Goal: Task Accomplishment & Management: Complete application form

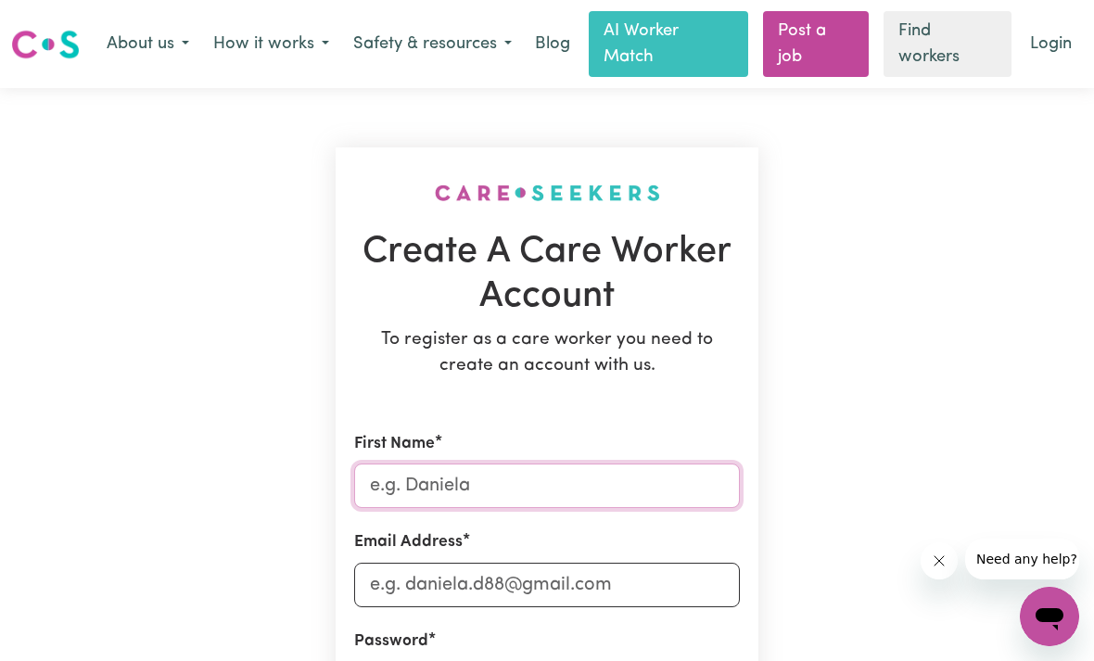
click at [426, 487] on input "First Name" at bounding box center [547, 486] width 386 height 45
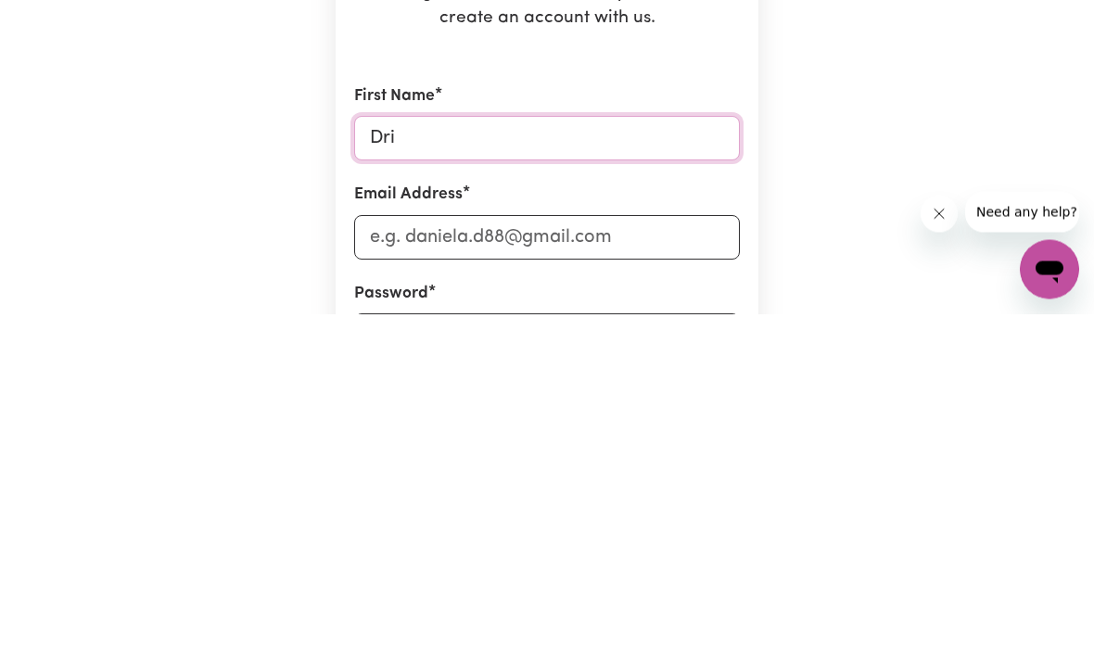
type input "Dris"
type input "Drishti"
type input "[PERSON_NAME][EMAIL_ADDRESS][DOMAIN_NAME]"
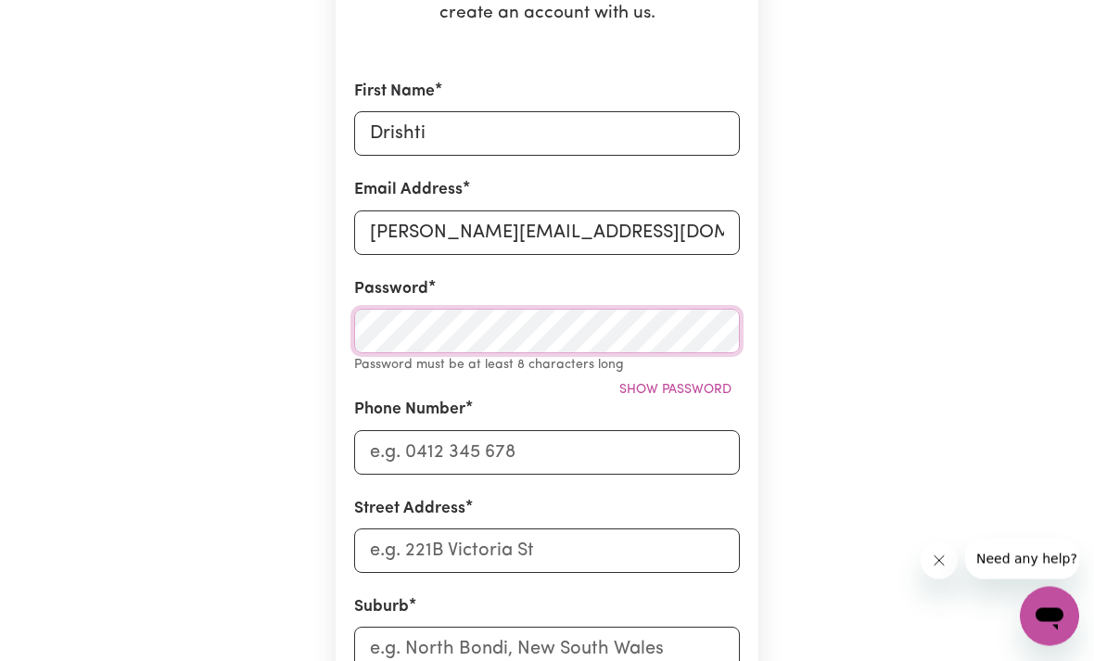
scroll to position [352, 0]
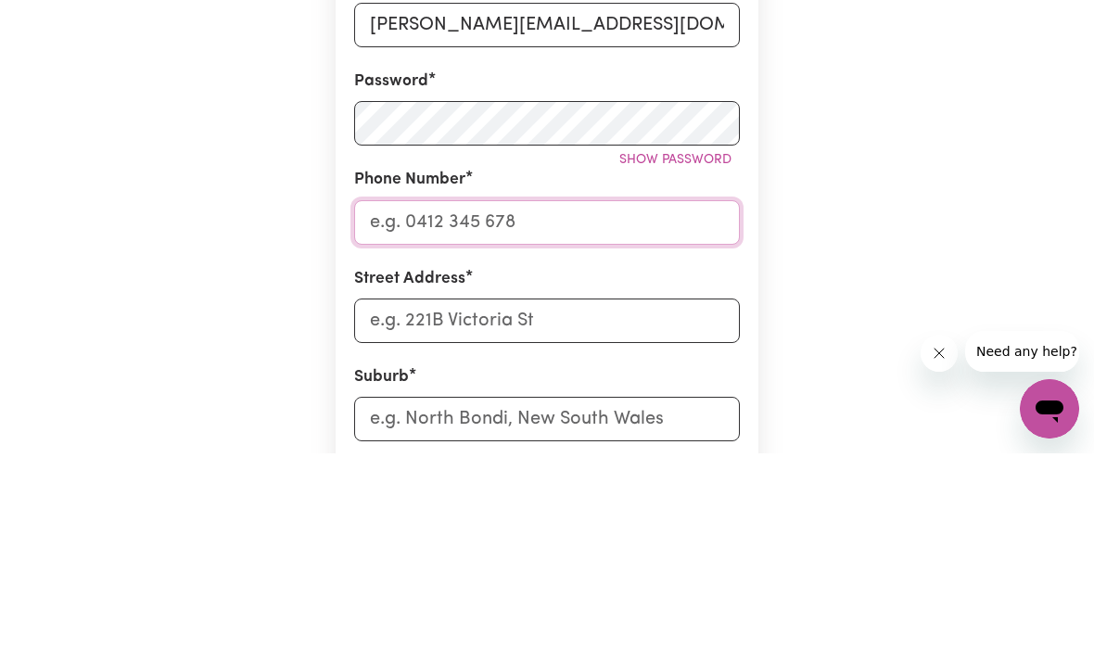
click at [687, 408] on input "Phone Number" at bounding box center [547, 430] width 386 height 45
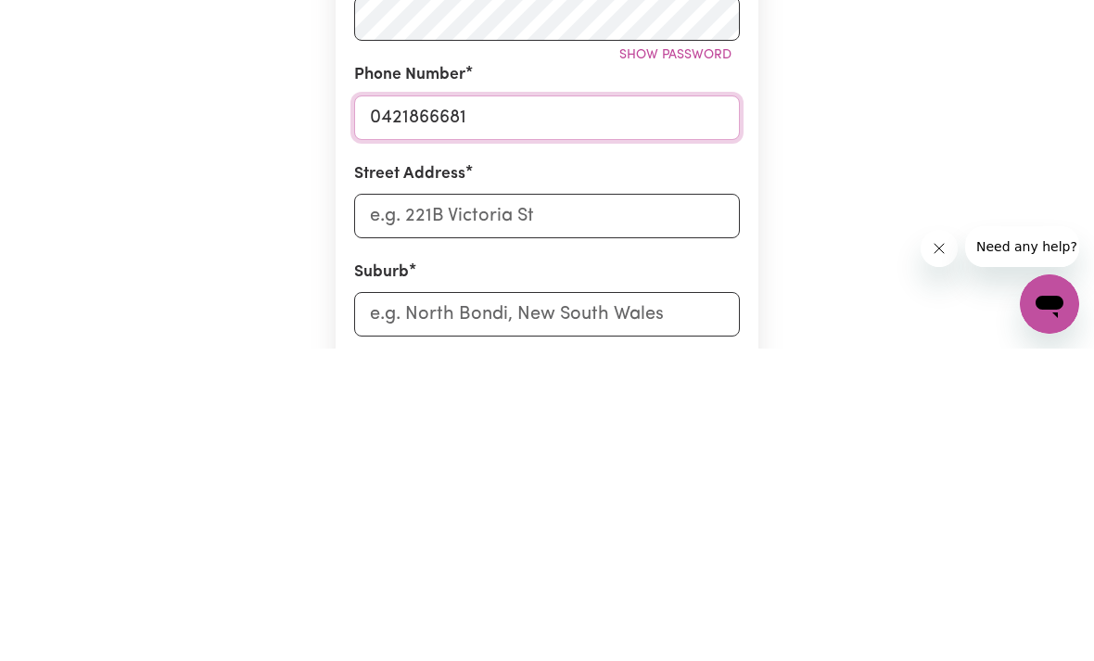
type input "0421866681"
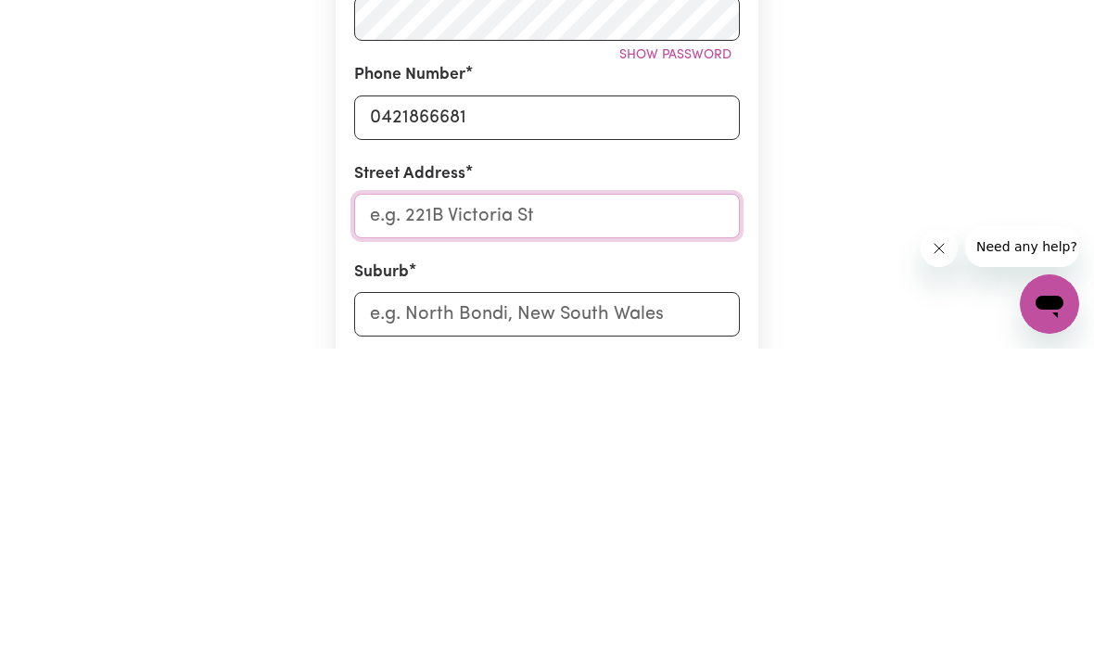
click at [684, 506] on input "Street Address" at bounding box center [547, 528] width 386 height 45
type input "[STREET_ADDRESS]"
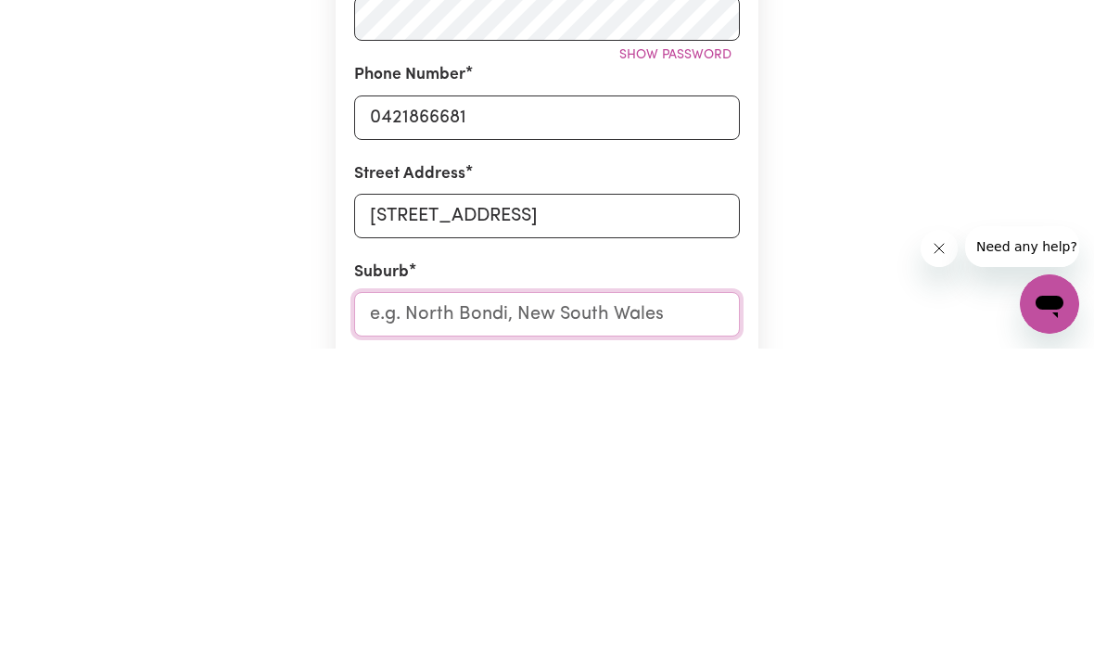
click at [395, 605] on input "text" at bounding box center [547, 627] width 386 height 45
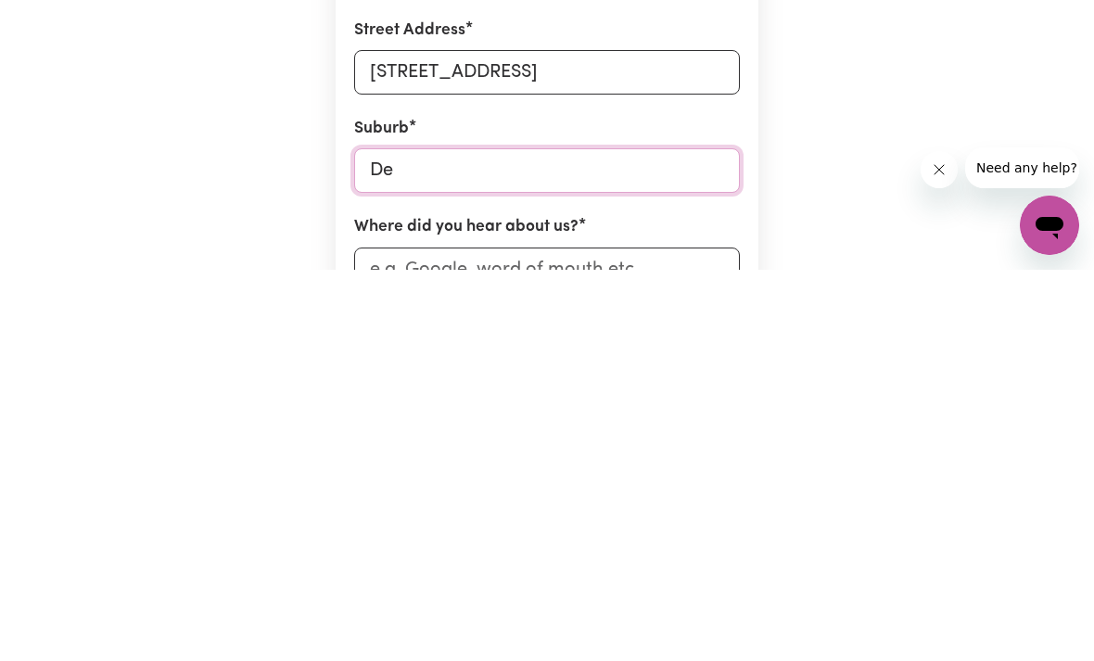
type input "Dea"
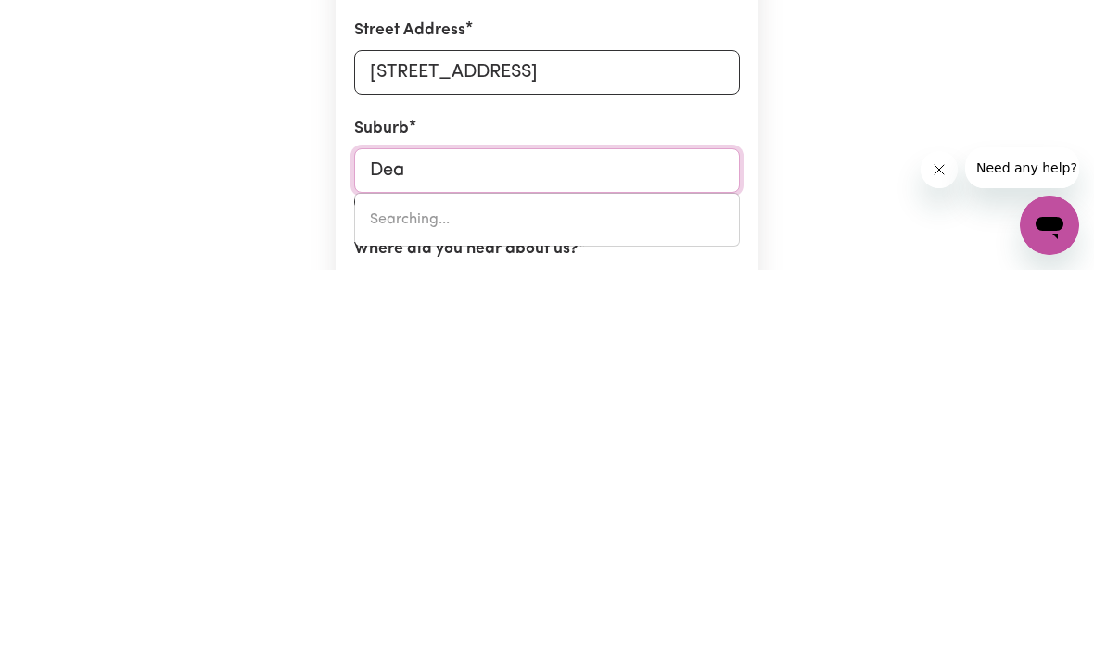
type input "DeaGON, [GEOGRAPHIC_DATA], 4017"
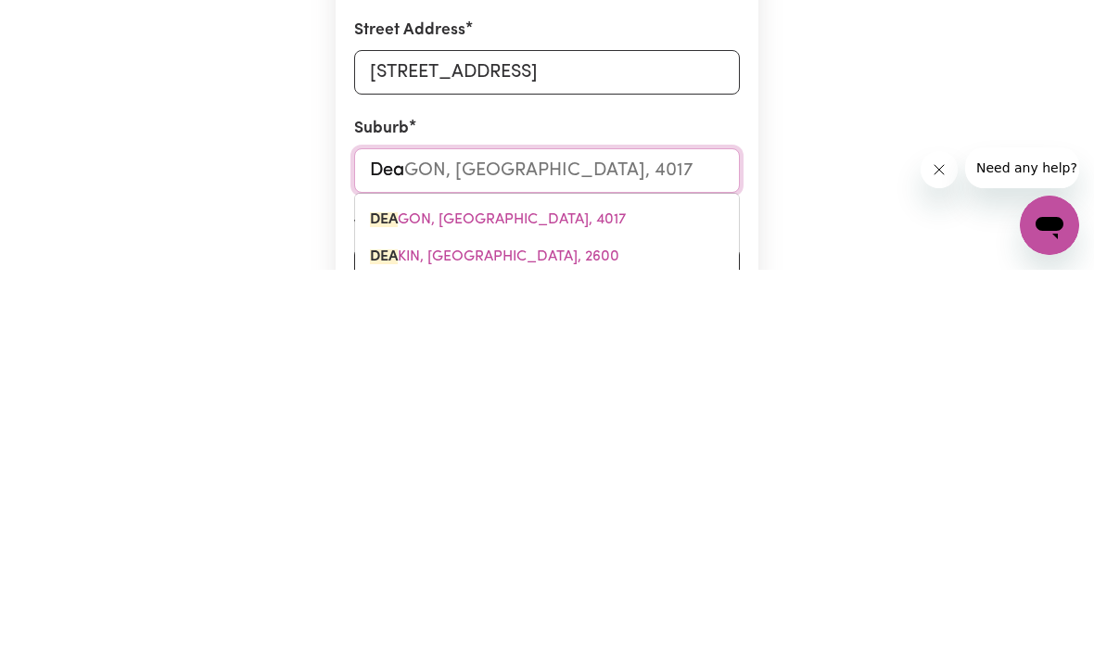
type input "[PERSON_NAME]"
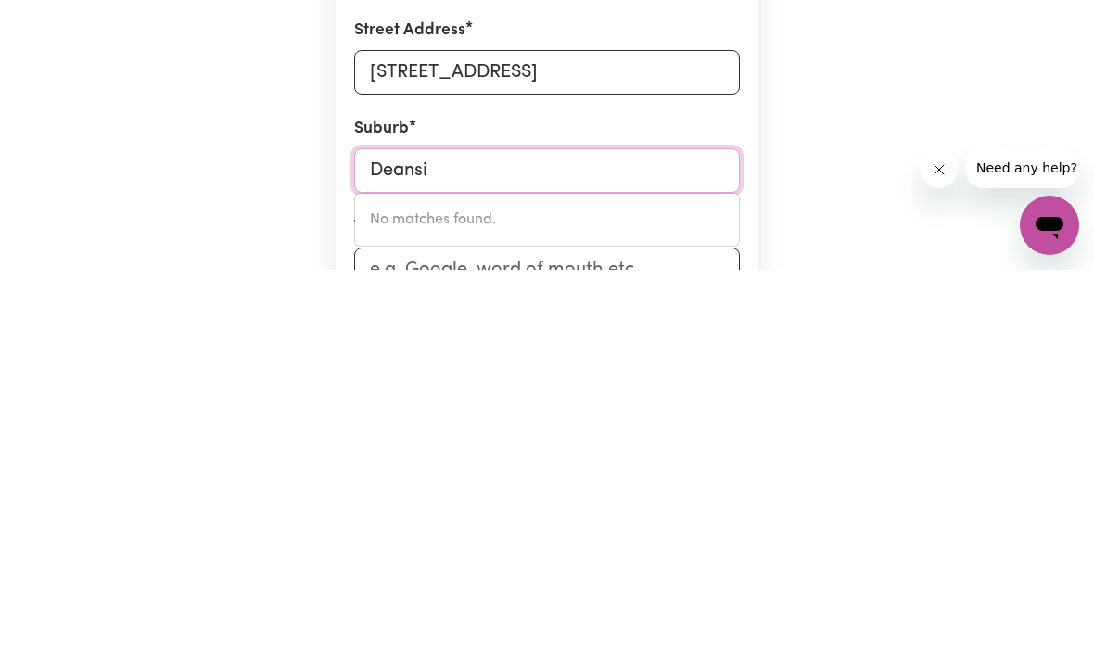
type input "Deans"
type input "[PERSON_NAME] [PERSON_NAME][GEOGRAPHIC_DATA], 3235"
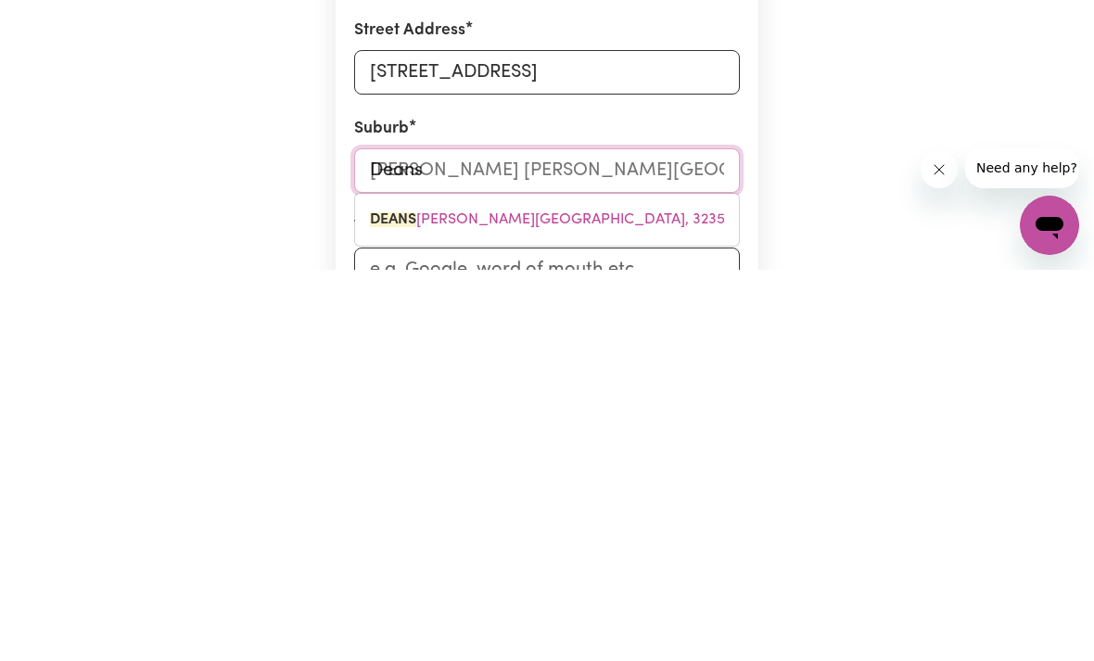
type input "Deansi"
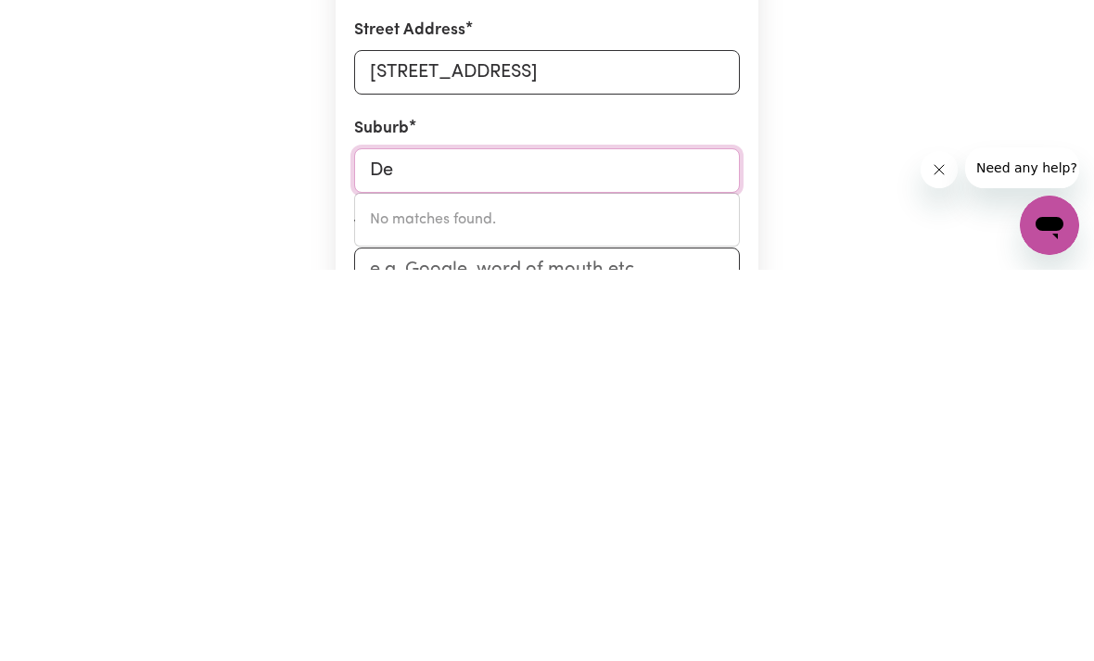
type input "D"
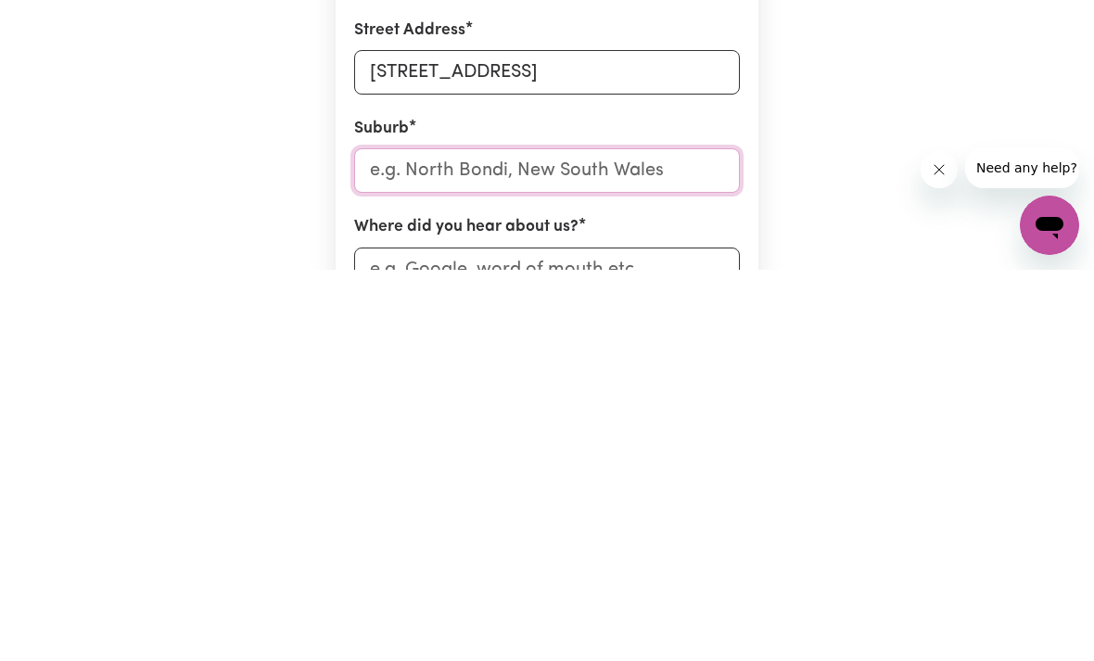
type input "C"
type input "Car"
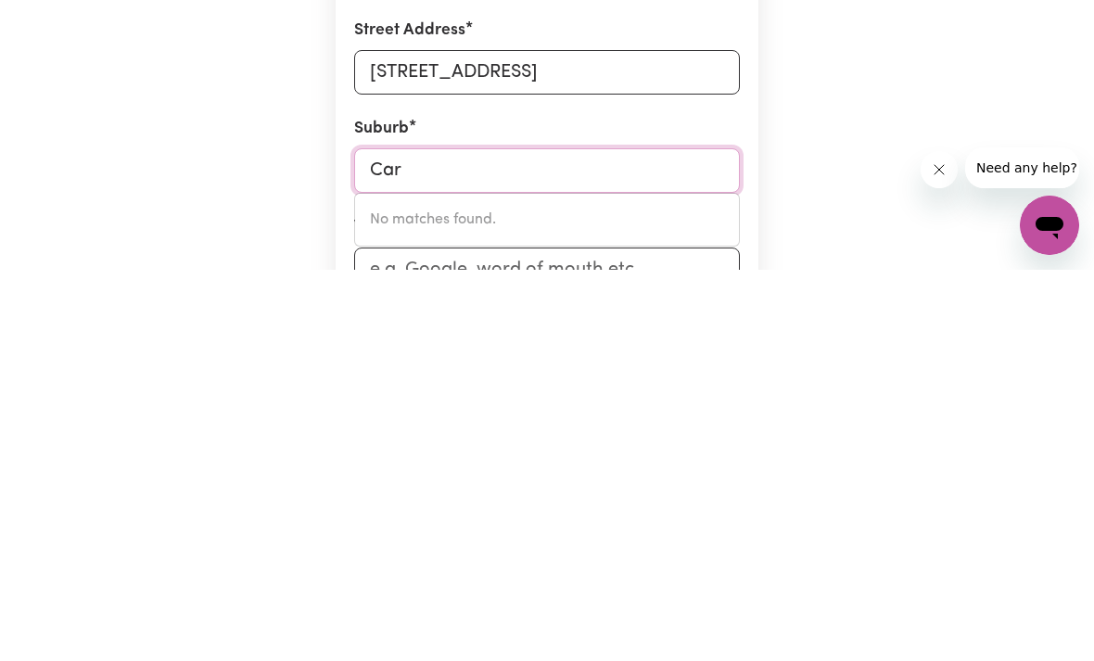
type input "CarABAN, [GEOGRAPHIC_DATA], 6041"
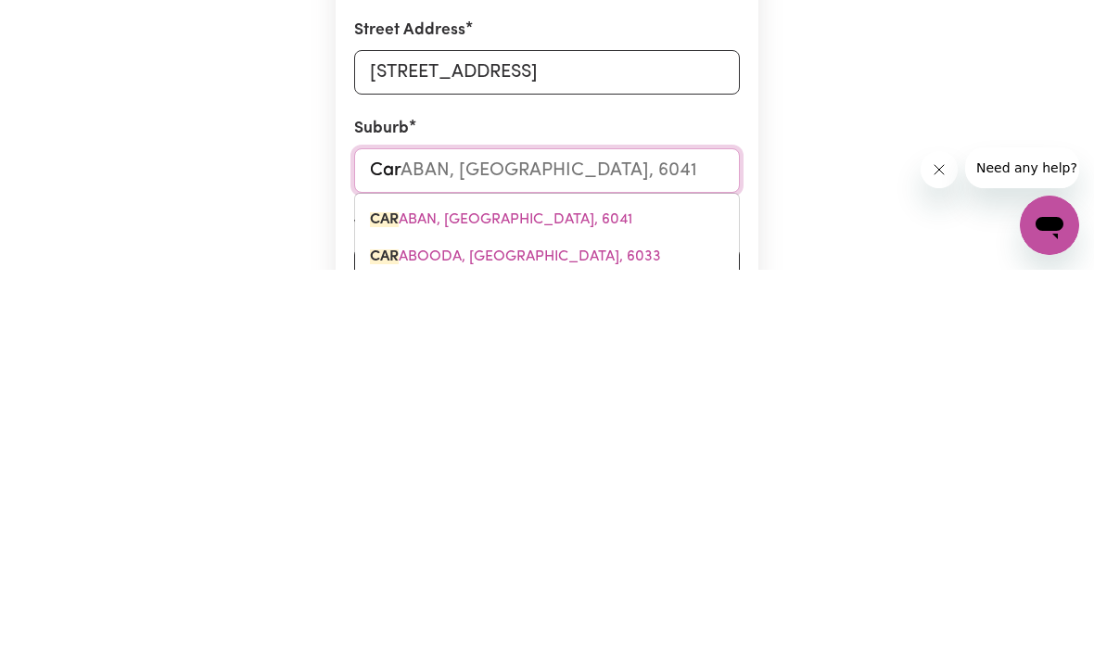
type input "Caro"
type input "[PERSON_NAME]"
type input "[PERSON_NAME], [GEOGRAPHIC_DATA], 4300"
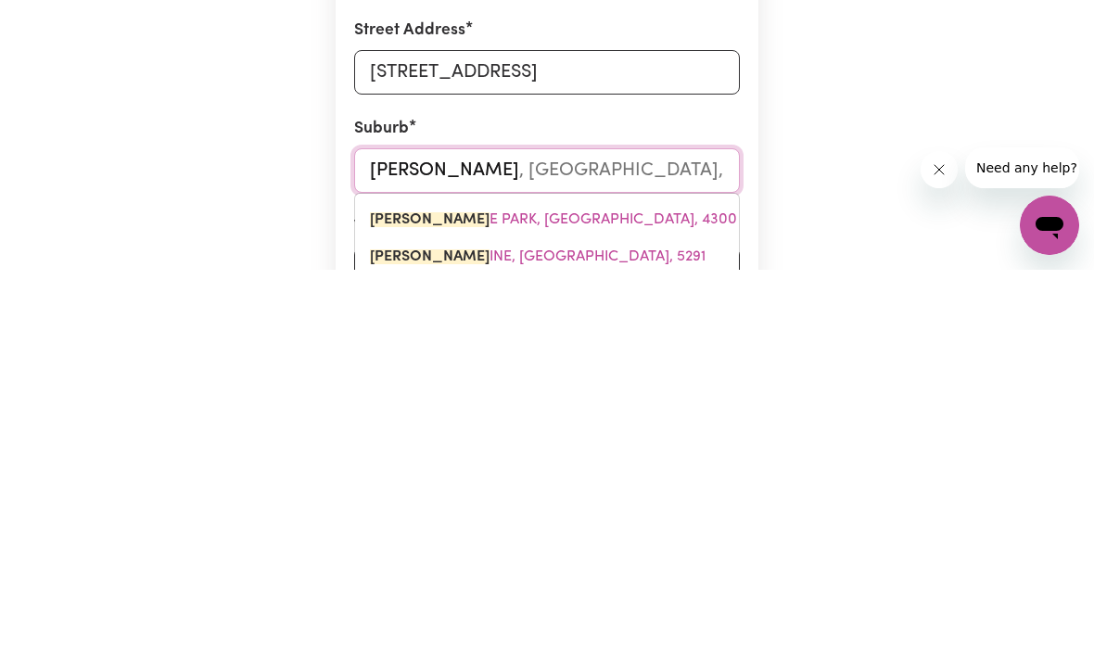
type input "Caroli"
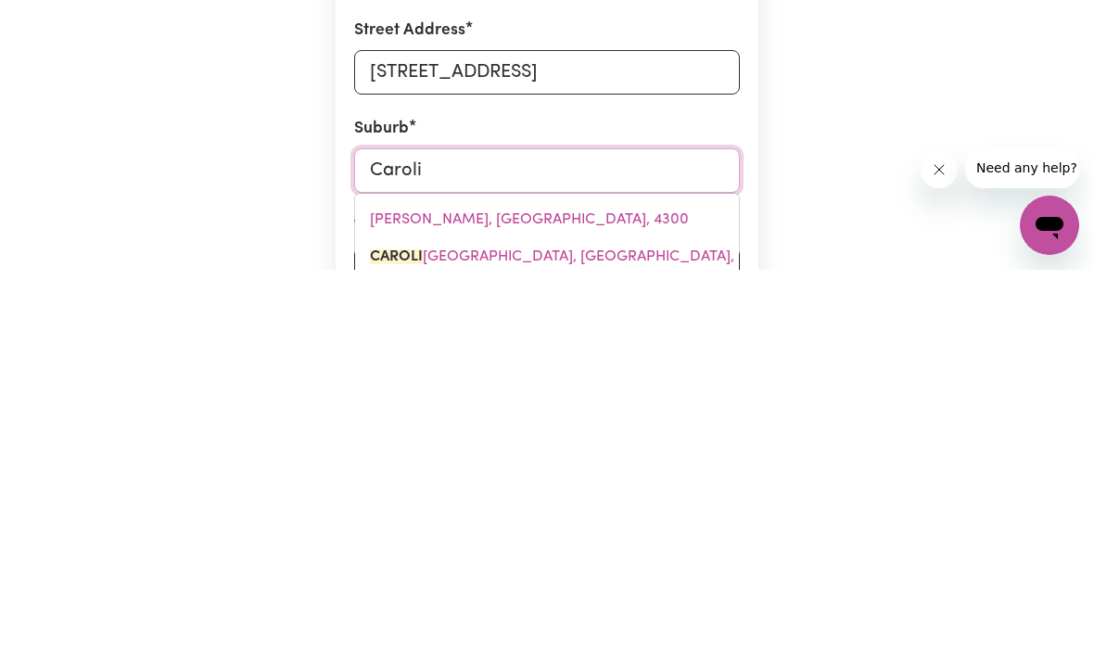
type input "Carolin"
type input "[PERSON_NAME], [GEOGRAPHIC_DATA], 5291"
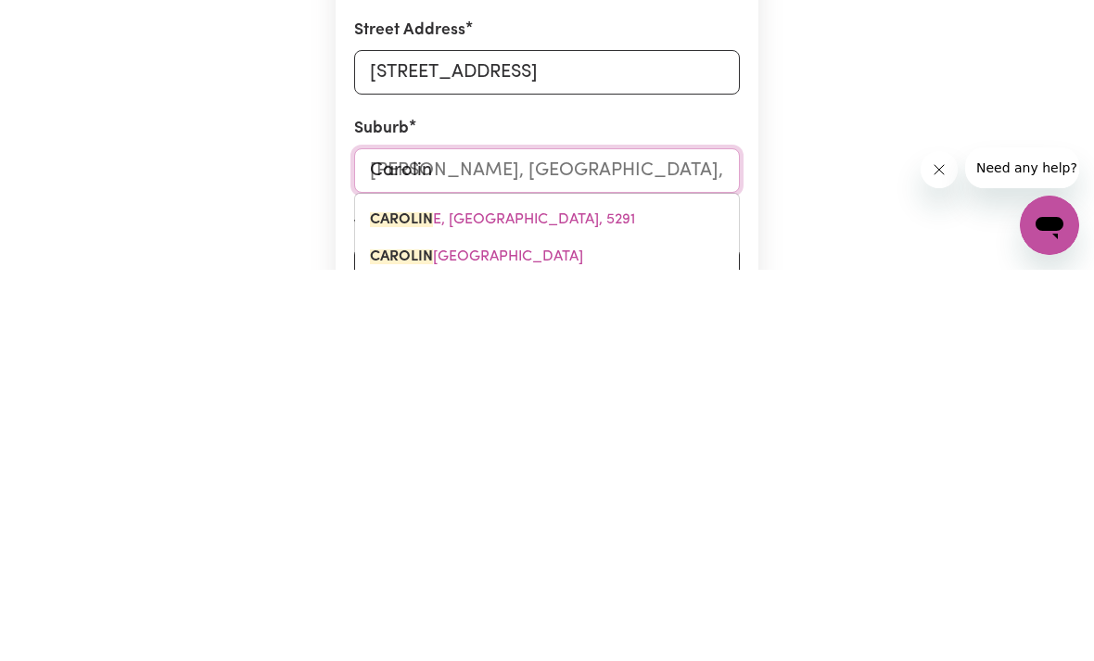
click at [409, 641] on mark "CAROLIN" at bounding box center [401, 648] width 63 height 15
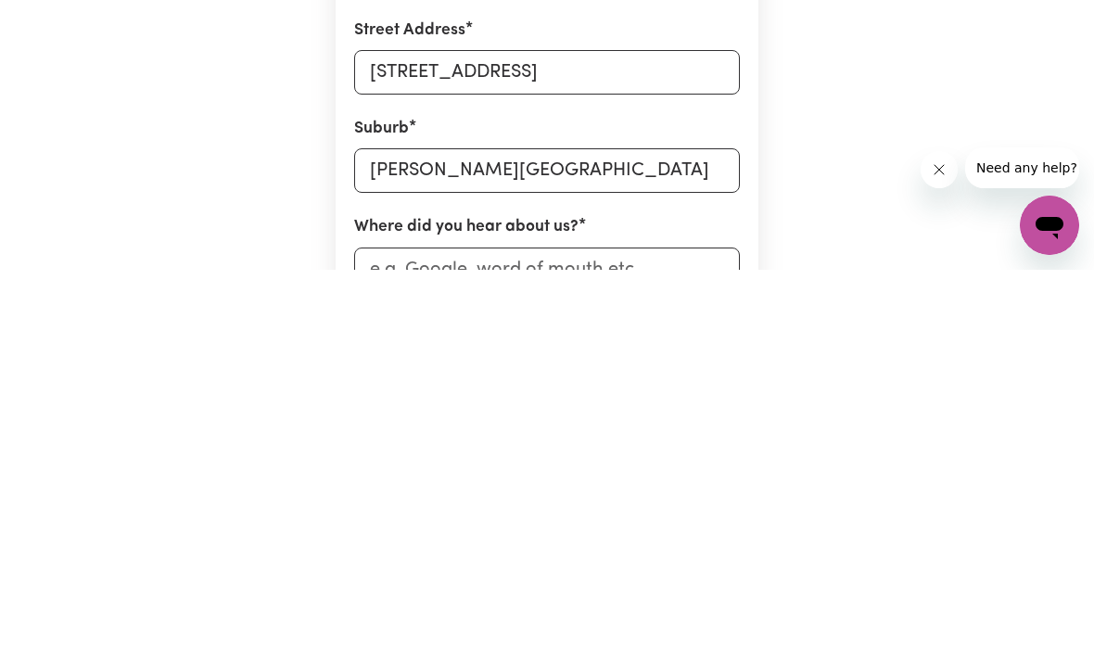
scroll to position [810, 0]
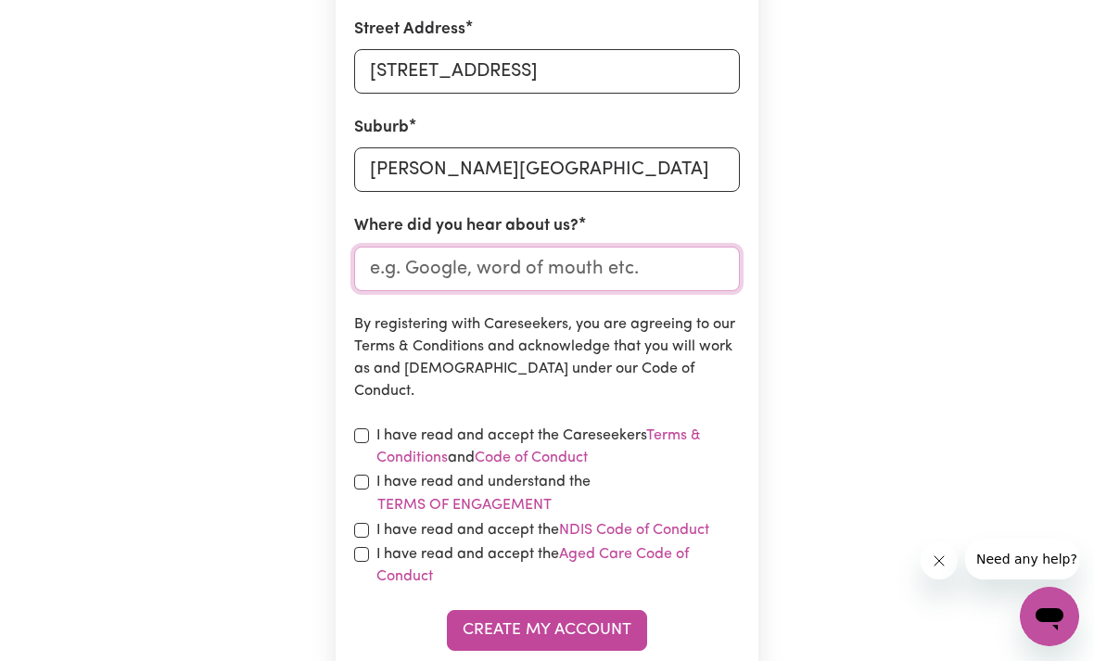
click at [396, 277] on input "Where did you hear about us?" at bounding box center [547, 269] width 386 height 45
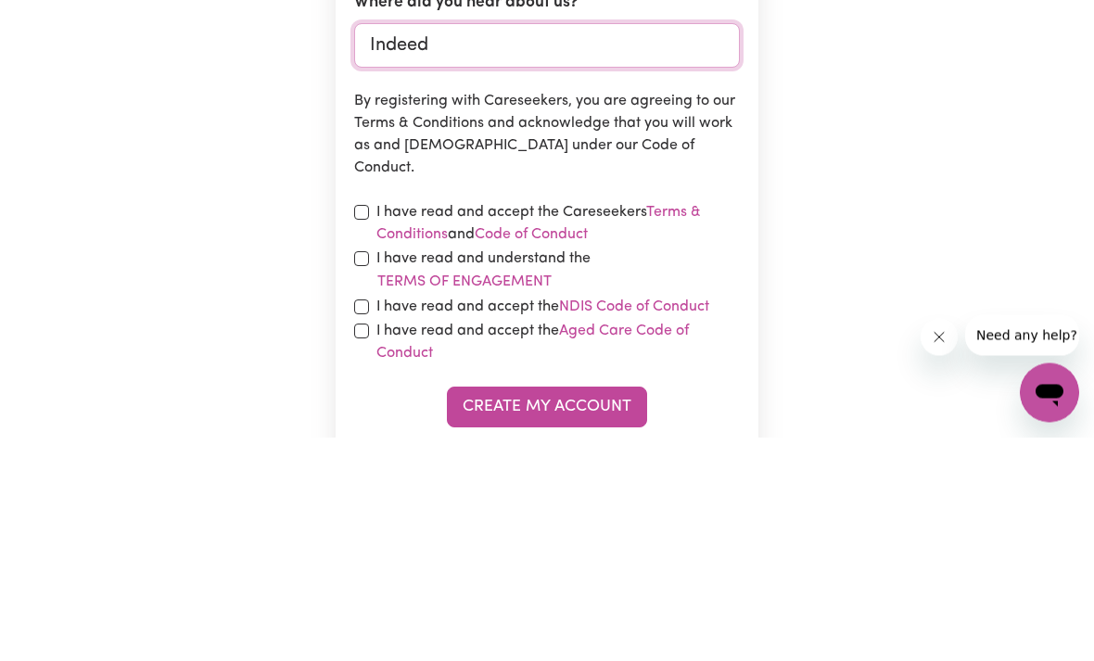
type input "Indeed"
click at [364, 429] on input "checkbox" at bounding box center [361, 436] width 15 height 15
checkbox input "true"
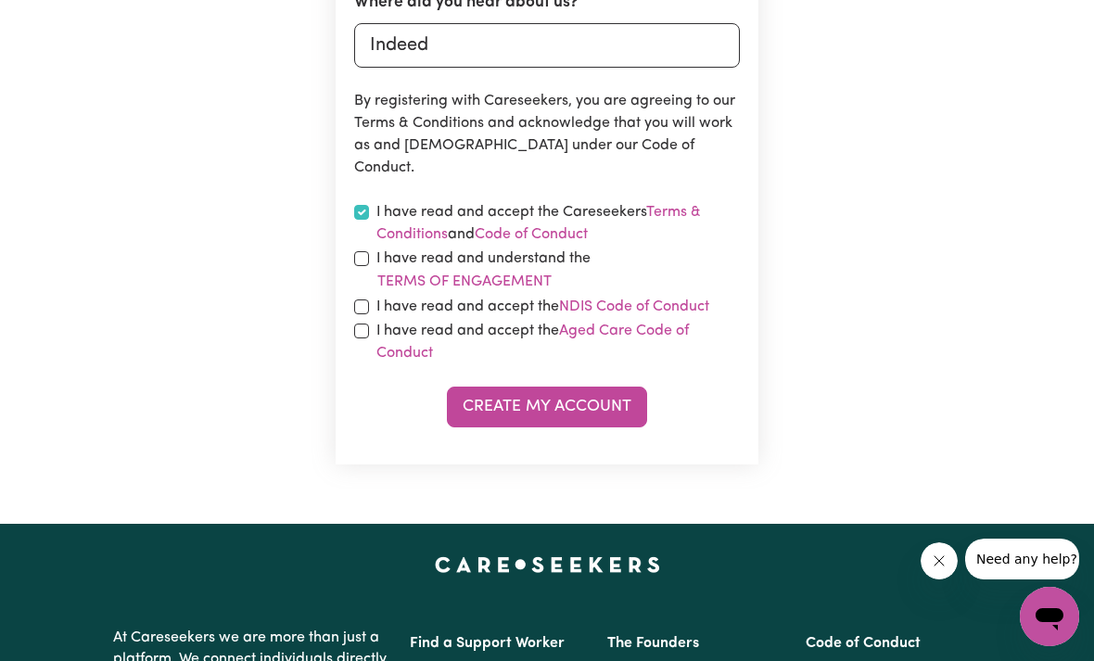
click at [360, 259] on input "checkbox" at bounding box center [361, 258] width 15 height 15
checkbox input "true"
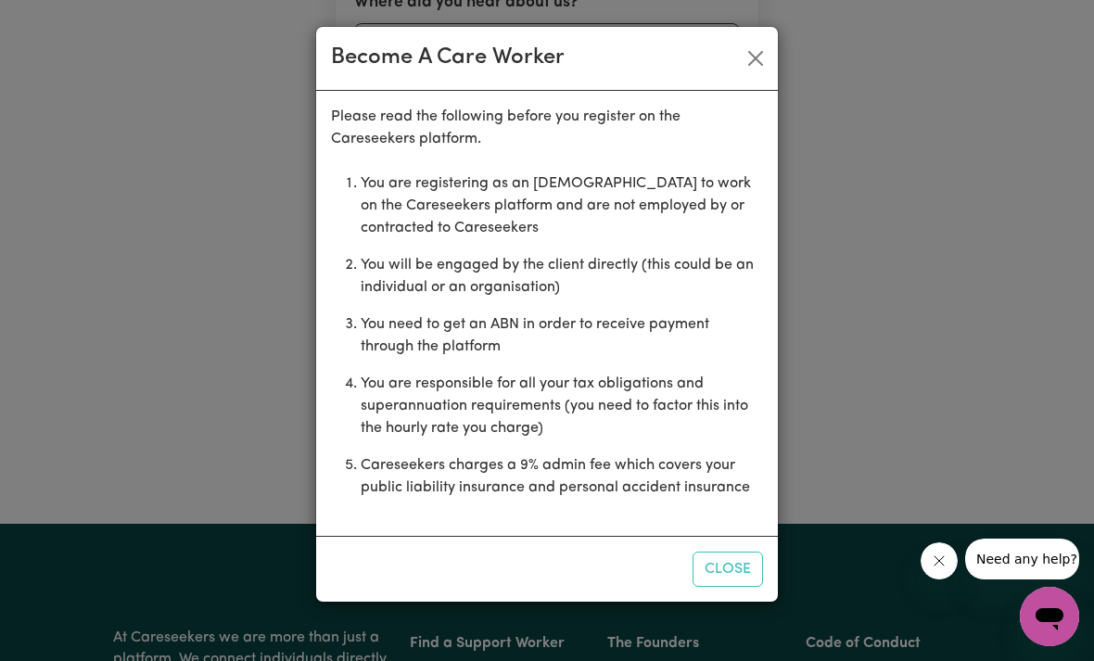
click at [739, 557] on button "Close" at bounding box center [728, 569] width 70 height 35
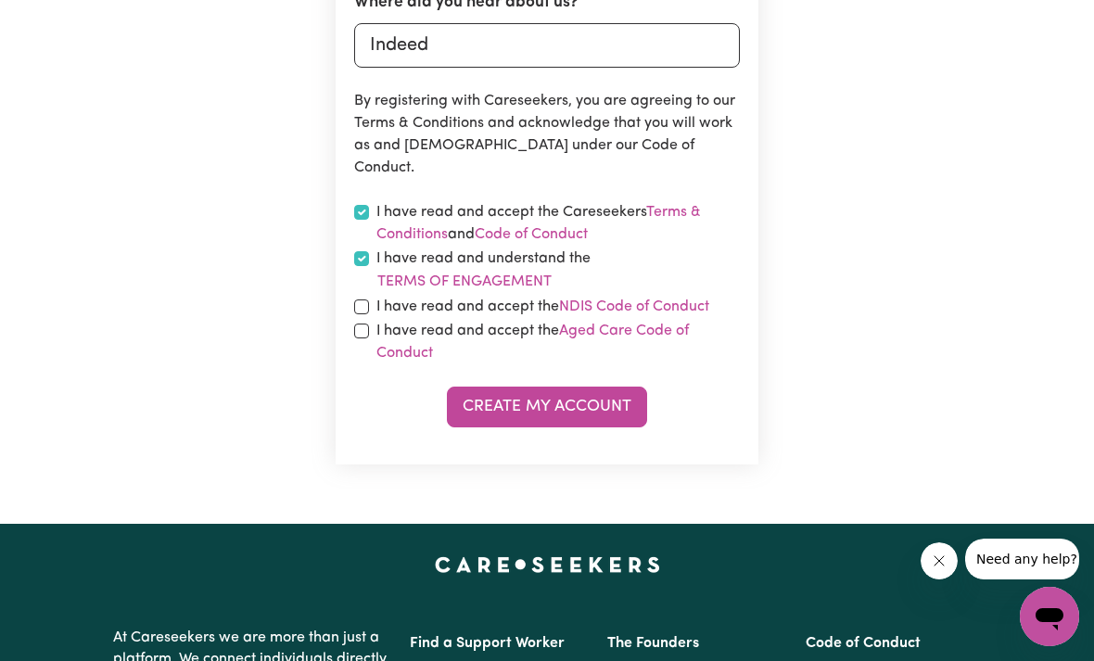
click at [365, 302] on input "checkbox" at bounding box center [361, 307] width 15 height 15
checkbox input "true"
click at [360, 326] on input "checkbox" at bounding box center [361, 331] width 15 height 15
checkbox input "true"
click at [485, 402] on button "Create My Account" at bounding box center [547, 407] width 200 height 41
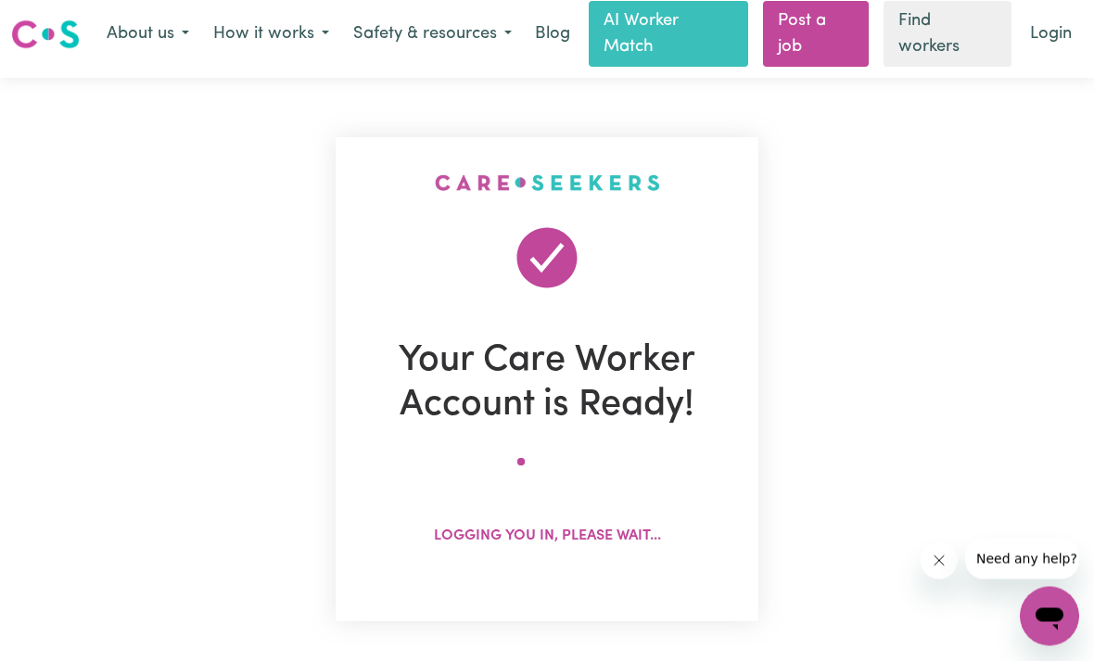
scroll to position [0, 0]
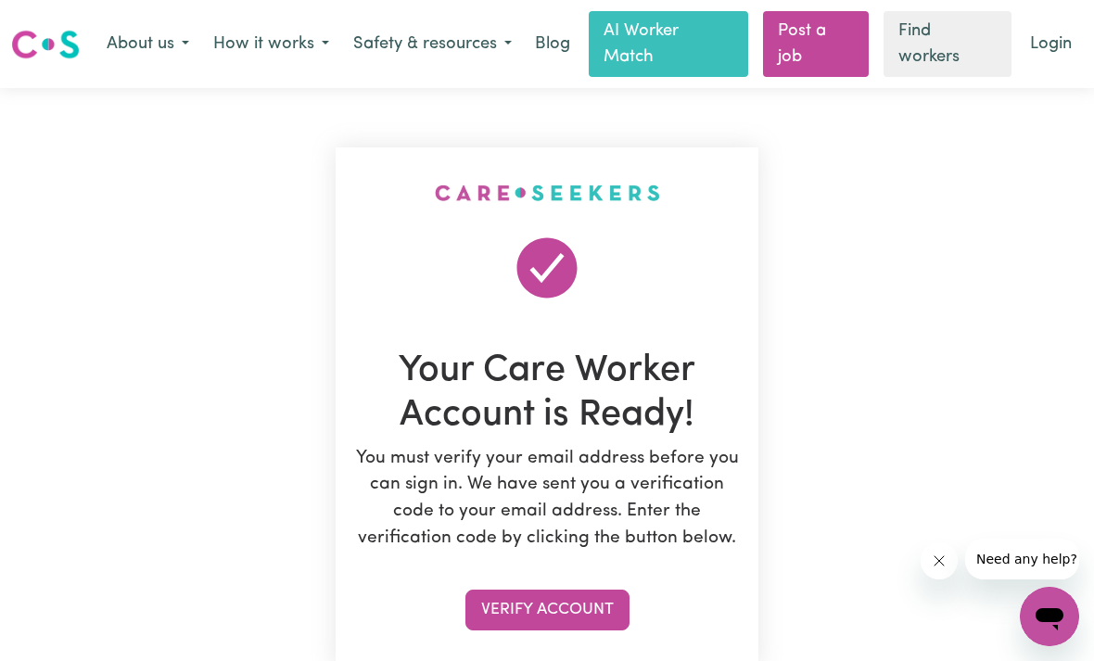
click at [552, 598] on button "Verify Account" at bounding box center [548, 610] width 164 height 41
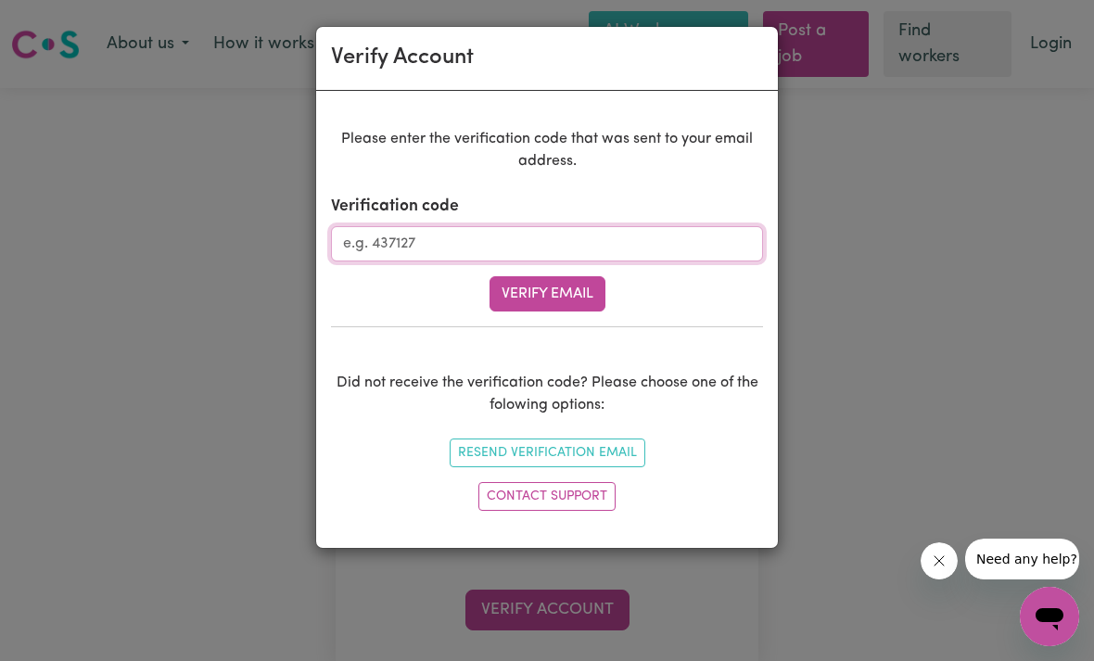
click at [708, 249] on input "Verification code" at bounding box center [547, 243] width 432 height 35
type input "093049"
click at [539, 299] on button "Verify Email" at bounding box center [548, 293] width 116 height 35
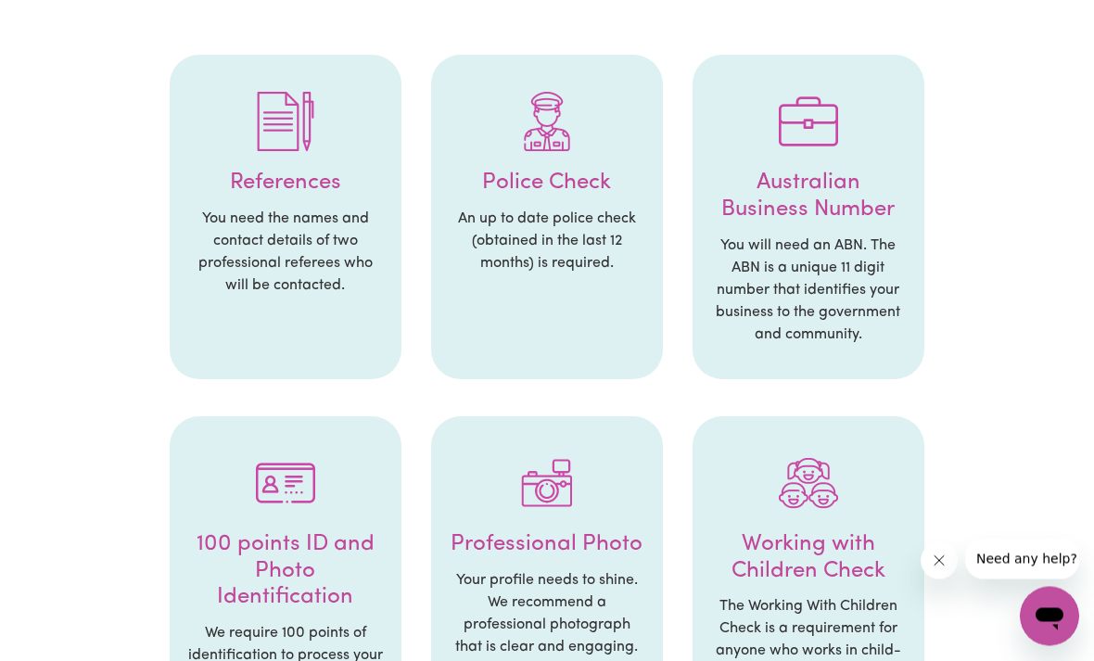
scroll to position [397, 0]
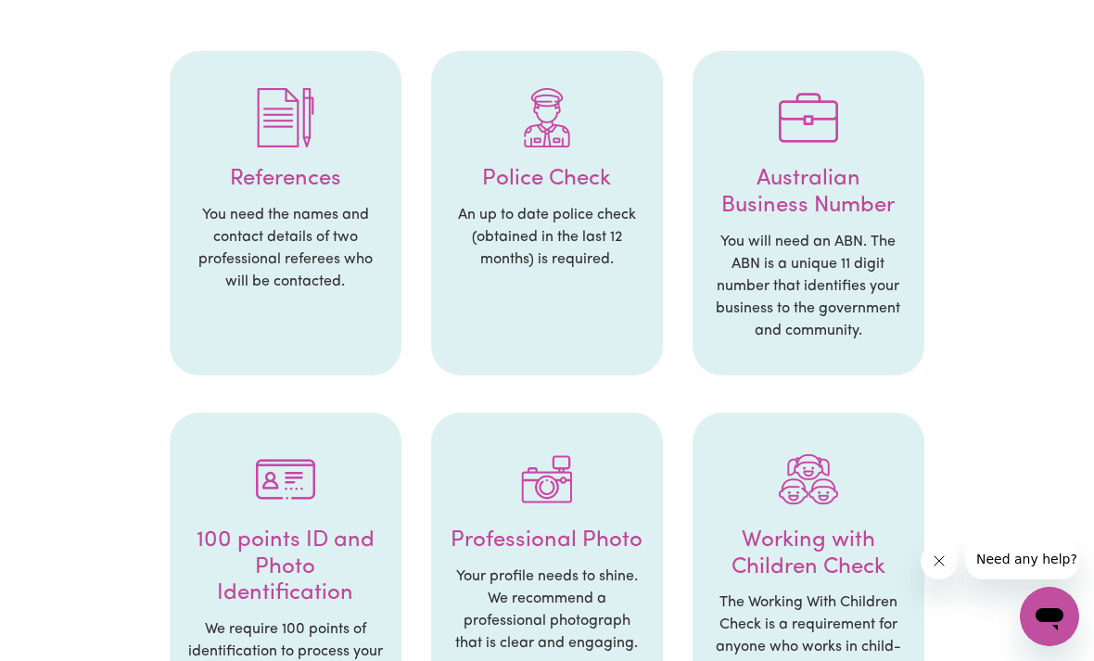
click at [561, 213] on p "An up to date police check (obtained in the last 12 months) is required." at bounding box center [547, 237] width 195 height 67
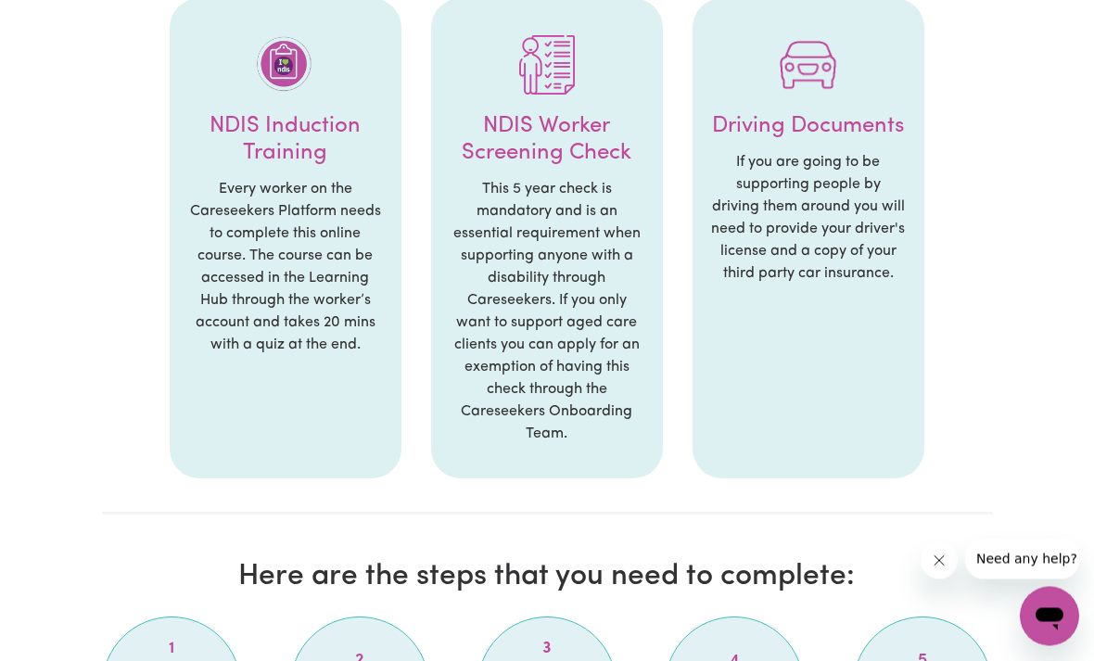
scroll to position [1204, 0]
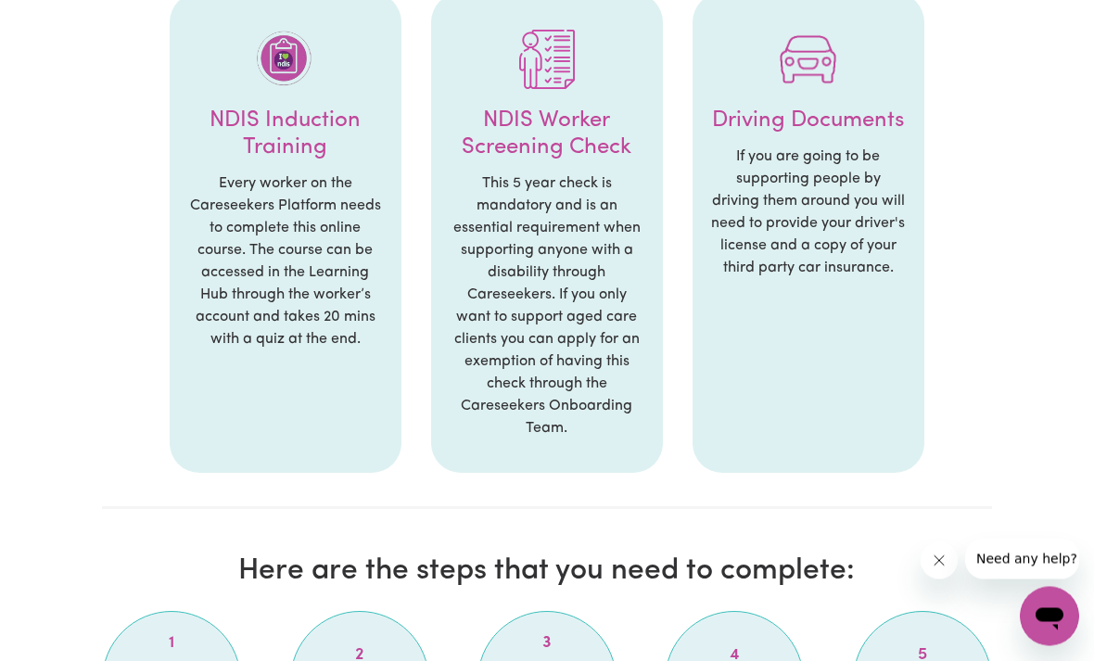
click at [356, 344] on li "NDIS Induction Training Every worker on the Careseekers Platform needs to compl…" at bounding box center [286, 234] width 232 height 480
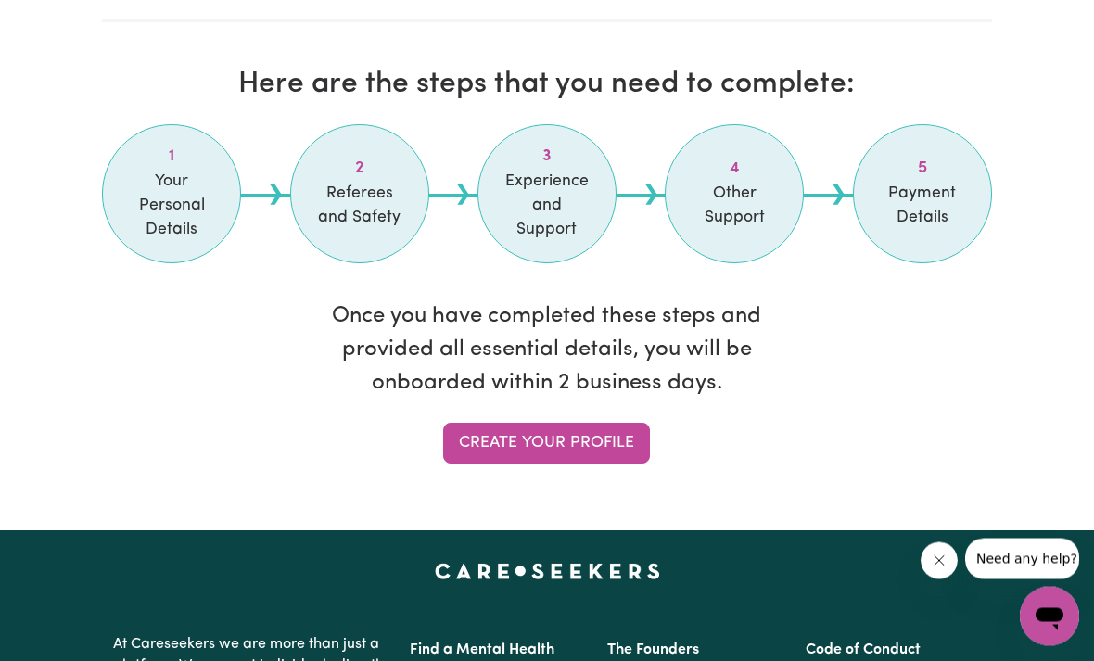
scroll to position [1692, 0]
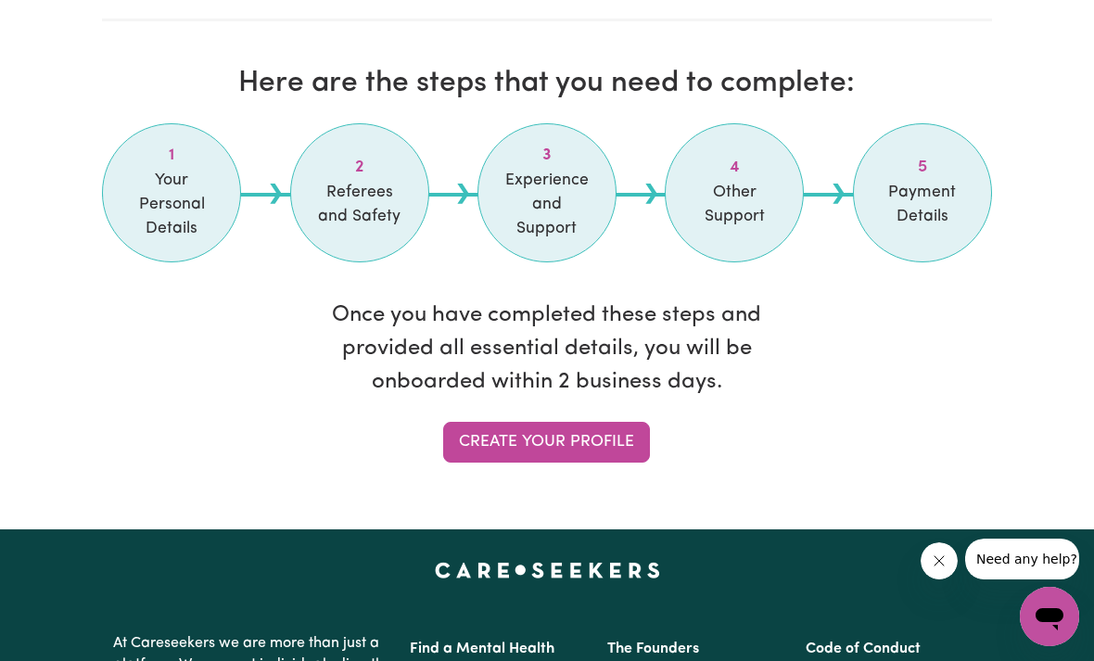
click at [581, 440] on link "Create your profile" at bounding box center [546, 442] width 207 height 41
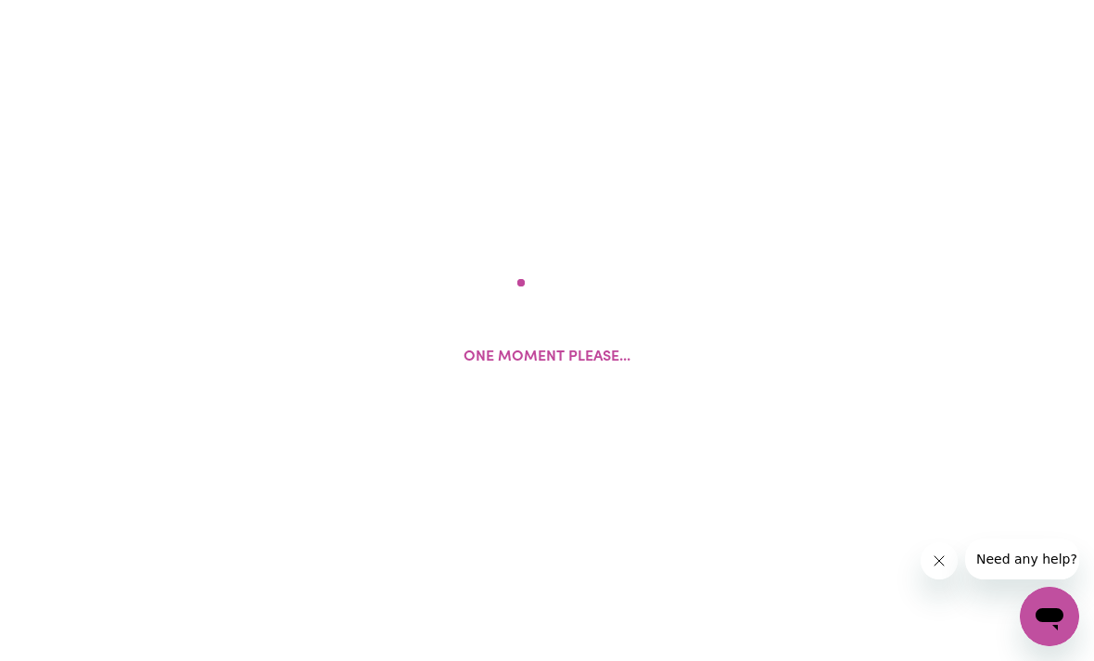
select select "Studying a healthcare related degree or qualification"
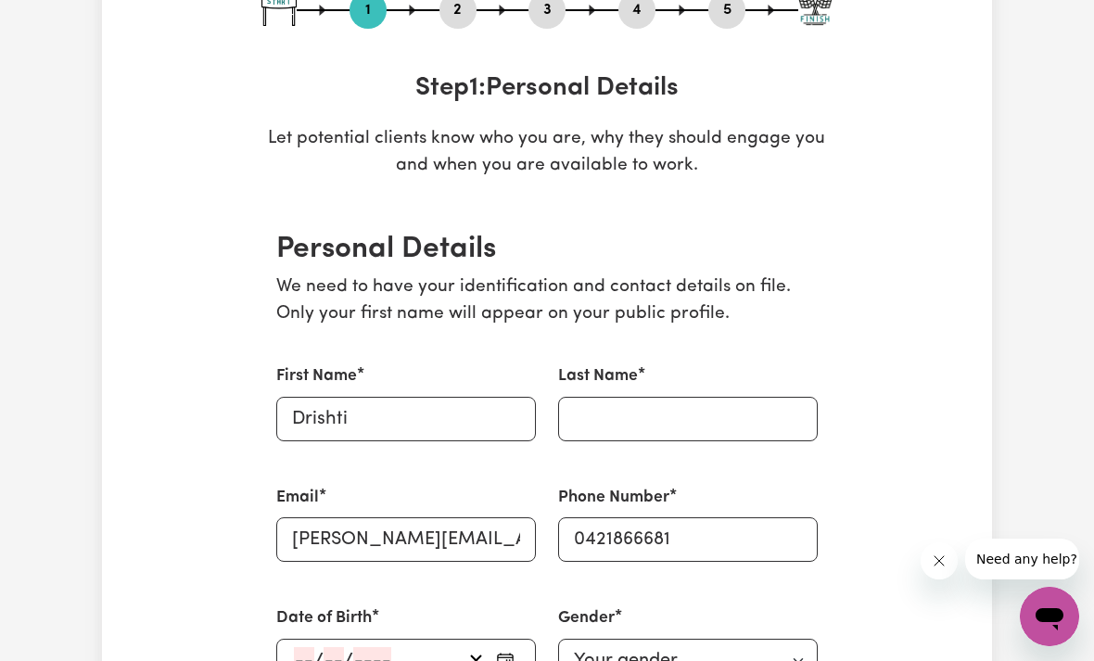
scroll to position [226, 0]
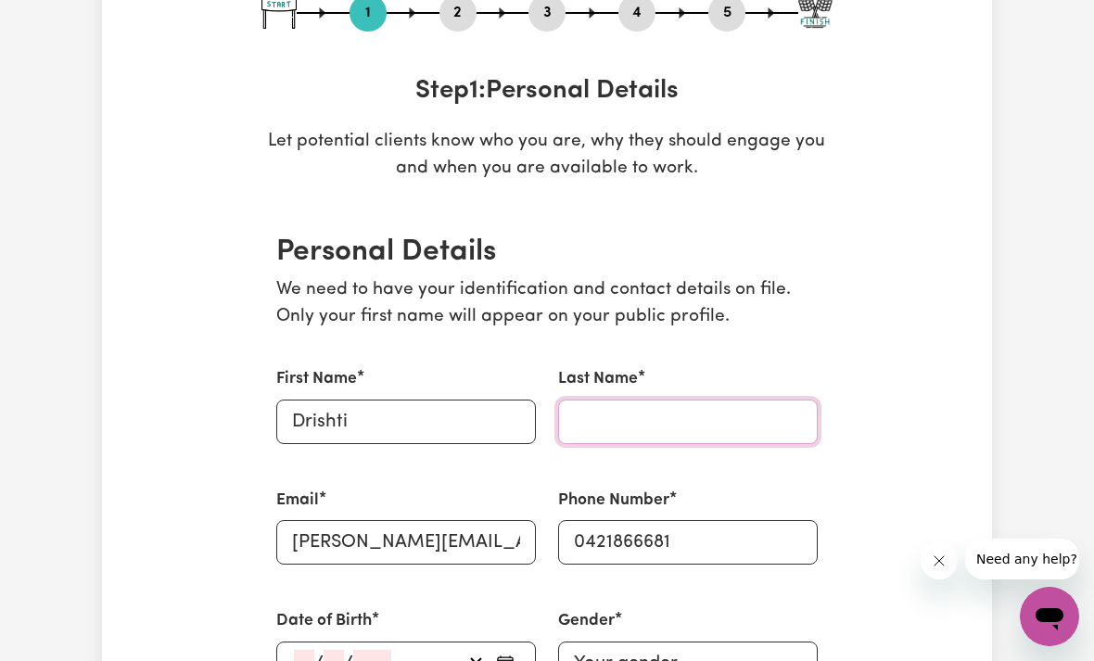
click at [646, 417] on input "Last Name" at bounding box center [688, 422] width 260 height 45
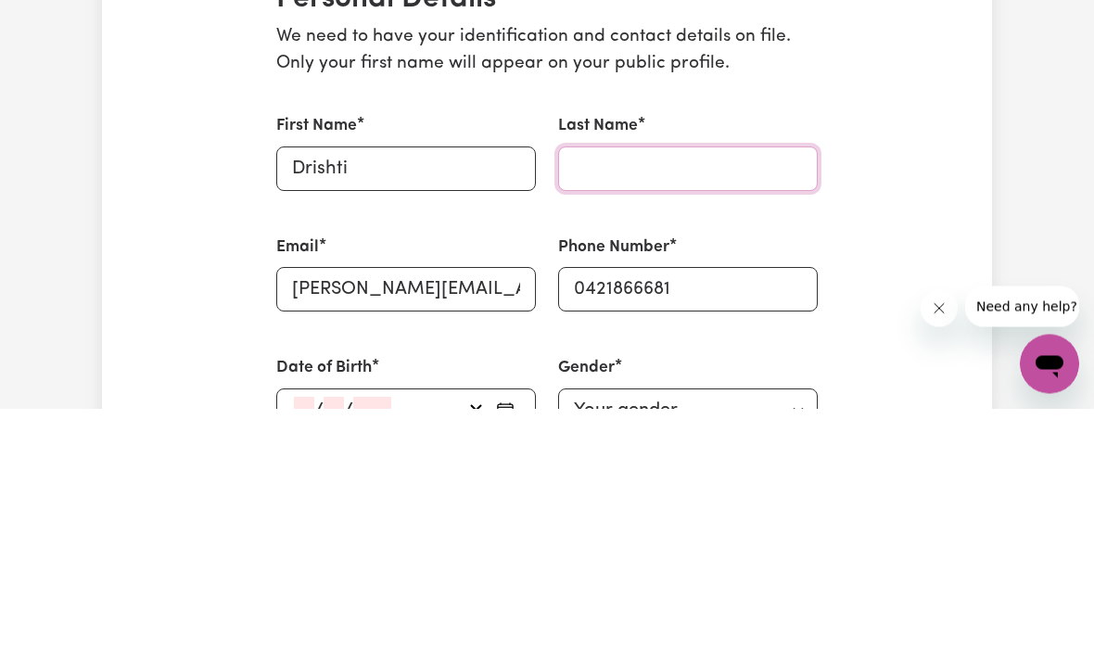
type input "Arora"
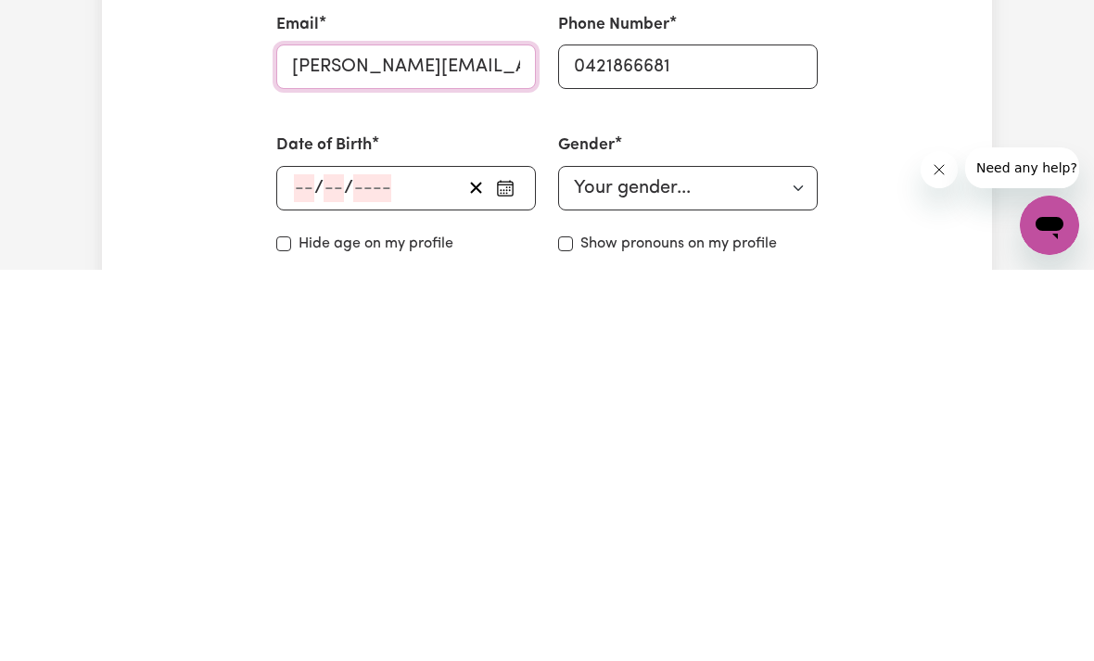
scroll to position [312, 0]
click at [300, 556] on div "/ /" at bounding box center [406, 578] width 260 height 45
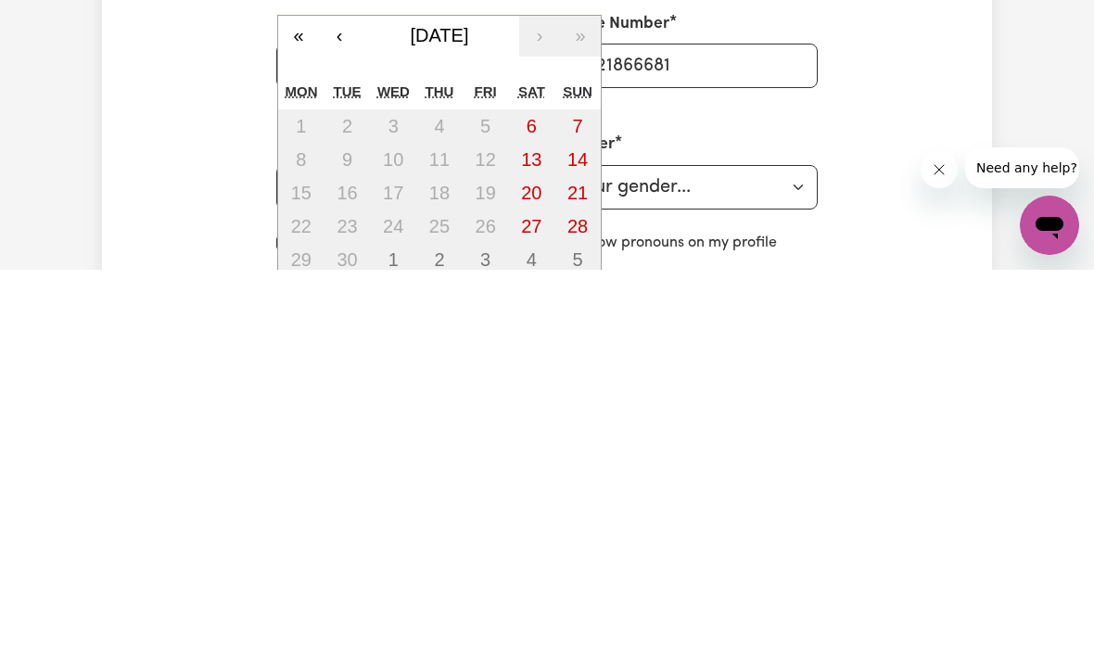
click at [440, 416] on span "[DATE]" at bounding box center [440, 426] width 58 height 20
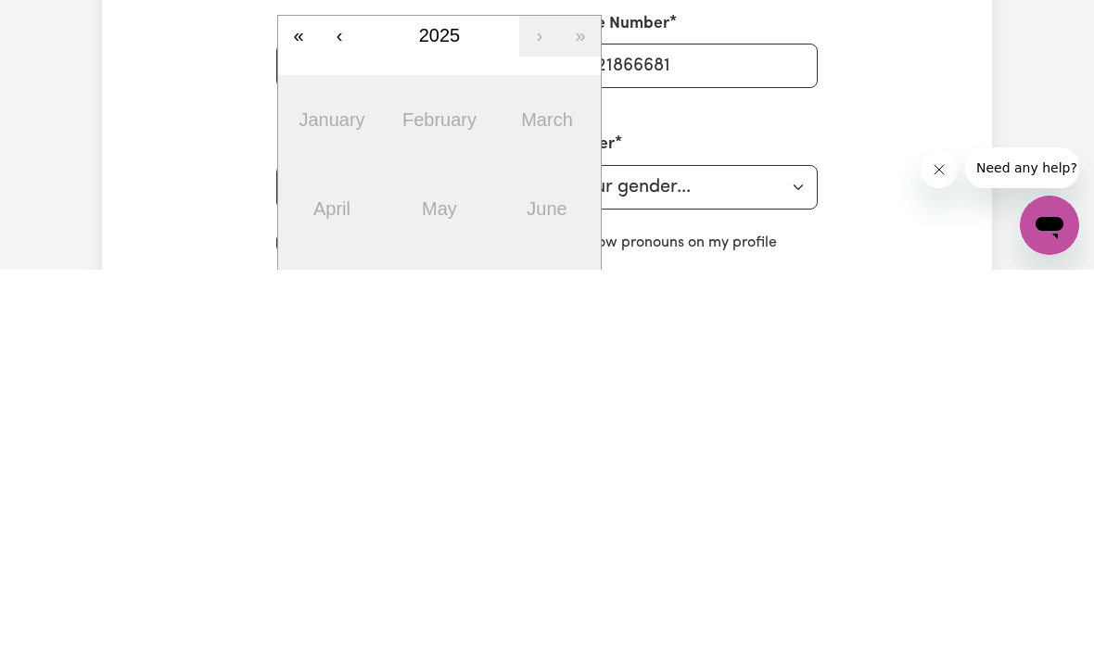
scroll to position [704, 0]
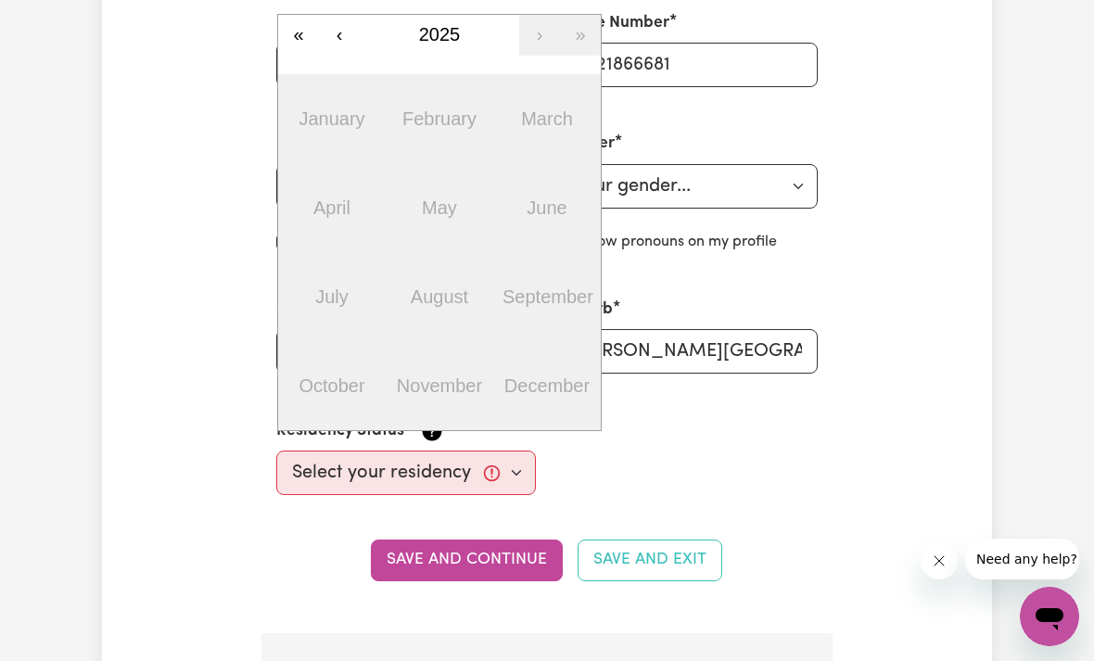
click at [342, 32] on button "‹" at bounding box center [339, 35] width 41 height 41
click at [341, 32] on button "‹" at bounding box center [339, 35] width 41 height 41
click at [350, 31] on button "‹" at bounding box center [339, 35] width 41 height 41
click at [349, 30] on button "‹" at bounding box center [339, 35] width 41 height 41
click at [345, 42] on button "‹" at bounding box center [339, 35] width 41 height 41
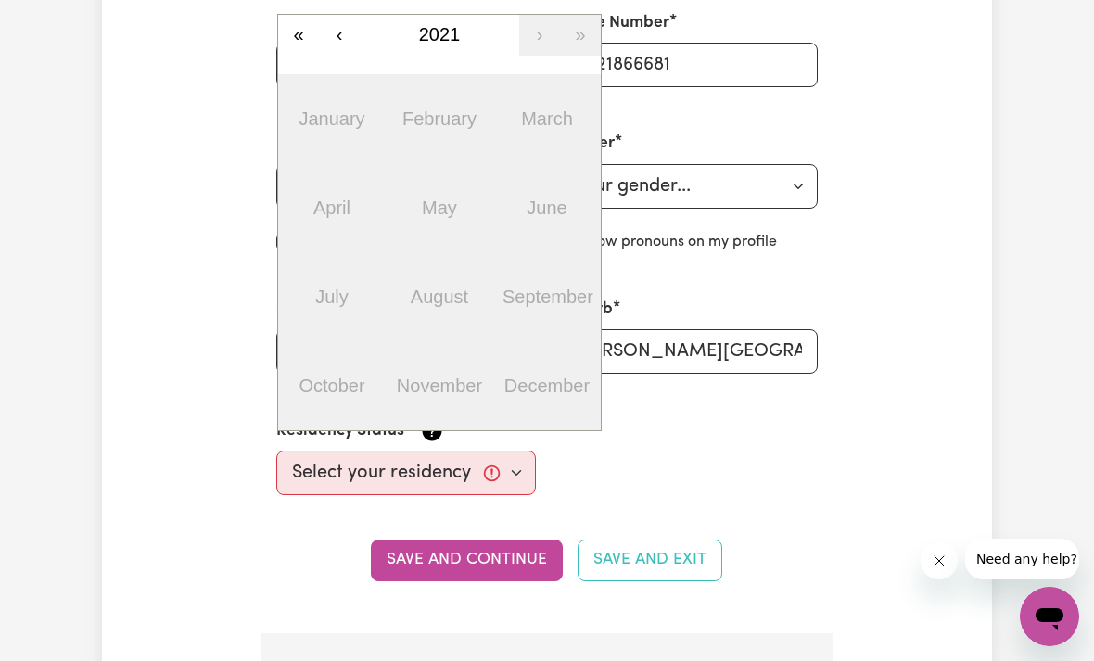
click at [344, 42] on button "‹" at bounding box center [339, 35] width 41 height 41
click at [341, 35] on button "‹" at bounding box center [339, 35] width 41 height 41
click at [341, 34] on button "‹" at bounding box center [339, 35] width 41 height 41
click at [347, 36] on button "‹" at bounding box center [339, 35] width 41 height 41
click at [347, 35] on button "‹" at bounding box center [339, 35] width 41 height 41
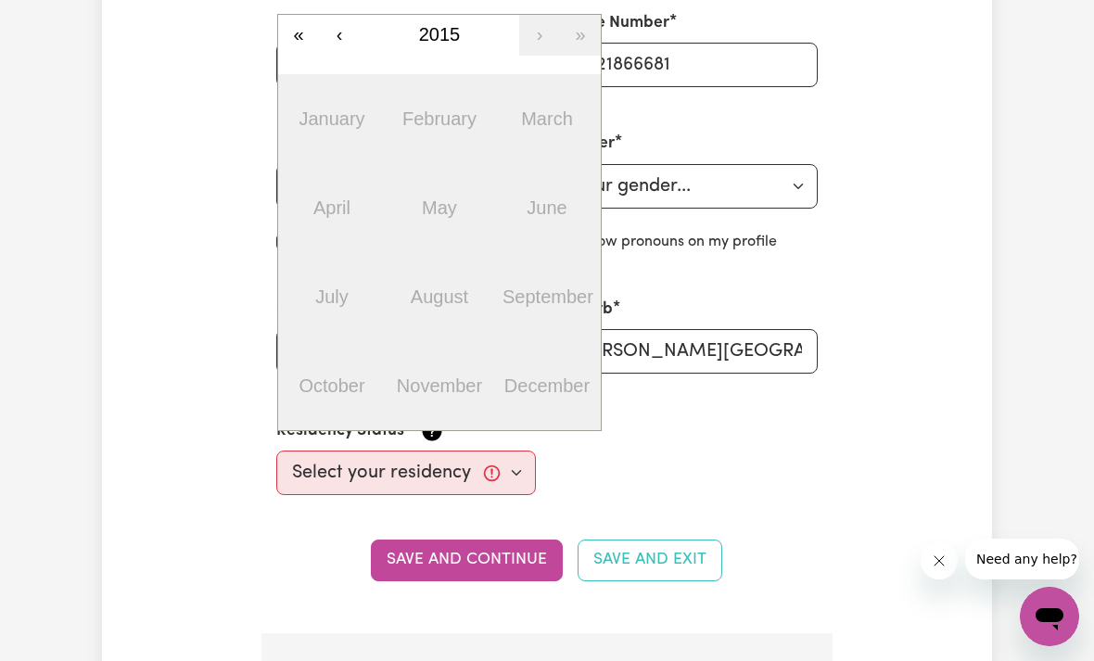
click at [343, 34] on button "‹" at bounding box center [339, 35] width 41 height 41
click at [340, 32] on button "‹" at bounding box center [339, 35] width 41 height 41
click at [340, 31] on button "‹" at bounding box center [339, 35] width 41 height 41
click at [345, 32] on button "‹" at bounding box center [339, 35] width 41 height 41
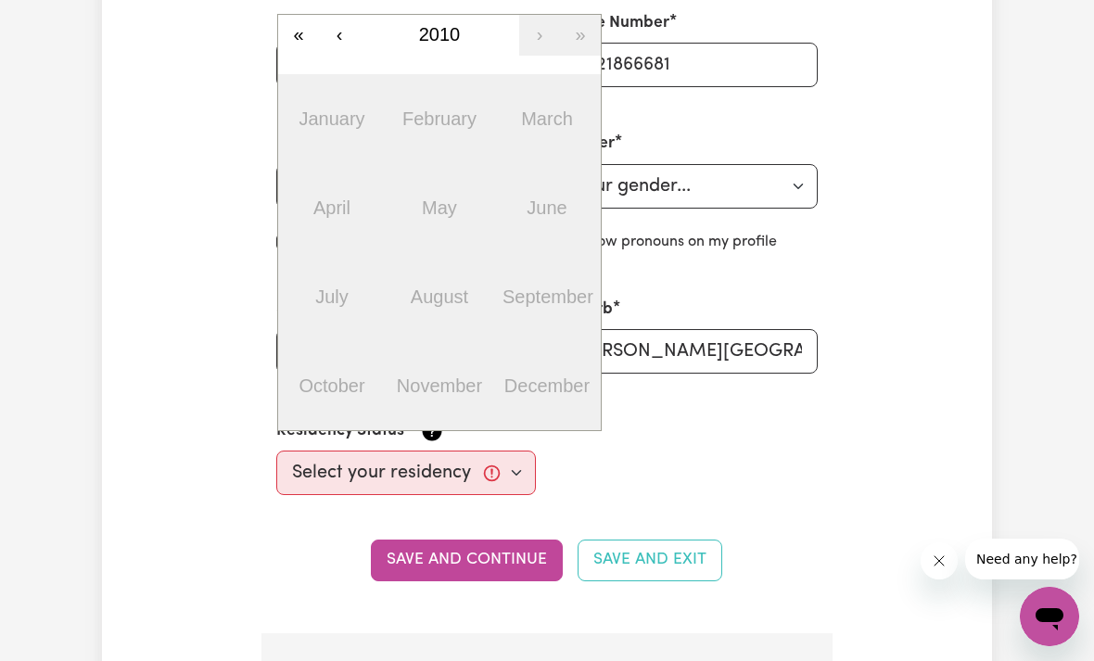
click at [338, 39] on button "‹" at bounding box center [339, 35] width 41 height 41
click at [337, 39] on button "‹" at bounding box center [339, 35] width 41 height 41
click at [340, 32] on button "‹" at bounding box center [339, 35] width 41 height 41
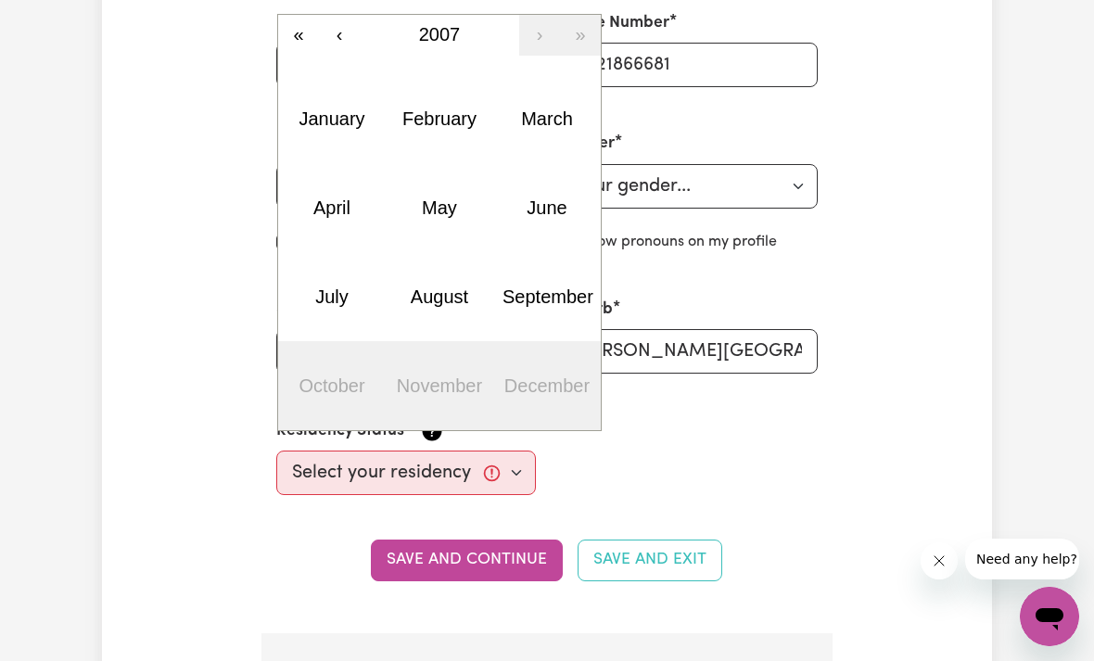
click at [341, 29] on button "‹" at bounding box center [339, 35] width 41 height 41
click at [341, 28] on button "‹" at bounding box center [339, 35] width 41 height 41
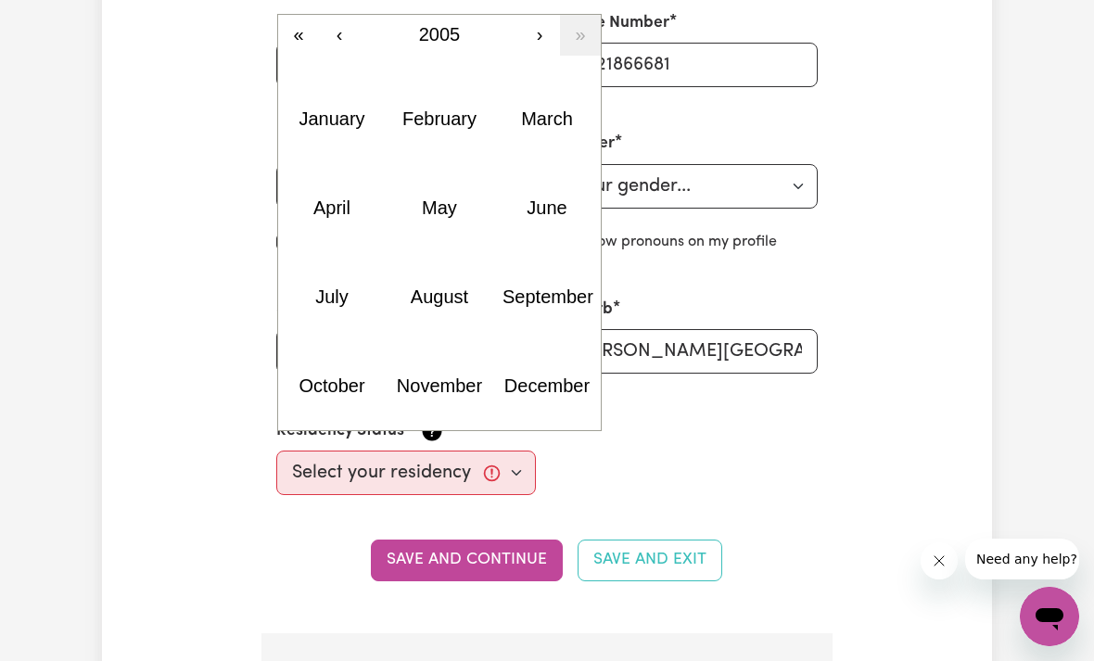
click at [347, 34] on button "‹" at bounding box center [339, 35] width 41 height 41
click at [550, 376] on abbr "December" at bounding box center [546, 386] width 85 height 20
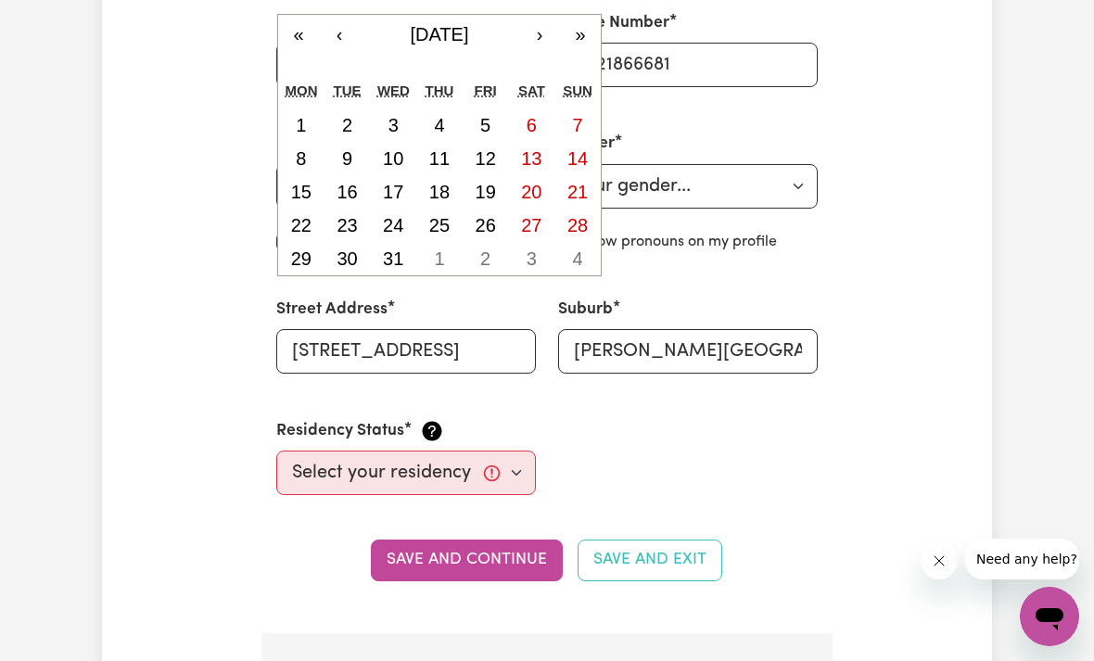
click at [307, 115] on button "1" at bounding box center [301, 124] width 46 height 33
type input "[DATE]"
type input "1"
type input "12"
type input "2003"
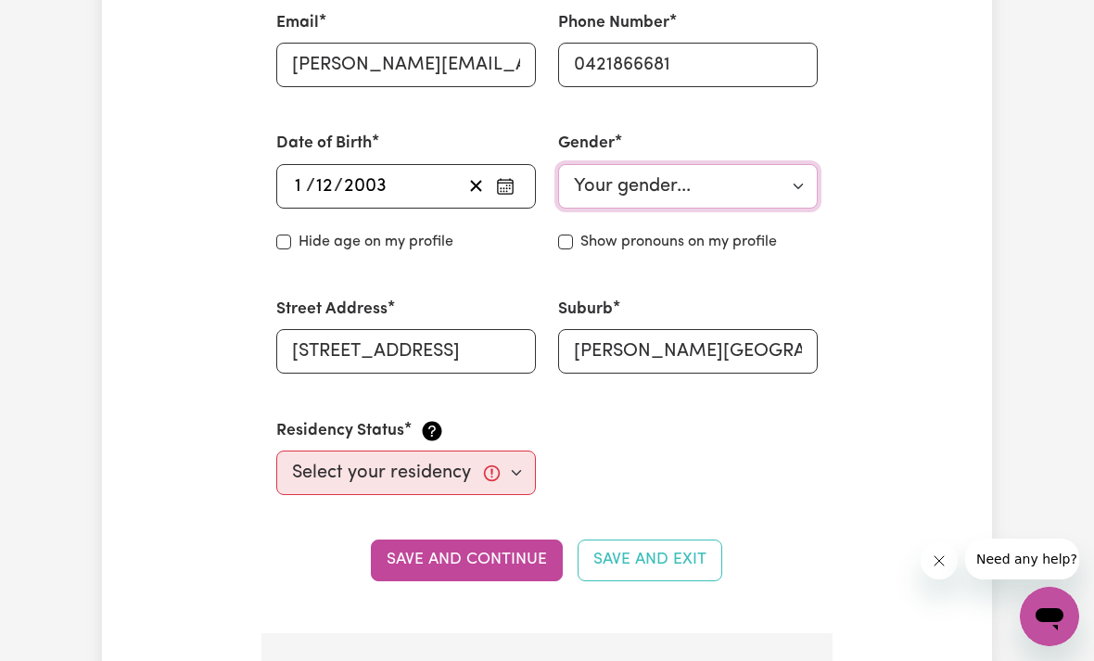
click at [699, 174] on select "Your gender... [DEMOGRAPHIC_DATA] [DEMOGRAPHIC_DATA] [DEMOGRAPHIC_DATA] Other P…" at bounding box center [688, 186] width 260 height 45
select select "[DEMOGRAPHIC_DATA]"
click at [735, 347] on input "[PERSON_NAME][GEOGRAPHIC_DATA]" at bounding box center [688, 351] width 260 height 45
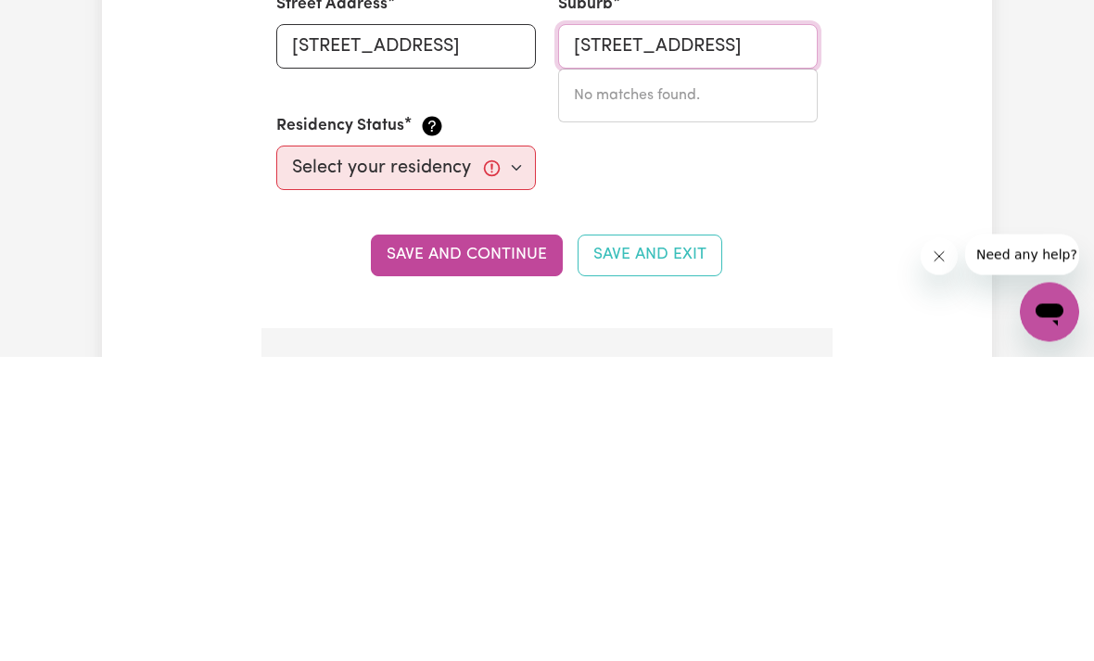
type input "[STREET_ADDRESS]"
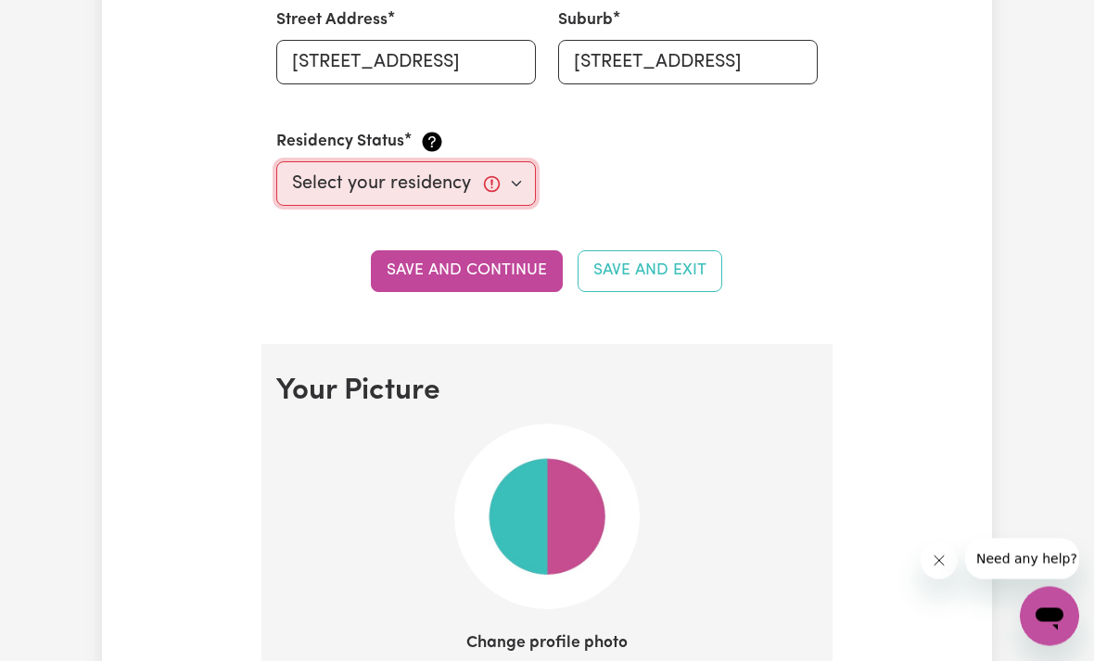
click at [500, 177] on select "Select your residency status... [DEMOGRAPHIC_DATA] citizen Australian PR [DEMOG…" at bounding box center [406, 184] width 260 height 45
select select "Student Visa"
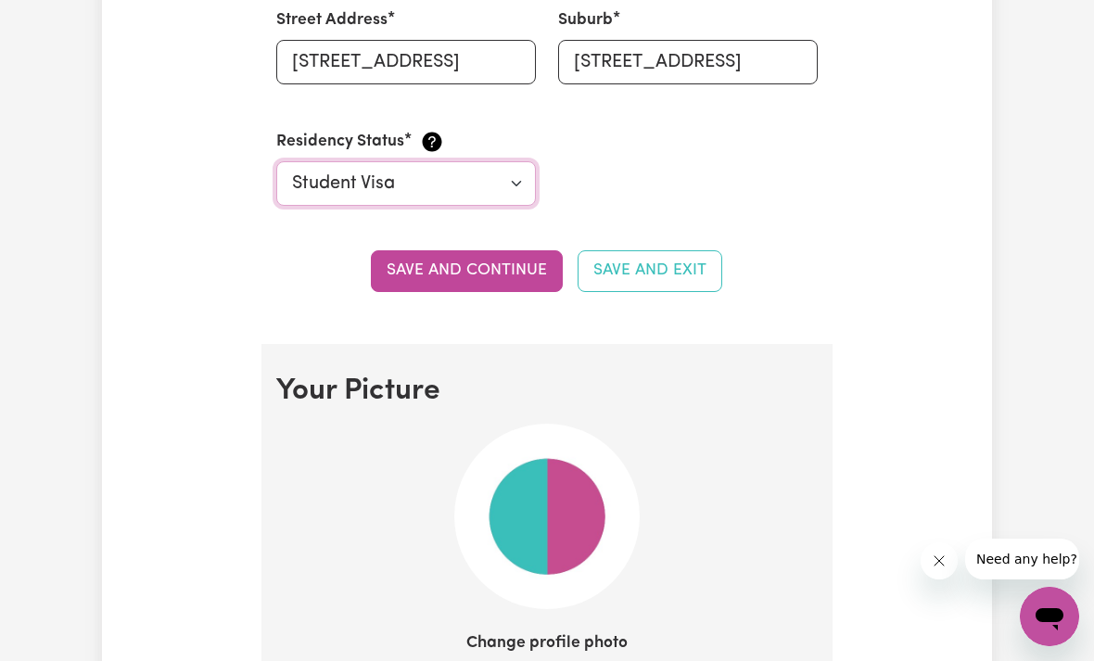
click at [493, 267] on button "Save and continue" at bounding box center [467, 270] width 192 height 41
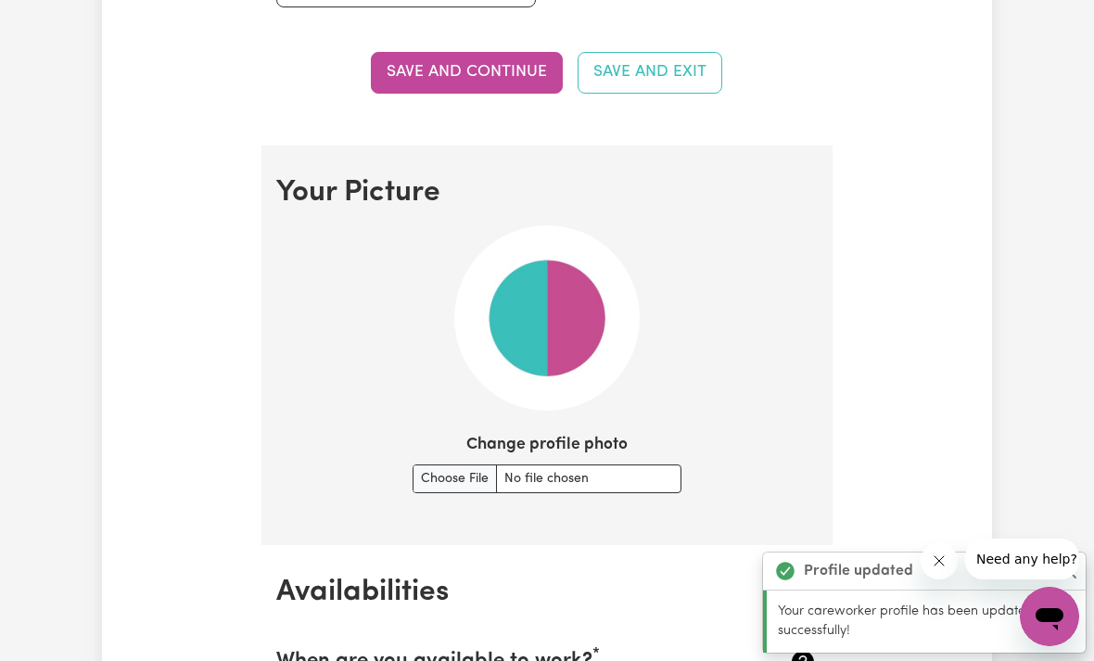
scroll to position [1330, 0]
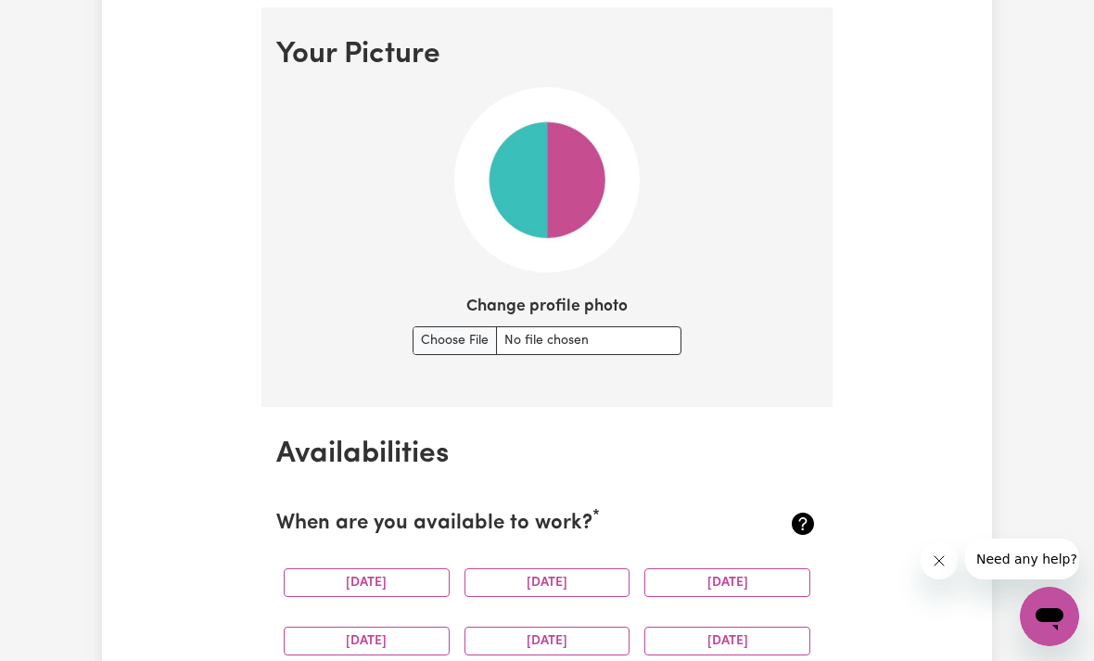
click at [437, 335] on input "Change profile photo" at bounding box center [547, 340] width 269 height 29
click at [441, 339] on input "Change profile photo" at bounding box center [547, 340] width 269 height 29
click at [606, 326] on input "Change profile photo" at bounding box center [547, 340] width 269 height 29
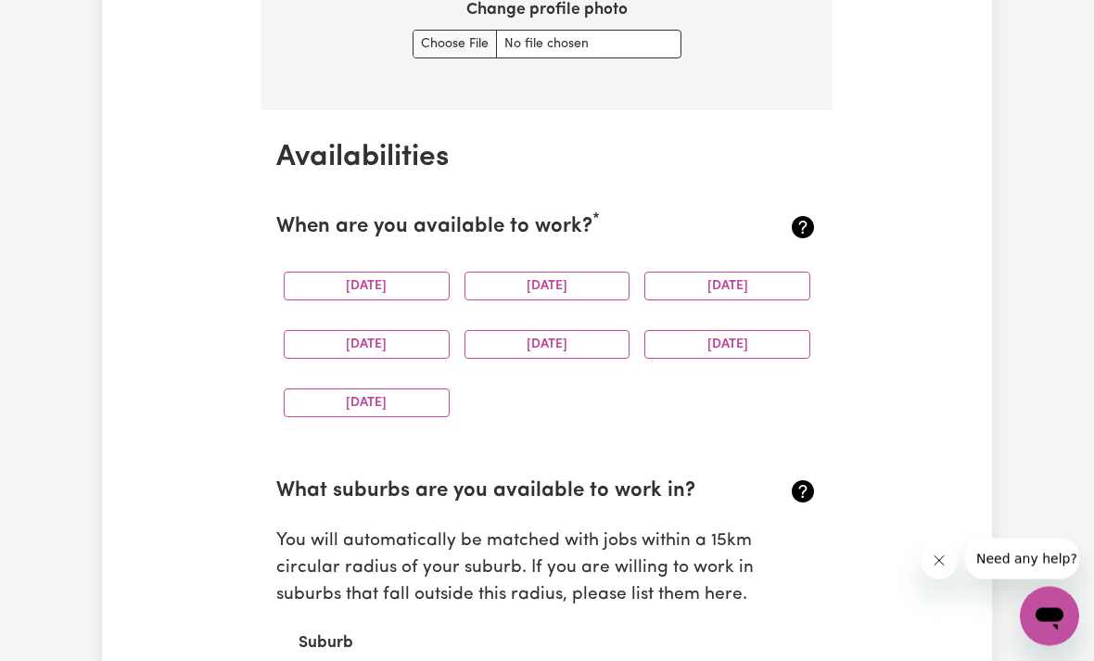
scroll to position [1627, 0]
click at [379, 272] on button "[DATE]" at bounding box center [367, 286] width 166 height 29
click at [542, 285] on button "[DATE]" at bounding box center [548, 286] width 166 height 29
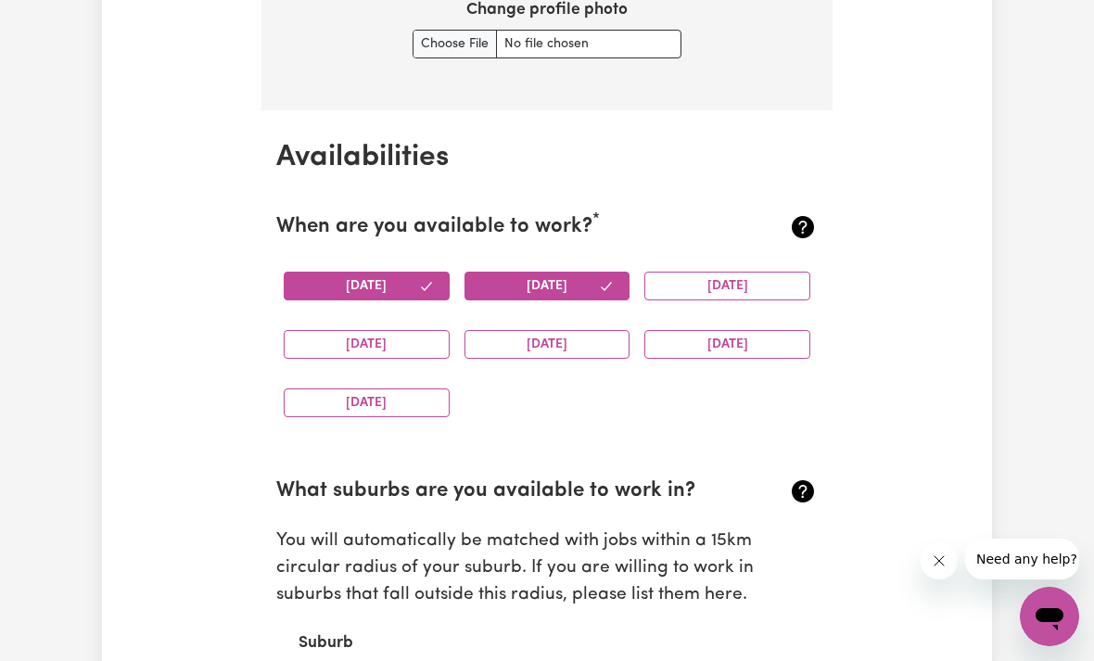
click at [700, 280] on button "[DATE]" at bounding box center [727, 286] width 166 height 29
click at [548, 334] on button "[DATE]" at bounding box center [548, 344] width 166 height 29
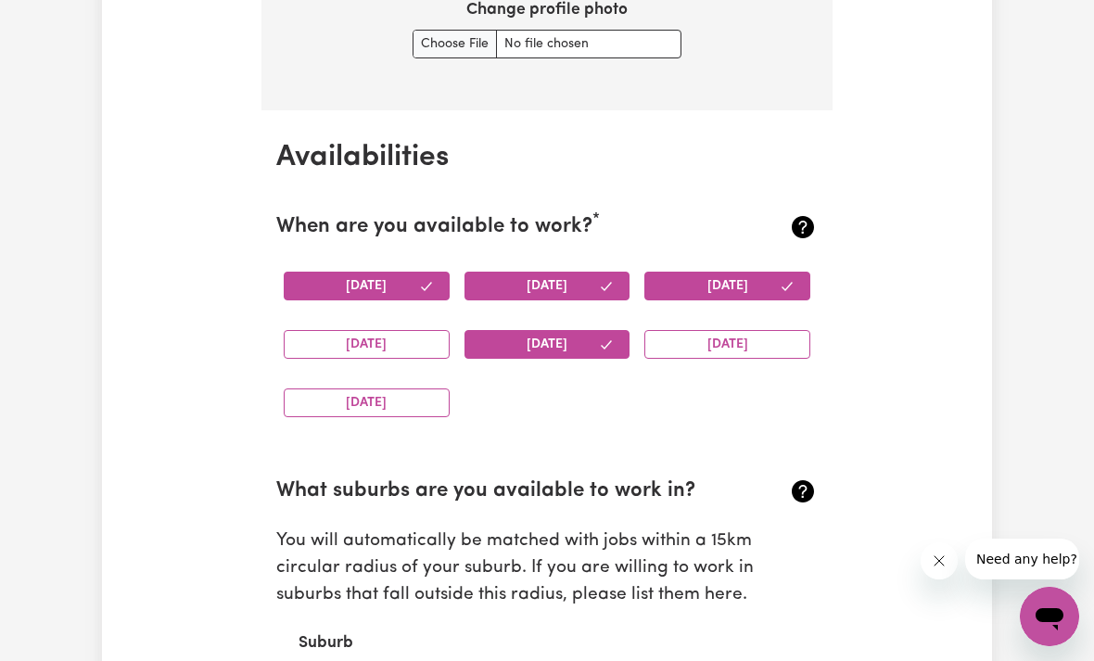
click at [392, 338] on button "[DATE]" at bounding box center [367, 344] width 166 height 29
click at [390, 399] on button "[DATE]" at bounding box center [367, 403] width 166 height 29
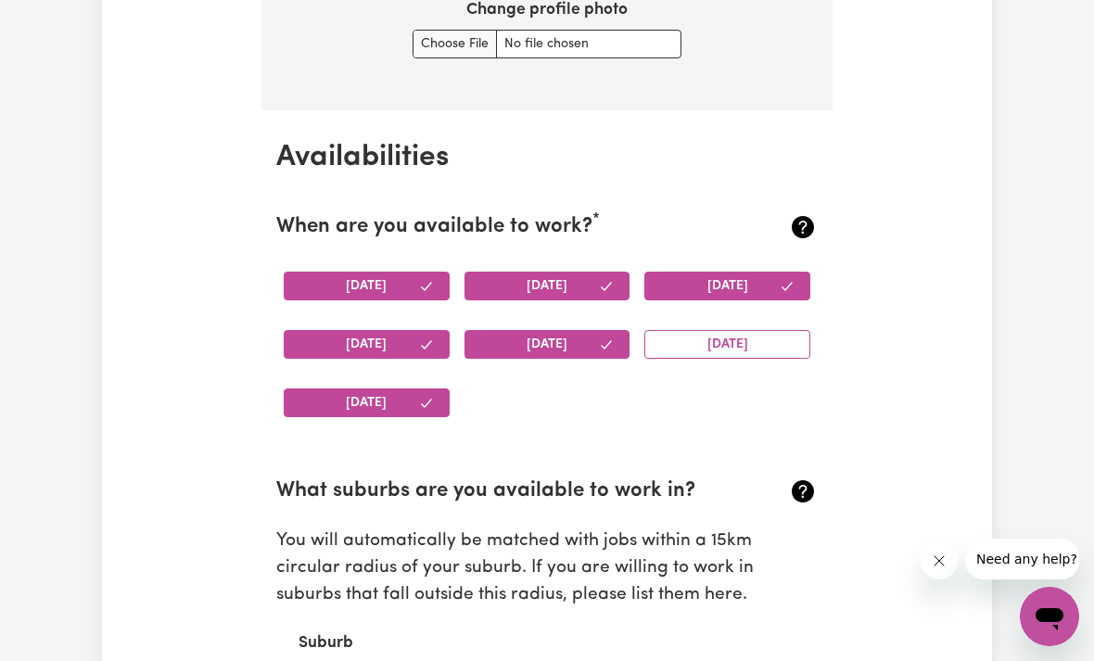
click at [734, 343] on button "[DATE]" at bounding box center [727, 344] width 166 height 29
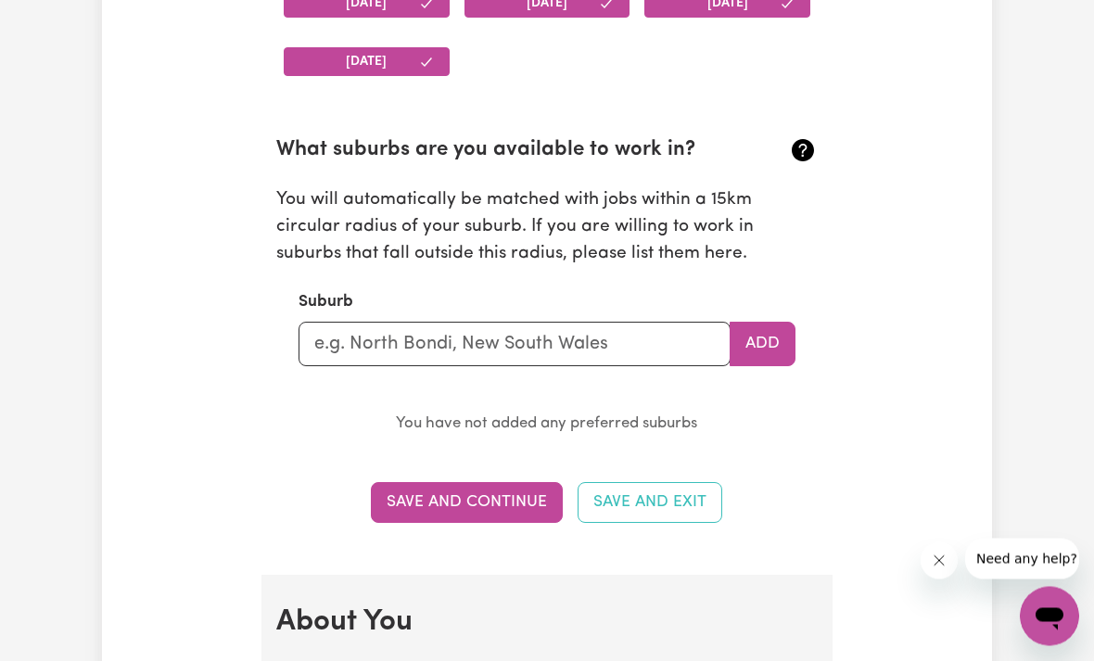
scroll to position [1967, 0]
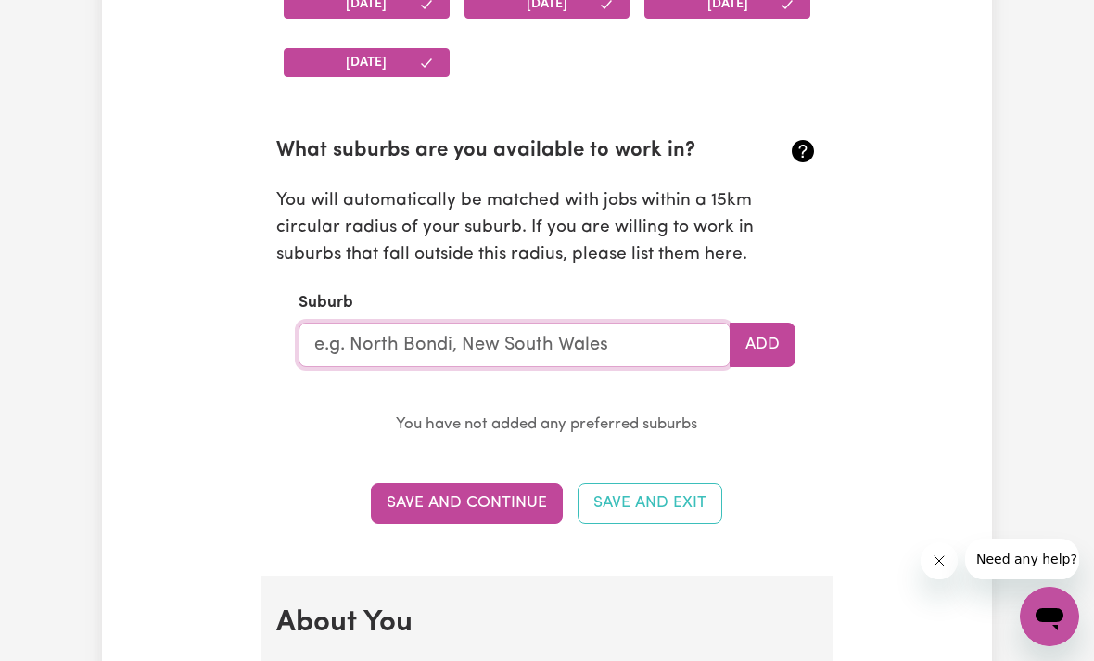
click at [585, 336] on input "text" at bounding box center [515, 345] width 432 height 45
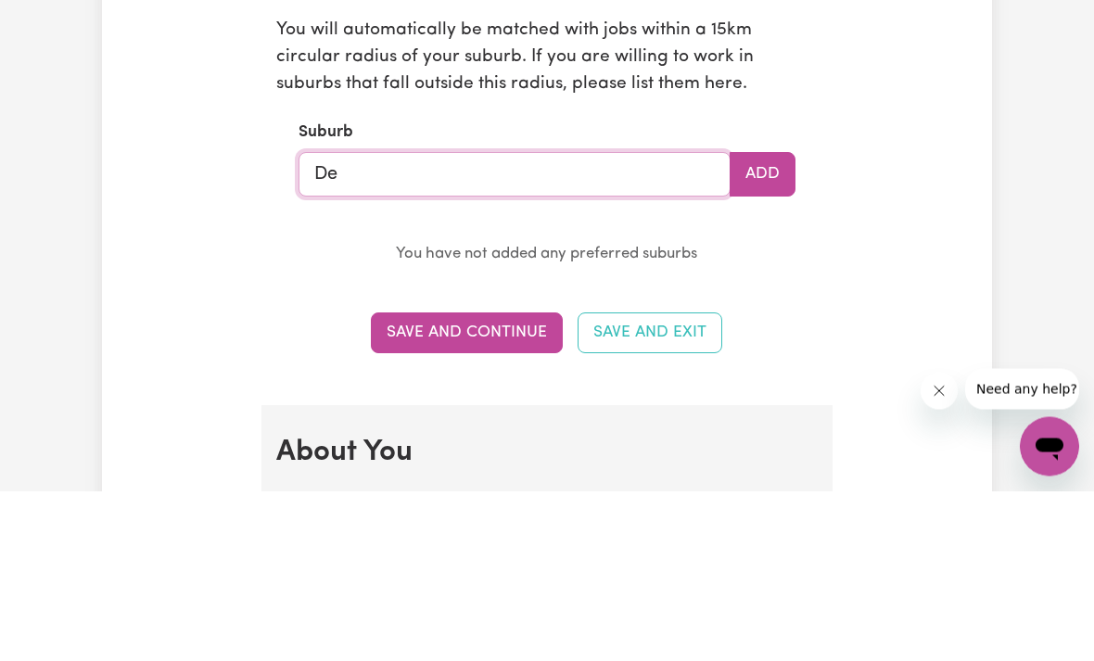
type input "Dea"
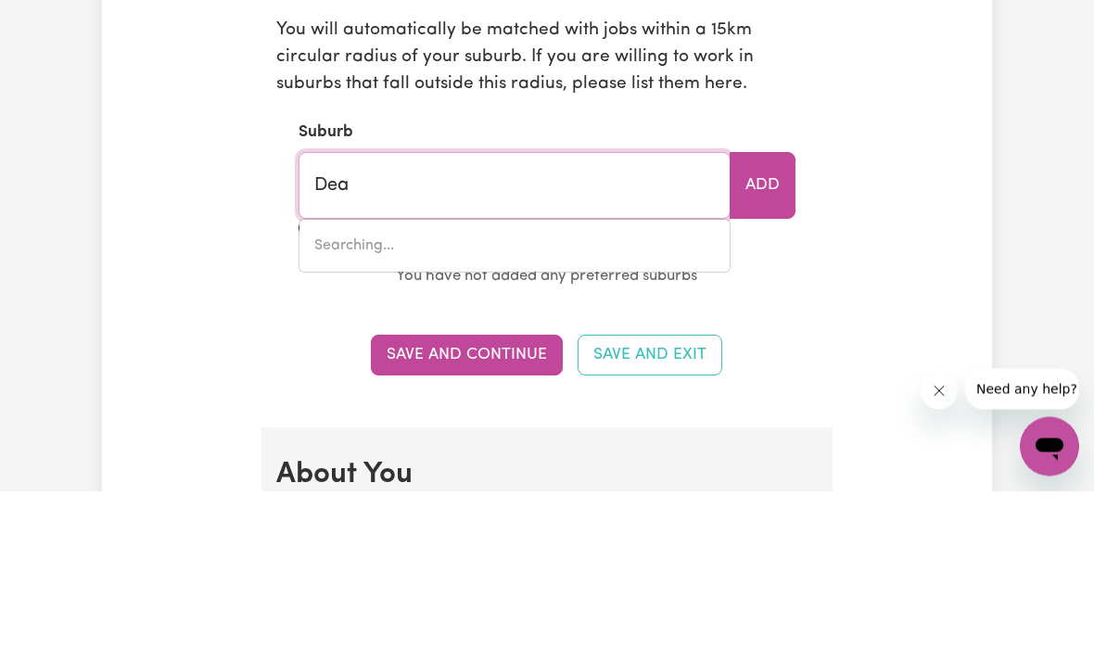
type input "DeaGON, [GEOGRAPHIC_DATA], 4017"
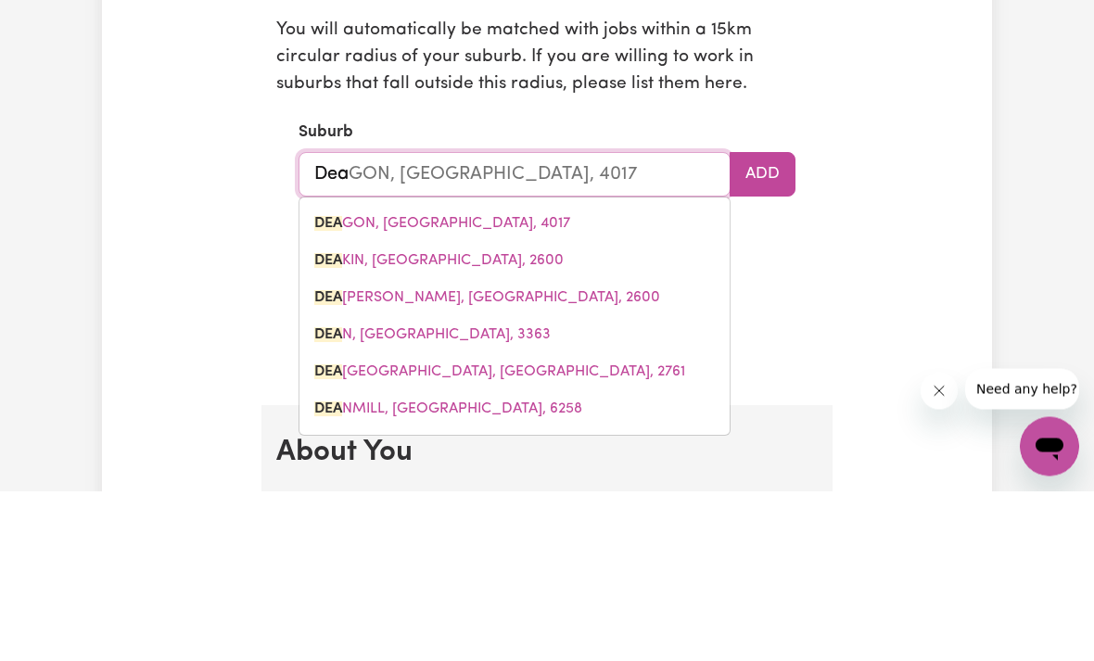
type input "[PERSON_NAME]"
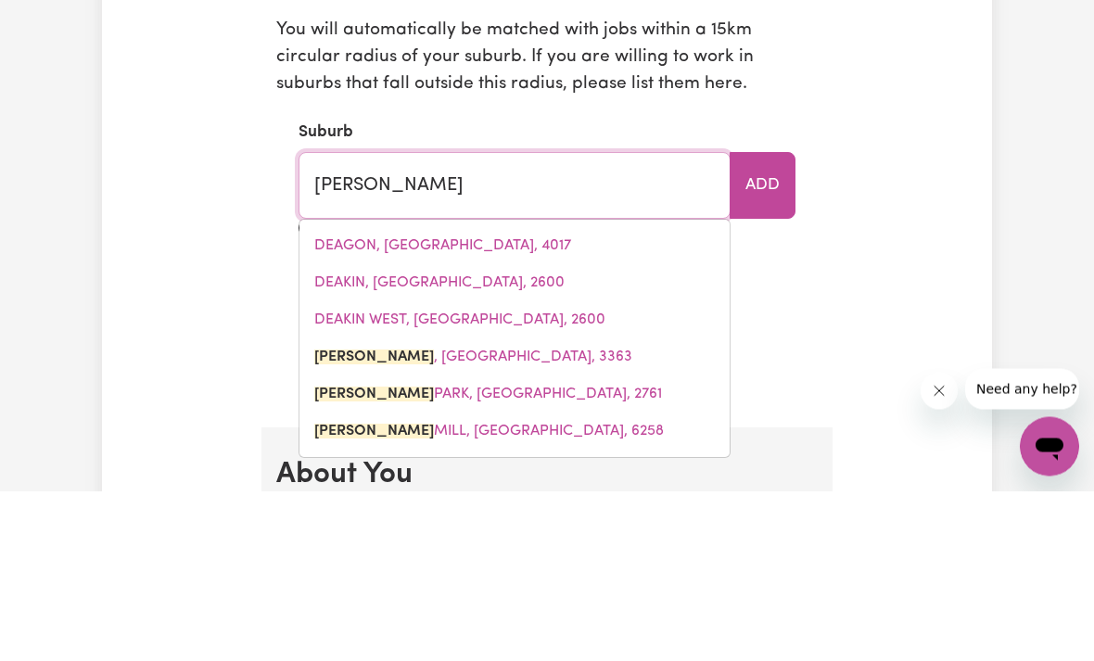
type input "Dean, [GEOGRAPHIC_DATA], 3363"
type input "Deans"
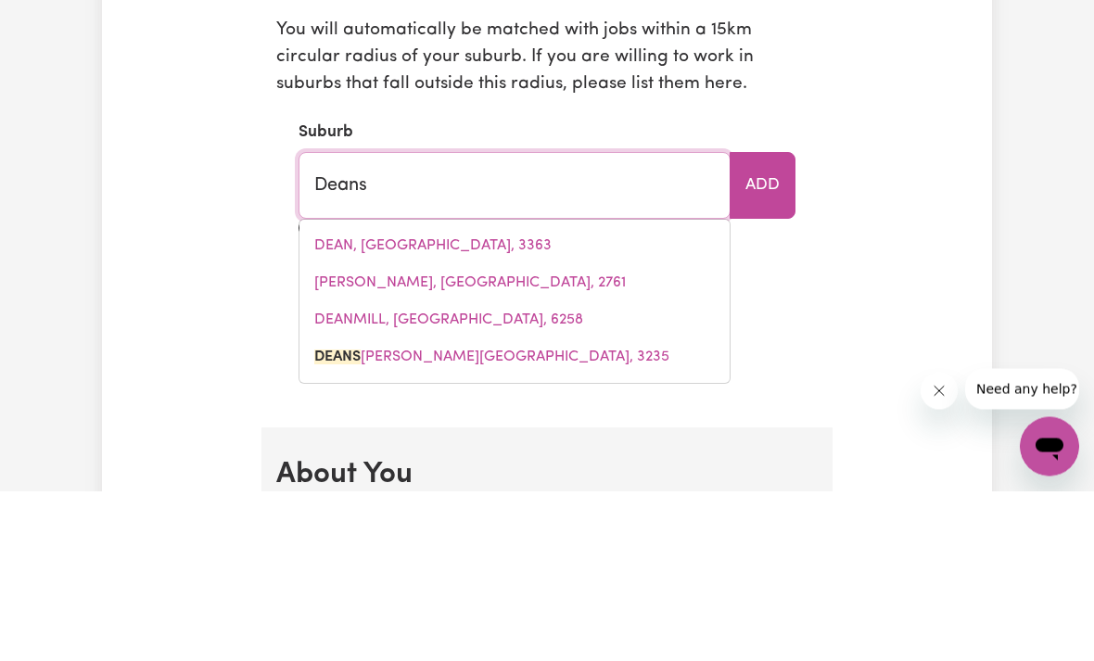
type input "[PERSON_NAME] [PERSON_NAME][GEOGRAPHIC_DATA], 3235"
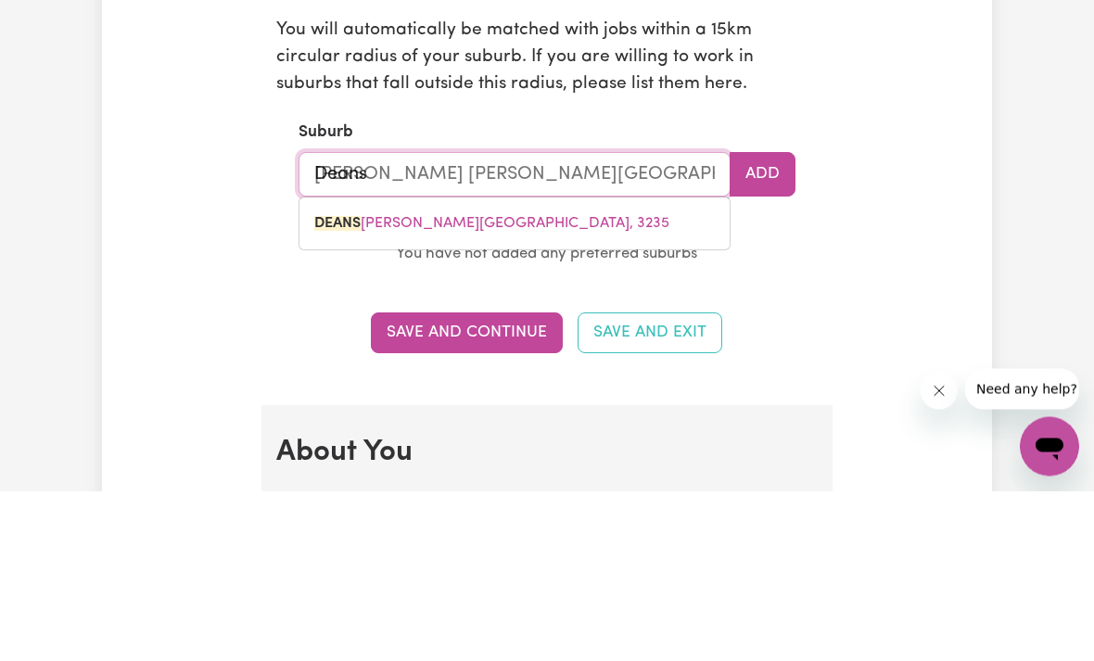
type input "Deansi"
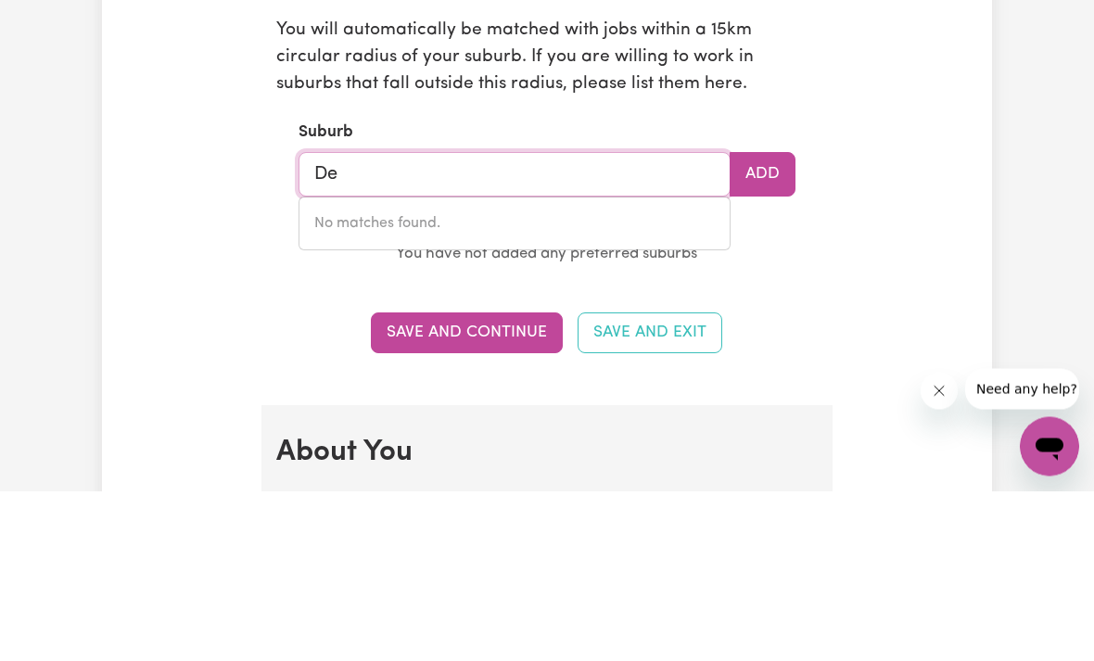
type input "D"
type input "Car"
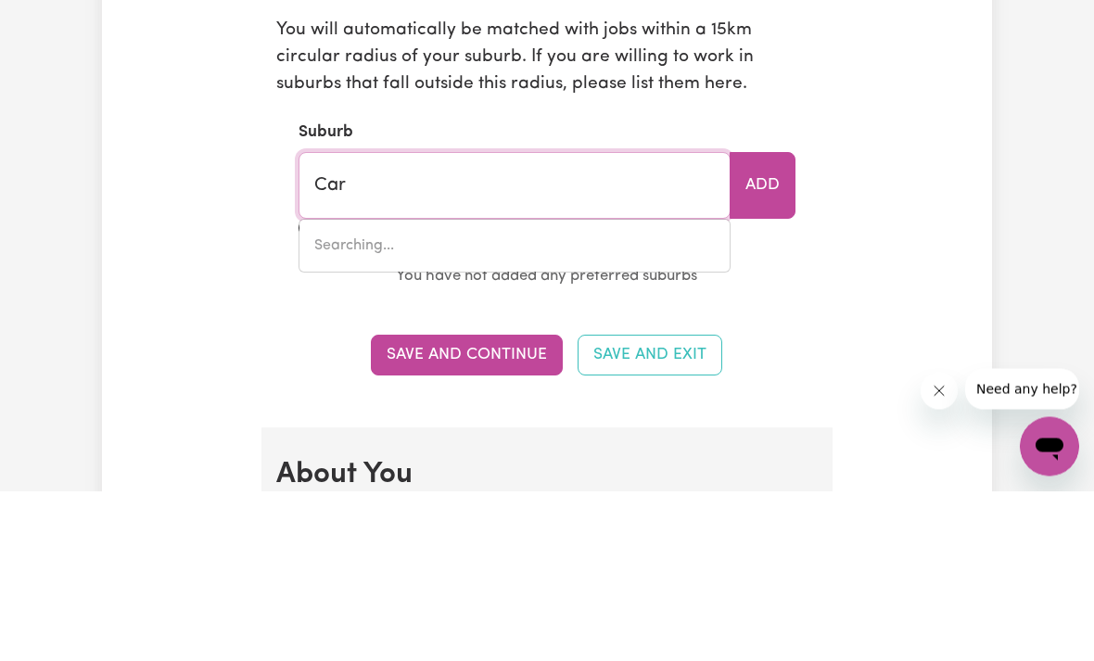
type input "CarABAN, [GEOGRAPHIC_DATA], 6041"
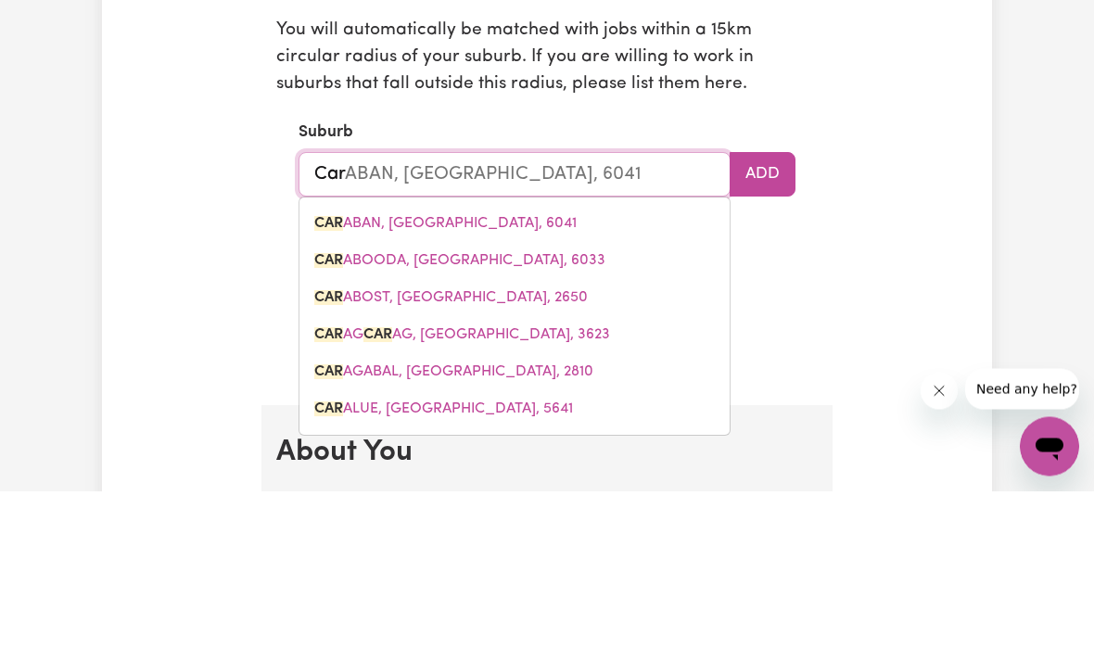
type input "Caro"
type input "[PERSON_NAME]"
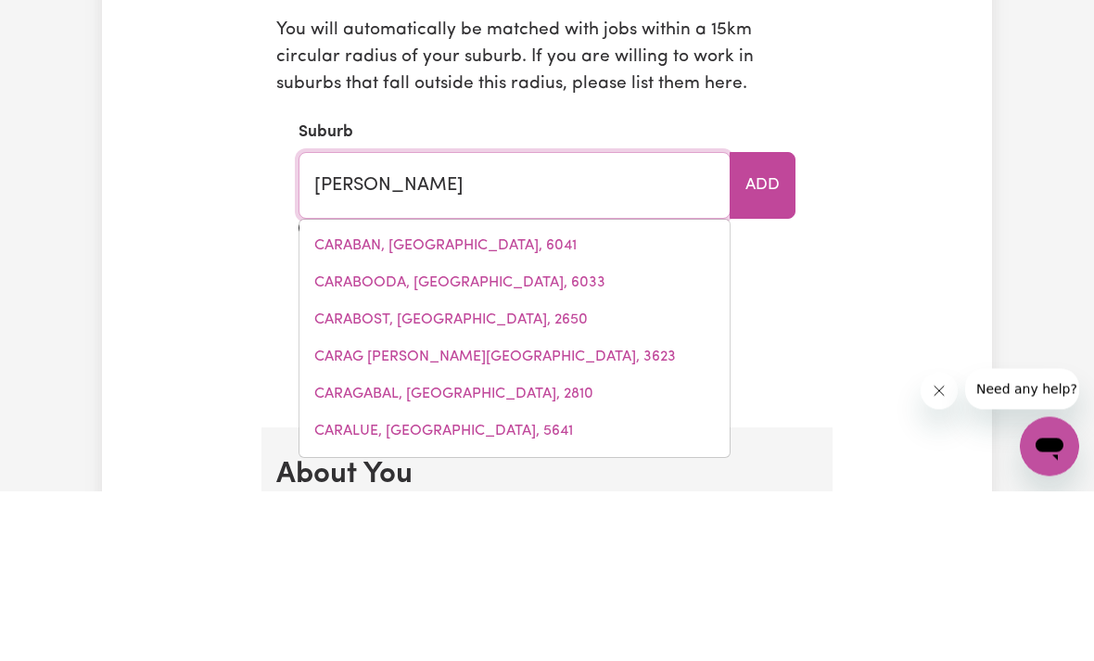
type input "[PERSON_NAME], [GEOGRAPHIC_DATA], 4300"
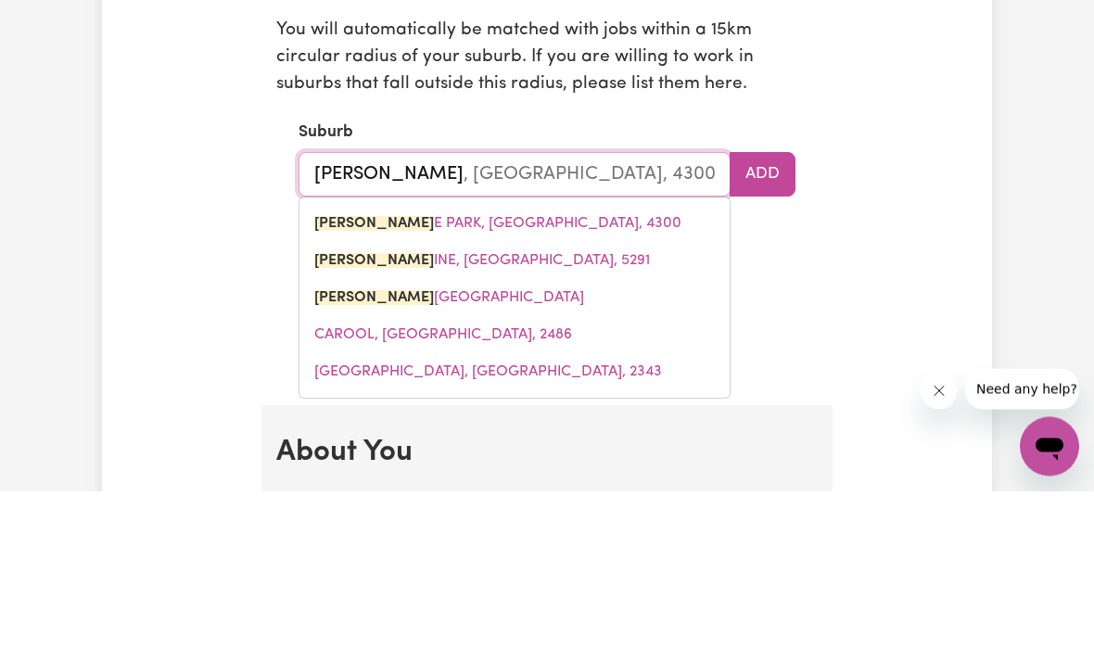
click at [548, 461] on span "[PERSON_NAME][GEOGRAPHIC_DATA]" at bounding box center [449, 468] width 270 height 15
type input "[PERSON_NAME][GEOGRAPHIC_DATA]"
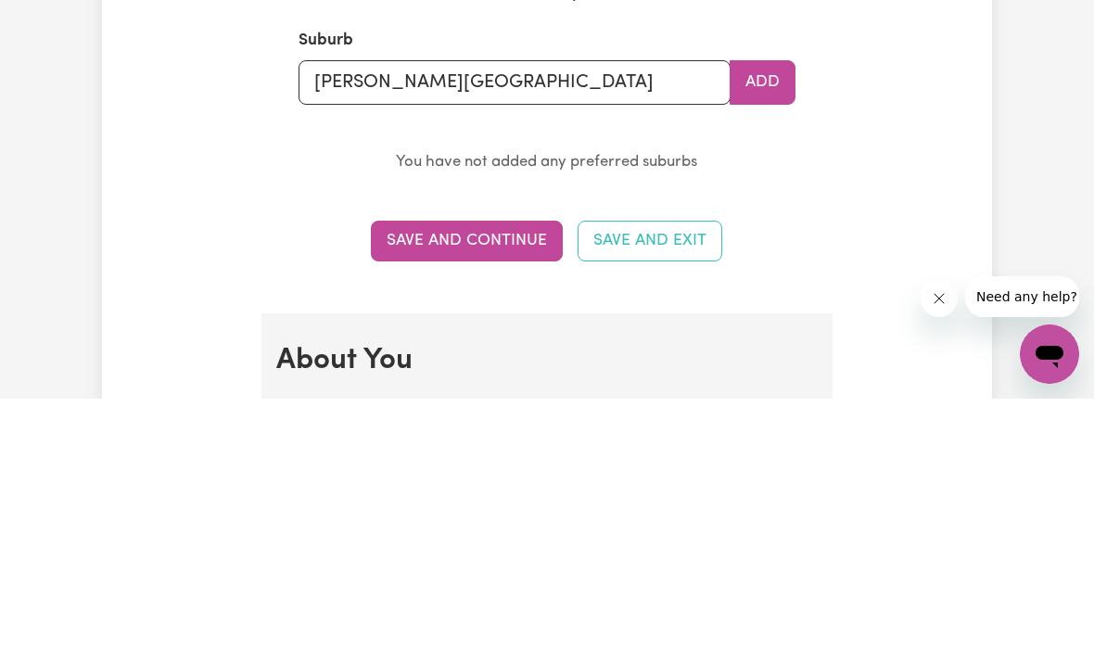
click at [509, 483] on button "Save and Continue" at bounding box center [467, 503] width 192 height 41
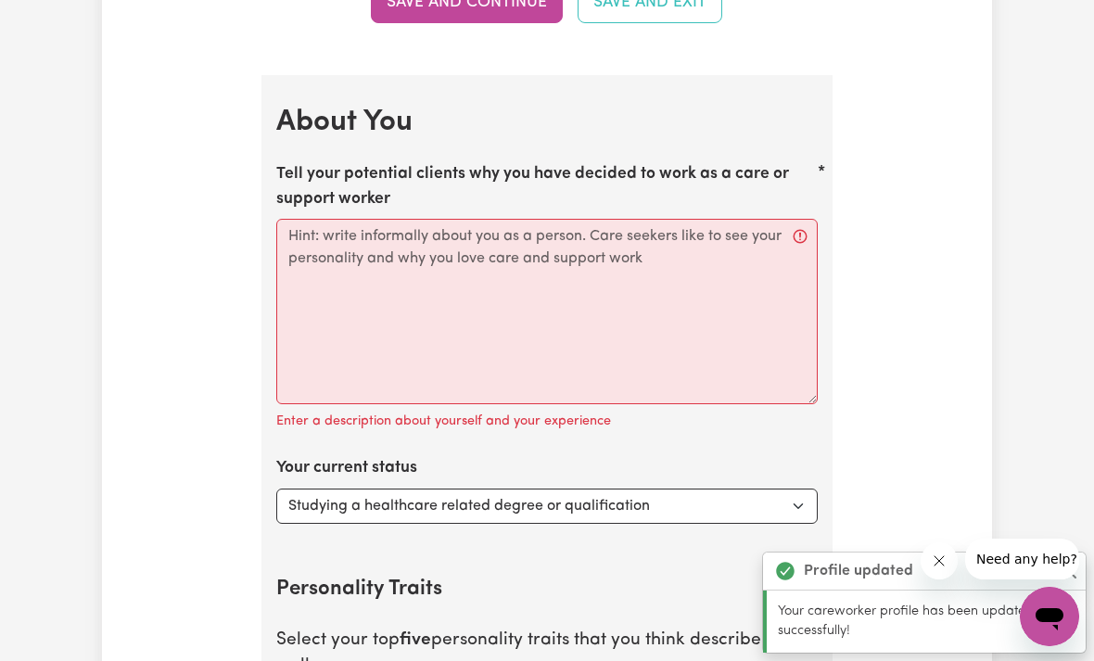
scroll to position [2532, 0]
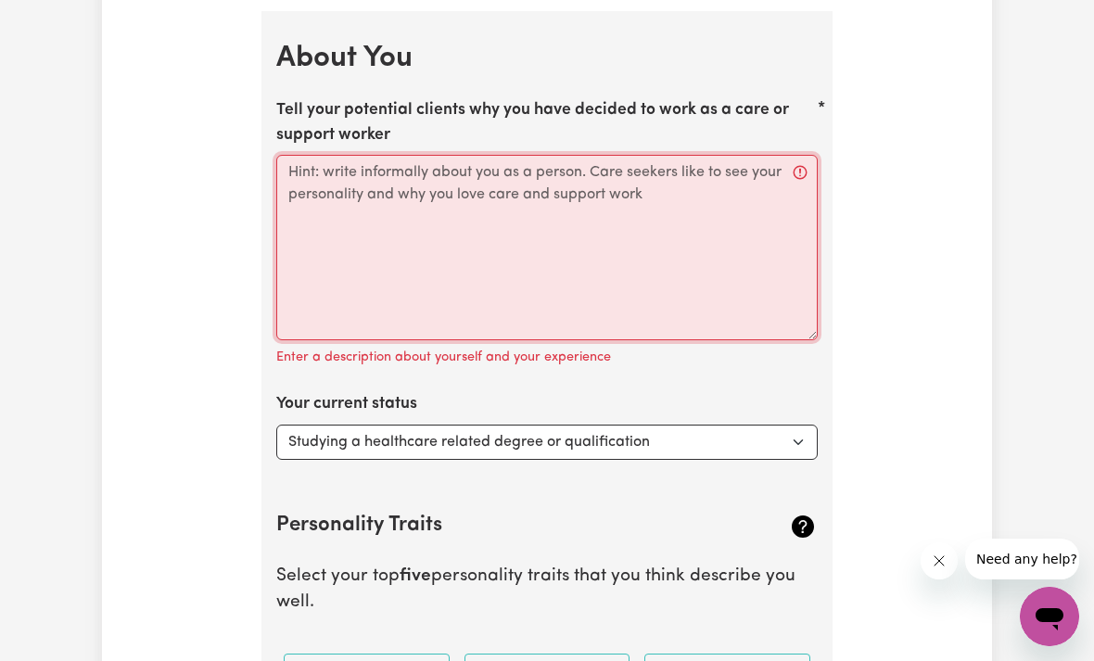
click at [776, 187] on textarea "Tell your potential clients why you have decided to work as a care or support w…" at bounding box center [547, 247] width 542 height 185
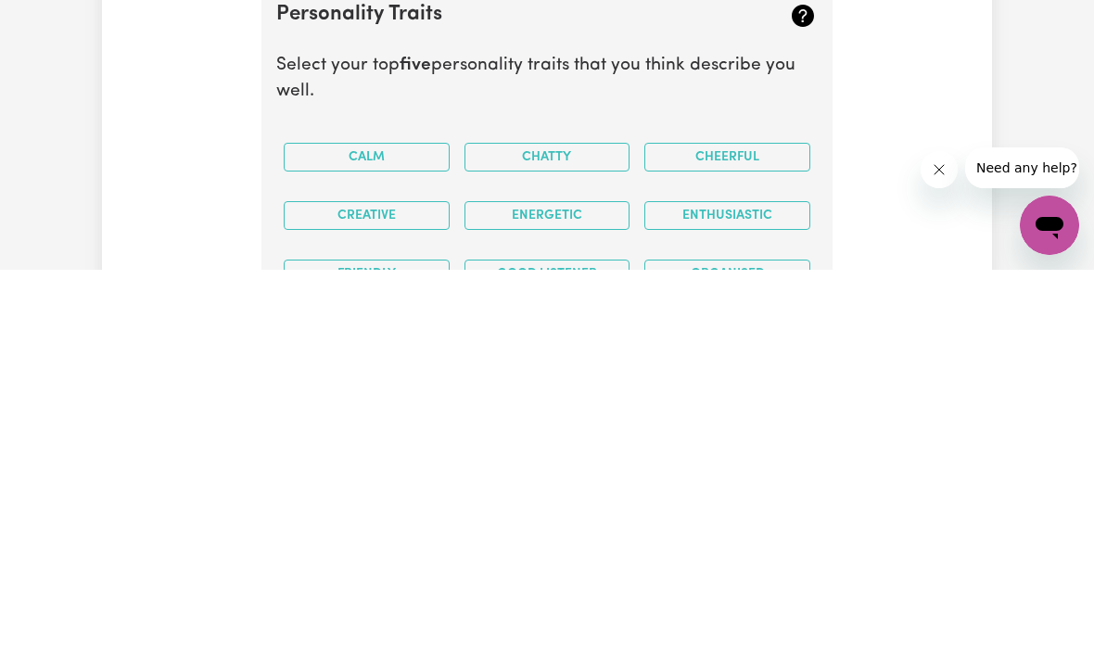
type textarea "Hi. My name is [GEOGRAPHIC_DATA] and I’m [DEMOGRAPHIC_DATA]. I have a bubbly an…"
click at [746, 534] on button "Cheerful" at bounding box center [727, 548] width 166 height 29
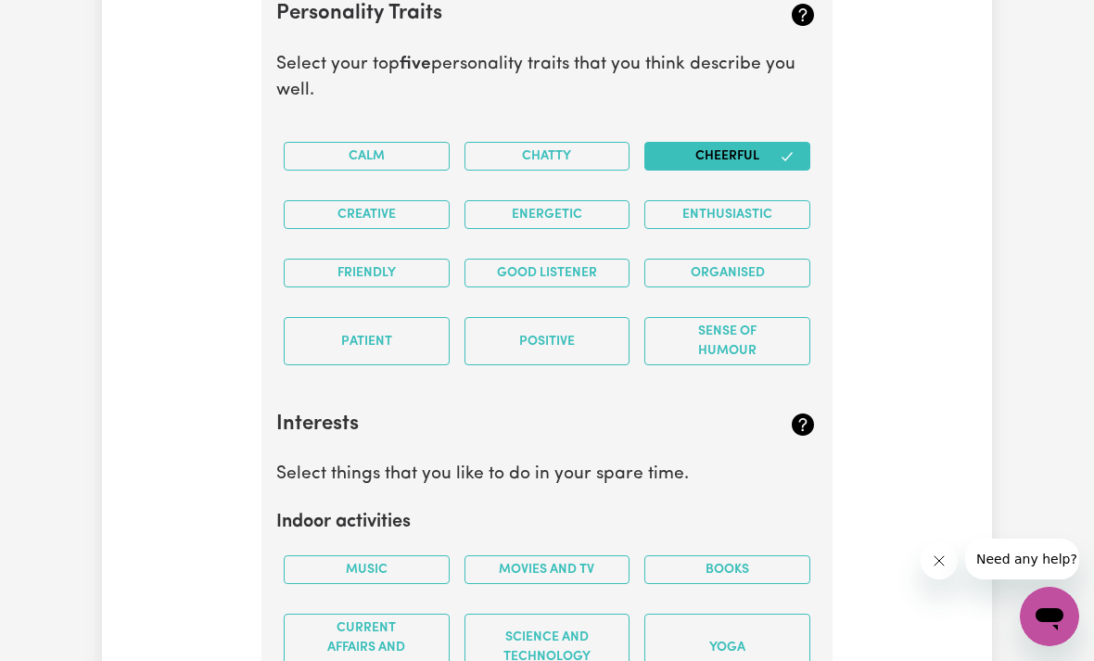
click at [401, 200] on button "Creative" at bounding box center [367, 214] width 166 height 29
click at [522, 205] on button "Energetic" at bounding box center [548, 214] width 166 height 29
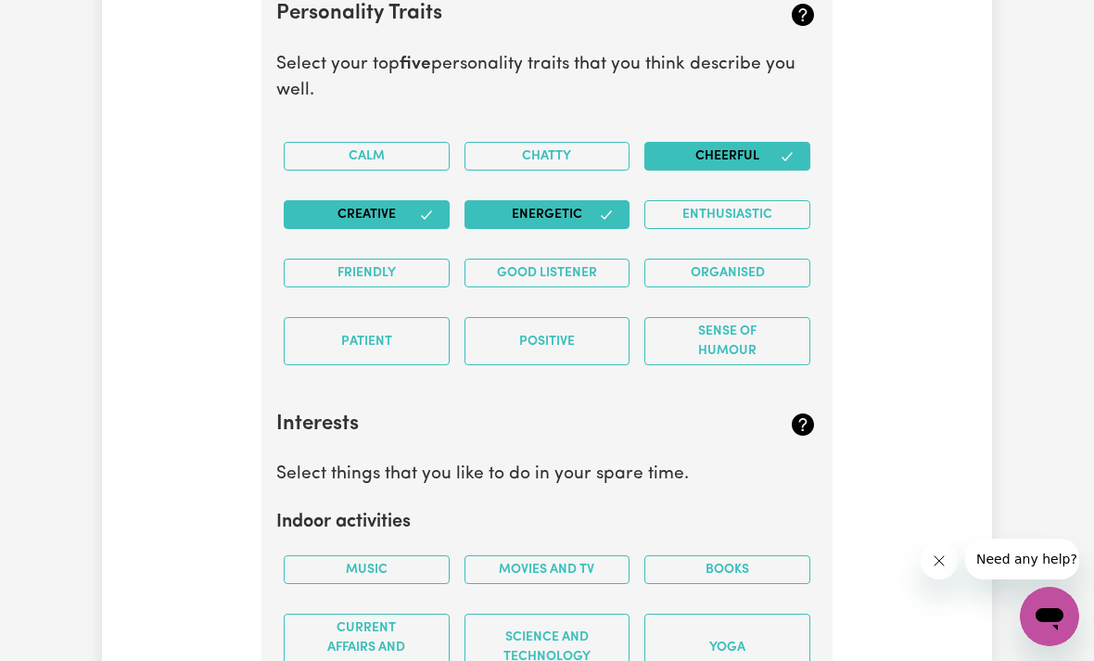
click at [401, 259] on button "Friendly" at bounding box center [367, 273] width 166 height 29
click at [568, 260] on button "Good Listener" at bounding box center [548, 273] width 166 height 29
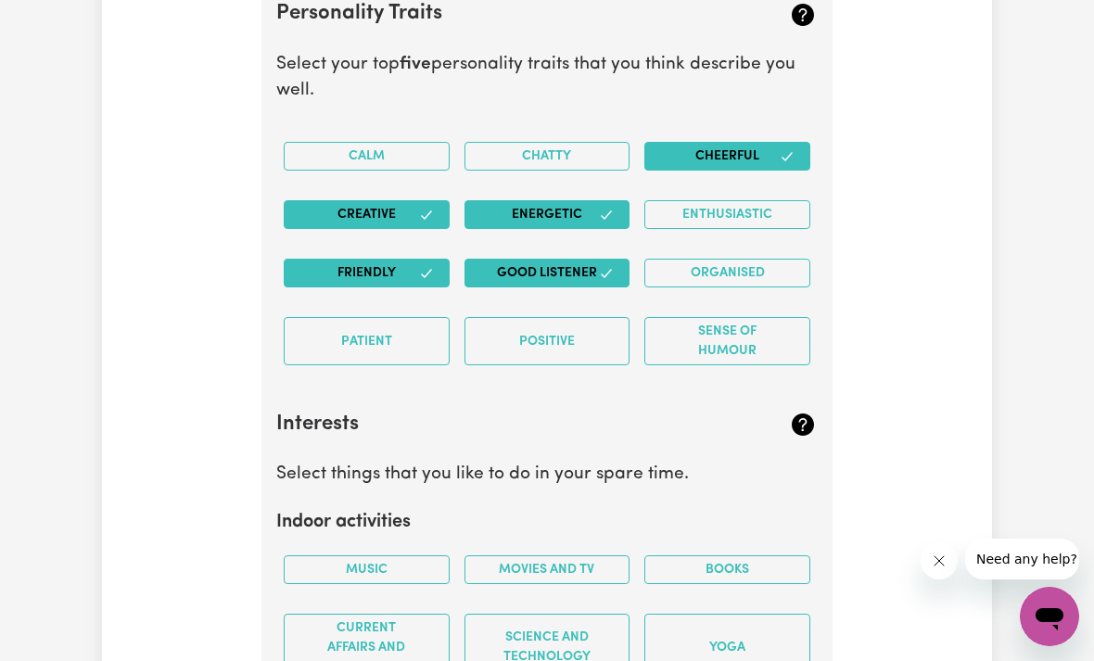
click at [576, 338] on button "Positive" at bounding box center [548, 341] width 166 height 48
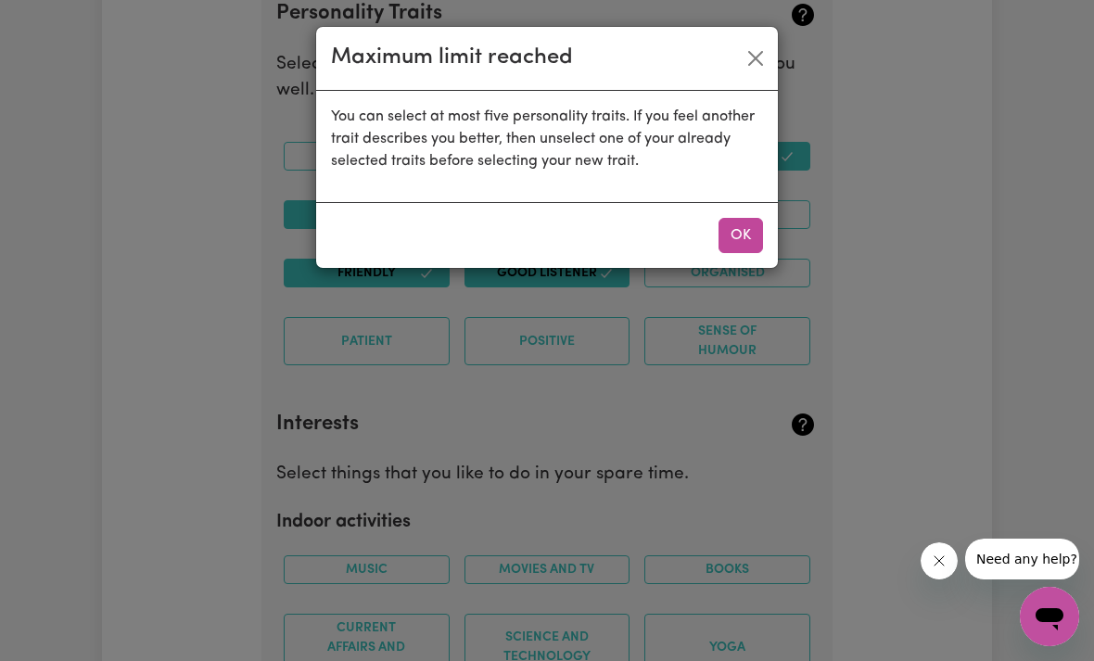
click at [749, 227] on button "OK" at bounding box center [741, 235] width 45 height 35
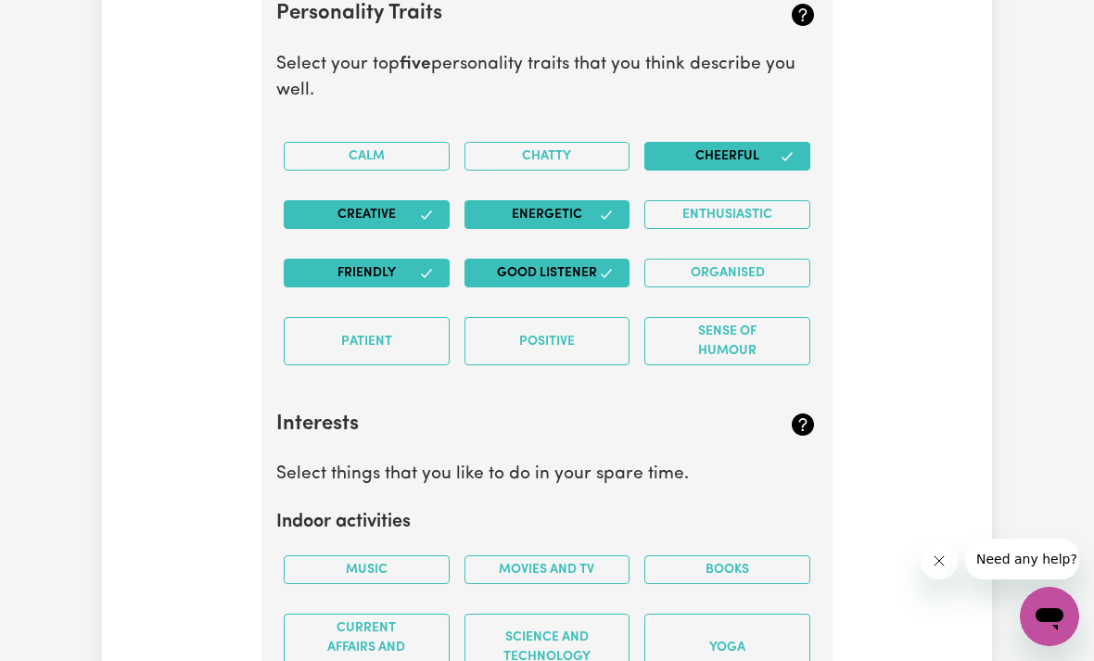
click at [782, 127] on div "Cheerful" at bounding box center [727, 156] width 181 height 58
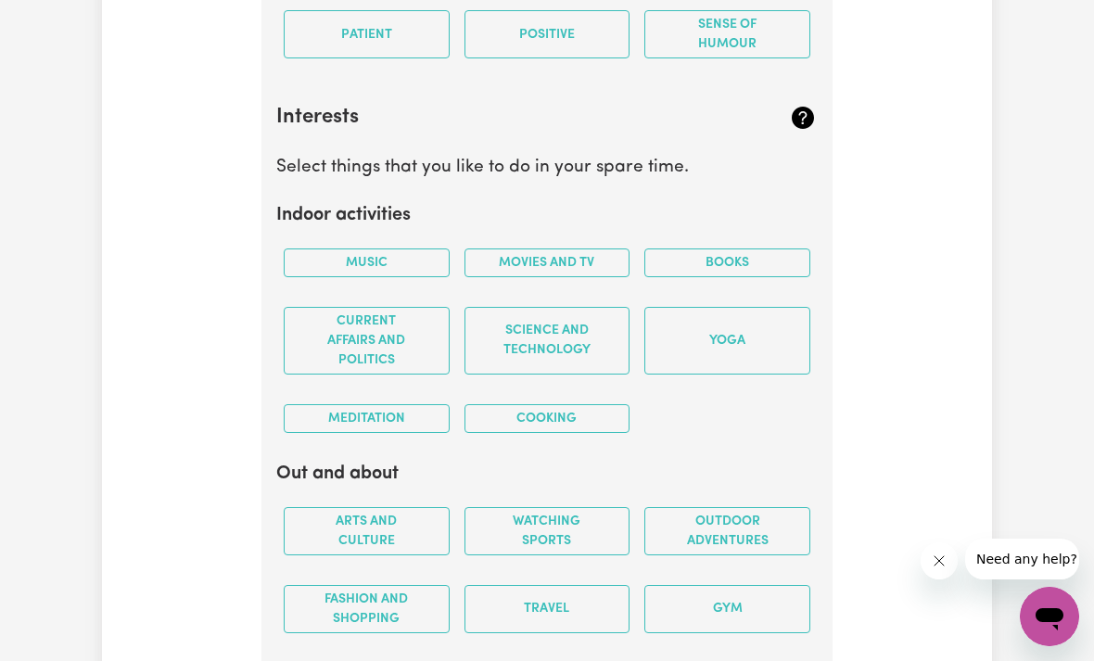
scroll to position [3341, 0]
click at [433, 261] on button "Music" at bounding box center [367, 264] width 166 height 29
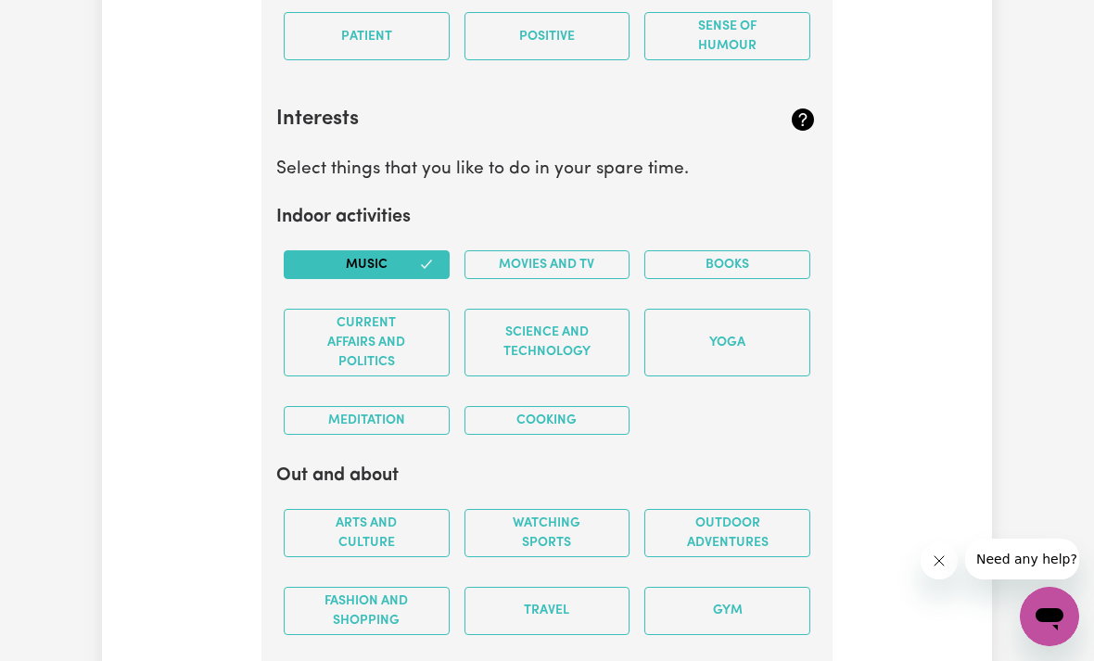
click at [568, 255] on button "Movies and TV" at bounding box center [548, 264] width 166 height 29
click at [580, 406] on button "Cooking" at bounding box center [548, 420] width 166 height 29
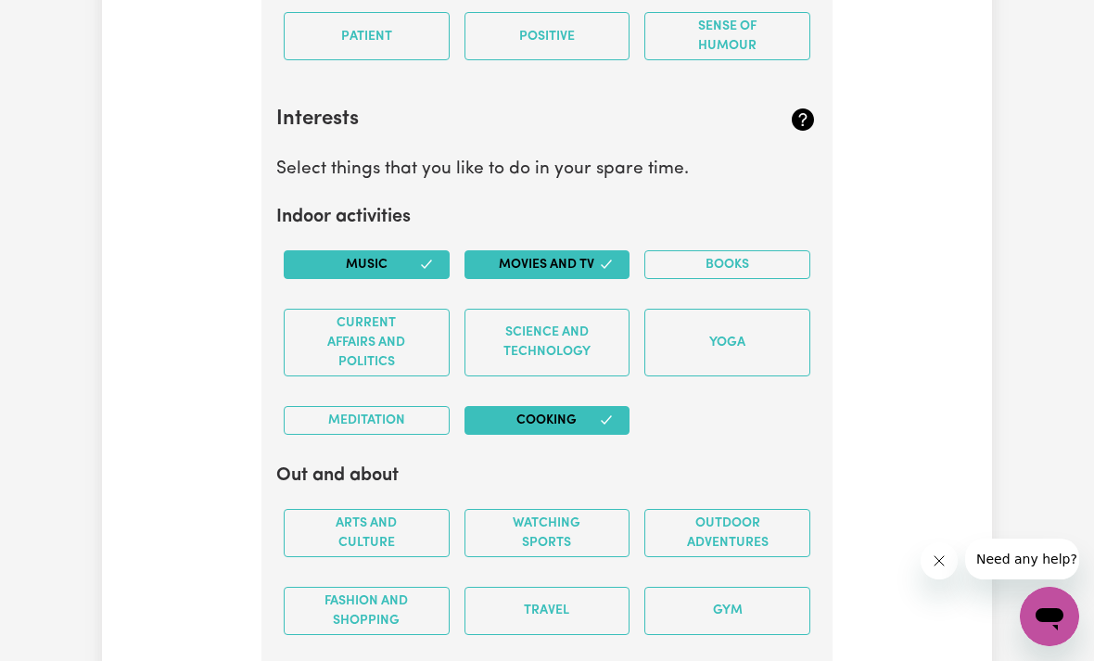
click at [720, 315] on button "Yoga" at bounding box center [727, 343] width 166 height 68
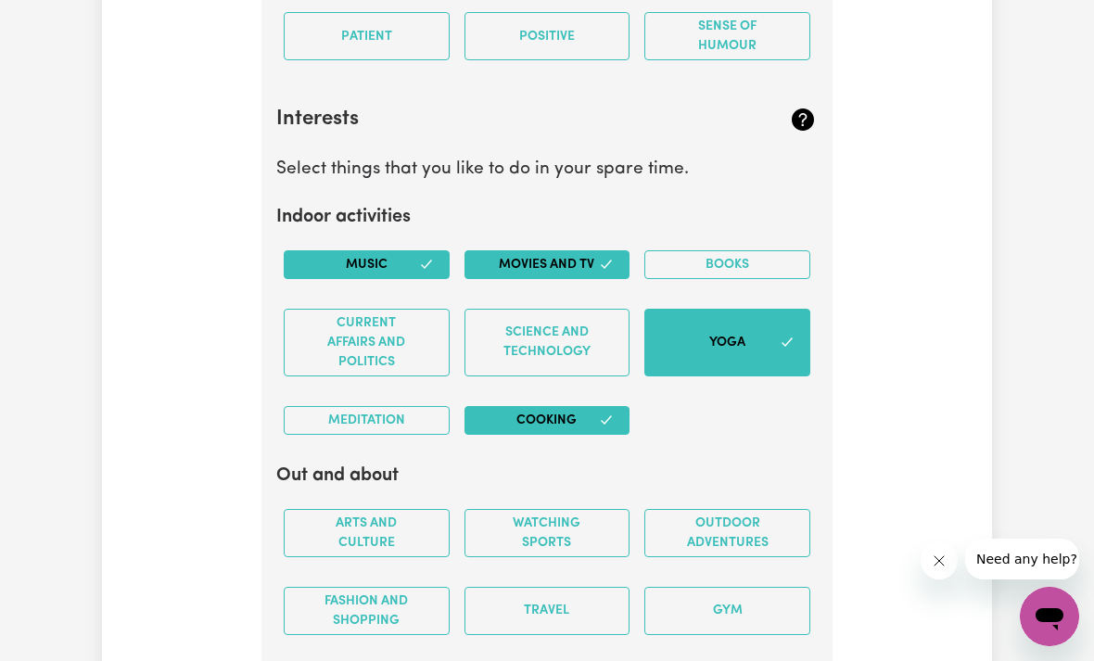
click at [710, 250] on button "Books" at bounding box center [727, 264] width 166 height 29
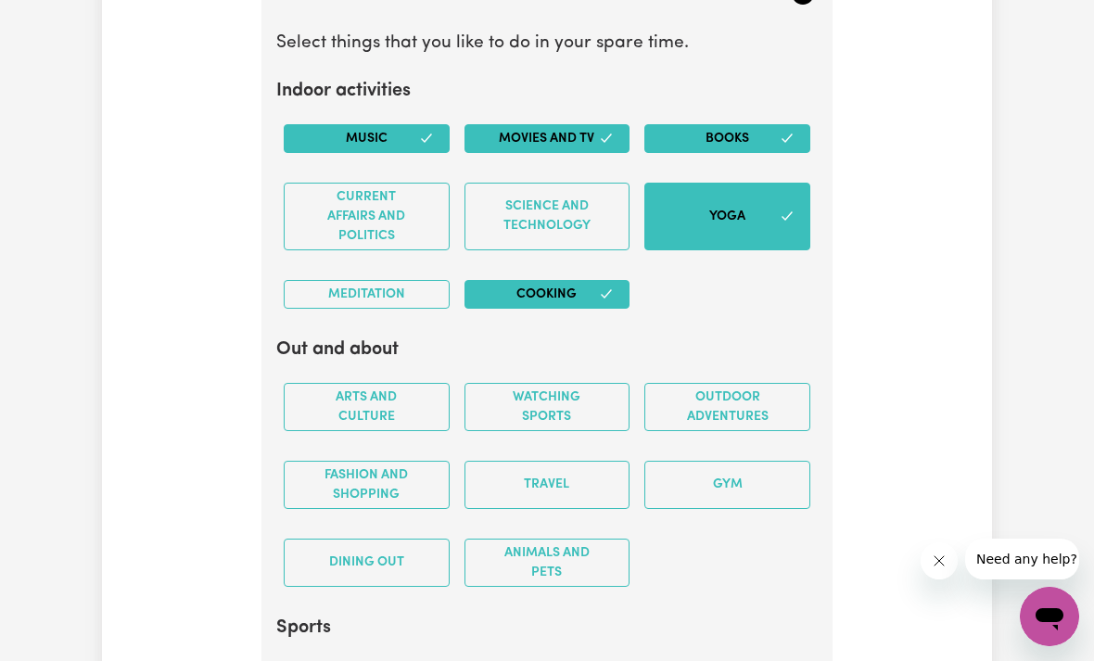
scroll to position [3475, 0]
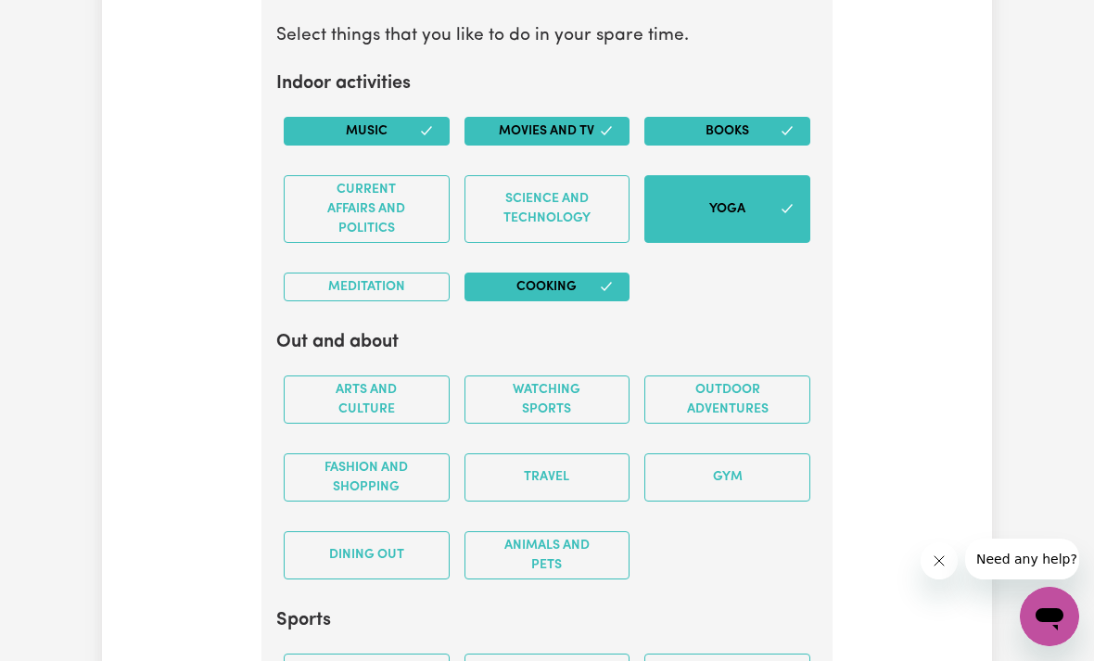
click at [740, 381] on button "Outdoor adventures" at bounding box center [727, 400] width 166 height 48
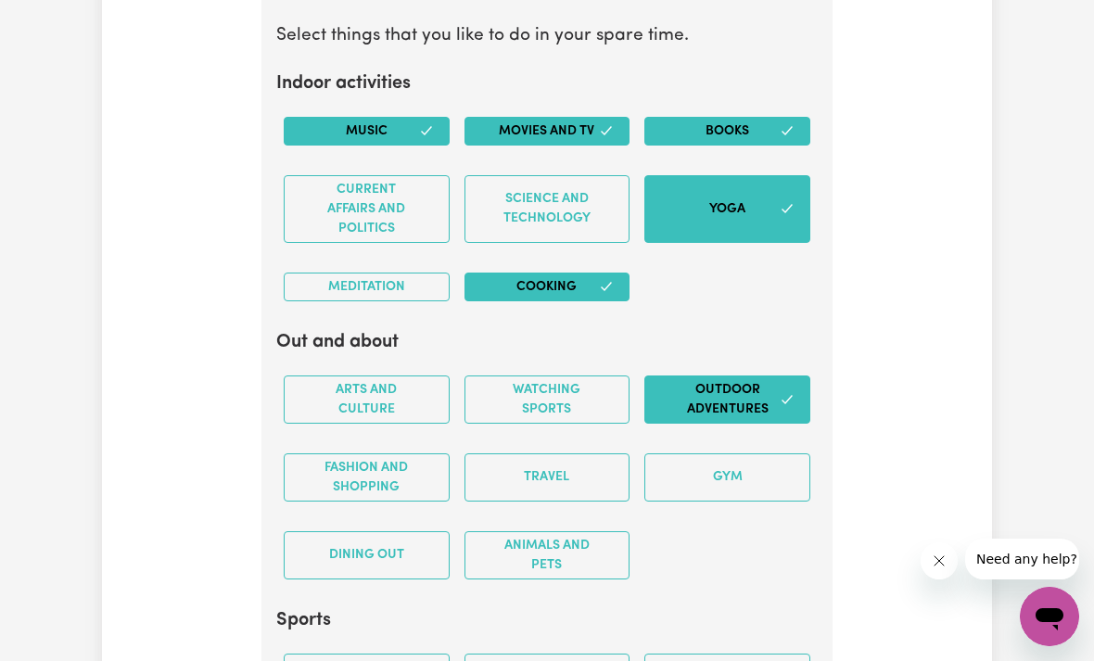
click at [392, 466] on button "Fashion and shopping" at bounding box center [367, 477] width 166 height 48
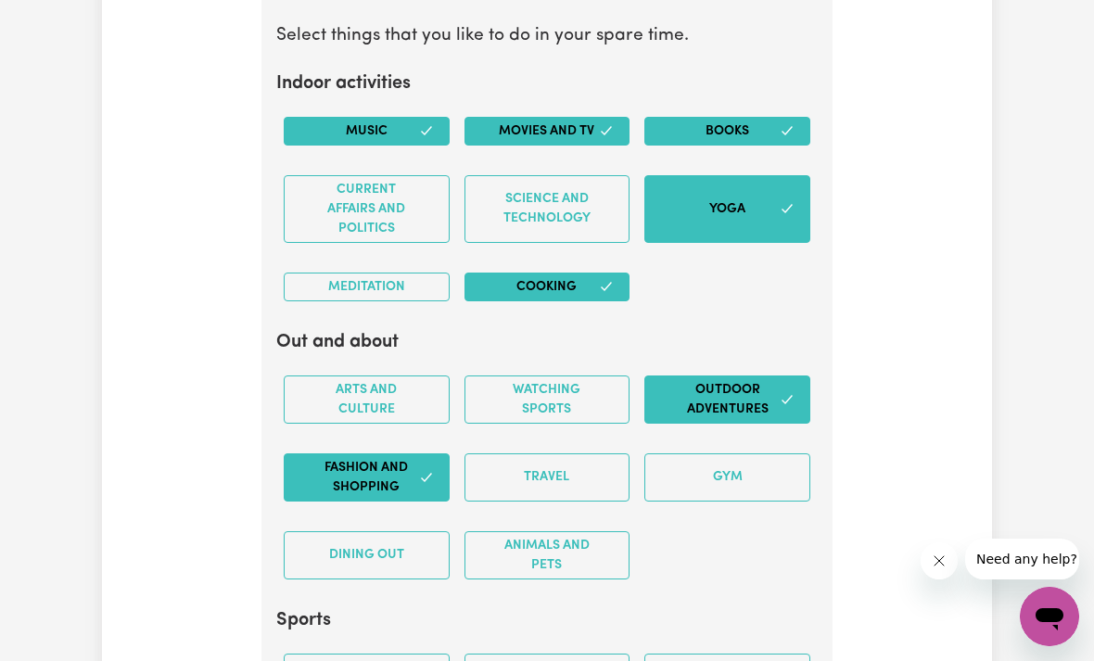
click at [731, 471] on button "Gym" at bounding box center [727, 477] width 166 height 48
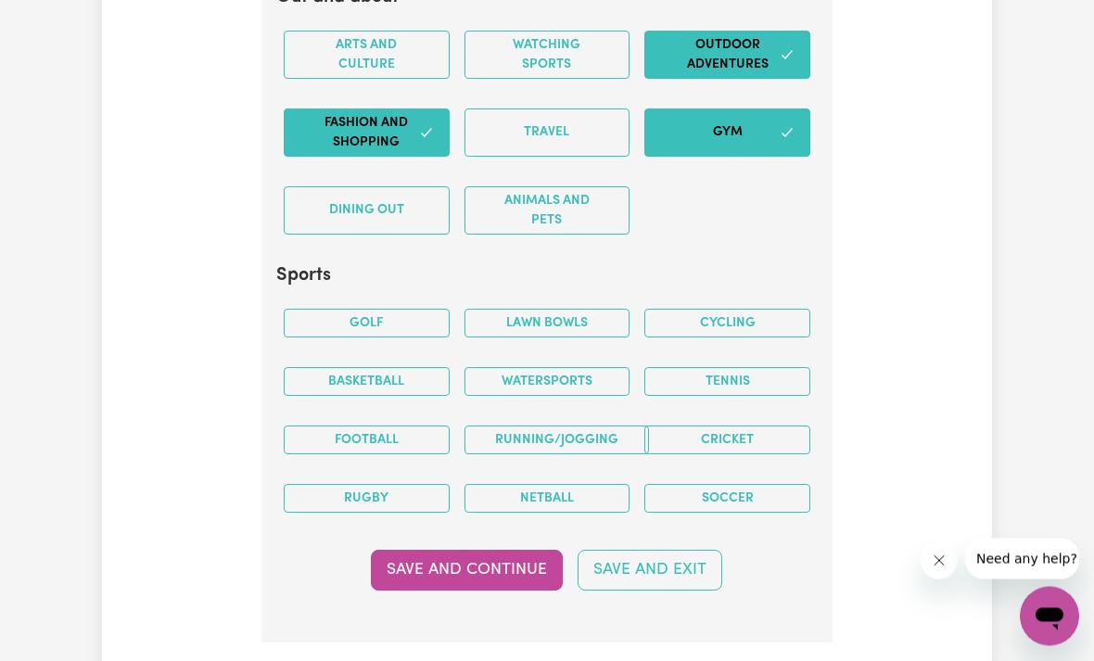
scroll to position [3820, 0]
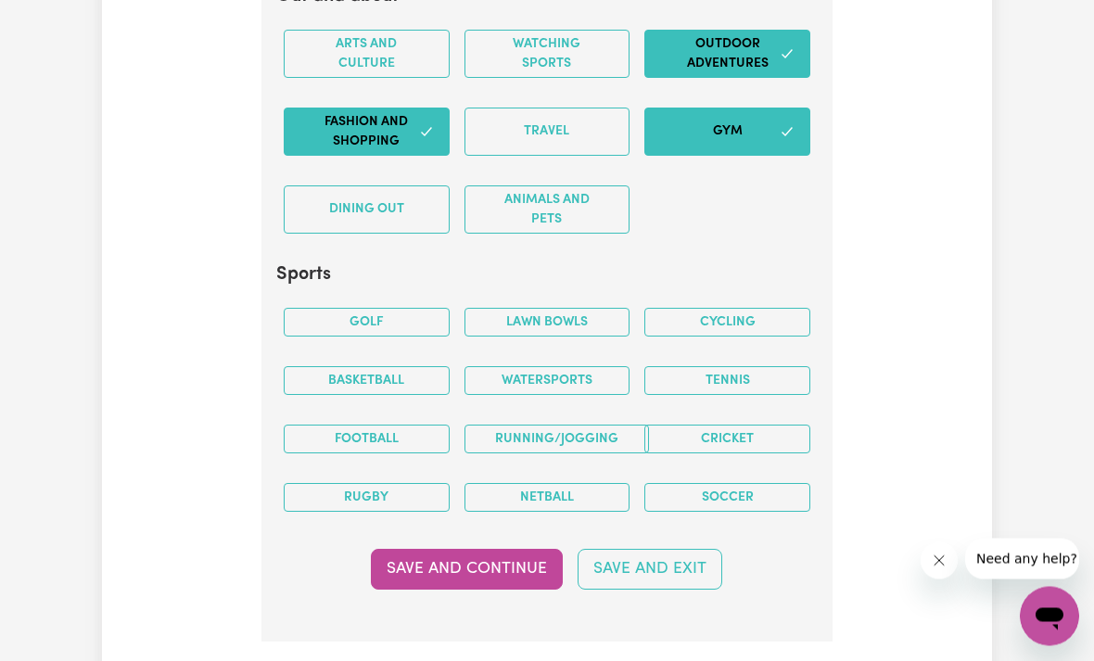
click at [769, 31] on button "Outdoor adventures" at bounding box center [727, 55] width 166 height 48
click at [377, 45] on button "Arts and Culture" at bounding box center [367, 54] width 166 height 48
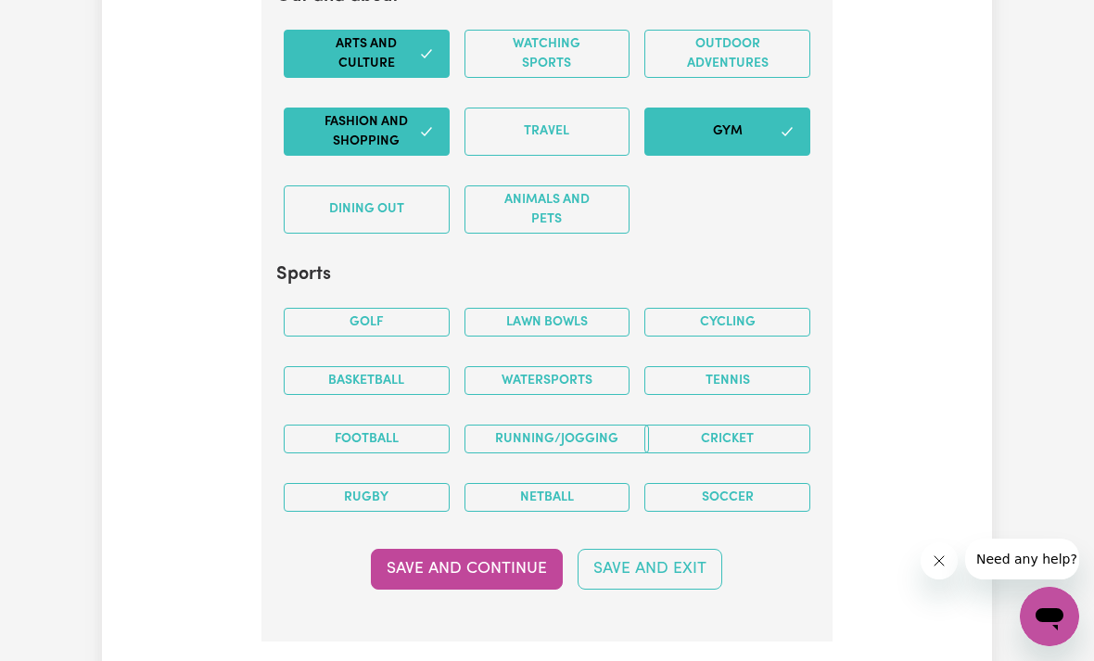
click at [579, 426] on button "Running/Jogging" at bounding box center [557, 439] width 185 height 29
click at [746, 430] on button "Cricket" at bounding box center [727, 439] width 166 height 29
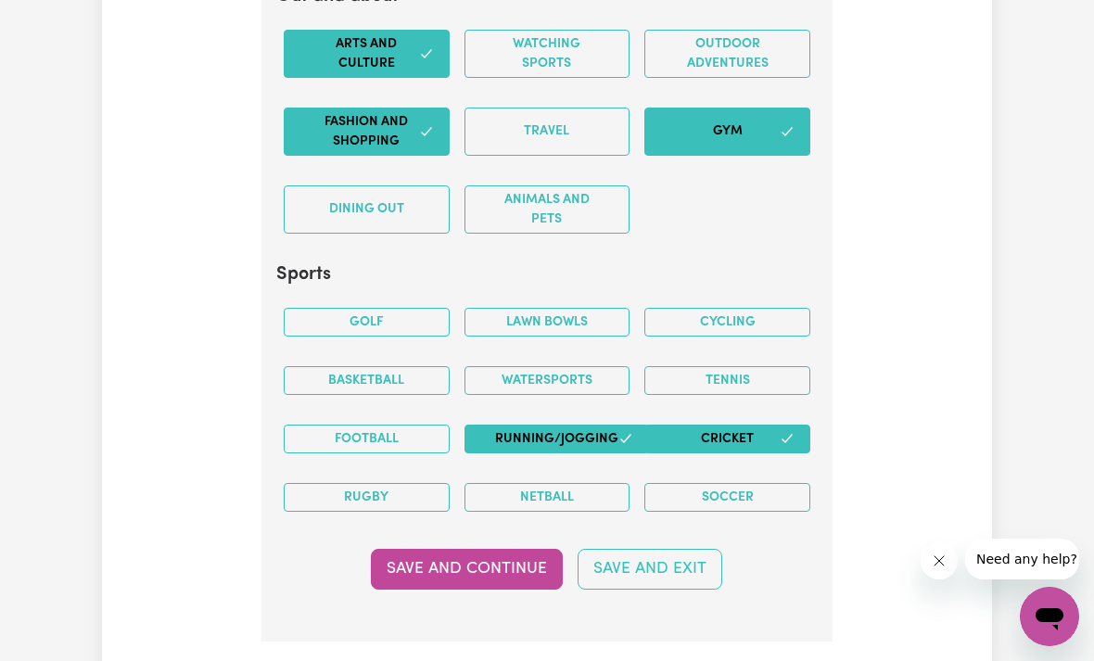
click at [484, 549] on button "Save and Continue" at bounding box center [467, 569] width 192 height 41
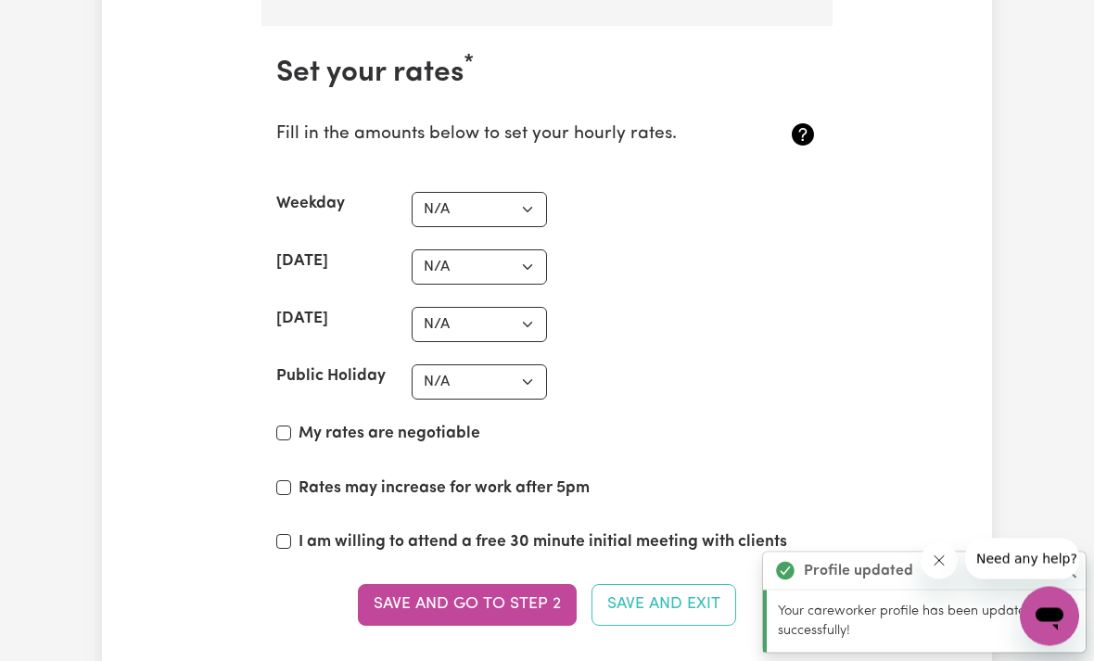
scroll to position [4447, 0]
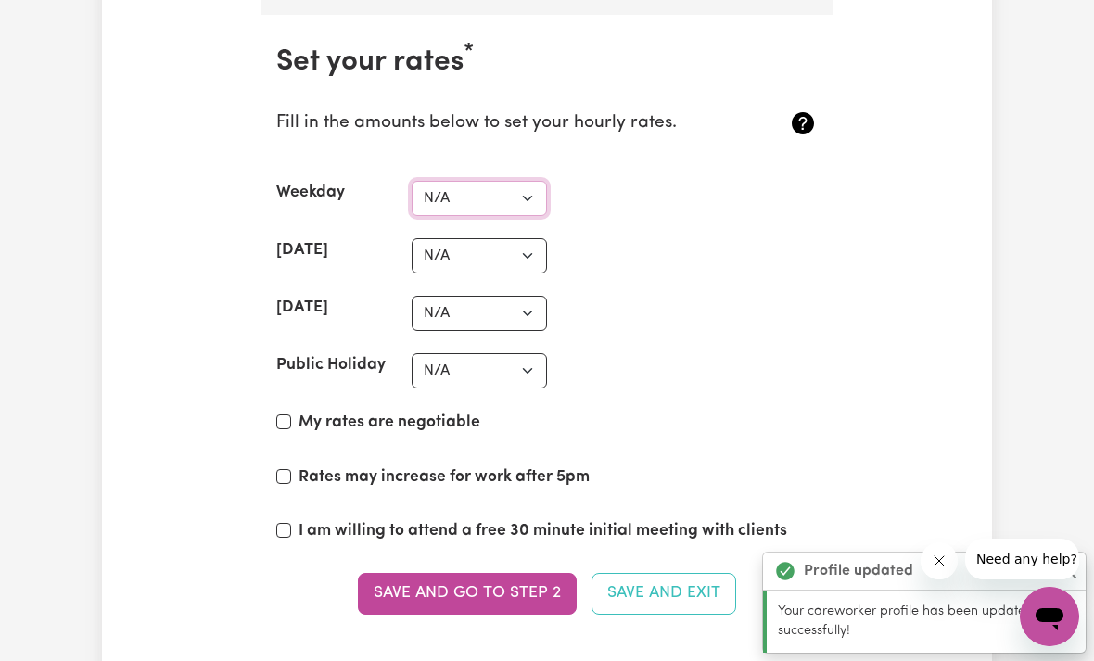
click at [478, 184] on select "N/A $37 $38 $39 $40 $41 $42 $43 $44 $45 $46 $47 $48 $49 $50 $51 $52 $53 $54 $55…" at bounding box center [479, 198] width 135 height 35
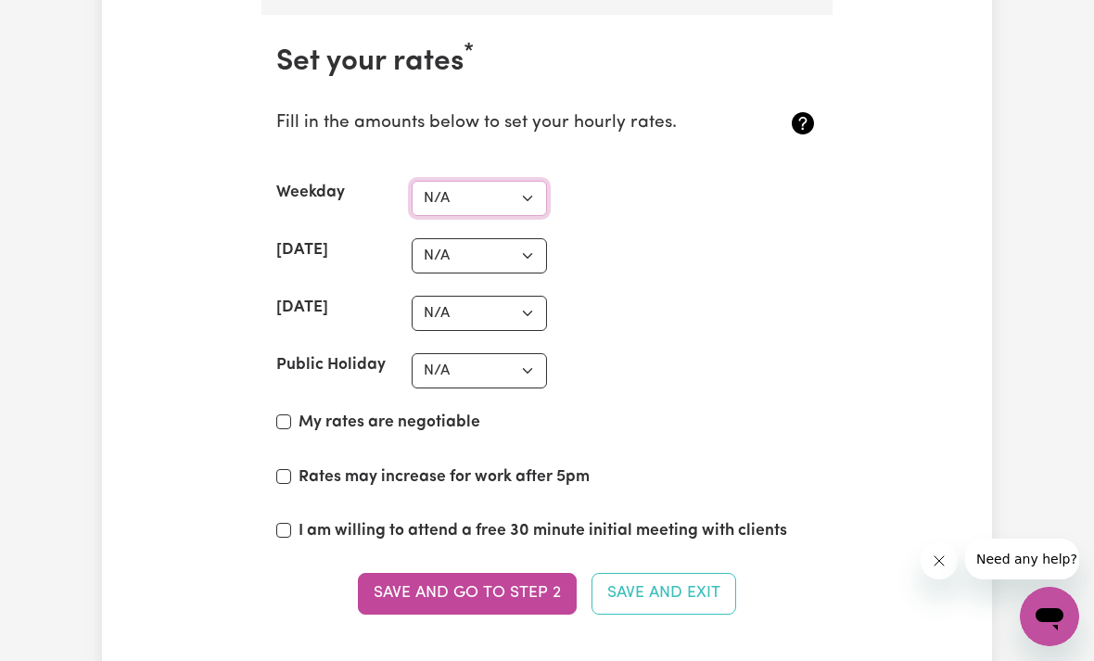
select select "40"
click at [499, 238] on select "N/A $37 $38 $39 $40 $41 $42 $43 $44 $45 $46 $47 $48 $49 $50 $51 $52 $53 $54 $55…" at bounding box center [479, 255] width 135 height 35
click at [504, 298] on select "N/A $37 $38 $39 $40 $41 $42 $43 $44 $45 $46 $47 $48 $49 $50 $51 $52 $53 $54 $55…" at bounding box center [479, 313] width 135 height 35
click at [516, 239] on select "N/A $37 $38 $39 $40 $41 $42 $43 $44 $45 $46 $47 $48 $49 $50 $51 $52 $53 $54 $55…" at bounding box center [479, 255] width 135 height 35
select select "59"
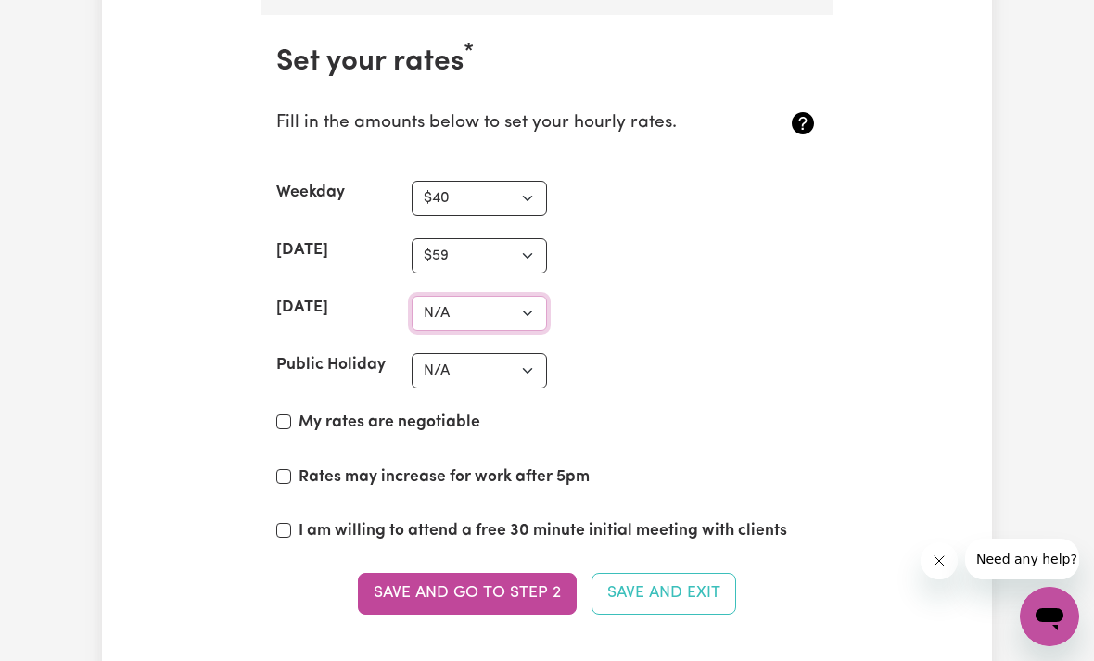
click at [524, 301] on select "N/A $37 $38 $39 $40 $41 $42 $43 $44 $45 $46 $47 $48 $49 $50 $51 $52 $53 $54 $55…" at bounding box center [479, 313] width 135 height 35
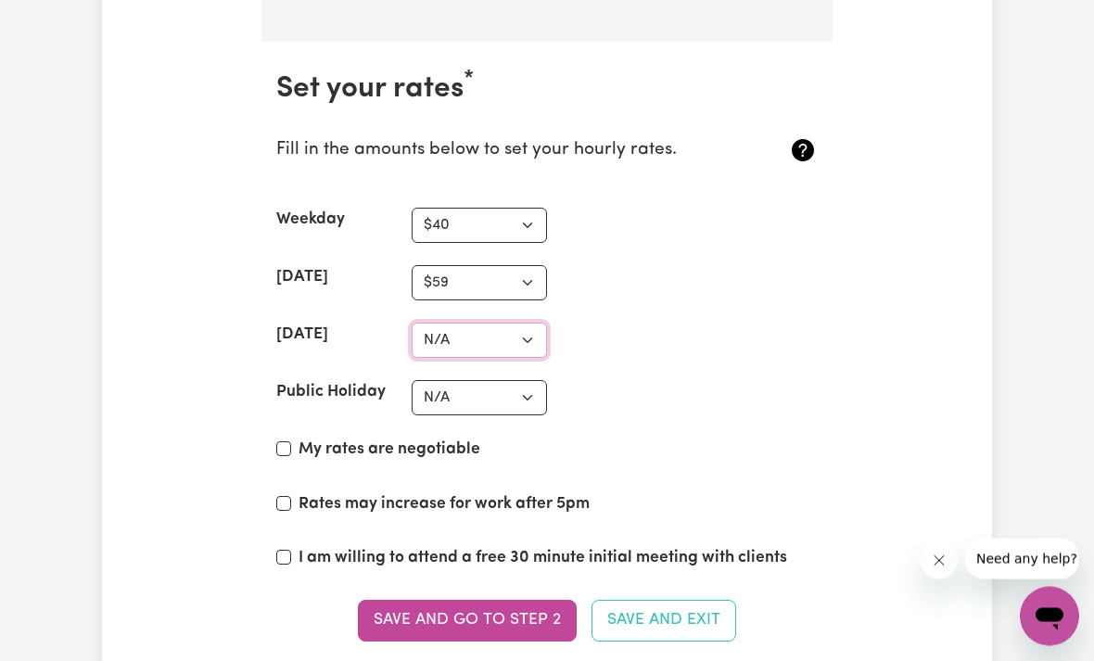
scroll to position [4421, 0]
click at [517, 271] on select "N/A $37 $38 $39 $40 $41 $42 $43 $44 $45 $46 $47 $48 $49 $50 $51 $52 $53 $54 $55…" at bounding box center [479, 282] width 135 height 35
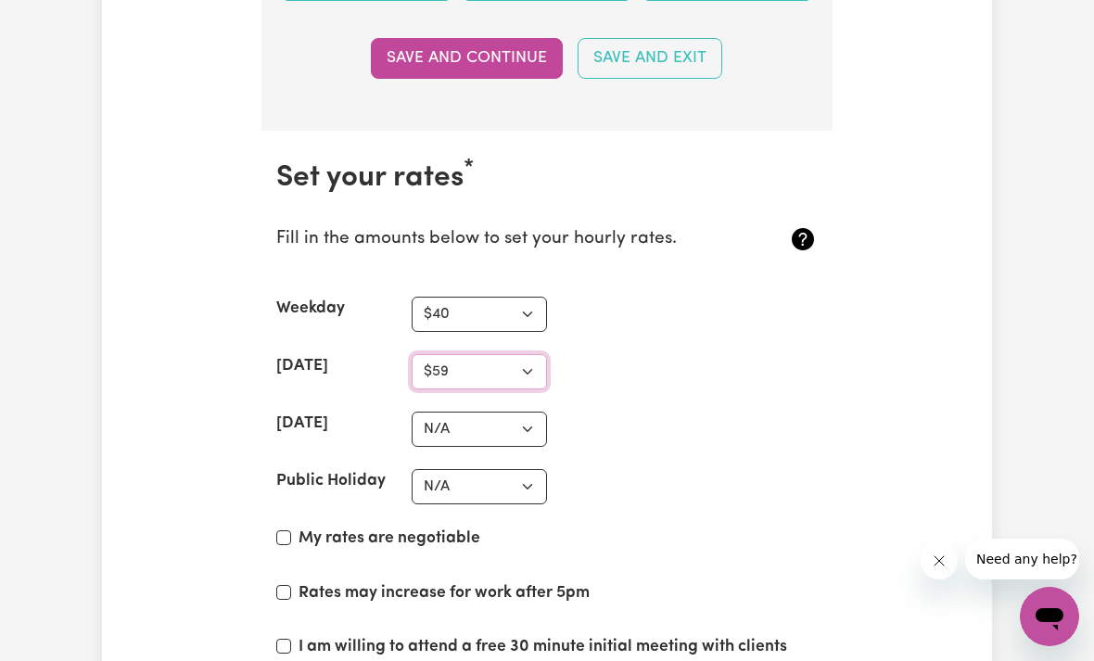
scroll to position [4331, 0]
click at [502, 413] on select "N/A $37 $38 $39 $40 $41 $42 $43 $44 $45 $46 $47 $48 $49 $50 $51 $52 $53 $54 $55…" at bounding box center [479, 430] width 135 height 35
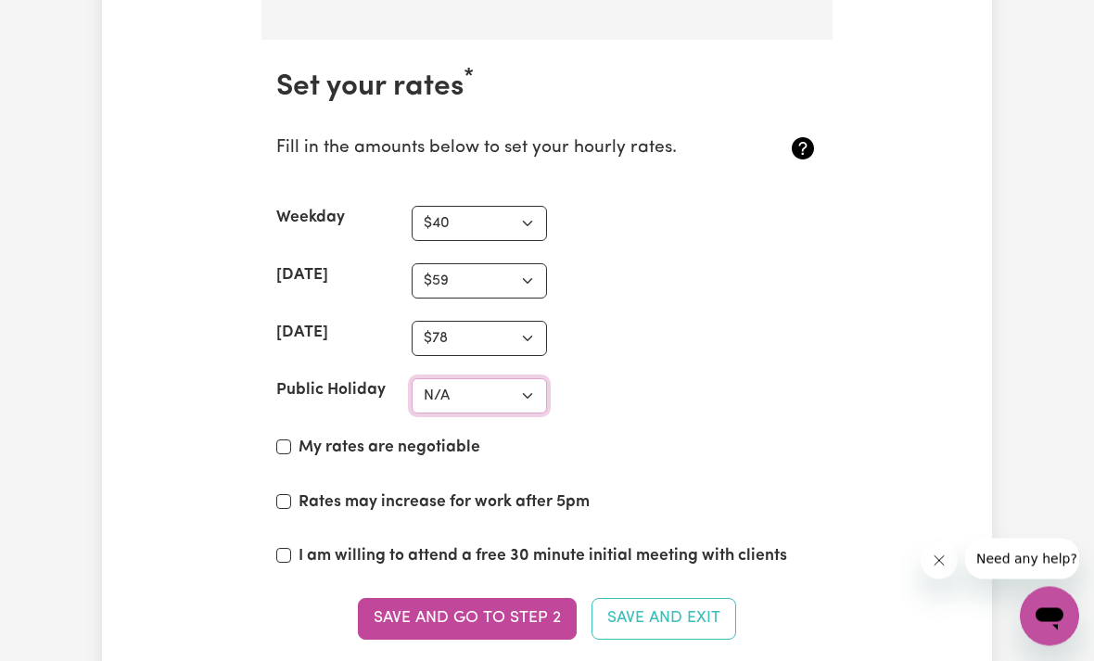
click at [510, 381] on select "N/A $37 $38 $39 $40 $41 $42 $43 $44 $45 $46 $47 $48 $49 $50 $51 $52 $53 $54 $55…" at bounding box center [479, 396] width 135 height 35
click at [491, 321] on select "N/A $37 $38 $39 $40 $41 $42 $43 $44 $45 $46 $47 $48 $49 $50 $51 $52 $53 $54 $55…" at bounding box center [479, 338] width 135 height 35
select select "68"
click at [504, 388] on select "N/A $37 $38 $39 $40 $41 $42 $43 $44 $45 $46 $47 $48 $49 $50 $51 $52 $53 $54 $55…" at bounding box center [479, 395] width 135 height 35
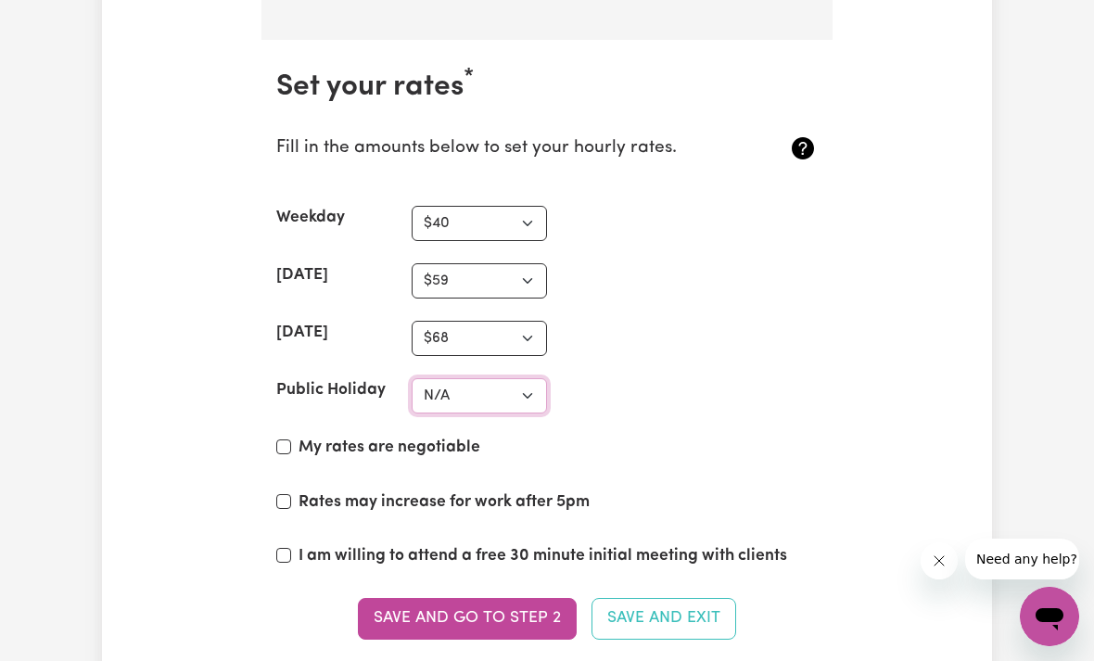
select select "80"
click at [651, 353] on section "Set your rates * Fill in the amounts below to set your hourly rates. Weekday N/…" at bounding box center [547, 366] width 571 height 652
click at [287, 440] on input "My rates are negotiable" at bounding box center [283, 447] width 15 height 15
checkbox input "true"
click at [293, 502] on div "Rates may increase for work after 5pm" at bounding box center [547, 507] width 542 height 32
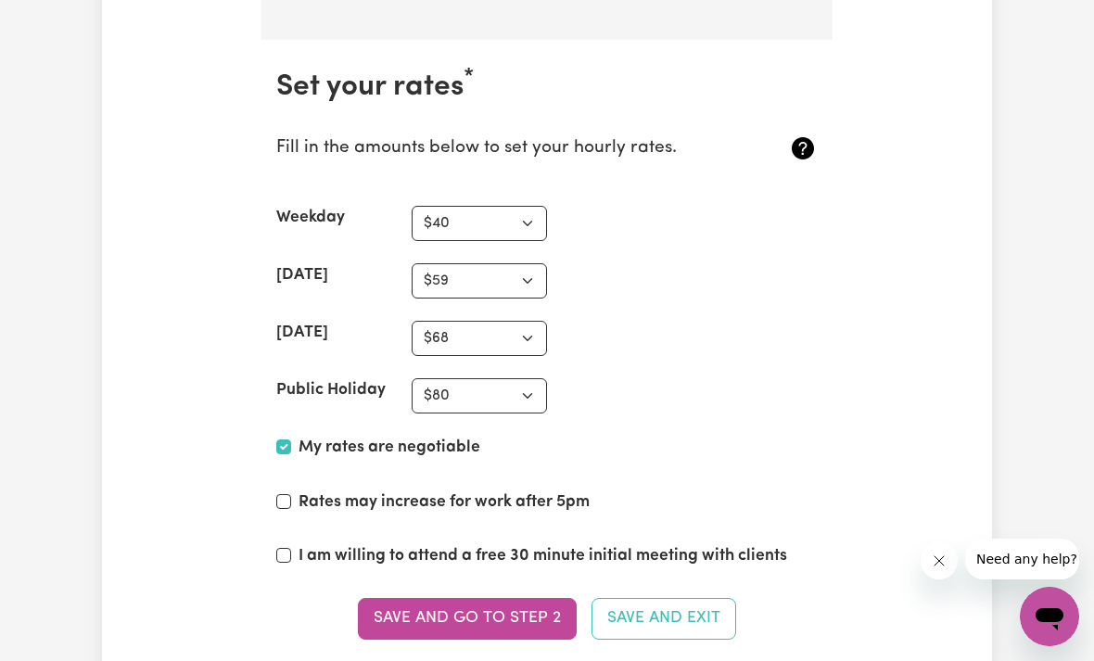
click at [289, 548] on input "I am willing to attend a free 30 minute initial meeting with clients" at bounding box center [283, 555] width 15 height 15
checkbox input "true"
click at [288, 494] on input "Rates may increase for work after 5pm" at bounding box center [283, 501] width 15 height 15
checkbox input "true"
click at [508, 598] on button "Save and go to Step 2" at bounding box center [467, 618] width 219 height 41
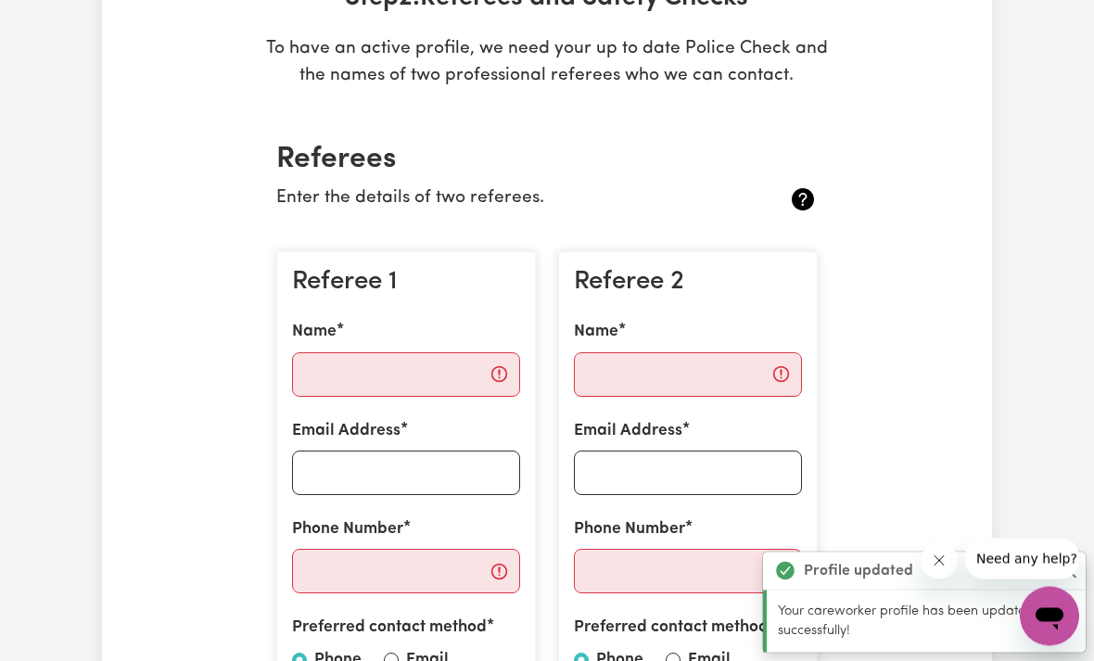
scroll to position [319, 0]
click at [431, 363] on input "Name" at bounding box center [406, 374] width 228 height 45
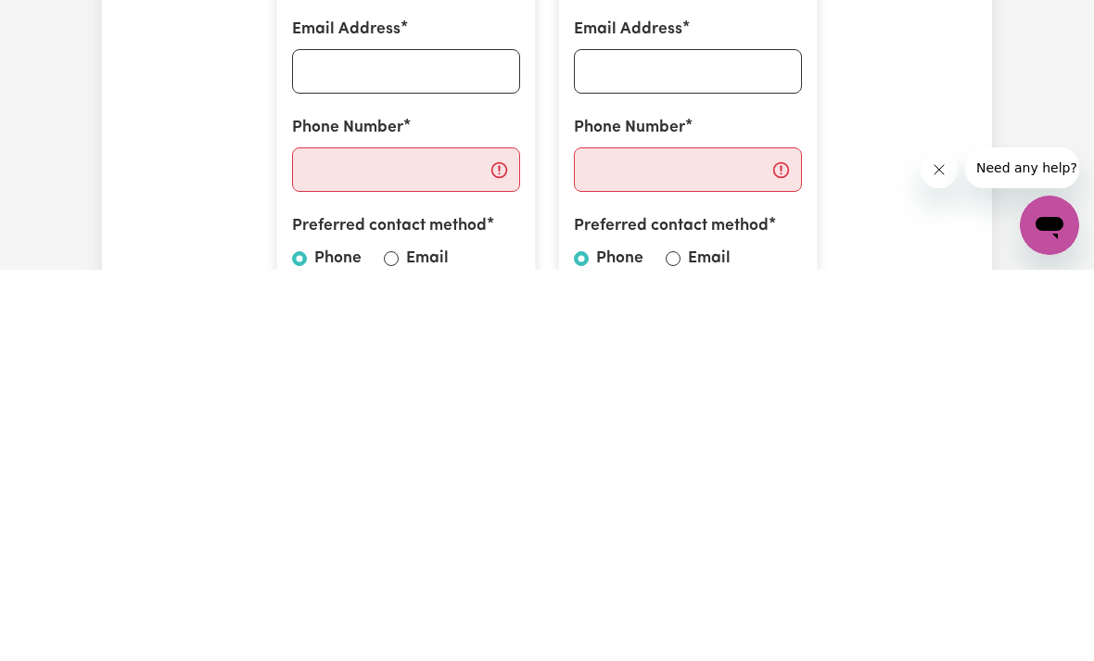
scroll to position [341, 0]
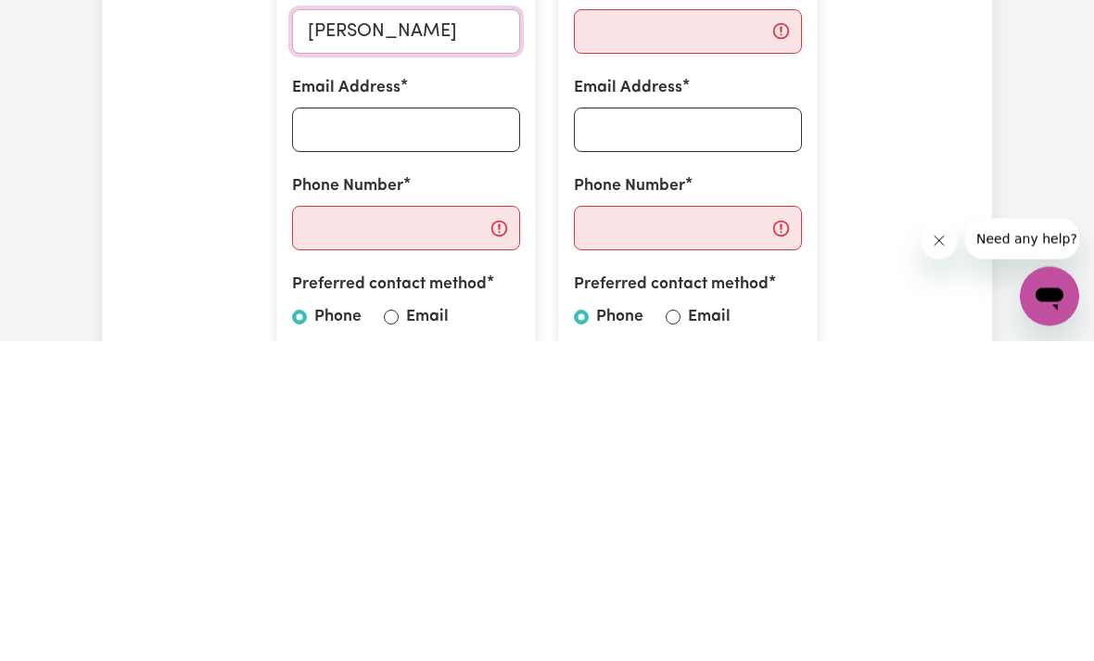
type input "[PERSON_NAME]"
click at [386, 527] on input "Phone Number" at bounding box center [406, 549] width 228 height 45
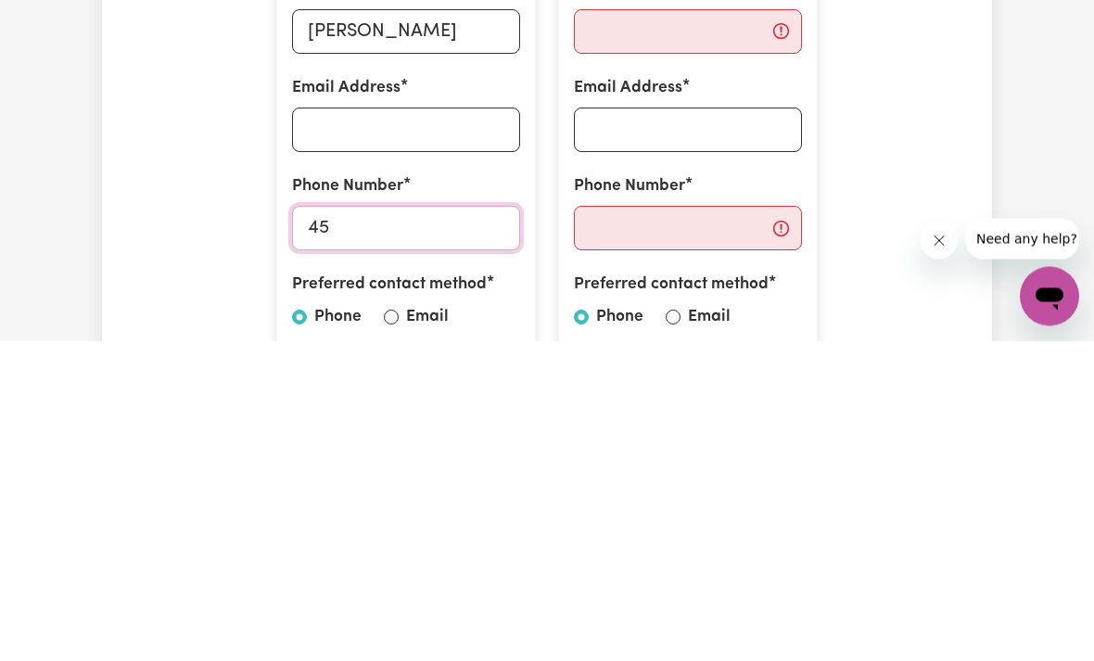
type input "4"
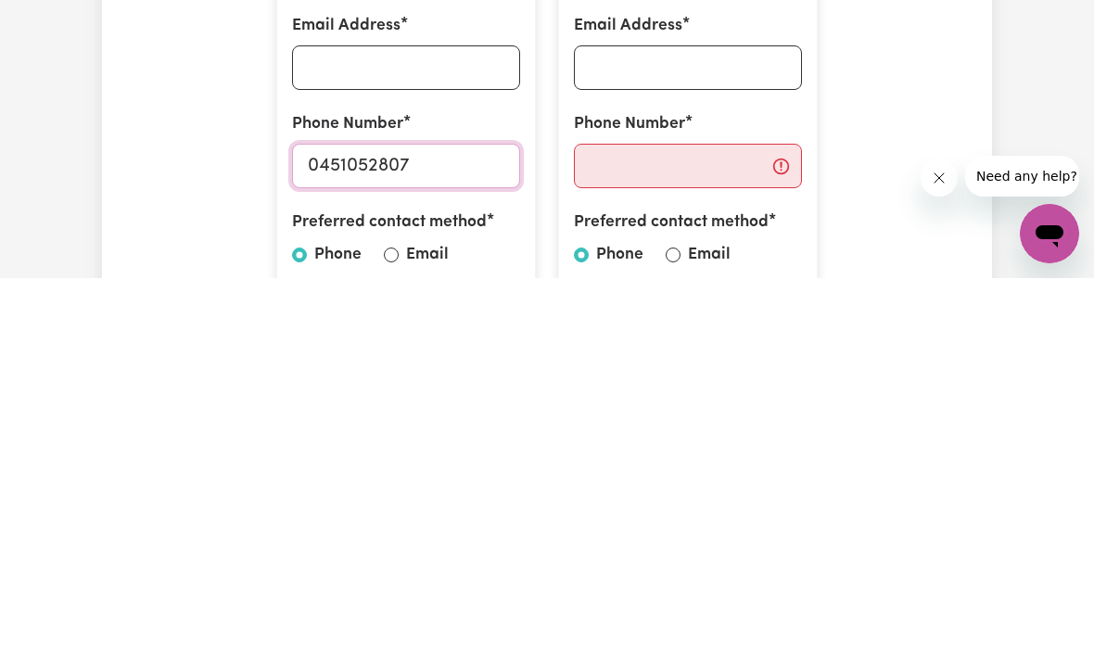
scroll to position [347, 0]
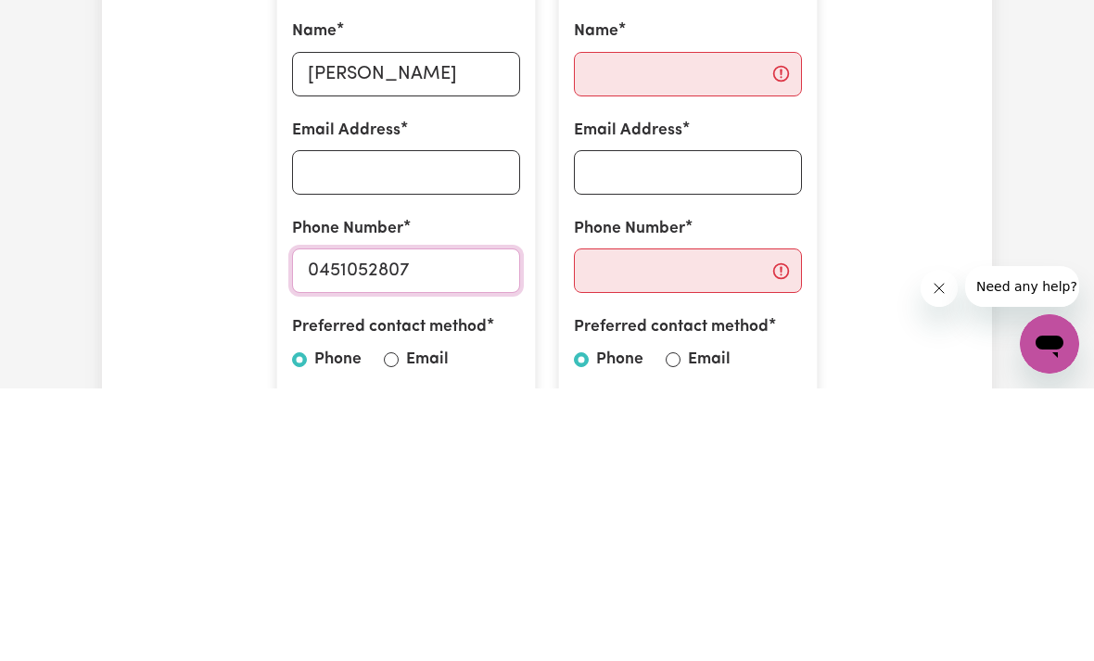
type input "0451052807"
click at [658, 325] on input "Name" at bounding box center [688, 347] width 228 height 45
click at [439, 423] on input "Email Address" at bounding box center [406, 445] width 228 height 45
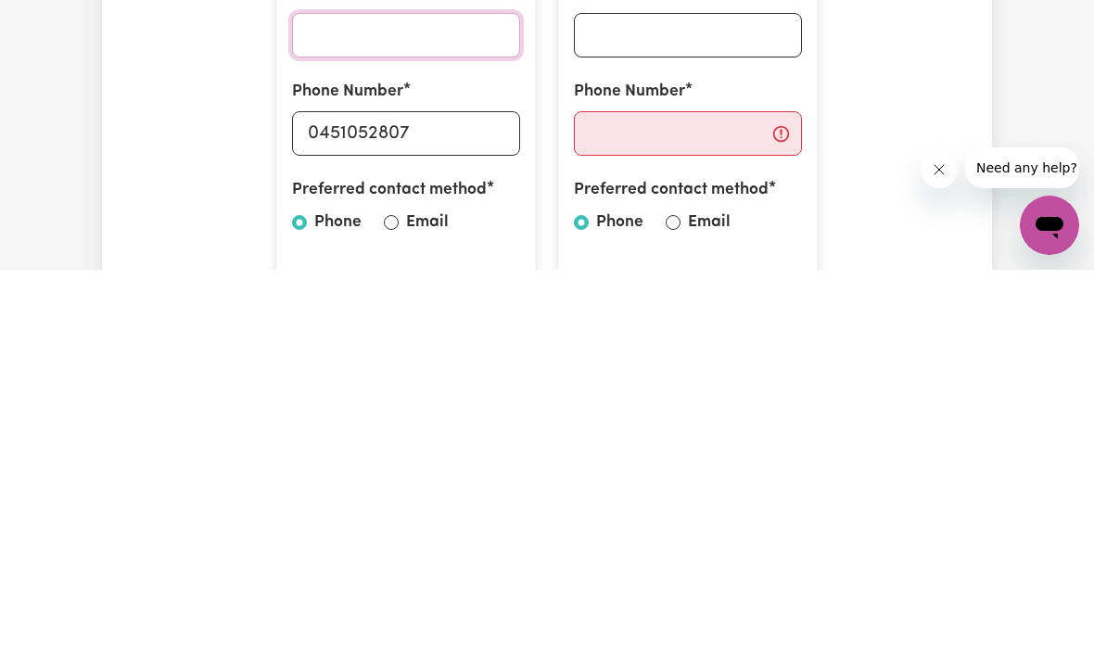
scroll to position [371, 0]
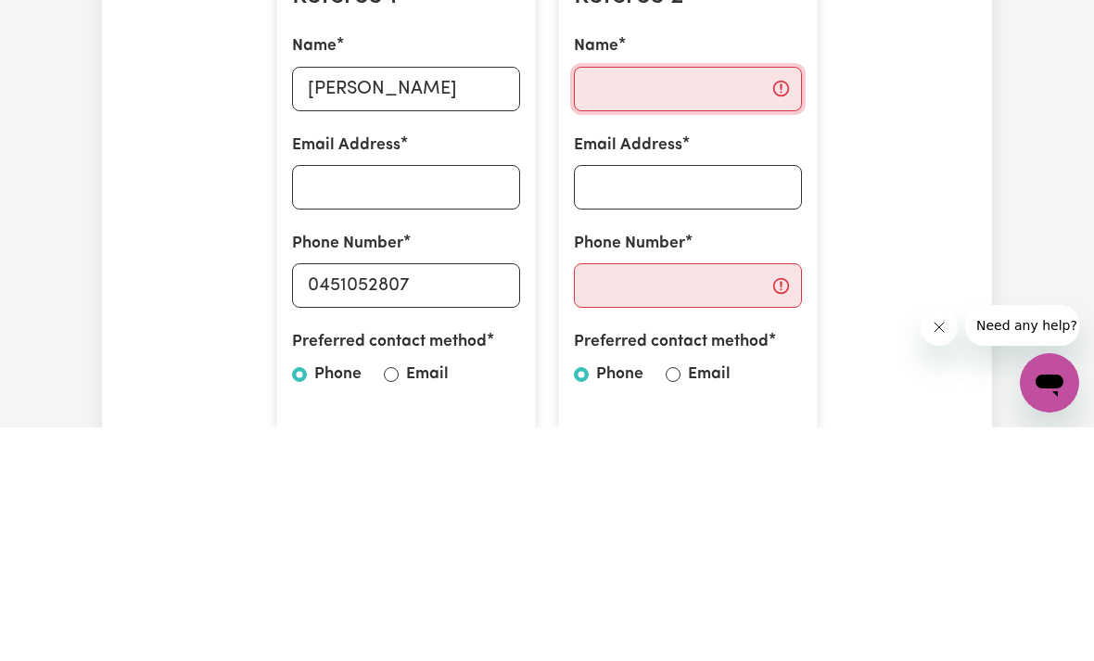
click at [689, 300] on input "Name" at bounding box center [688, 322] width 228 height 45
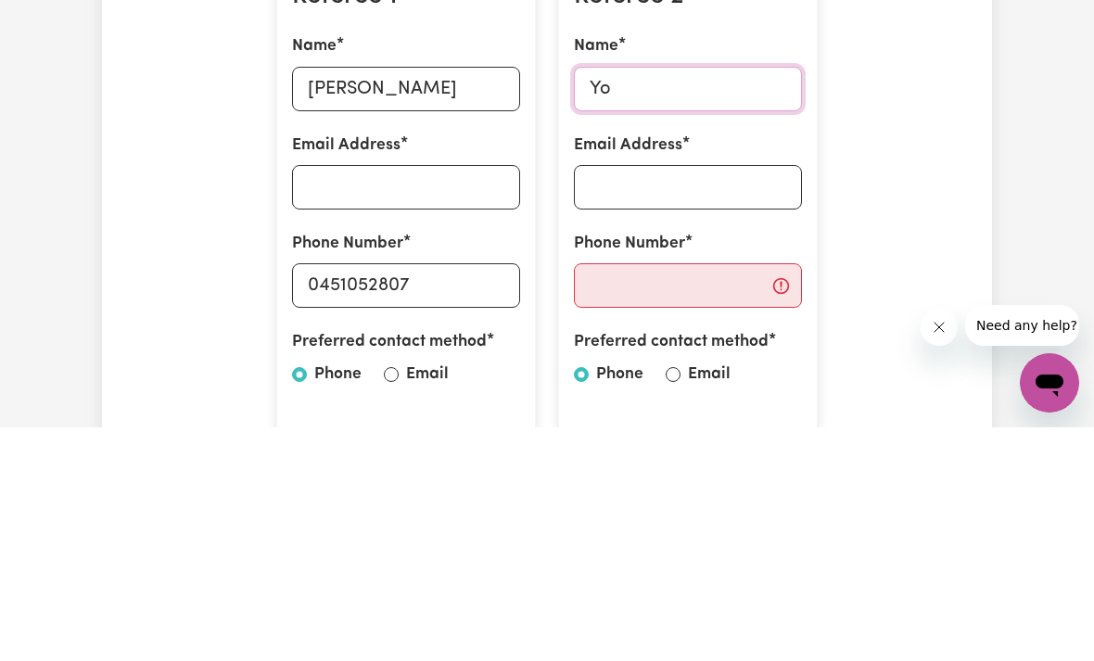
type input "Y"
type input "G"
click at [437, 399] on input "Email Address" at bounding box center [406, 421] width 228 height 45
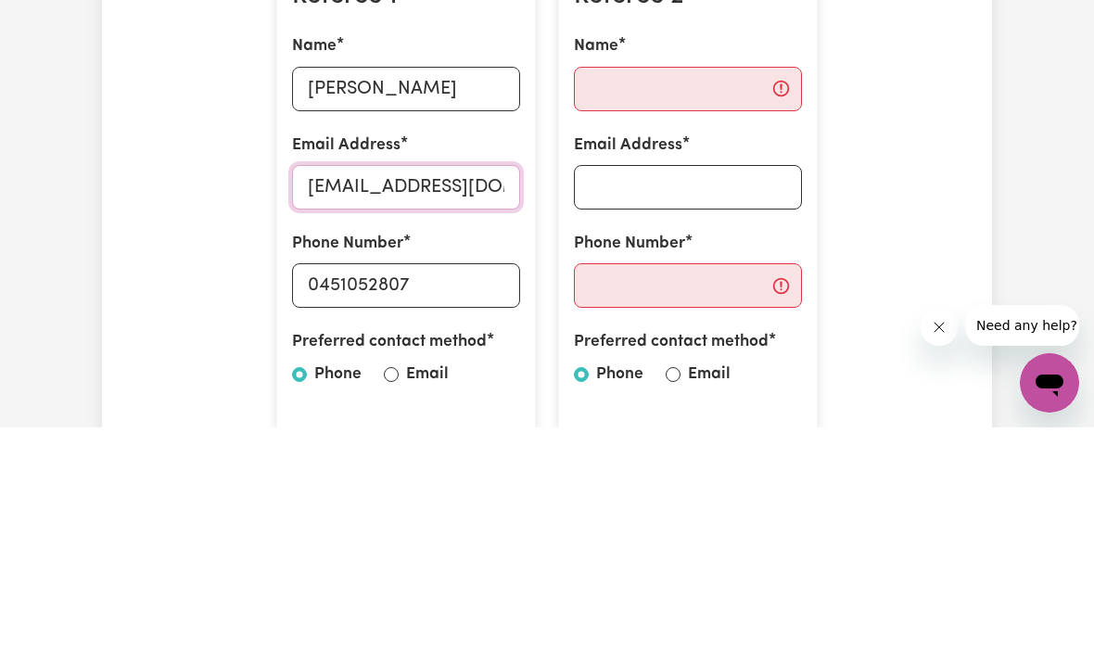
type input "[EMAIL_ADDRESS][DOMAIN_NAME]"
click at [644, 300] on input "Name" at bounding box center [688, 322] width 228 height 45
type input "[PERSON_NAME]"
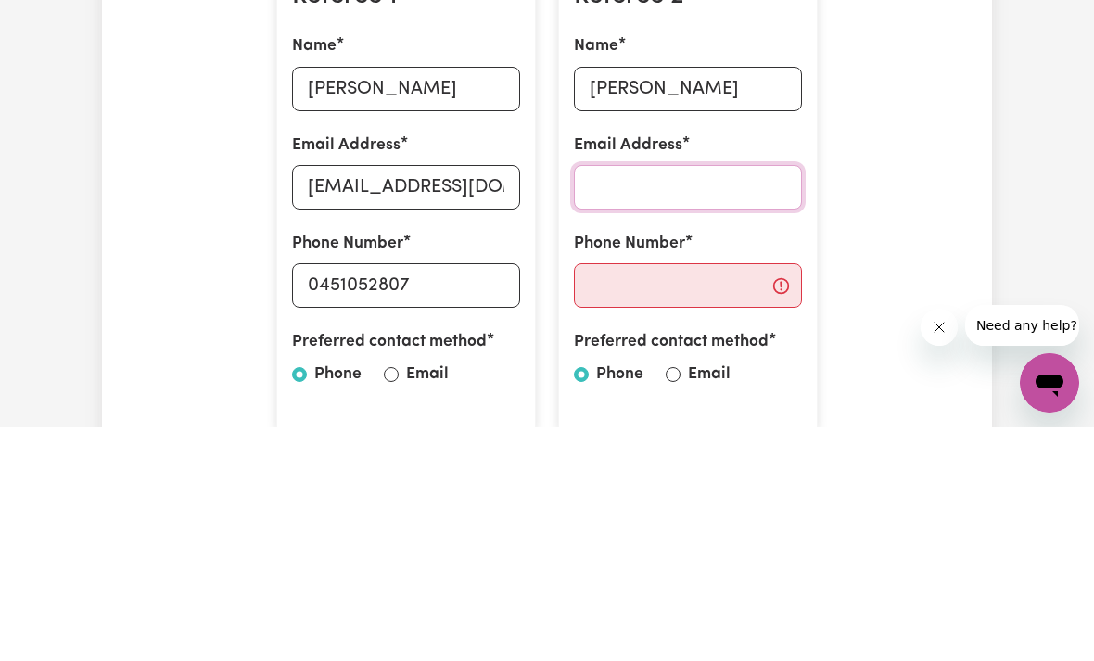
click at [702, 399] on input "Email Address" at bounding box center [688, 421] width 228 height 45
type input "[EMAIL_ADDRESS][DOMAIN_NAME]"
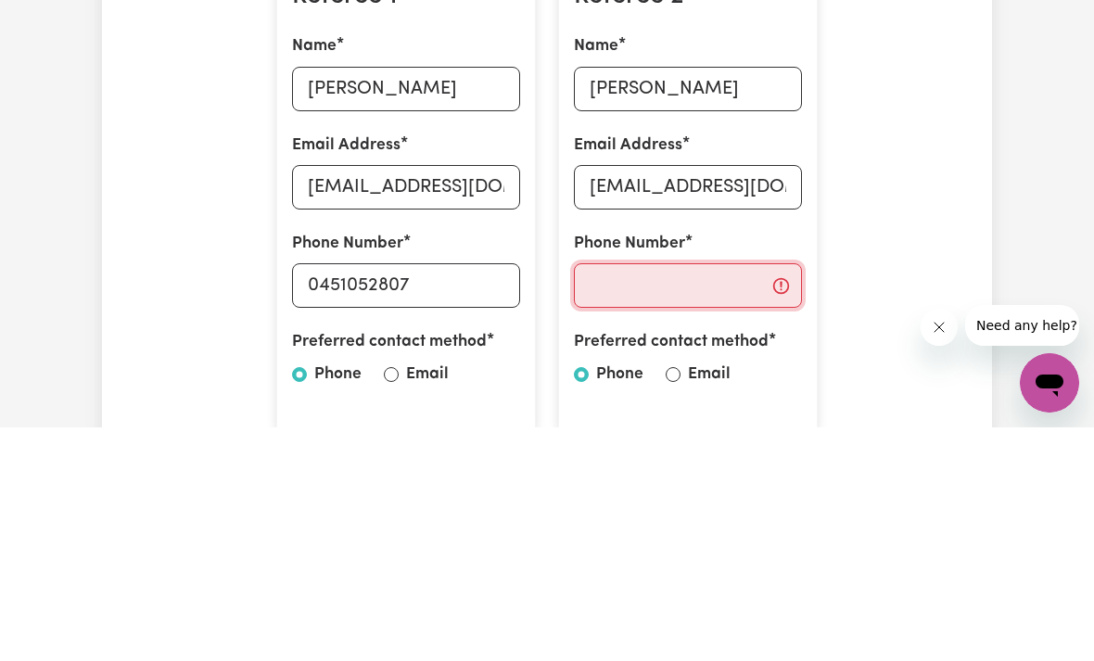
click at [626, 497] on input "Phone Number" at bounding box center [688, 519] width 228 height 45
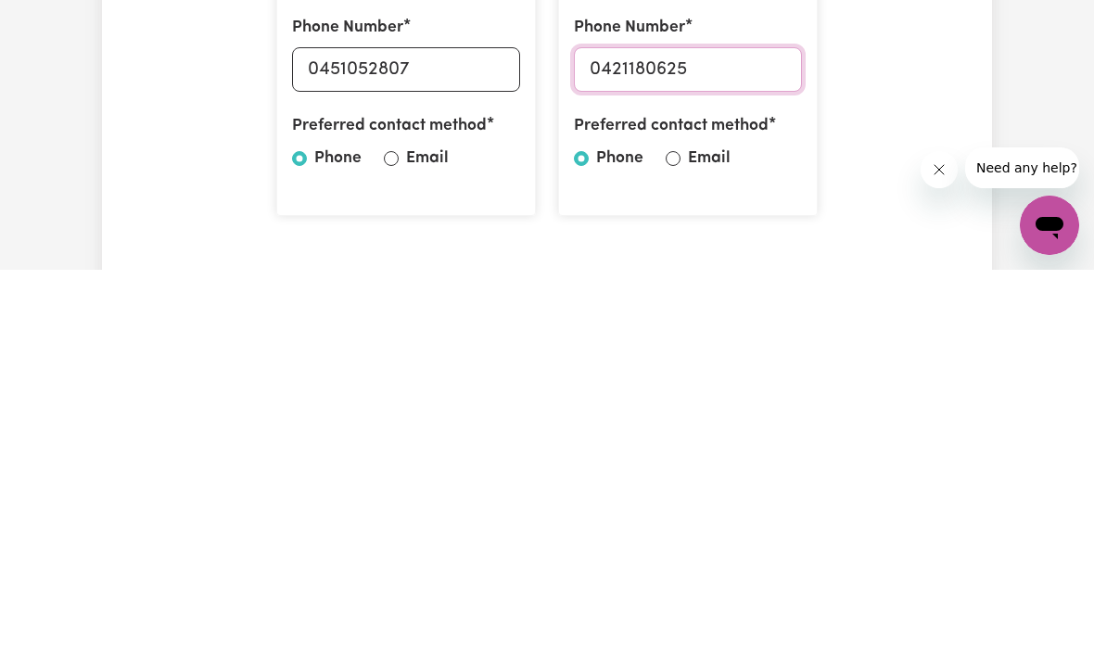
scroll to position [450, 0]
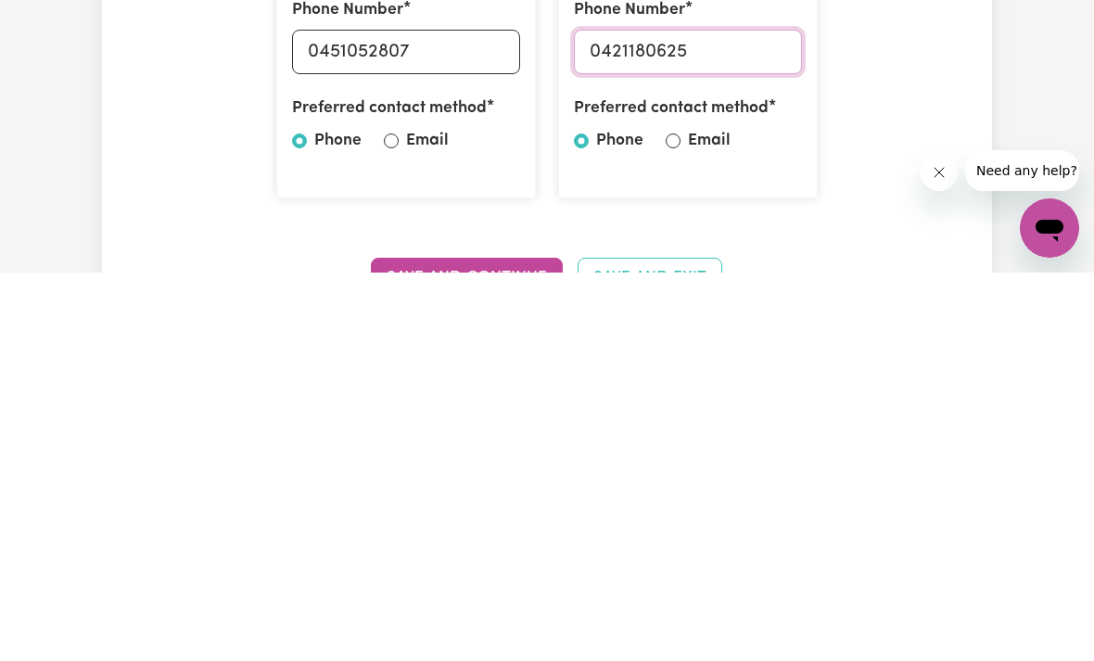
type input "0421180625"
click at [691, 517] on label "Email" at bounding box center [709, 529] width 43 height 24
click at [681, 522] on input "Email" at bounding box center [673, 529] width 15 height 15
radio input "true"
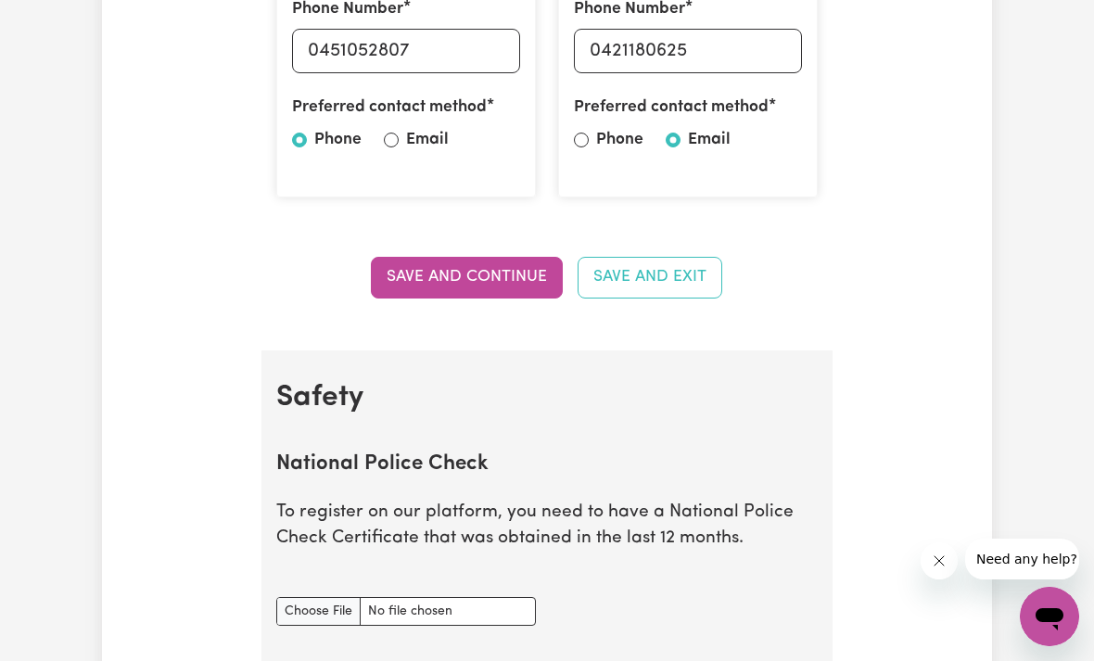
click at [497, 286] on button "Save and Continue" at bounding box center [467, 277] width 192 height 41
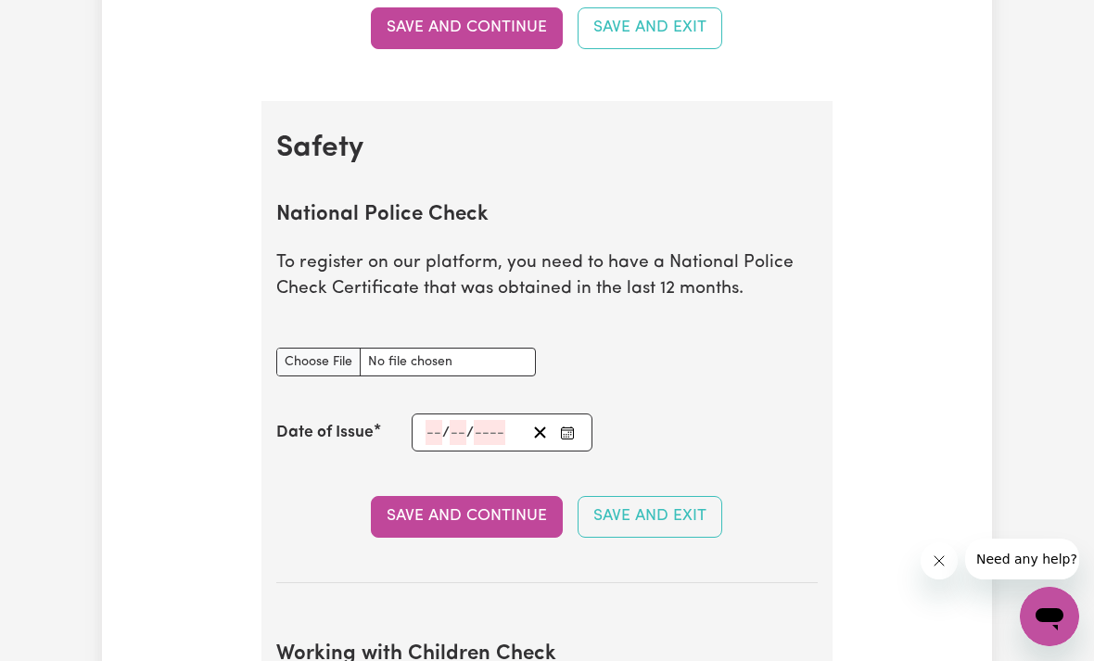
scroll to position [1106, 0]
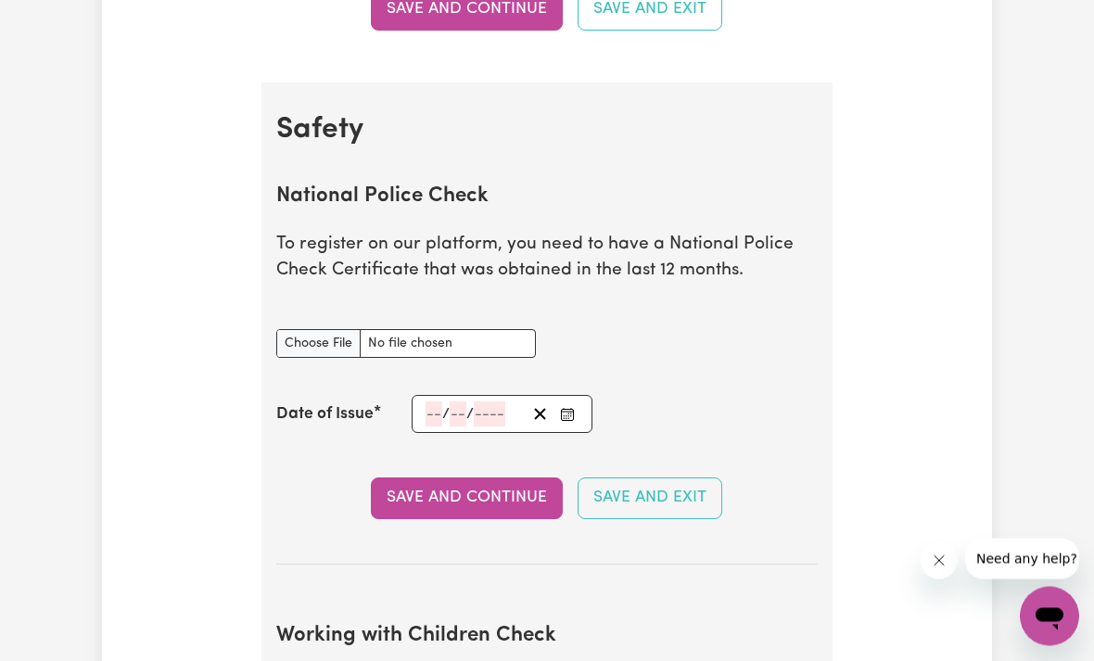
click at [383, 330] on input "National Police Check document" at bounding box center [406, 344] width 260 height 29
type input "C:\fakepath\Fit2w.pdf"
click at [478, 490] on button "Save and Continue" at bounding box center [467, 498] width 192 height 41
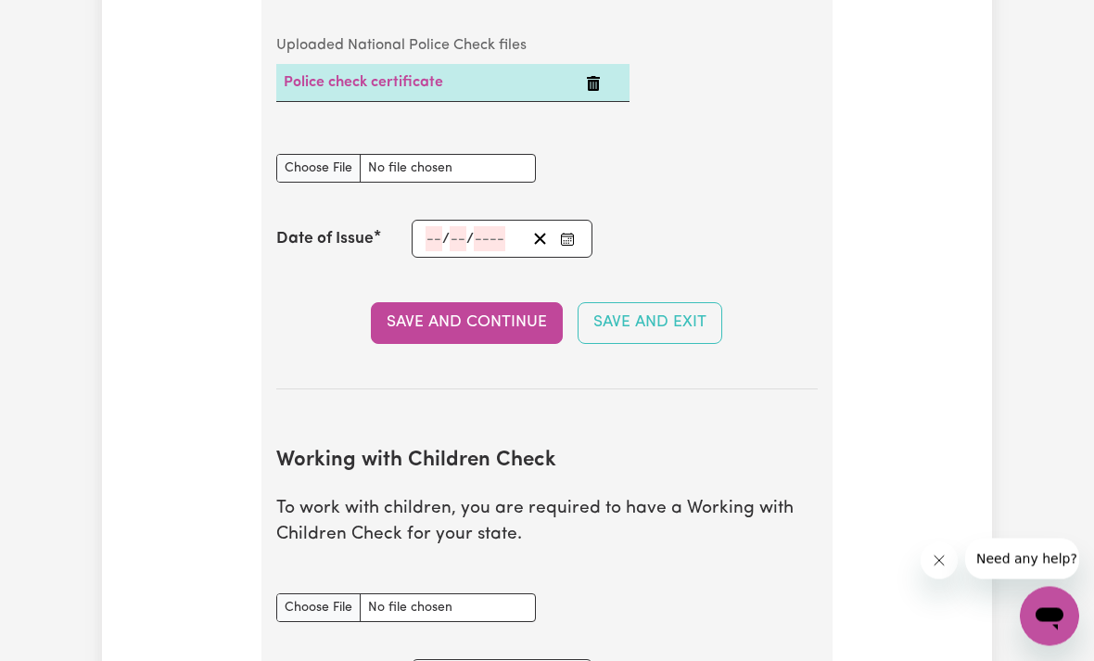
scroll to position [1385, 0]
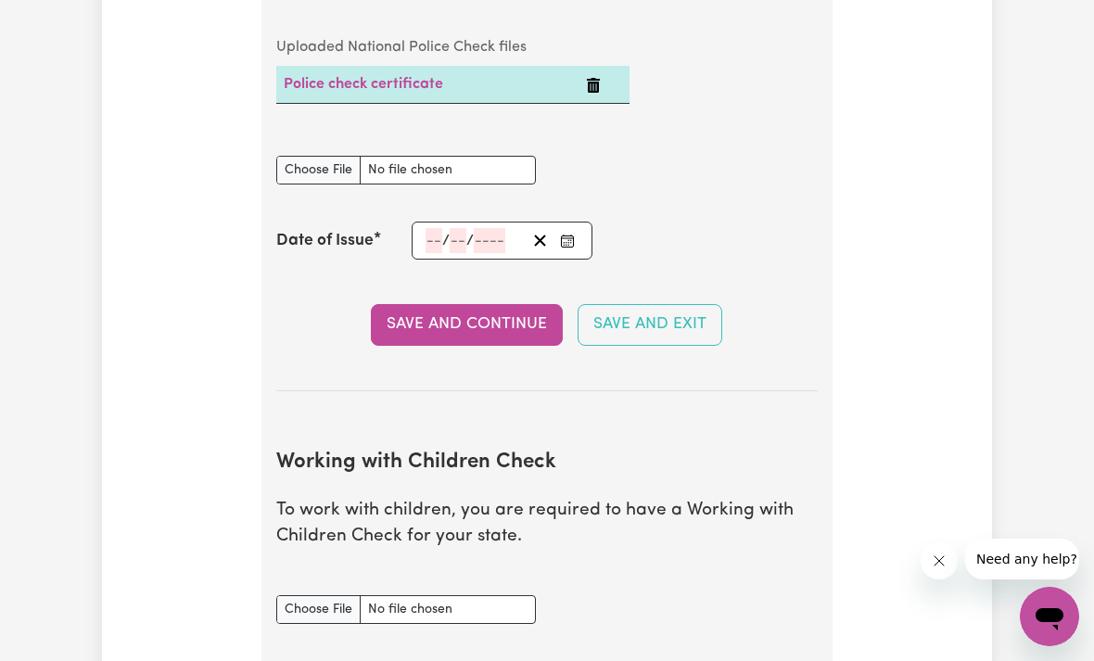
click at [431, 245] on div "/ /" at bounding box center [502, 241] width 181 height 38
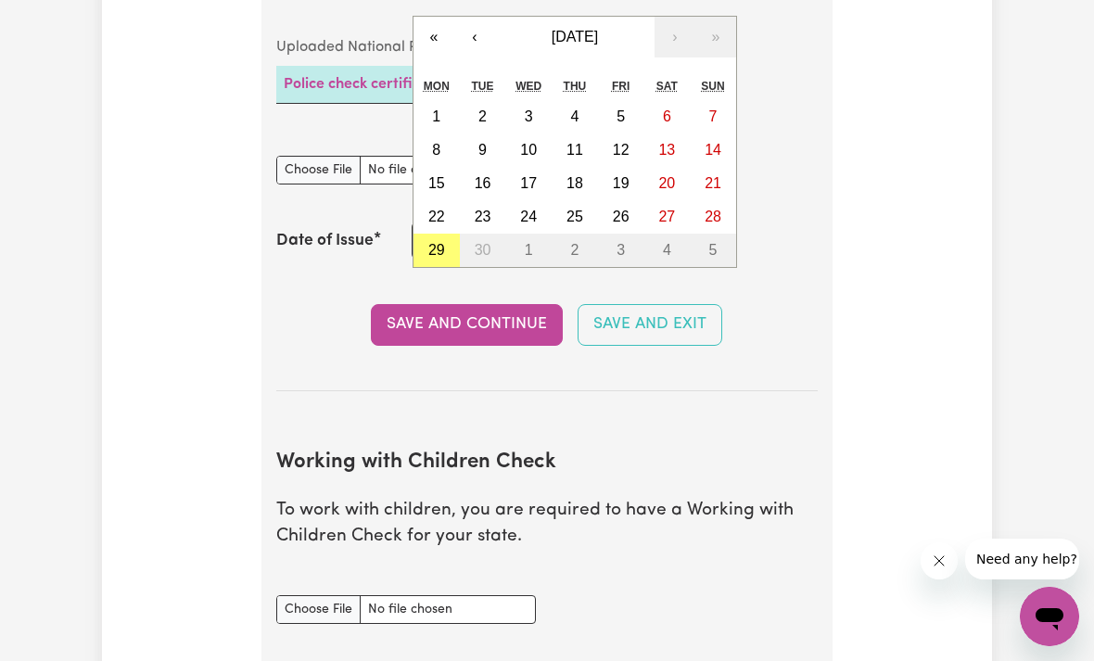
click at [567, 29] on span "[DATE]" at bounding box center [575, 37] width 46 height 16
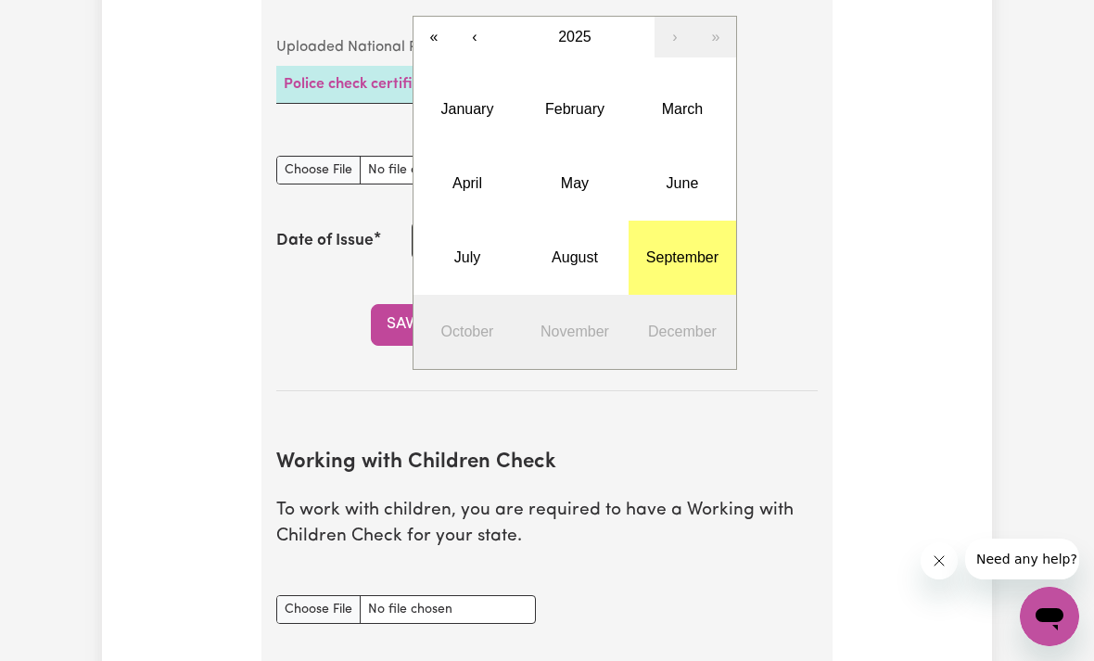
click at [458, 258] on abbr "July" at bounding box center [467, 257] width 26 height 16
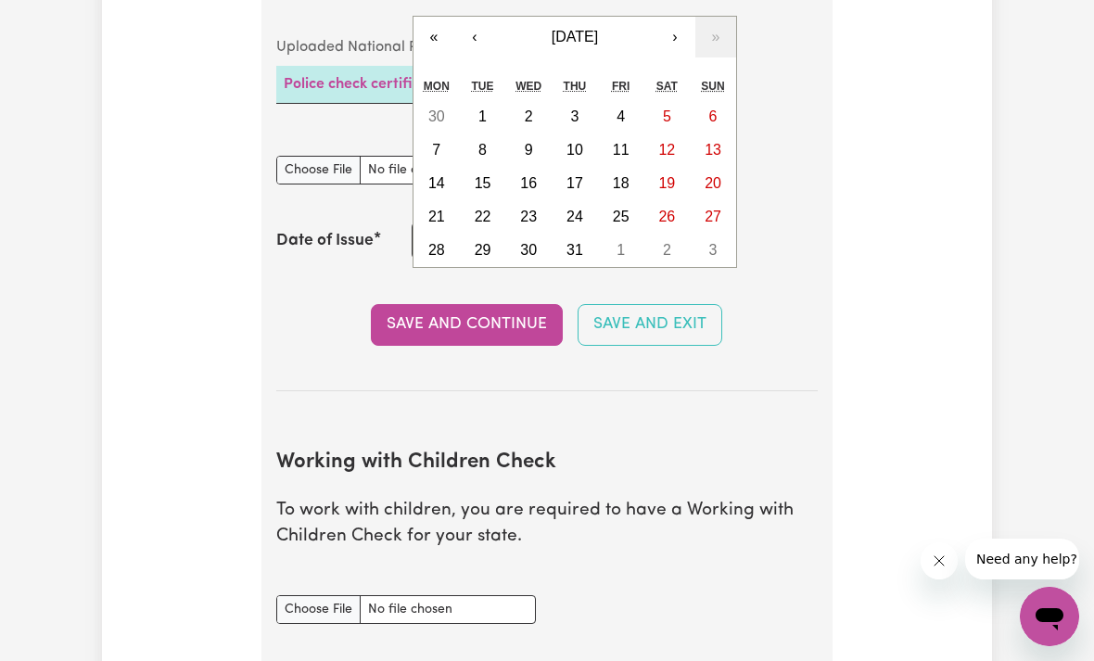
click at [576, 209] on abbr "24" at bounding box center [575, 217] width 17 height 16
type input "[DATE]"
type input "24"
type input "7"
type input "2025"
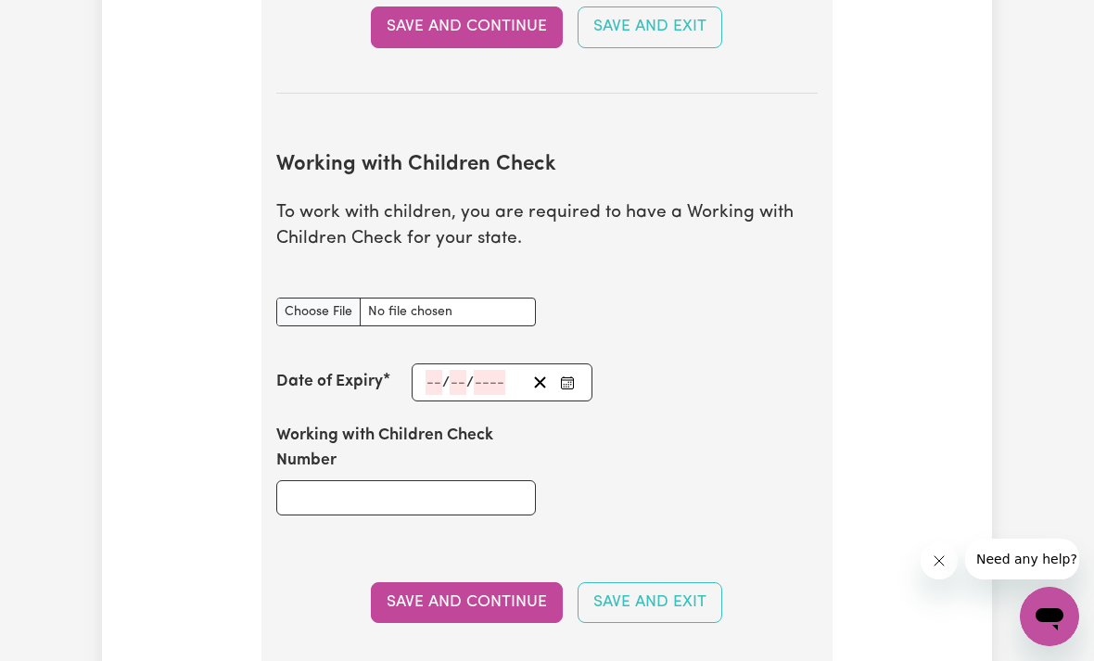
scroll to position [1686, 0]
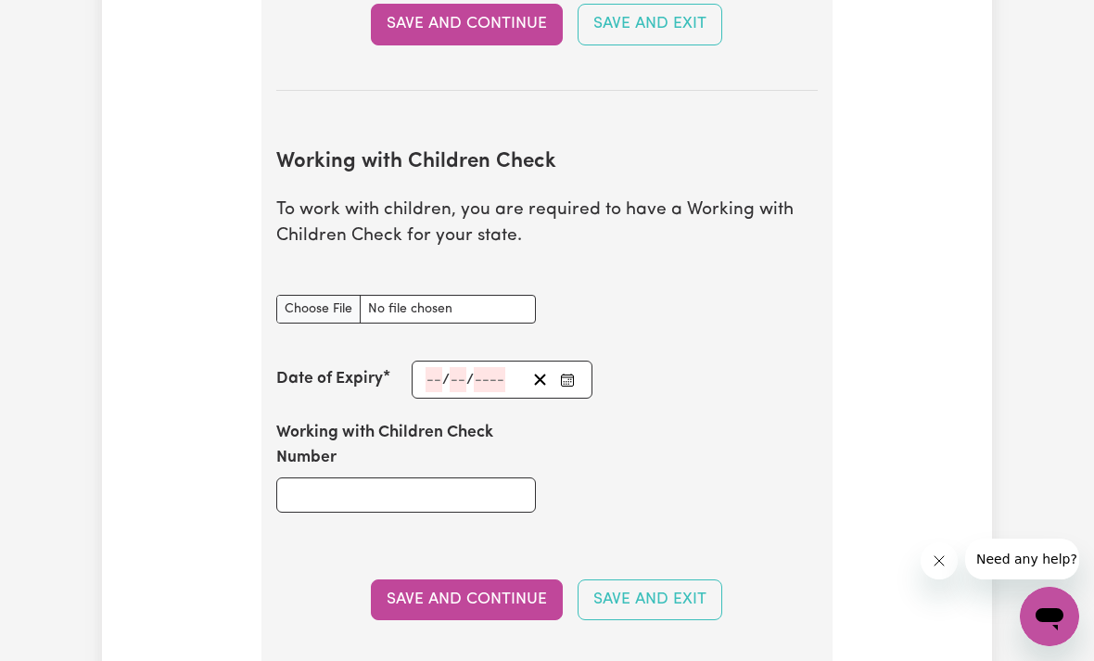
click at [345, 295] on input "Working with Children Check document" at bounding box center [406, 309] width 260 height 29
click at [323, 295] on input "Working with Children Check document" at bounding box center [406, 309] width 260 height 29
type input "C:\fakepath\wcc.pdf"
click at [435, 370] on input "number" at bounding box center [434, 379] width 17 height 25
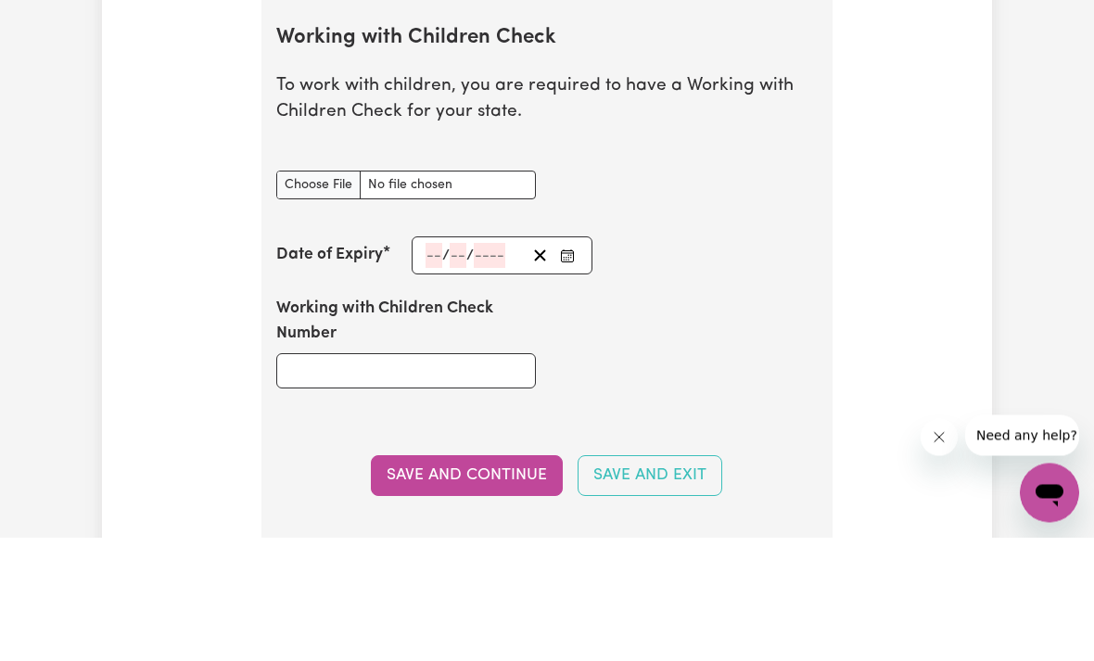
click at [568, 373] on icon "Enter the Date of Expiry of your Working with Children Check" at bounding box center [567, 380] width 15 height 15
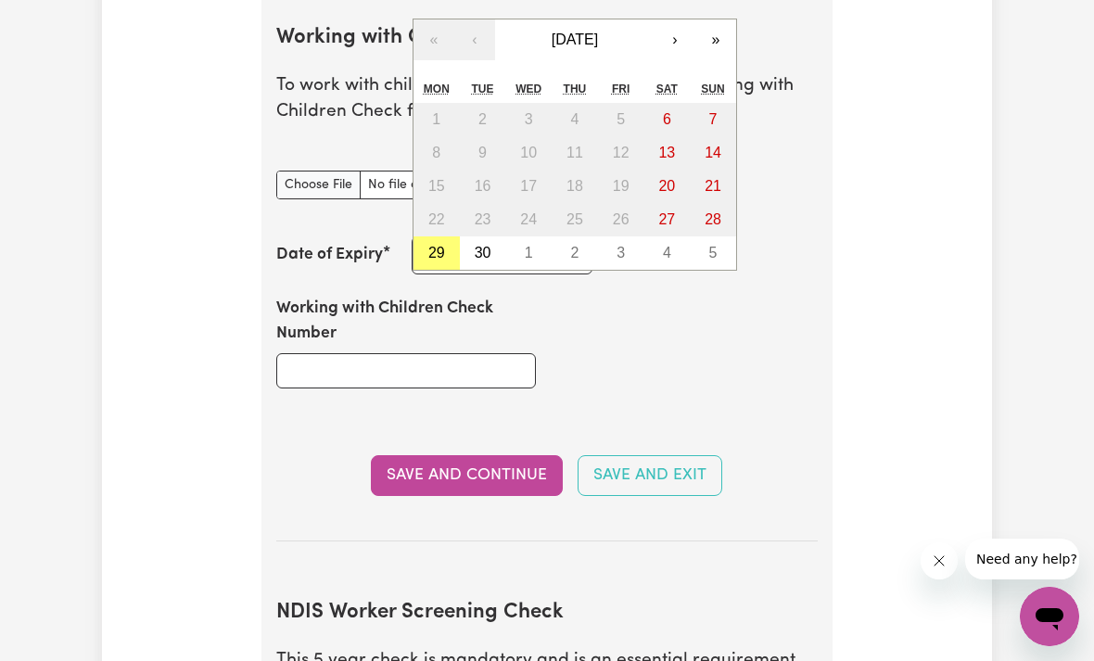
click at [666, 35] on button "›" at bounding box center [675, 39] width 41 height 41
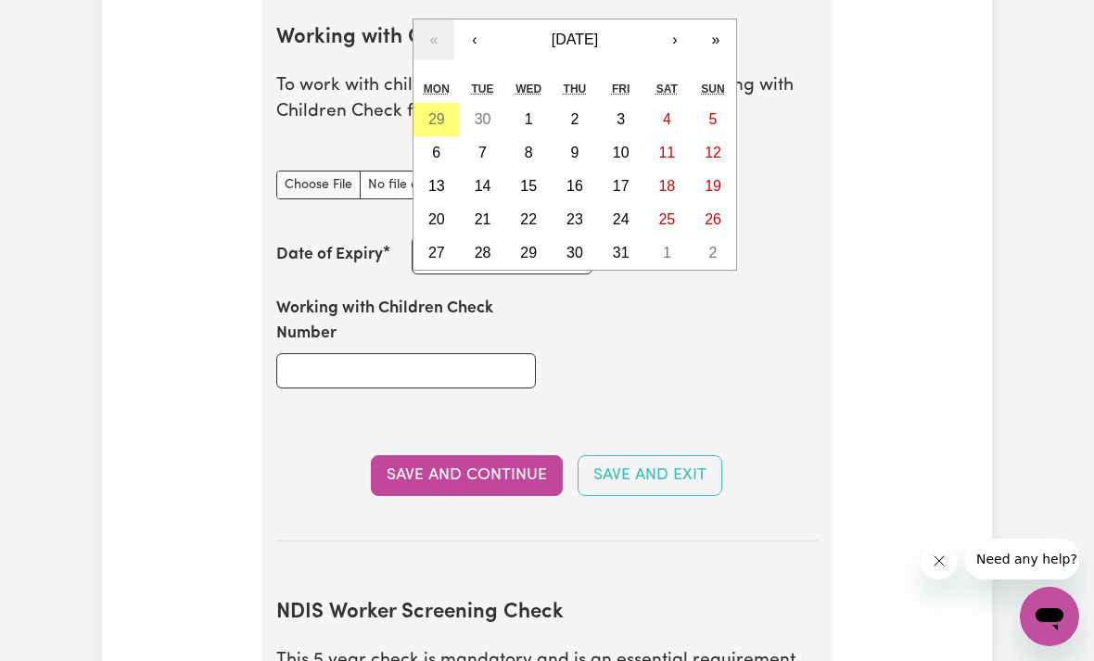
click at [667, 33] on button "›" at bounding box center [675, 39] width 41 height 41
click at [667, 37] on button "›" at bounding box center [675, 39] width 41 height 41
click at [673, 32] on button "›" at bounding box center [675, 39] width 41 height 41
click at [670, 38] on button "›" at bounding box center [675, 39] width 41 height 41
click at [598, 32] on span "[DATE]" at bounding box center [575, 40] width 46 height 16
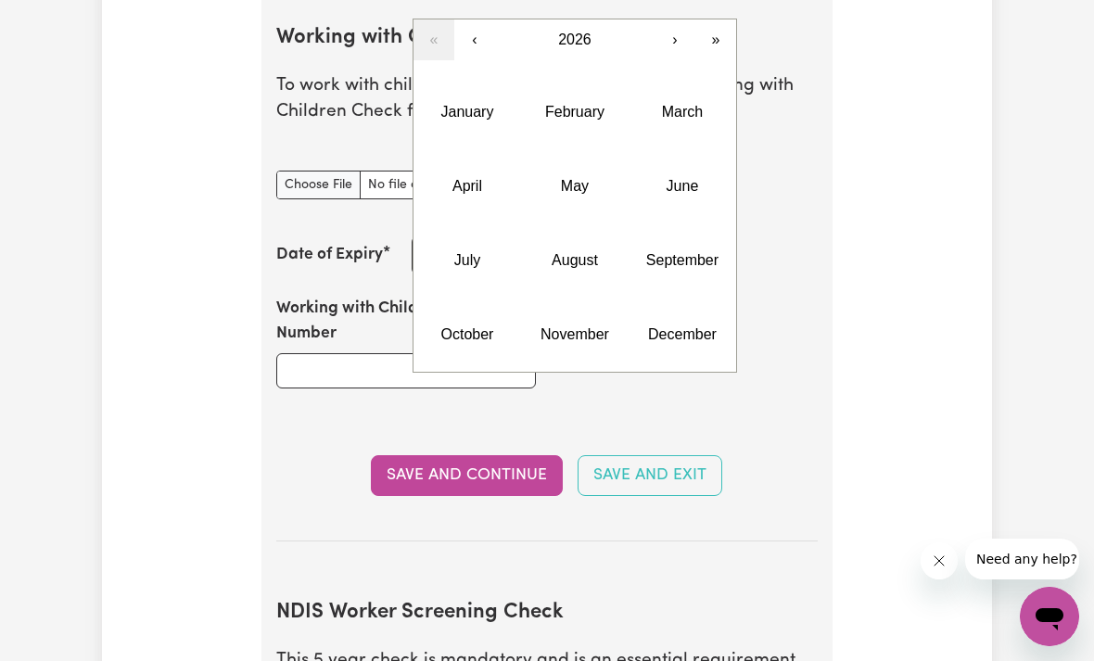
click at [673, 33] on button "›" at bounding box center [675, 39] width 41 height 41
click at [670, 41] on button "›" at bounding box center [675, 39] width 41 height 41
click at [468, 266] on button "July" at bounding box center [468, 260] width 108 height 74
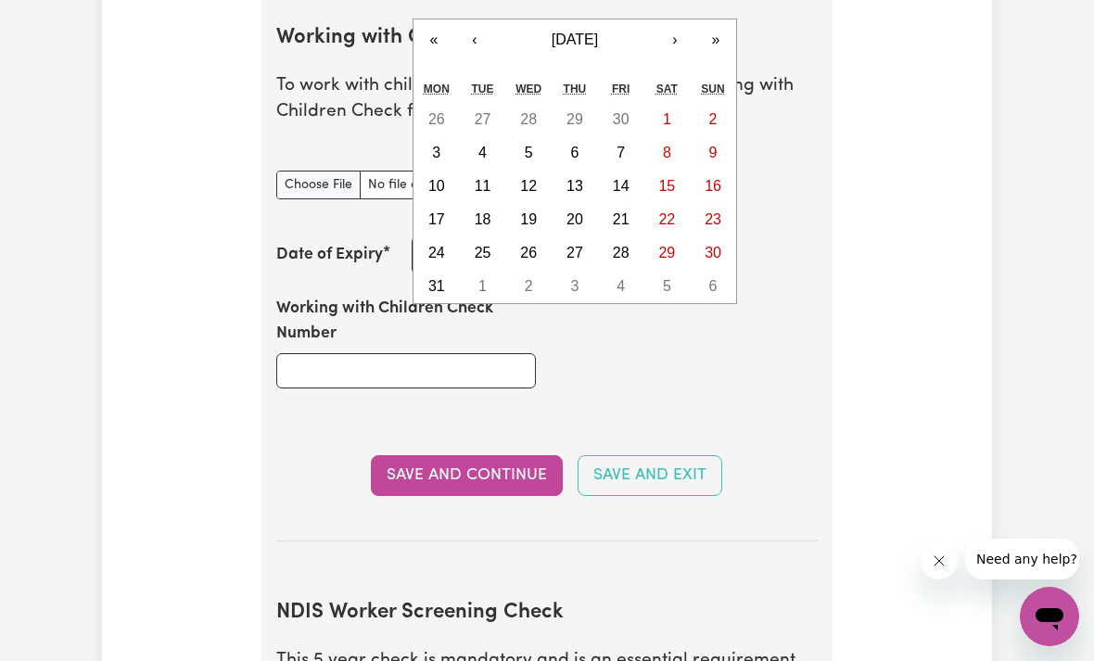
click at [580, 248] on abbr "27" at bounding box center [575, 253] width 17 height 16
type input "[DATE]"
type input "27"
type input "7"
type input "2028"
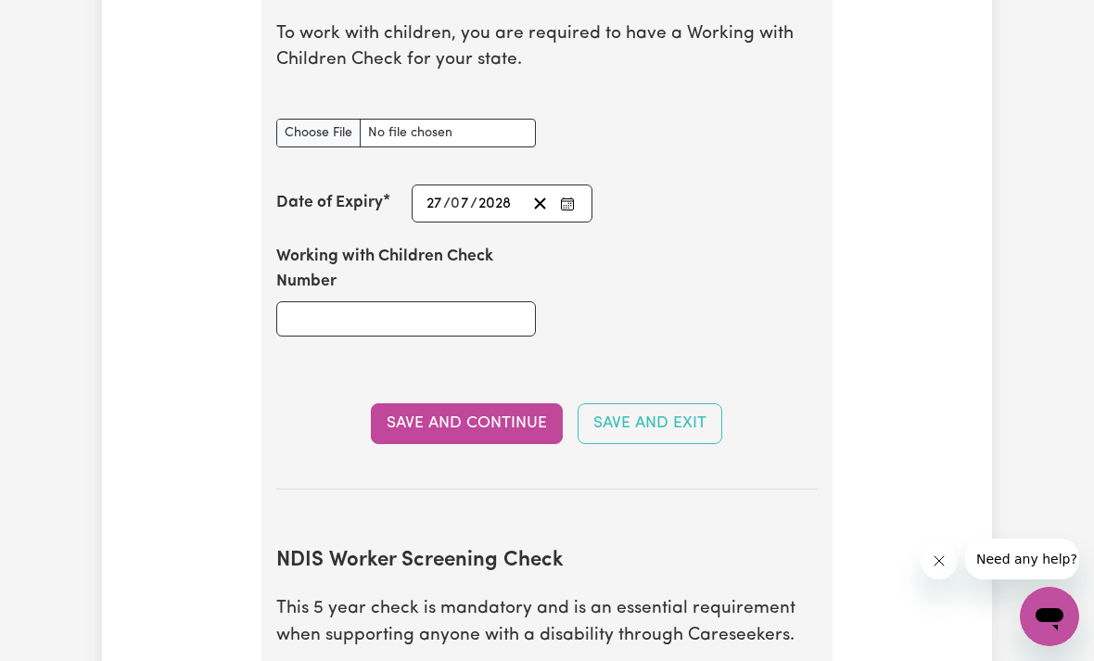
scroll to position [1966, 0]
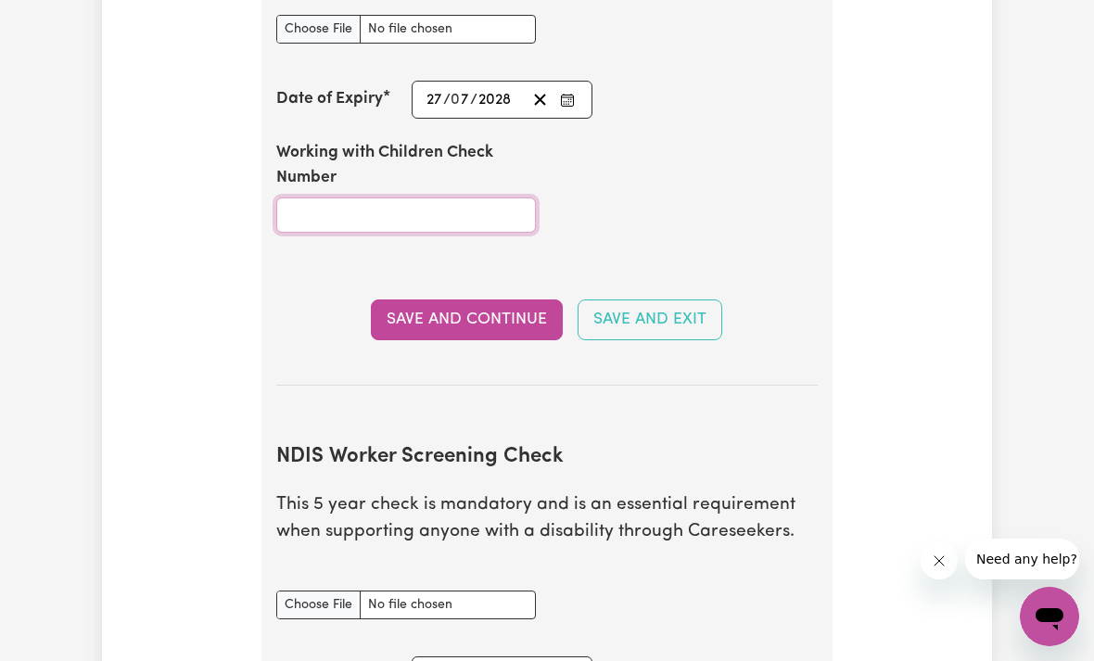
click at [453, 210] on input "Working with Children Check Number" at bounding box center [406, 215] width 260 height 35
type input "2837588A-01"
click at [489, 309] on button "Save and Continue" at bounding box center [467, 320] width 192 height 41
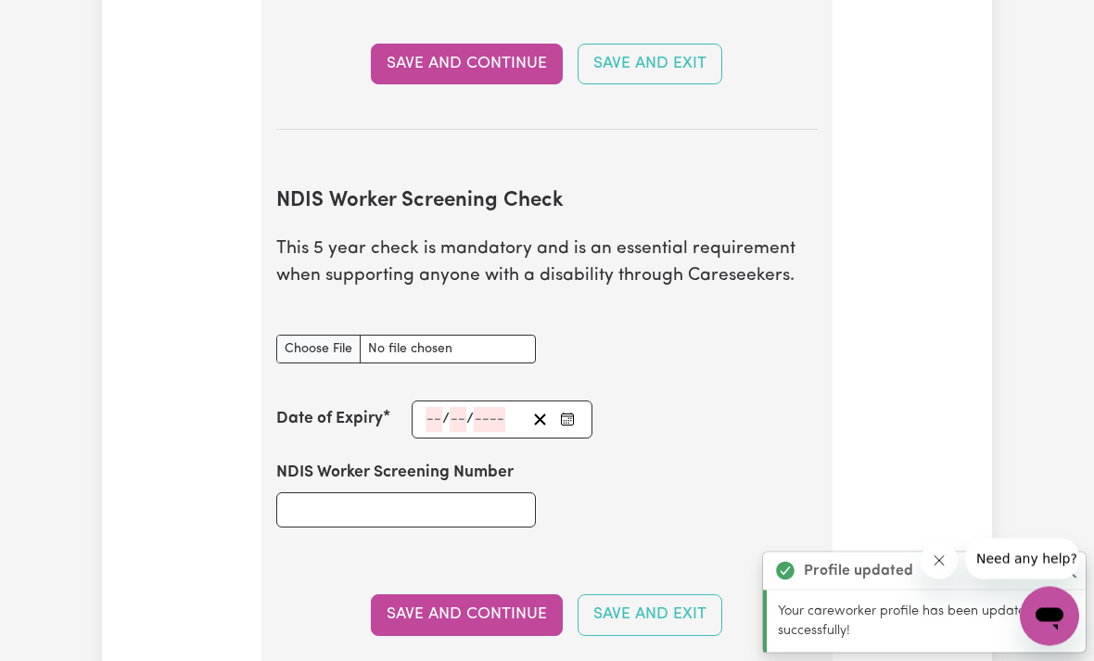
scroll to position [2370, 0]
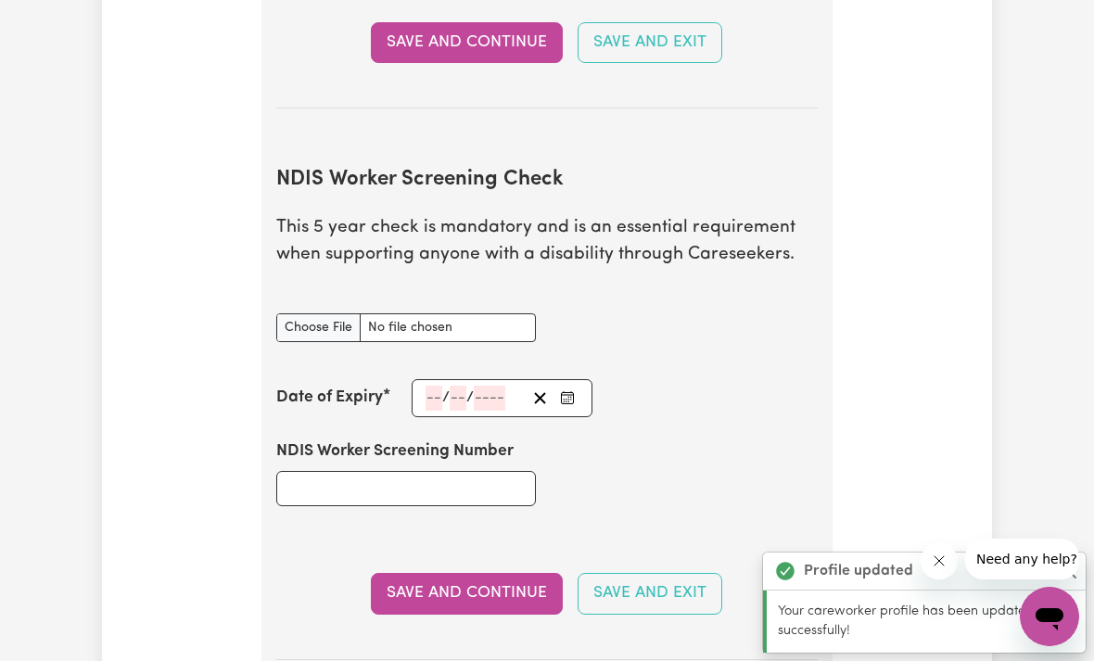
click at [347, 313] on input "NDIS Worker Screening Check document" at bounding box center [406, 327] width 260 height 29
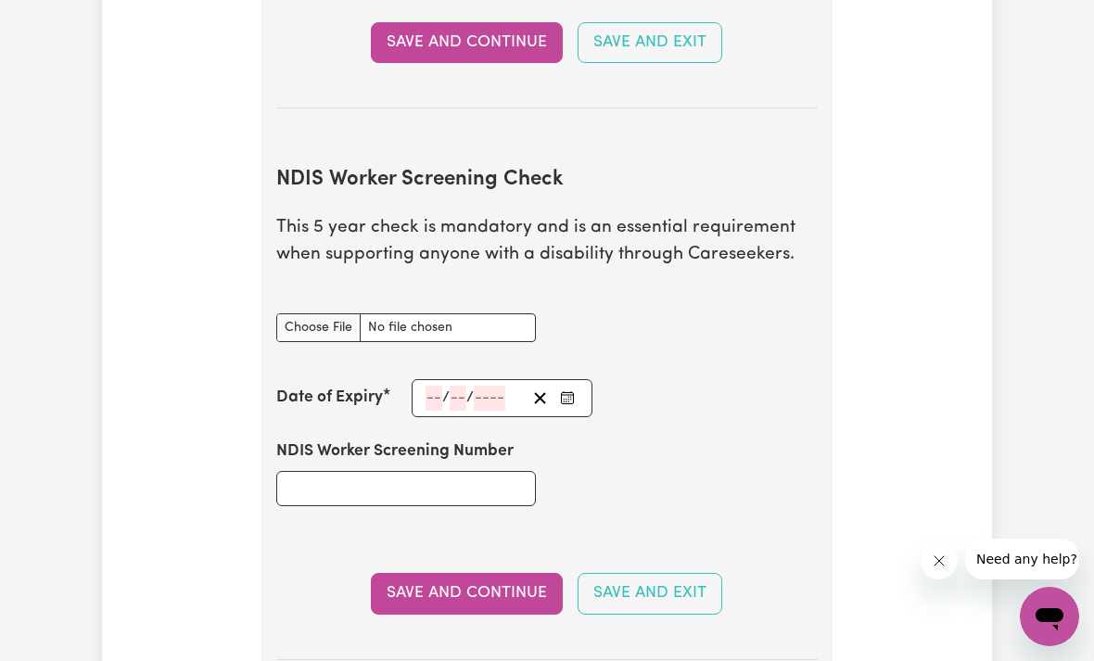
type input "C:\fakepath\You have been given an NDIS Worker Screening Clearance.pdf"
click at [439, 389] on input "number" at bounding box center [434, 398] width 17 height 25
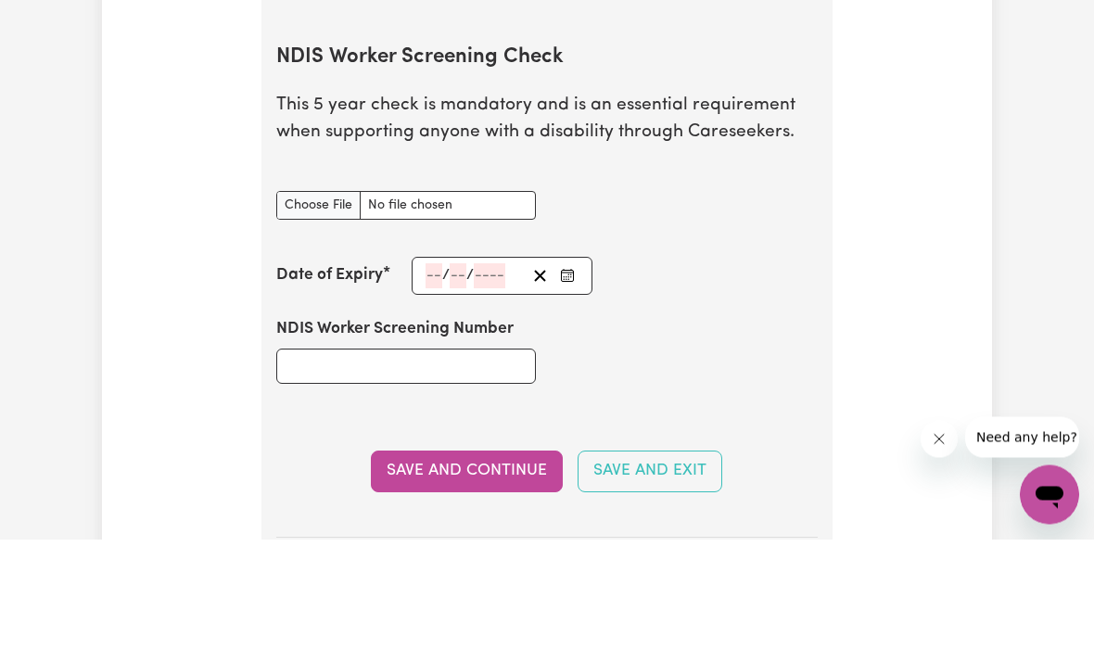
click at [566, 390] on icon "Enter the Date of Expiry of your NDIS Worker Screening Check" at bounding box center [567, 397] width 15 height 15
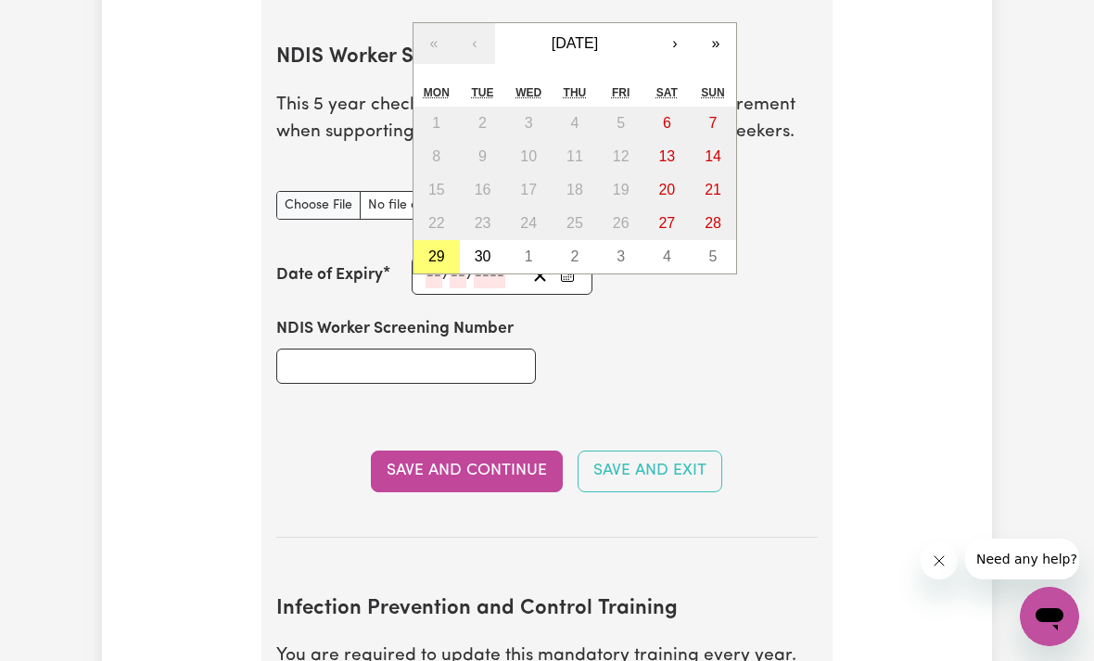
click at [598, 35] on span "[DATE]" at bounding box center [575, 43] width 46 height 16
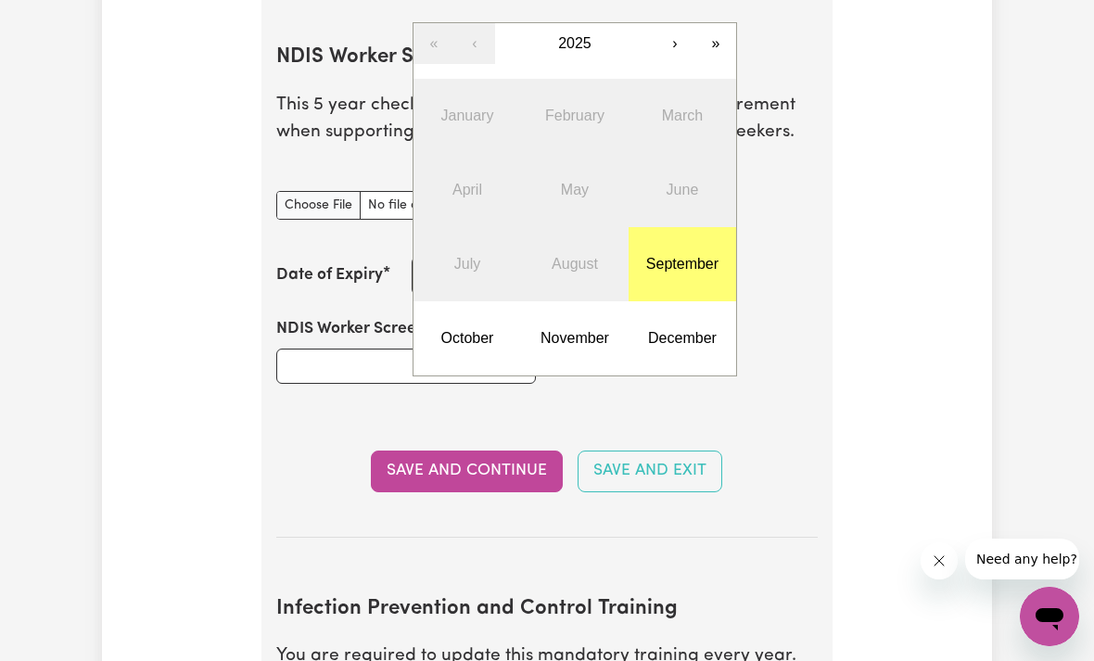
click at [677, 32] on button "›" at bounding box center [675, 43] width 41 height 41
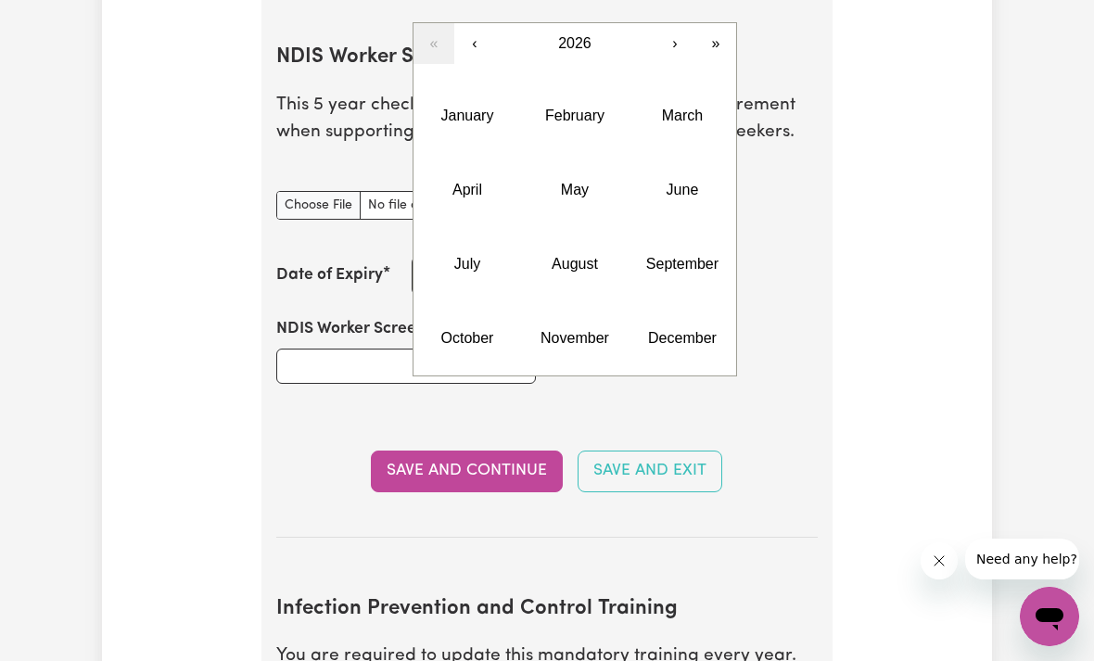
click at [676, 32] on button "›" at bounding box center [675, 43] width 41 height 41
click at [664, 34] on button "›" at bounding box center [675, 43] width 41 height 41
click at [454, 330] on abbr "October" at bounding box center [467, 338] width 53 height 16
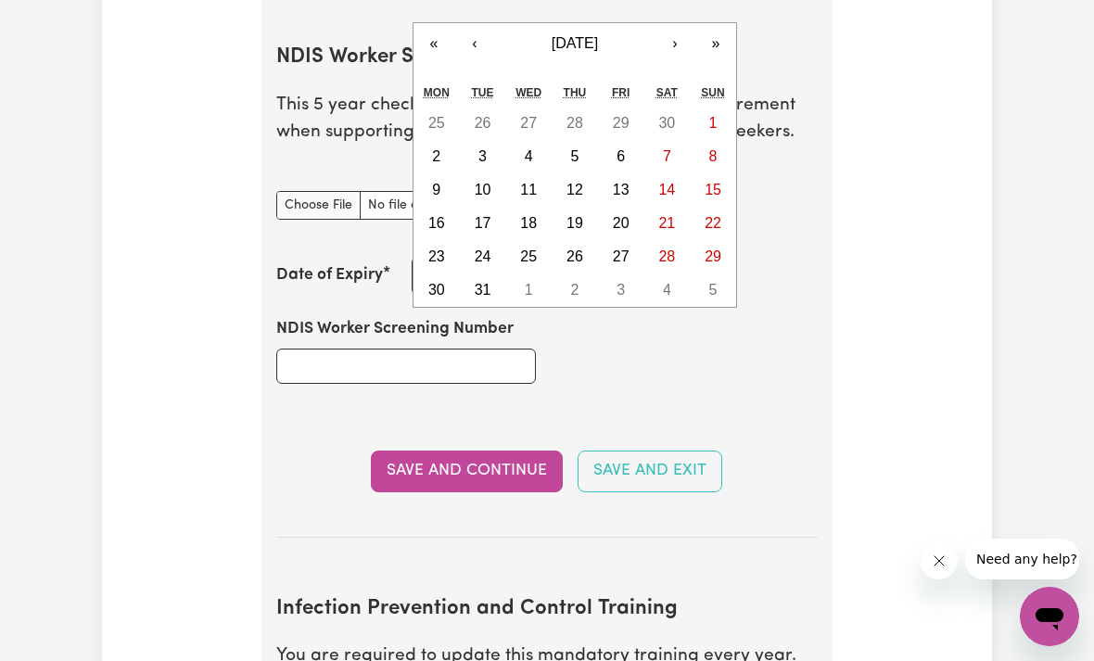
click at [518, 242] on button "25" at bounding box center [528, 256] width 46 height 33
type input "[DATE]"
type input "25"
type input "10"
type input "2028"
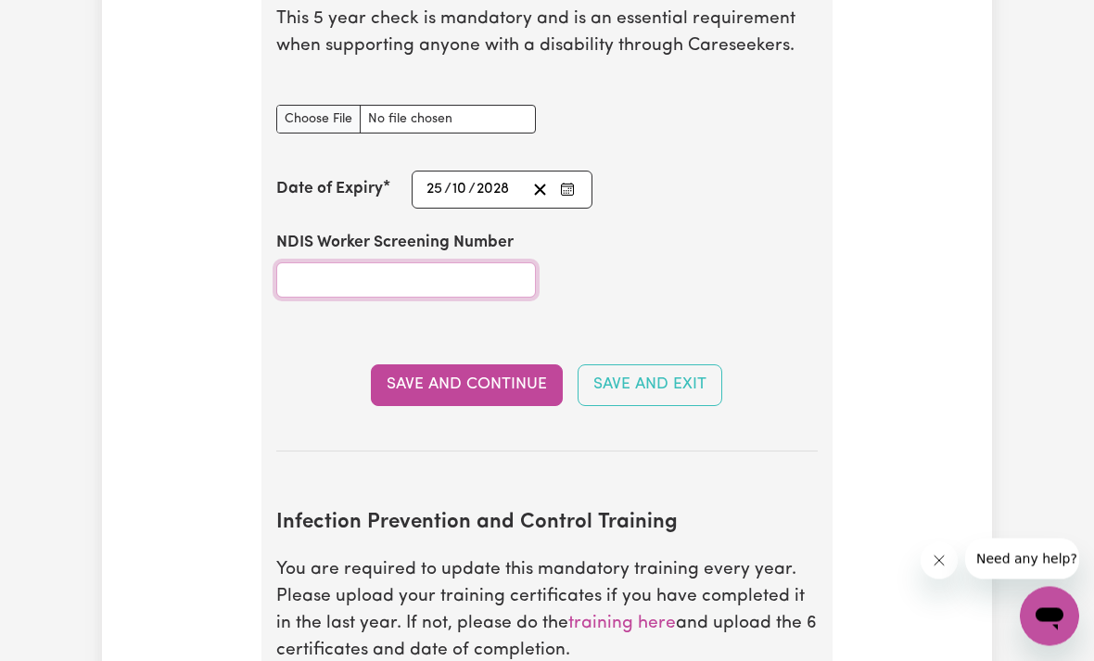
click at [482, 266] on input "NDIS Worker Screening Number" at bounding box center [406, 280] width 260 height 35
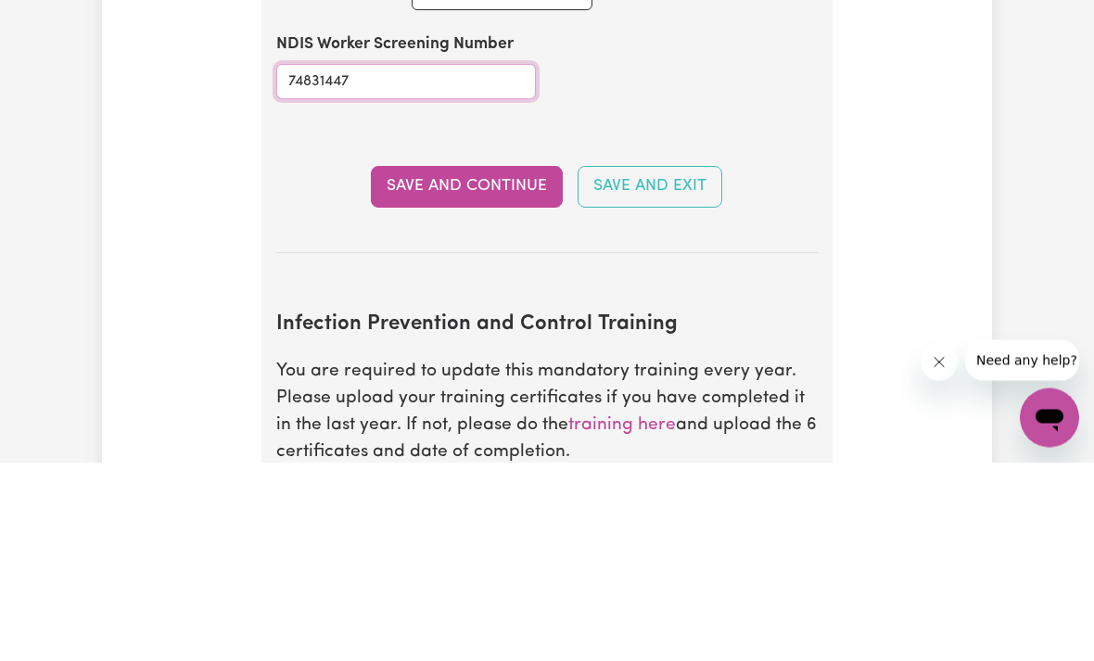
type input "74831447"
click at [475, 365] on button "Save and Continue" at bounding box center [467, 385] width 192 height 41
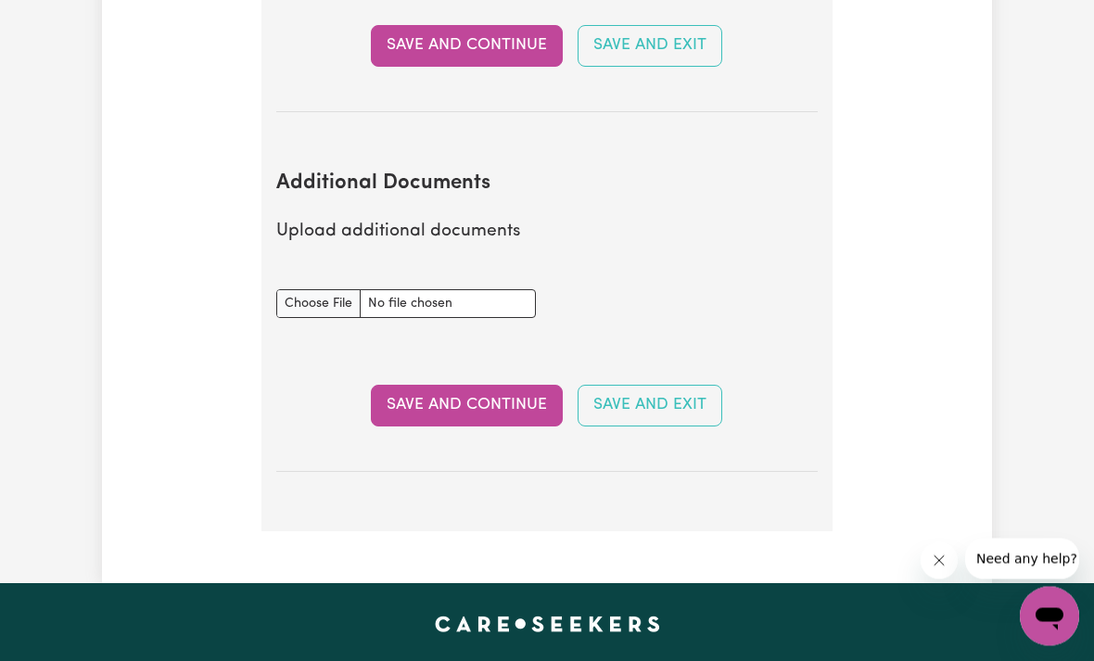
scroll to position [3556, 0]
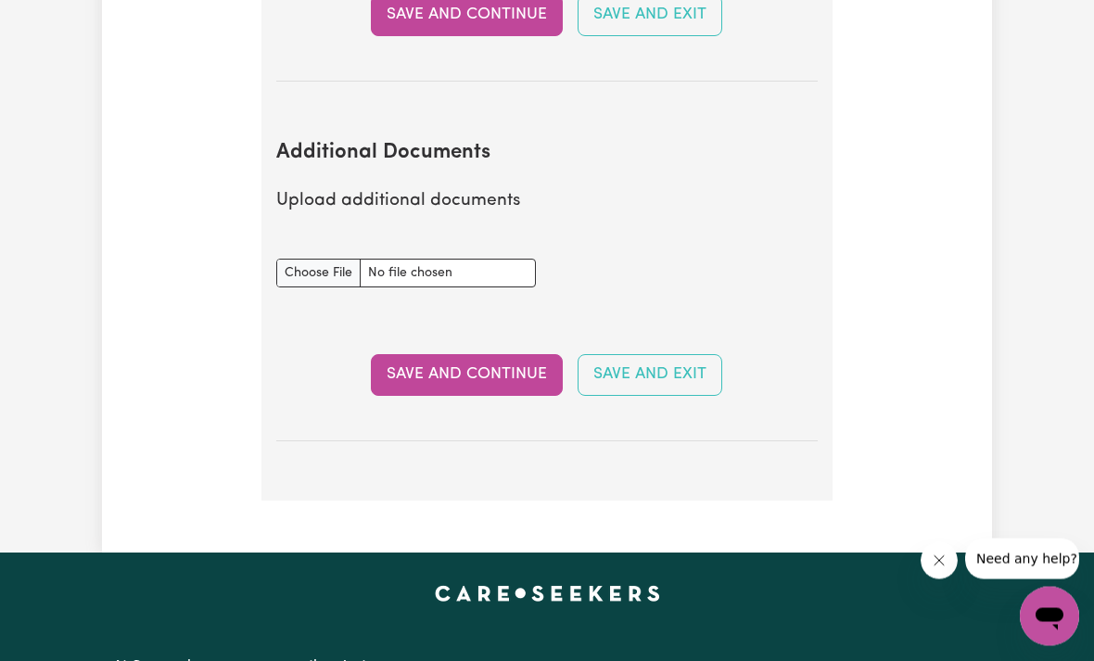
click at [516, 355] on button "Save and Continue" at bounding box center [467, 375] width 192 height 41
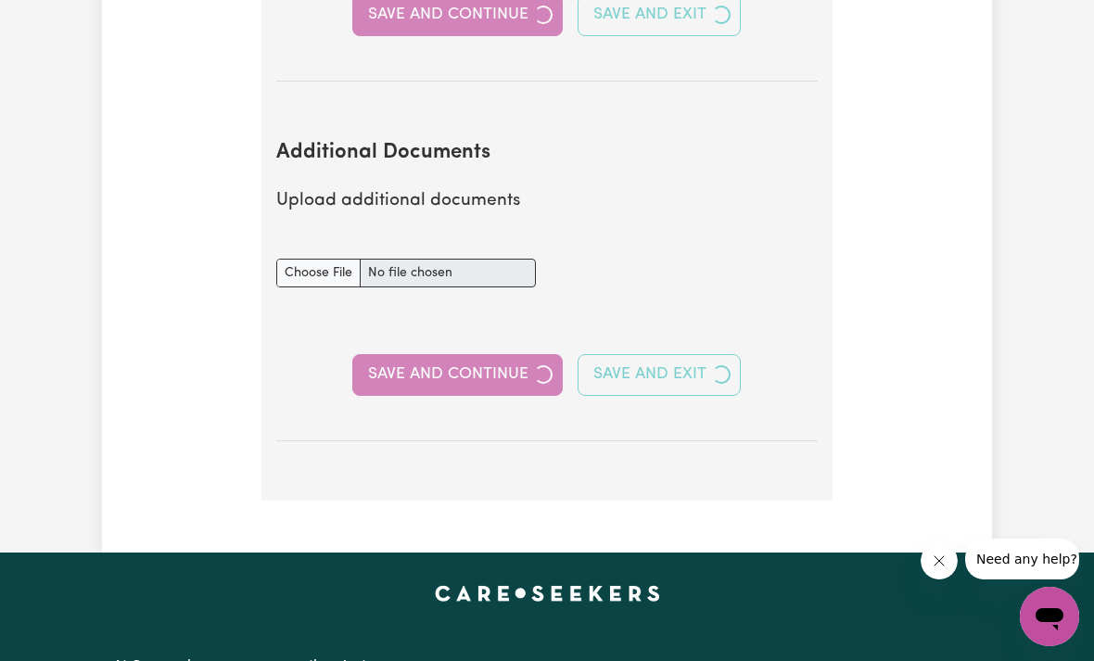
select select "Certificate III (Individual Support)"
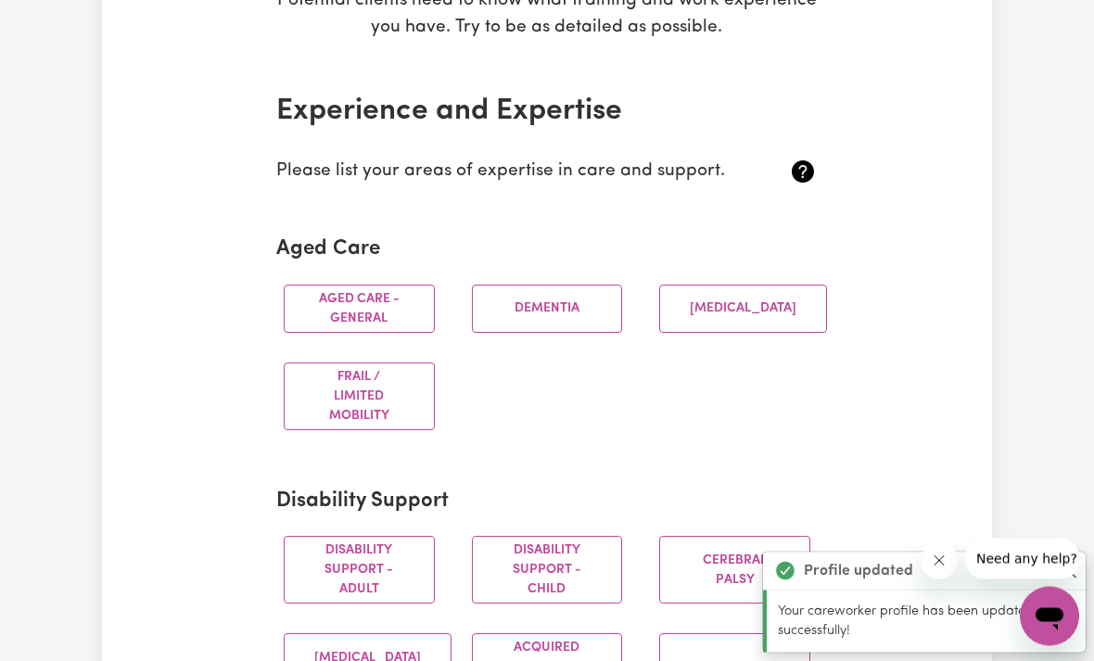
scroll to position [367, 0]
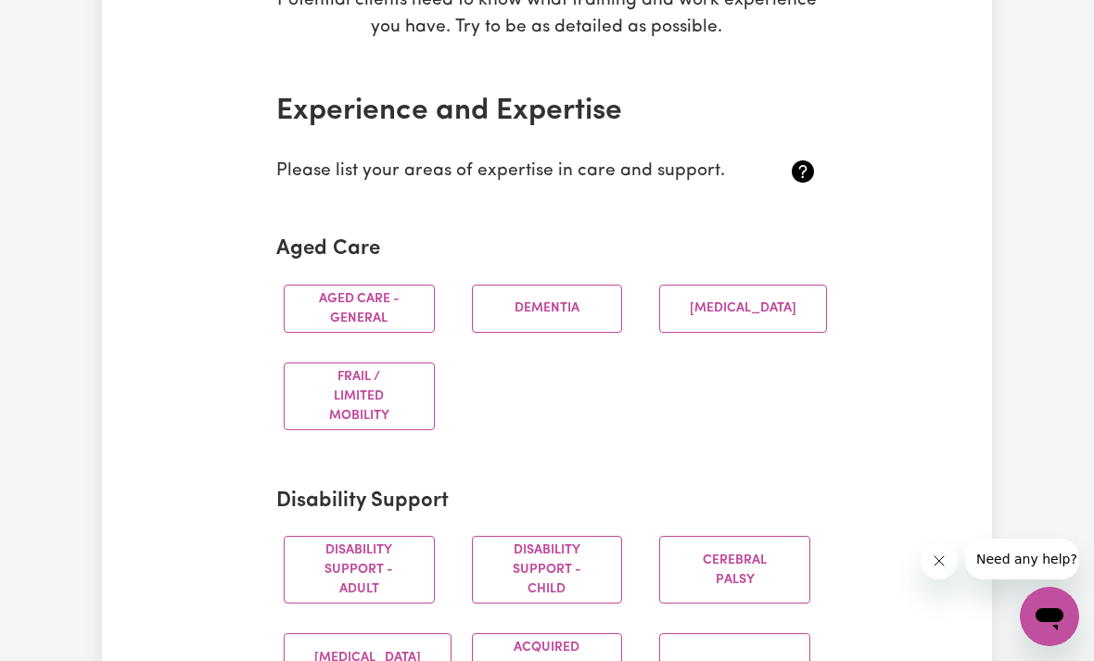
click at [385, 327] on button "Aged care - General" at bounding box center [359, 309] width 151 height 48
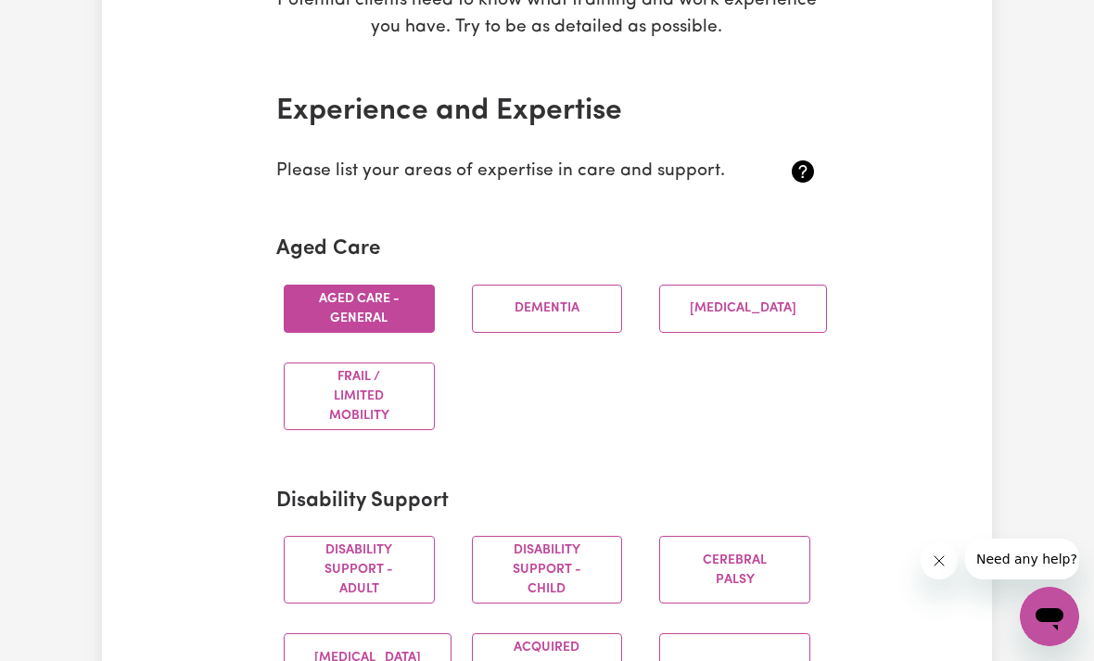
click at [594, 316] on button "Dementia" at bounding box center [547, 309] width 151 height 48
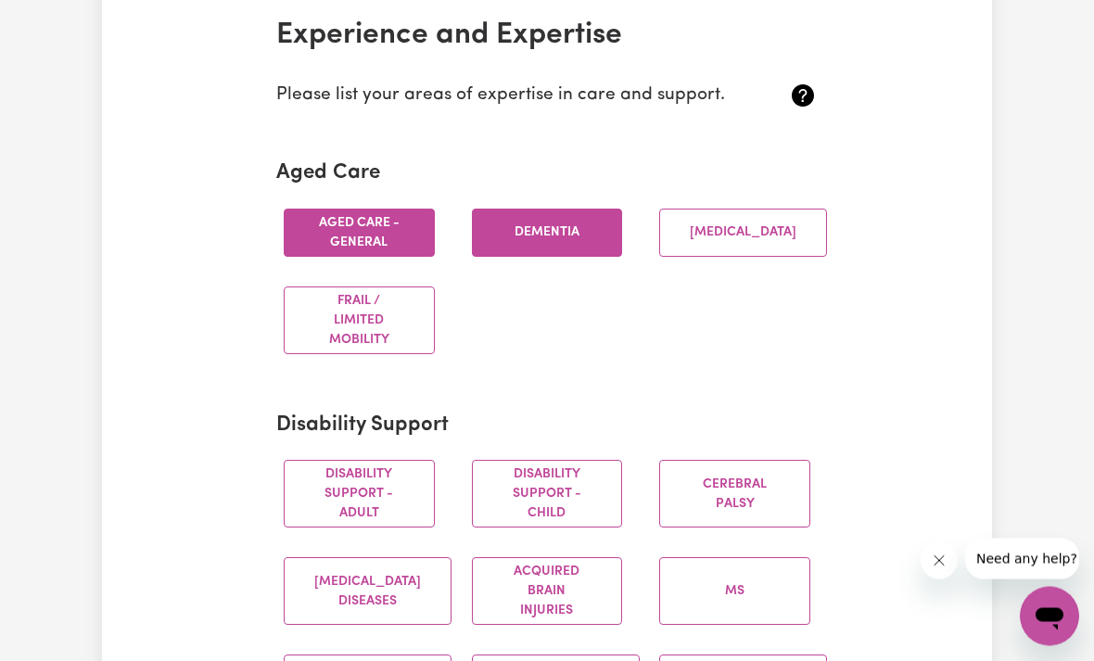
scroll to position [444, 0]
click at [402, 335] on button "Frail / limited mobility" at bounding box center [359, 320] width 151 height 68
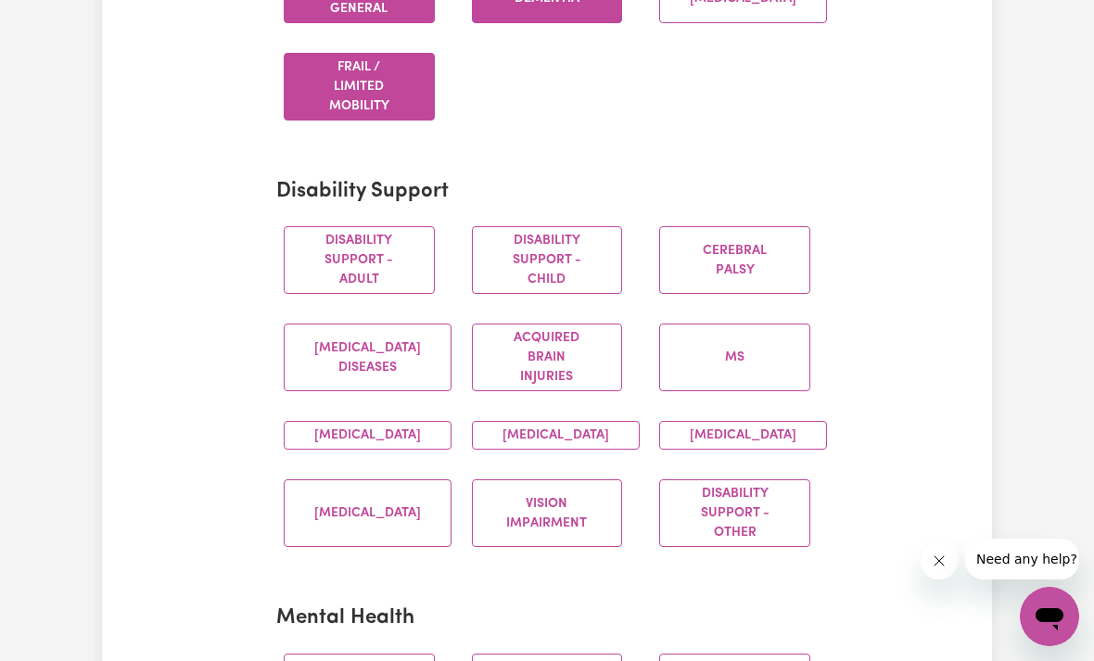
scroll to position [709, 0]
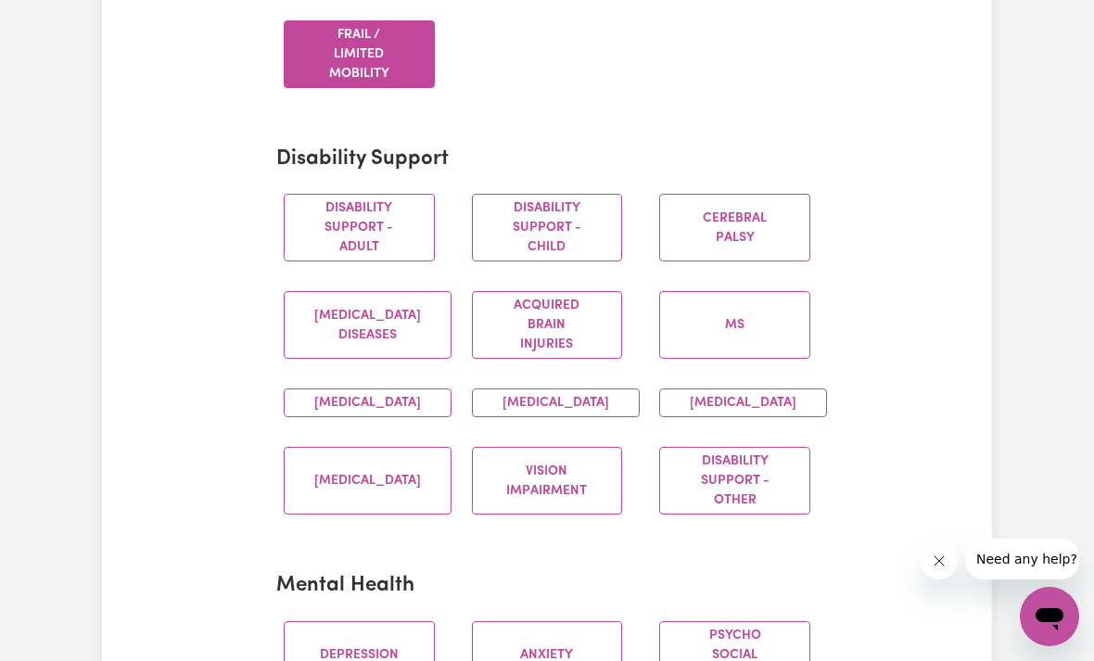
click at [551, 246] on button "Disability support - Child" at bounding box center [547, 228] width 151 height 68
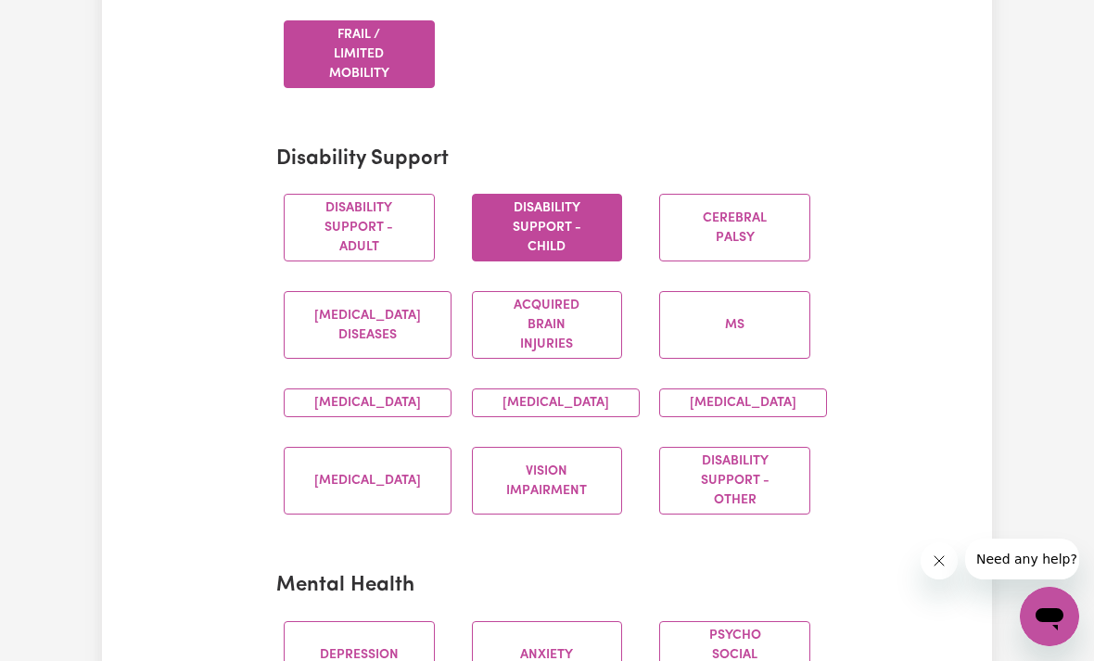
click at [369, 232] on button "Disability support - Adult" at bounding box center [359, 228] width 151 height 68
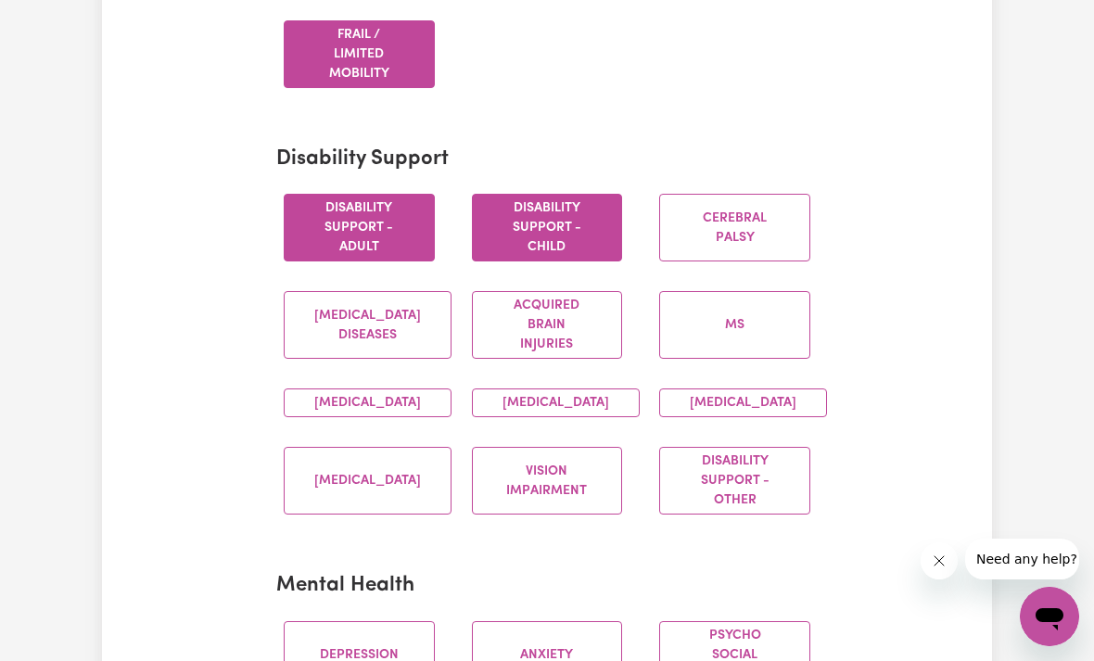
click at [403, 402] on button "[MEDICAL_DATA]" at bounding box center [368, 403] width 168 height 29
click at [560, 415] on button "[MEDICAL_DATA]" at bounding box center [556, 403] width 168 height 29
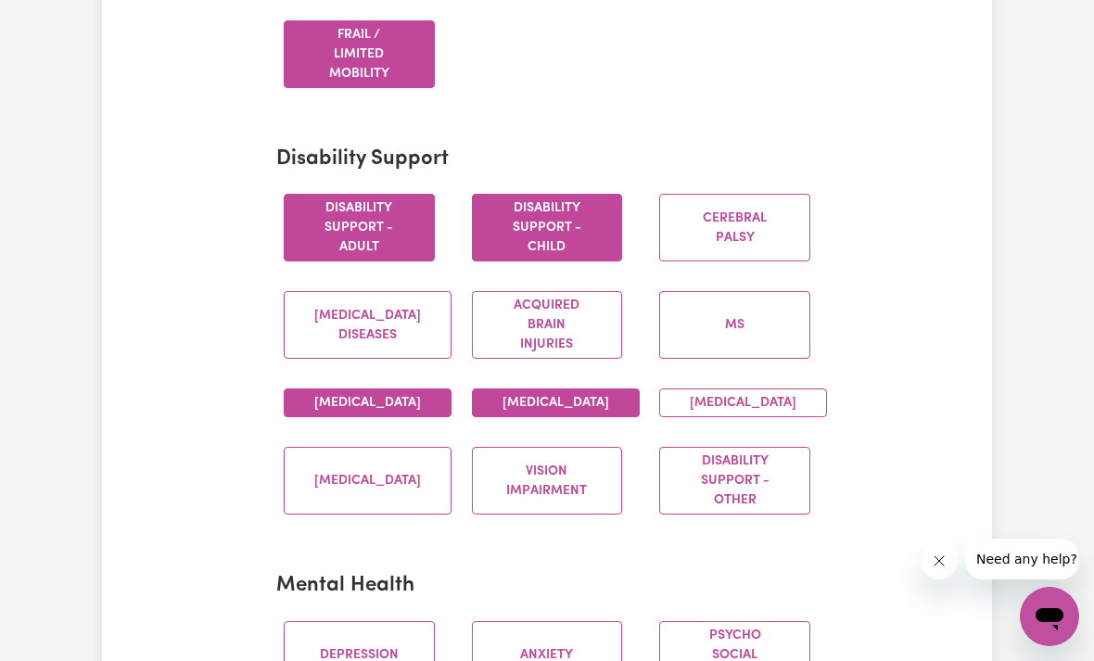
click at [734, 291] on button "MS" at bounding box center [734, 325] width 151 height 68
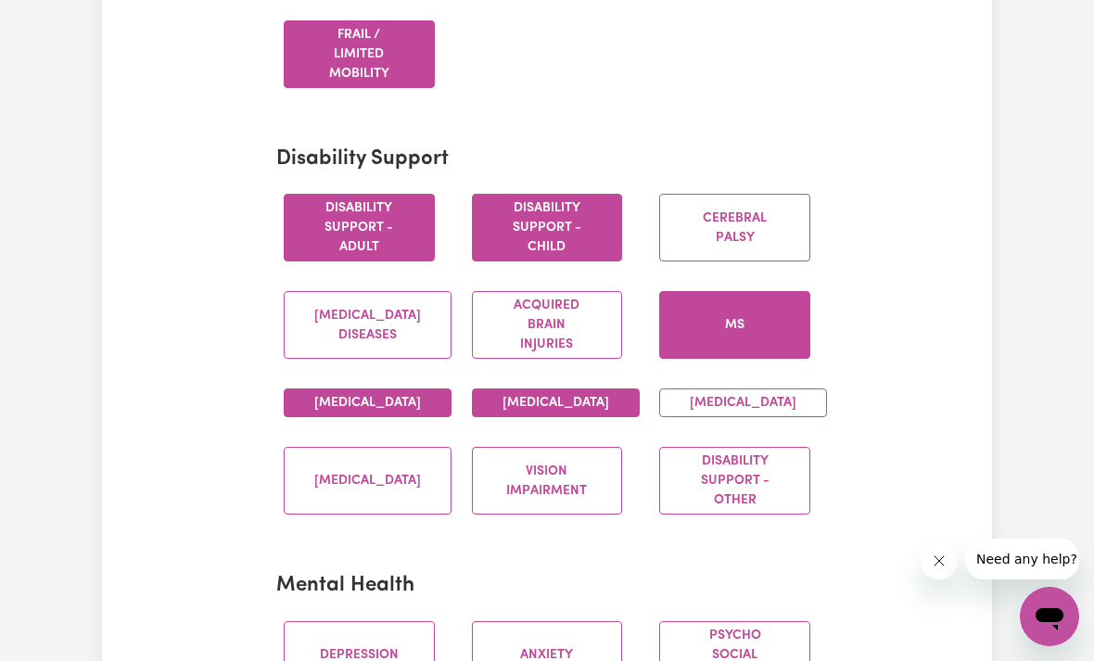
click at [705, 486] on button "Disability support - Other" at bounding box center [734, 481] width 151 height 68
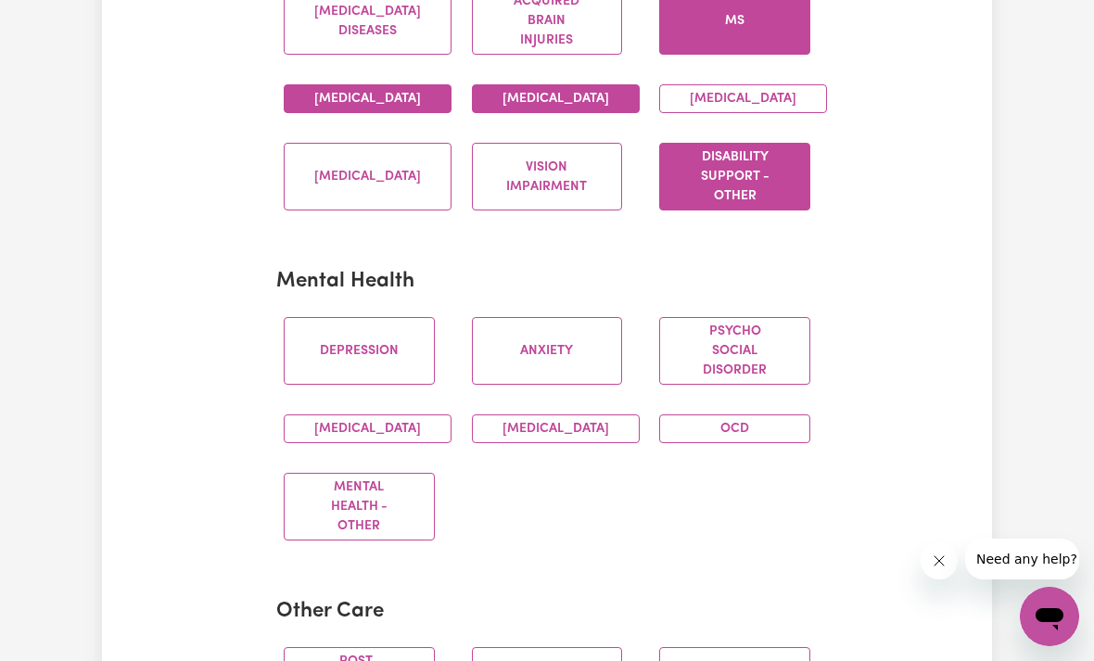
scroll to position [1013, 0]
click at [397, 363] on button "Depression" at bounding box center [359, 352] width 151 height 68
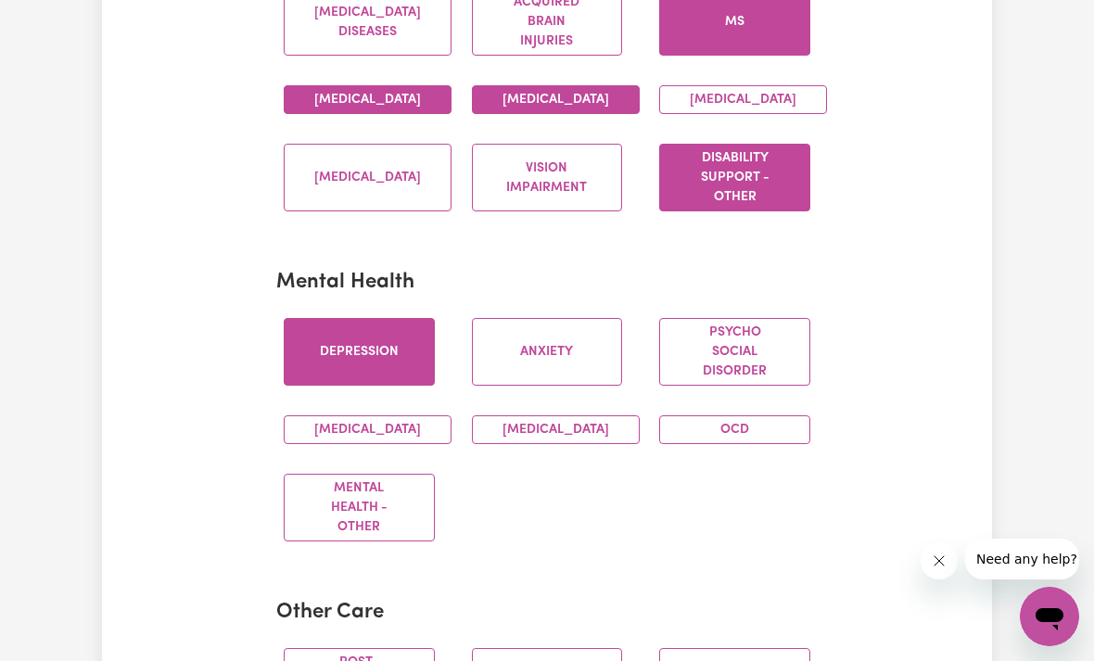
click at [538, 367] on button "Anxiety" at bounding box center [547, 352] width 151 height 68
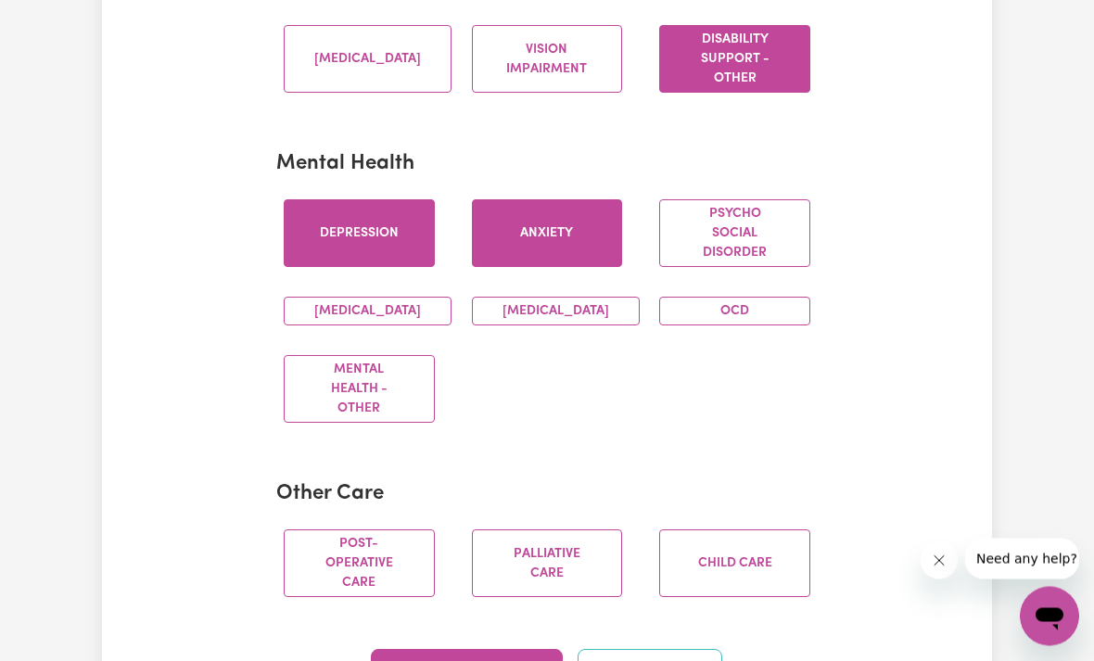
scroll to position [1131, 0]
click at [484, 325] on button "[MEDICAL_DATA]" at bounding box center [556, 311] width 168 height 29
click at [379, 325] on button "[MEDICAL_DATA]" at bounding box center [368, 311] width 168 height 29
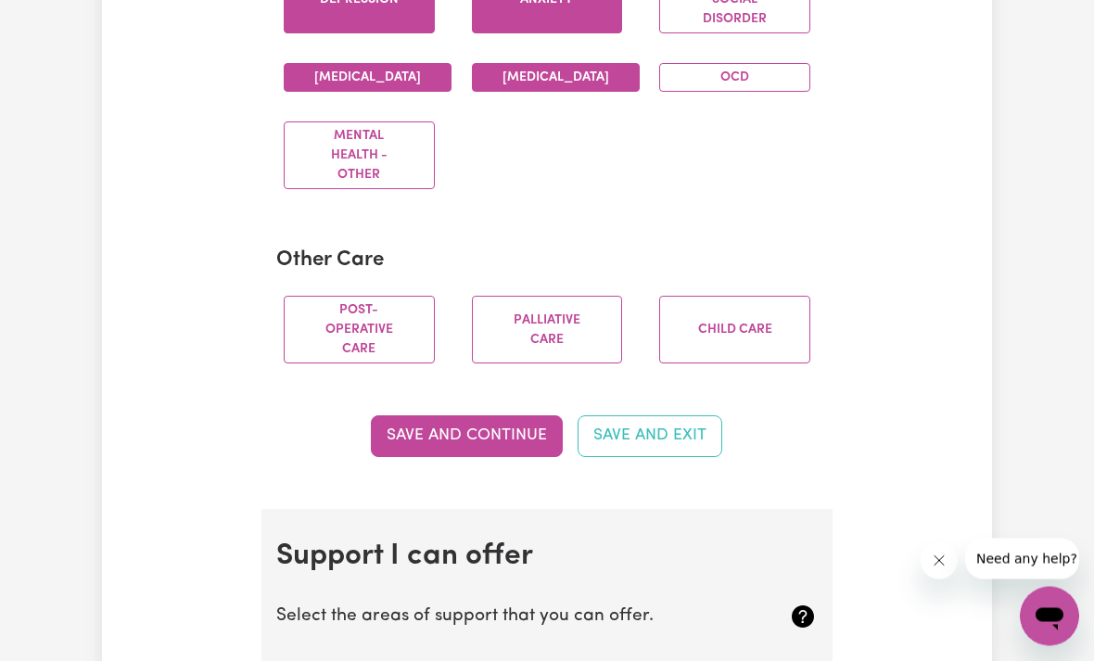
scroll to position [1363, 0]
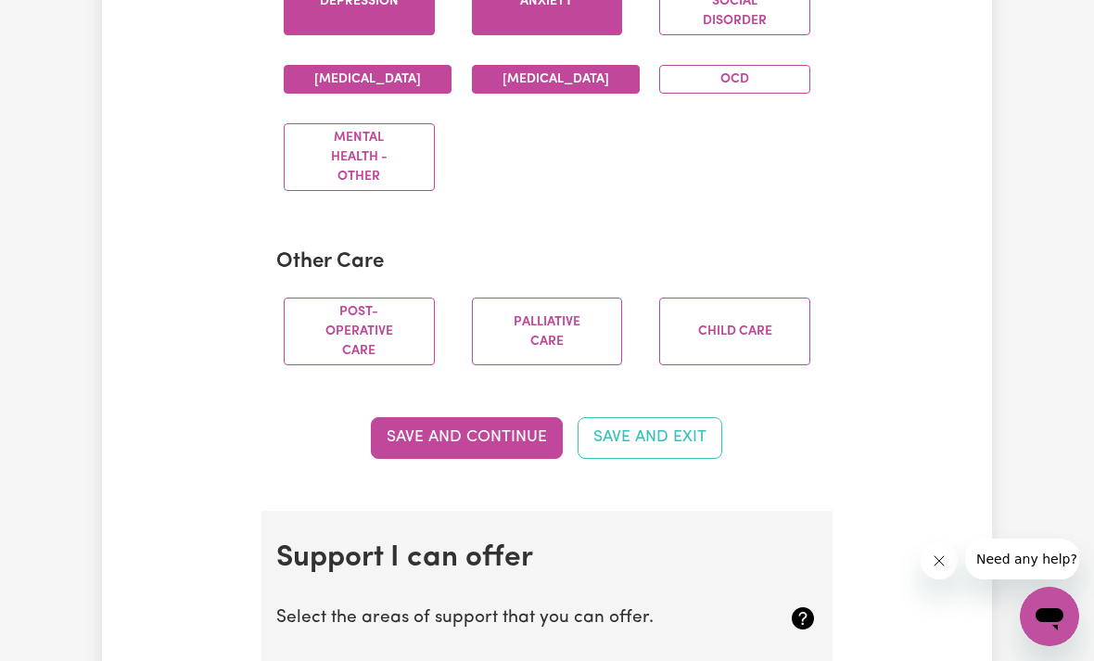
click at [771, 94] on button "OCD" at bounding box center [734, 79] width 151 height 29
click at [379, 365] on button "Post-operative care" at bounding box center [359, 332] width 151 height 68
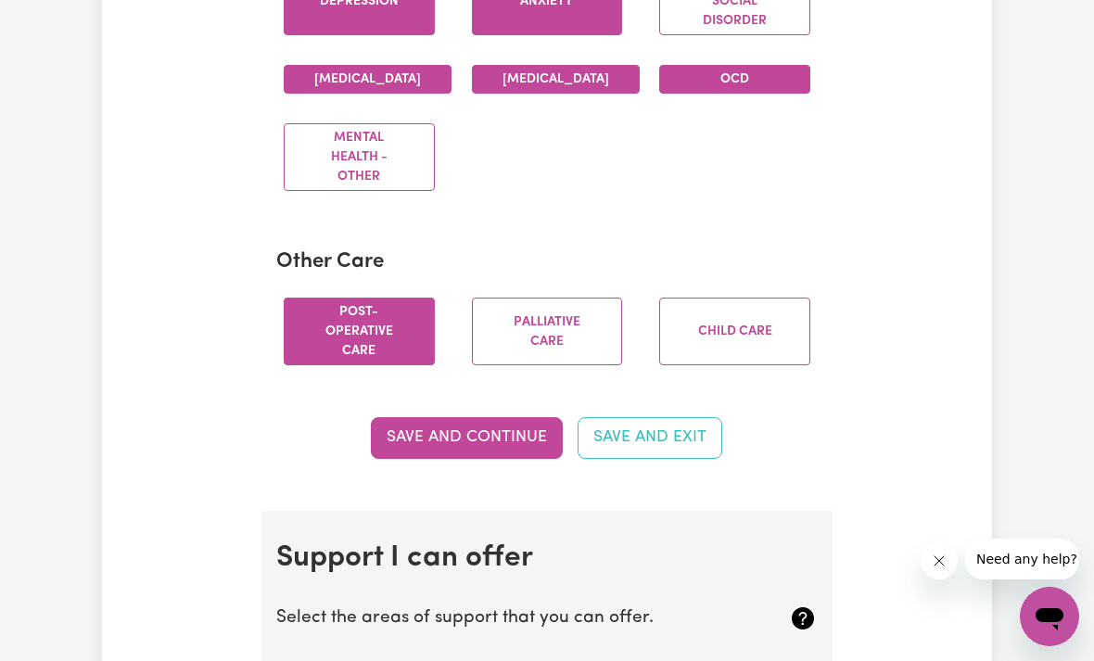
click at [502, 458] on button "Save and Continue" at bounding box center [467, 437] width 192 height 41
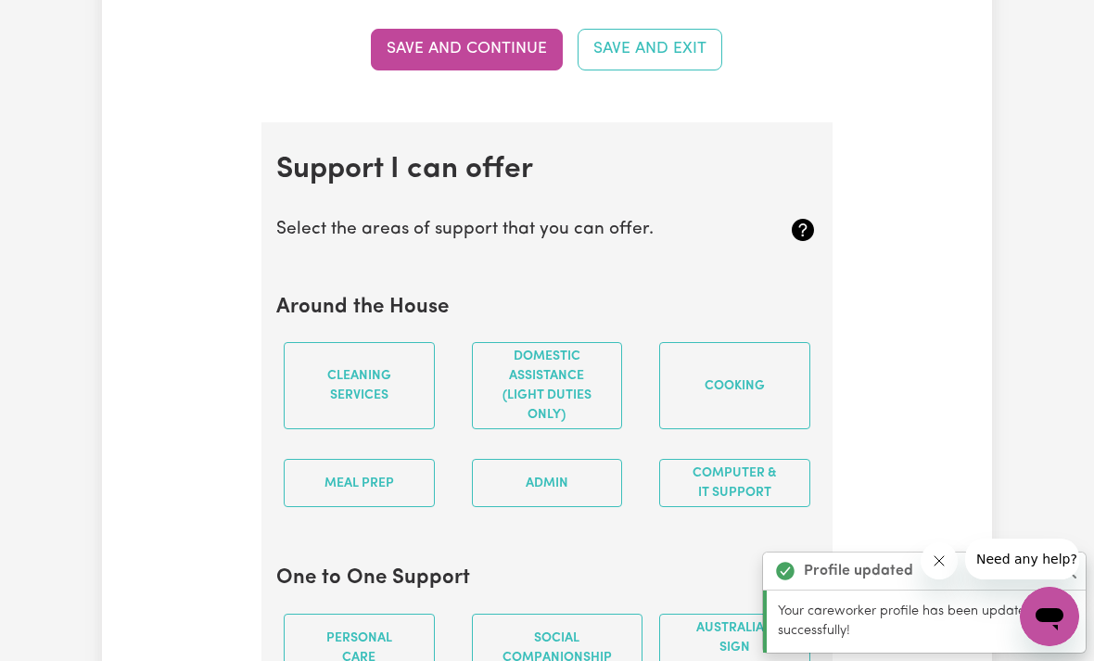
scroll to position [1906, 0]
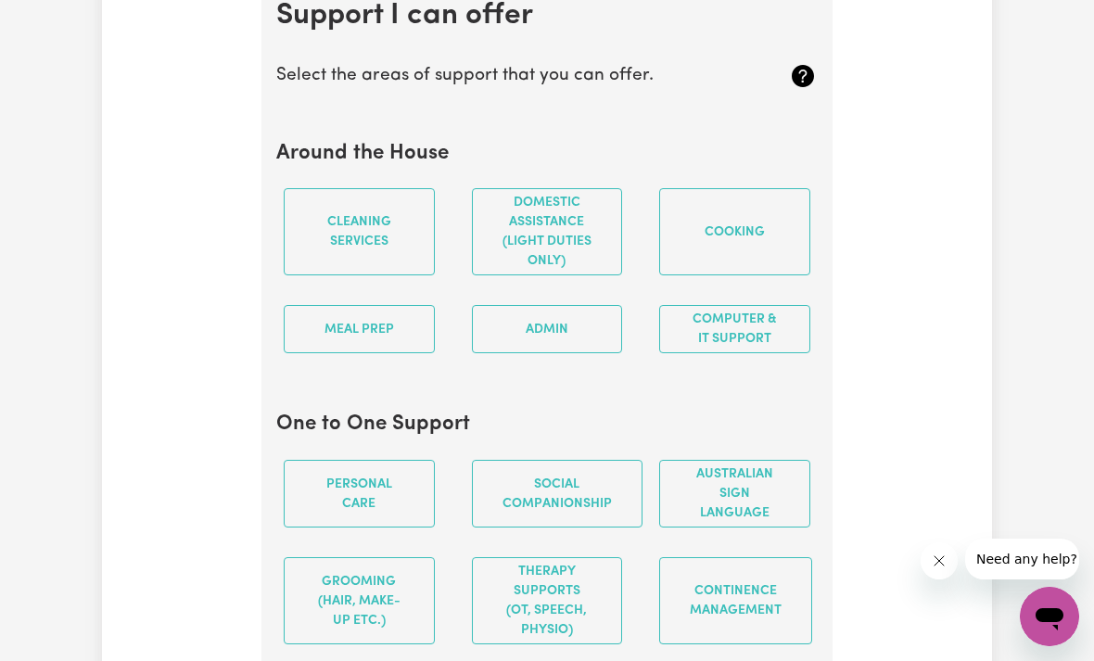
click at [563, 233] on button "Domestic assistance (light duties only)" at bounding box center [547, 231] width 151 height 87
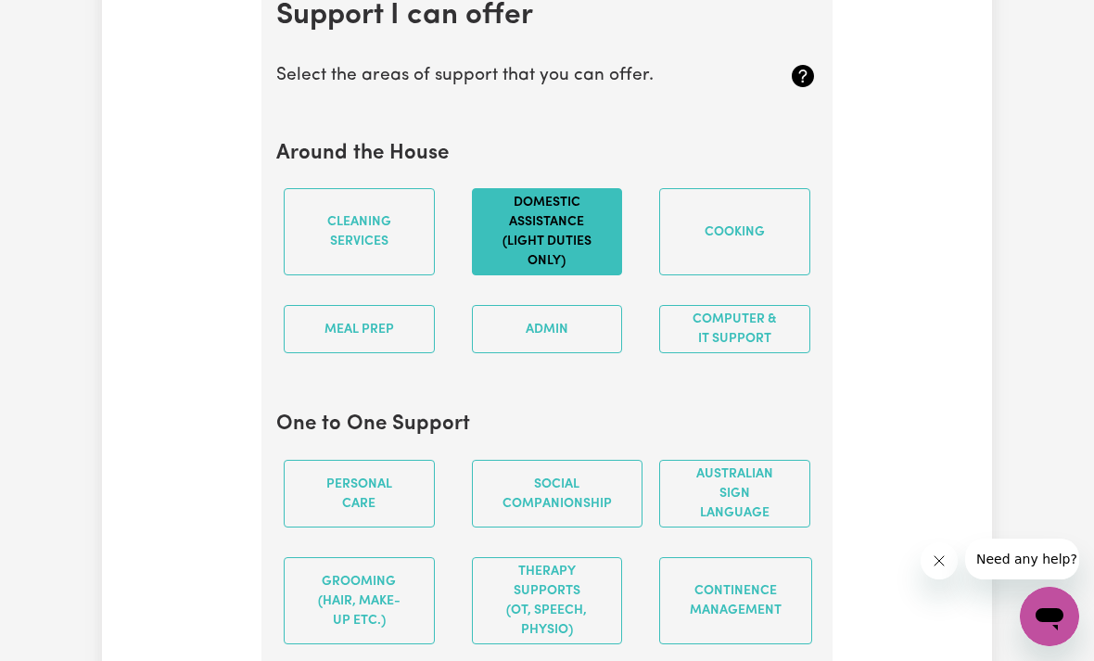
click at [772, 353] on button "Computer & IT Support" at bounding box center [734, 329] width 151 height 48
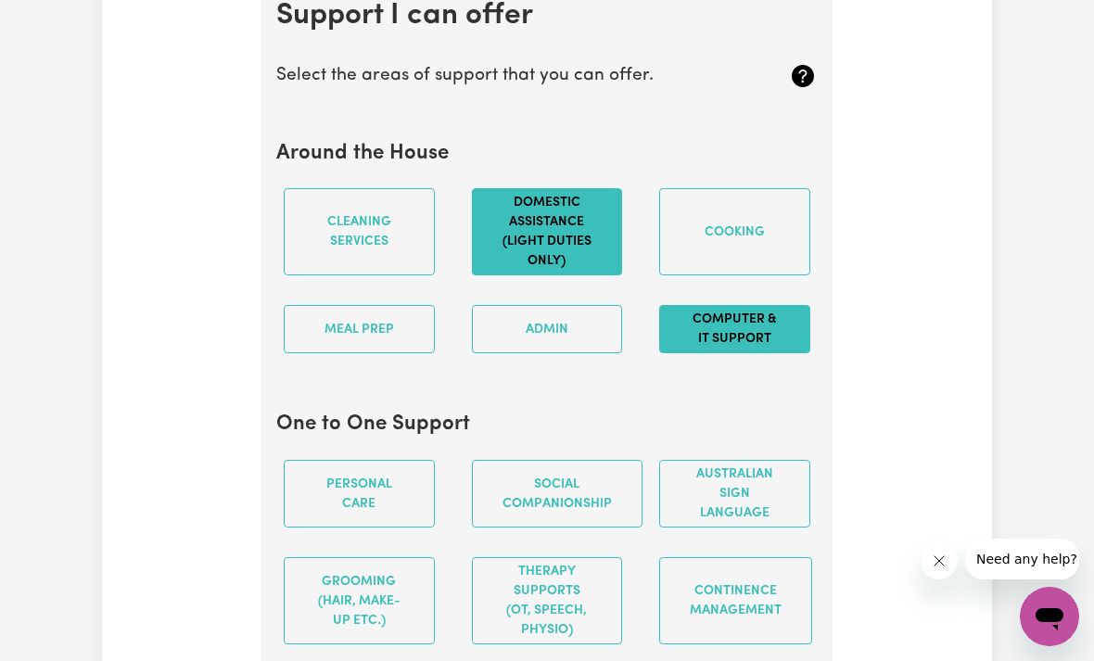
click at [378, 275] on button "Cleaning services" at bounding box center [359, 231] width 151 height 87
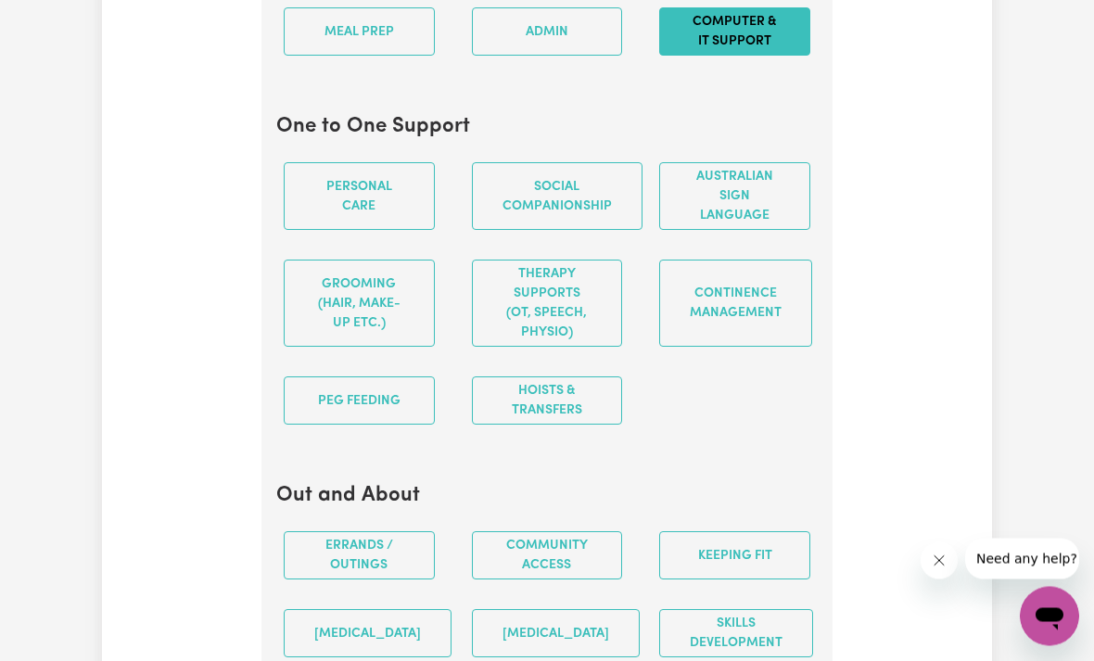
scroll to position [2201, 0]
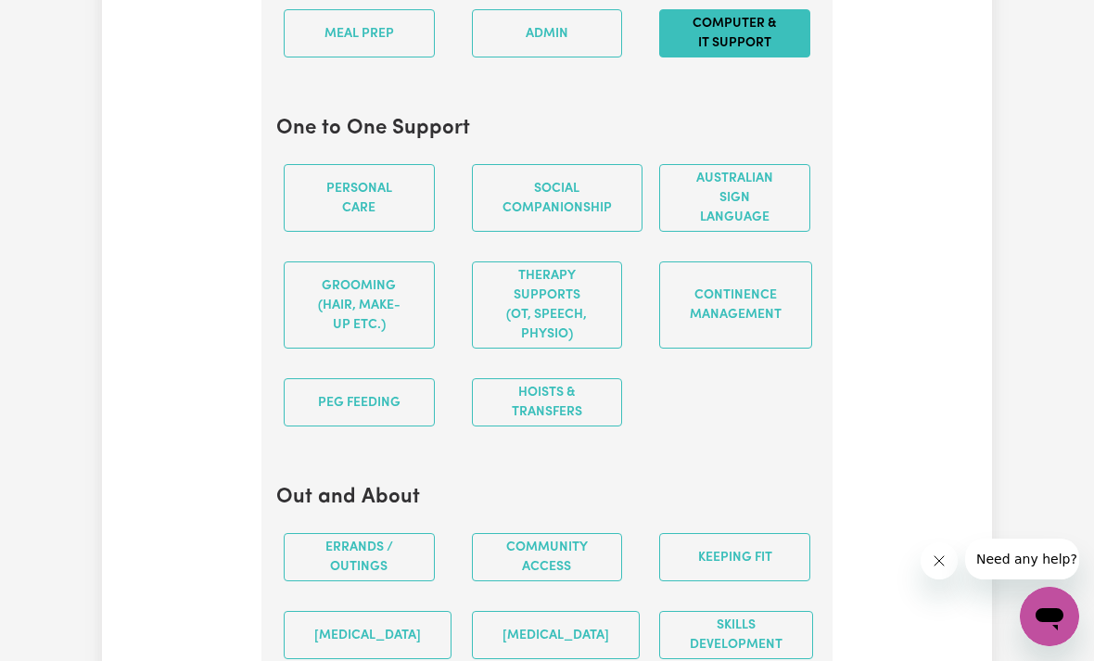
click at [379, 57] on button "Meal prep" at bounding box center [359, 33] width 151 height 48
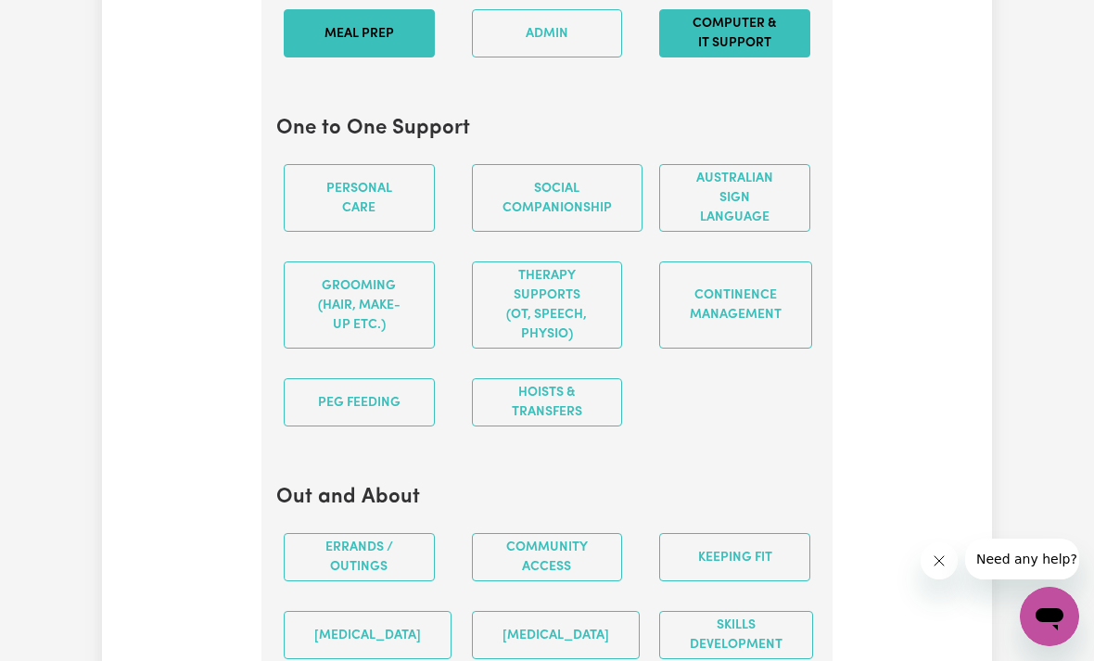
click at [349, 232] on button "Personal care" at bounding box center [359, 198] width 151 height 68
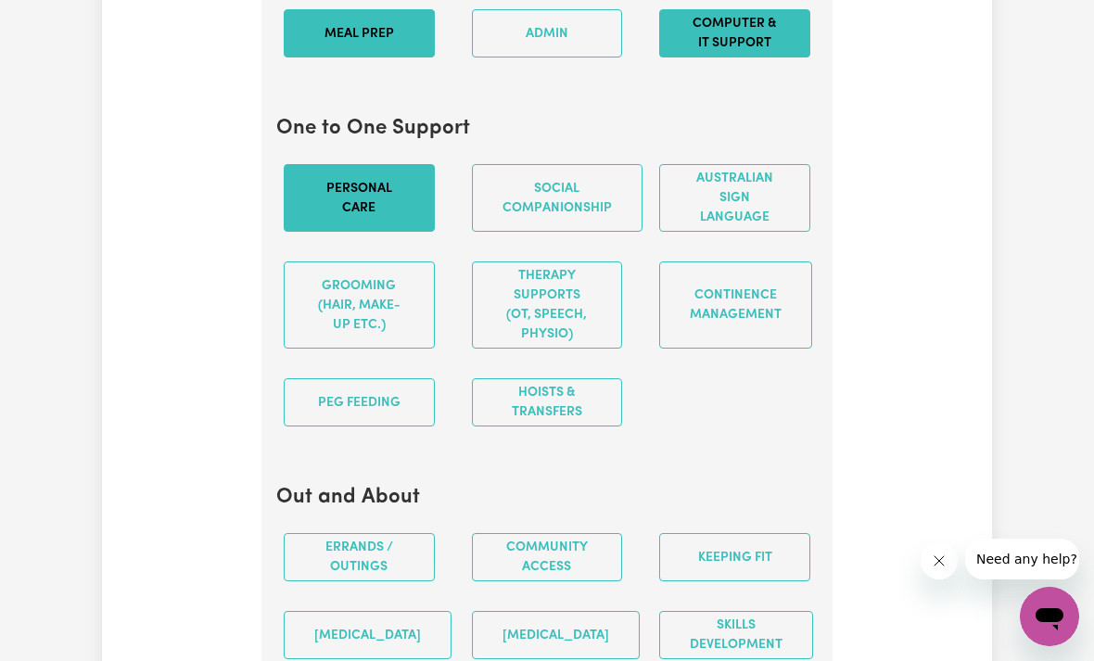
click at [570, 232] on button "Social companionship" at bounding box center [557, 198] width 171 height 68
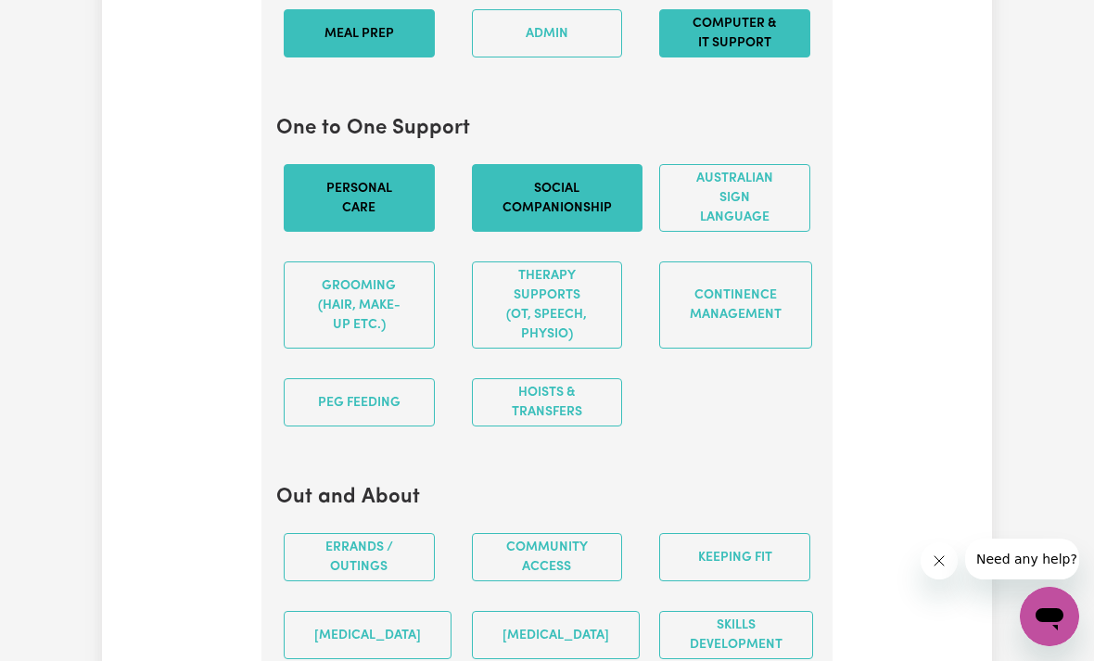
click at [372, 349] on button "Grooming (hair, make-up etc.)" at bounding box center [359, 305] width 151 height 87
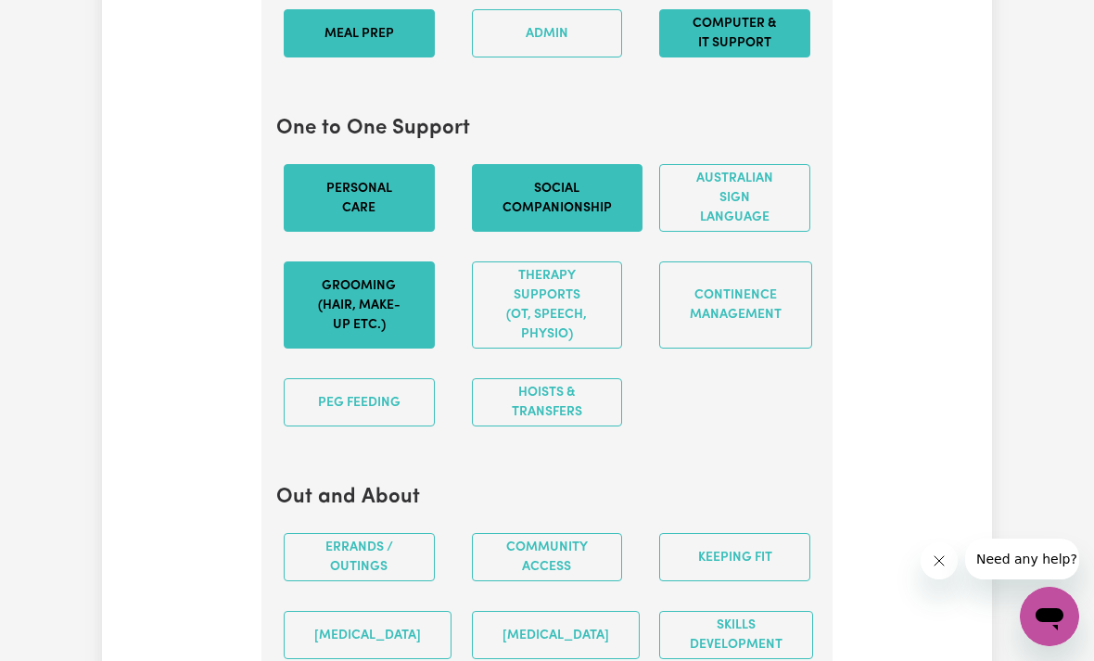
click at [591, 427] on button "Hoists & transfers" at bounding box center [547, 402] width 151 height 48
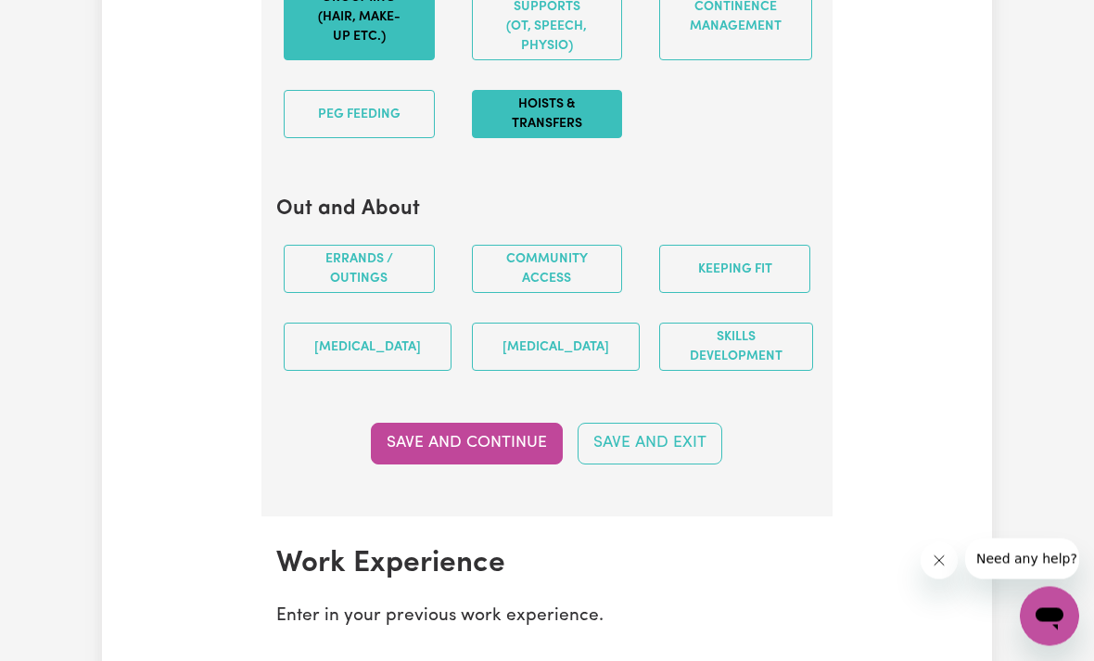
scroll to position [2497, 0]
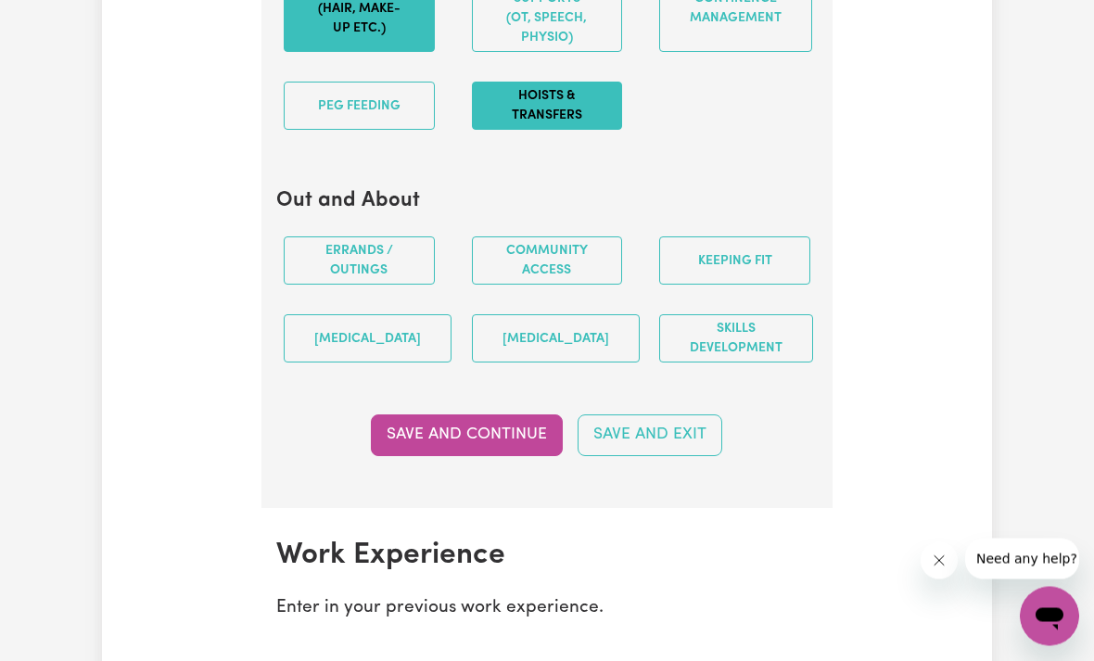
click at [584, 131] on button "Hoists & transfers" at bounding box center [547, 107] width 151 height 48
click at [540, 131] on button "Hoists & transfers" at bounding box center [547, 107] width 151 height 48
click at [561, 128] on button "Hoists & transfers" at bounding box center [547, 107] width 151 height 48
click at [400, 286] on button "Errands / Outings" at bounding box center [359, 261] width 151 height 48
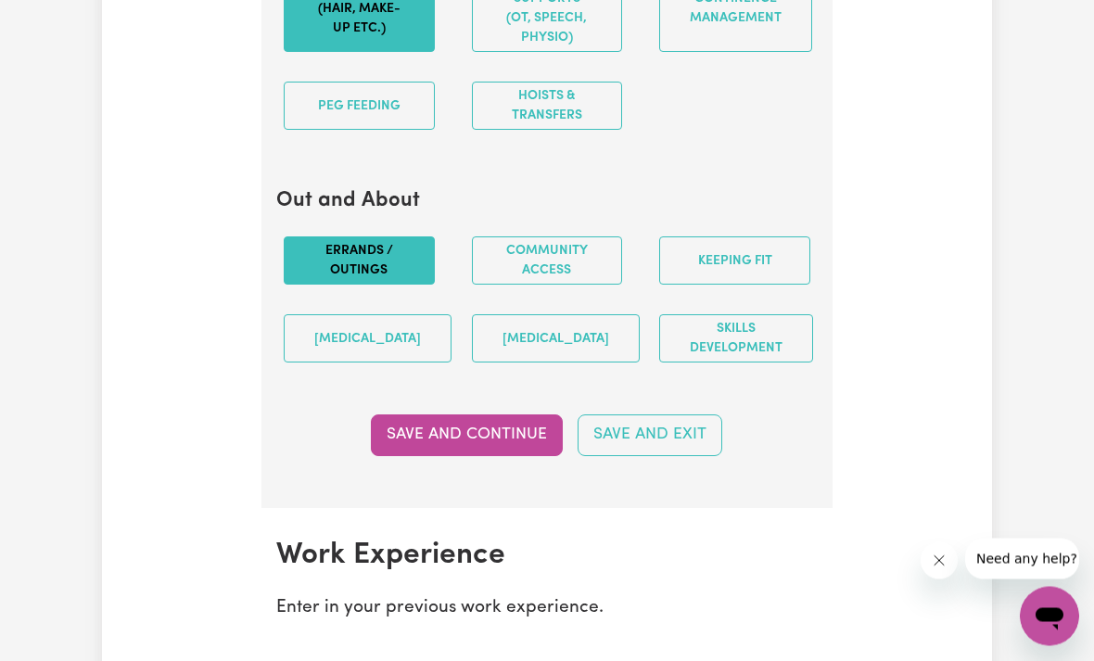
click at [515, 286] on button "Community access" at bounding box center [547, 261] width 151 height 48
click at [710, 286] on button "Keeping fit" at bounding box center [734, 261] width 151 height 48
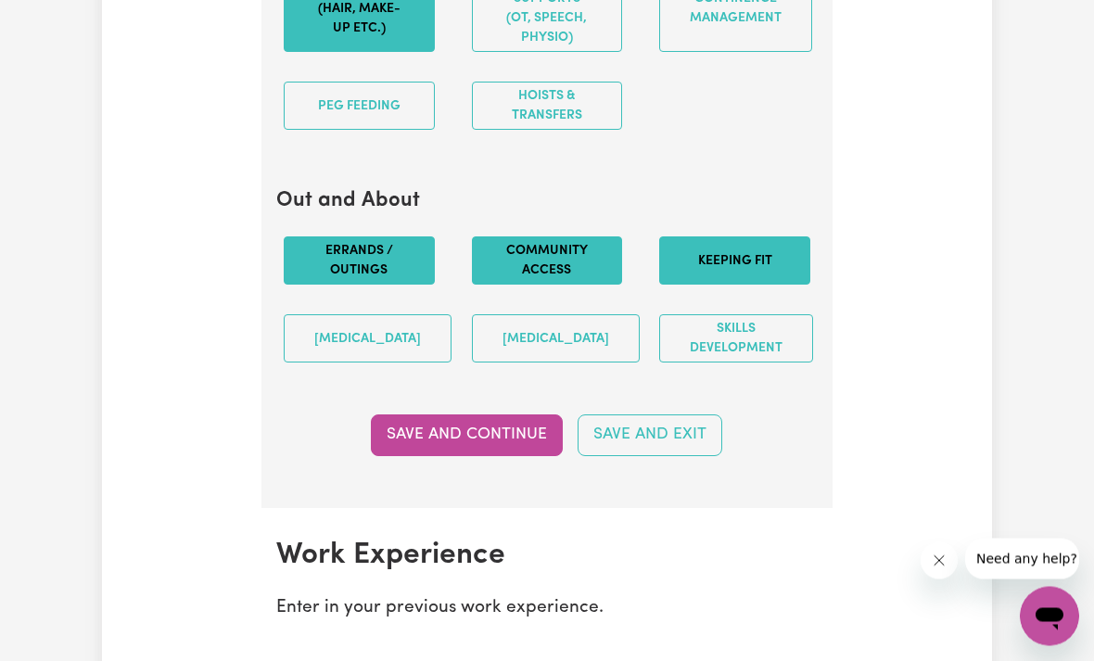
click at [403, 364] on button "[MEDICAL_DATA]" at bounding box center [368, 339] width 168 height 48
click at [545, 364] on button "[MEDICAL_DATA]" at bounding box center [556, 339] width 168 height 48
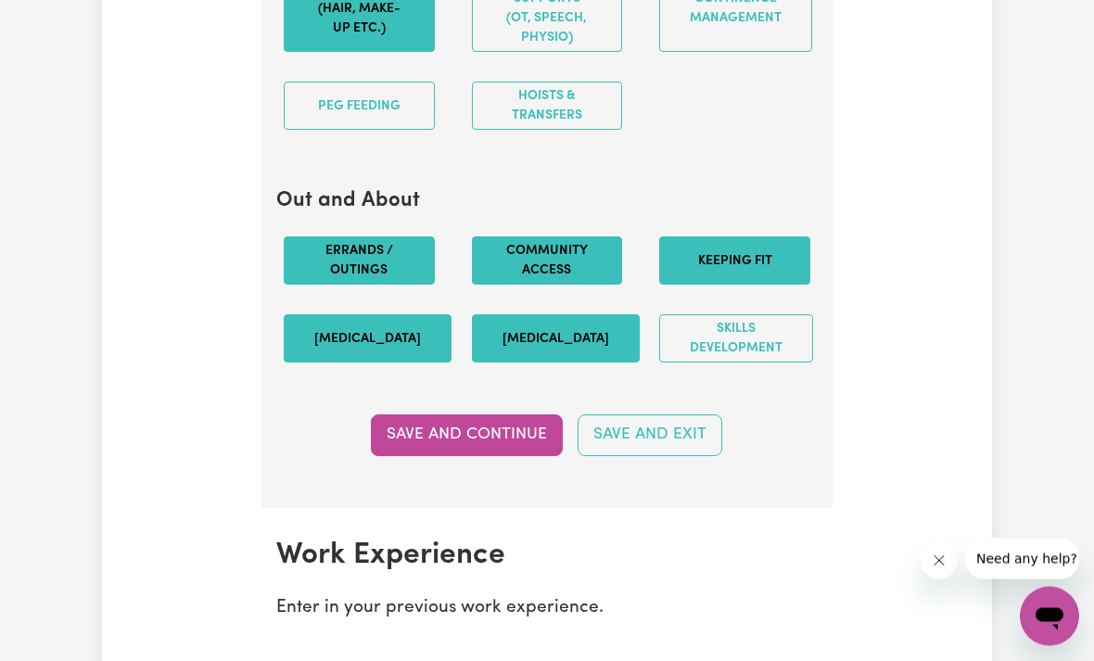
click at [736, 364] on button "Skills Development" at bounding box center [736, 339] width 154 height 48
click at [498, 456] on button "Save and Continue" at bounding box center [467, 435] width 192 height 41
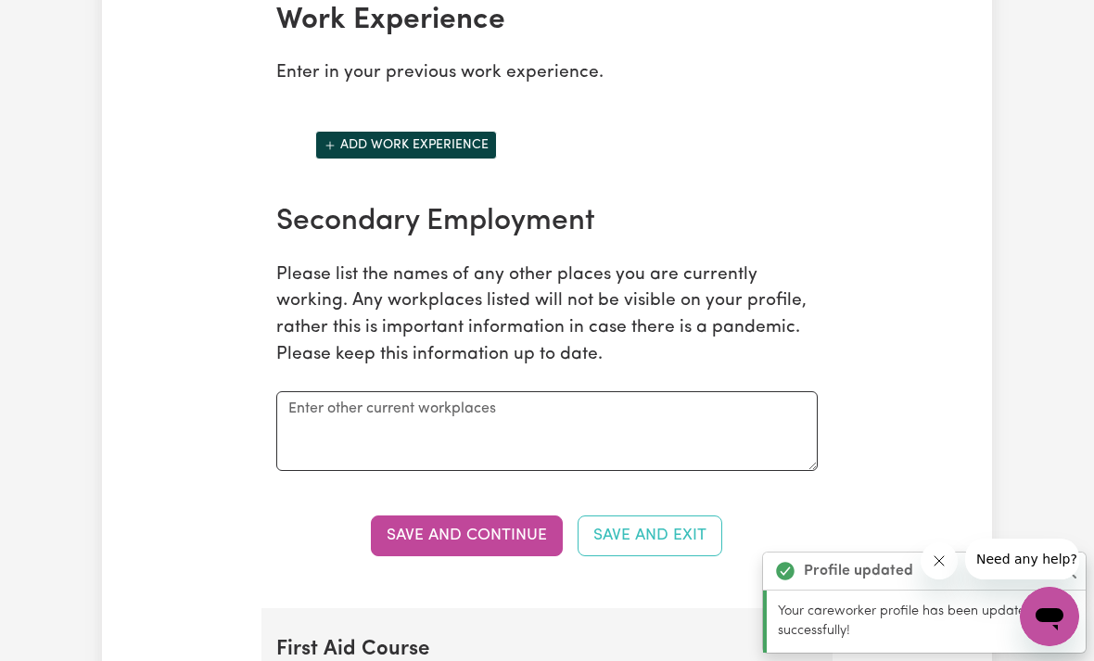
scroll to position [3034, 0]
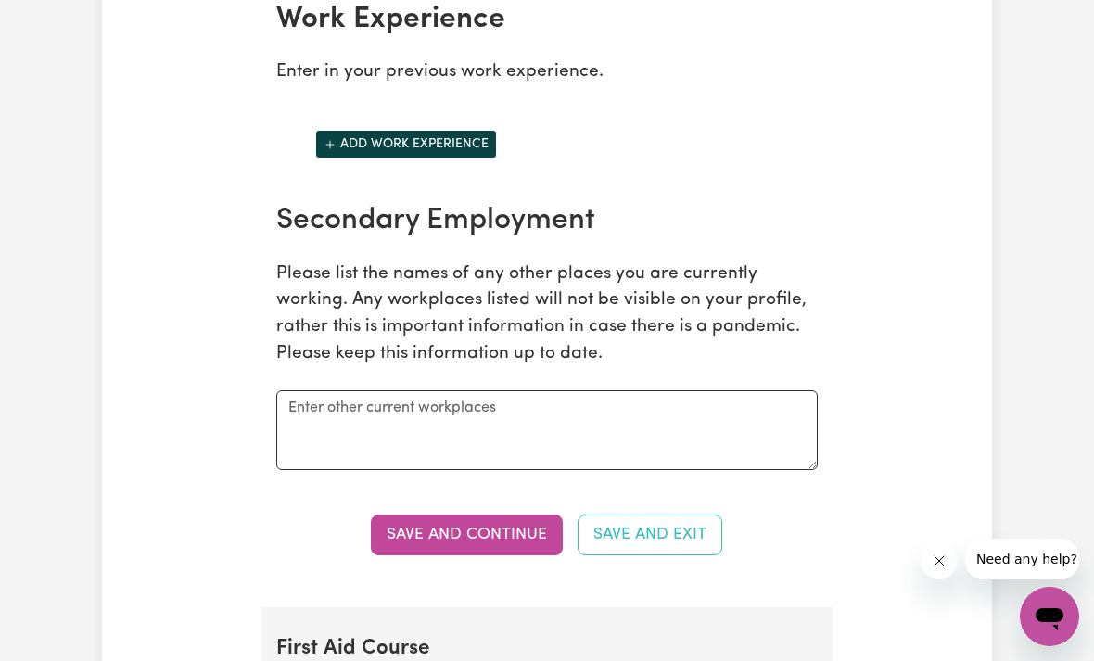
click at [432, 159] on button "Add work experience" at bounding box center [406, 144] width 182 height 29
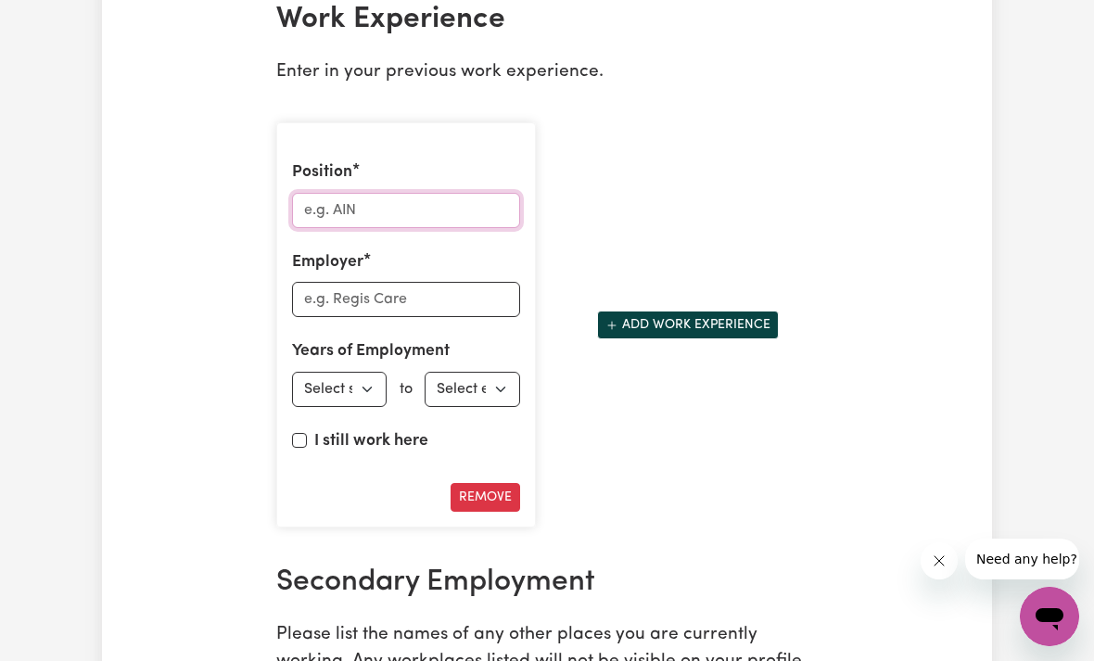
click at [447, 228] on input "Position" at bounding box center [406, 210] width 228 height 35
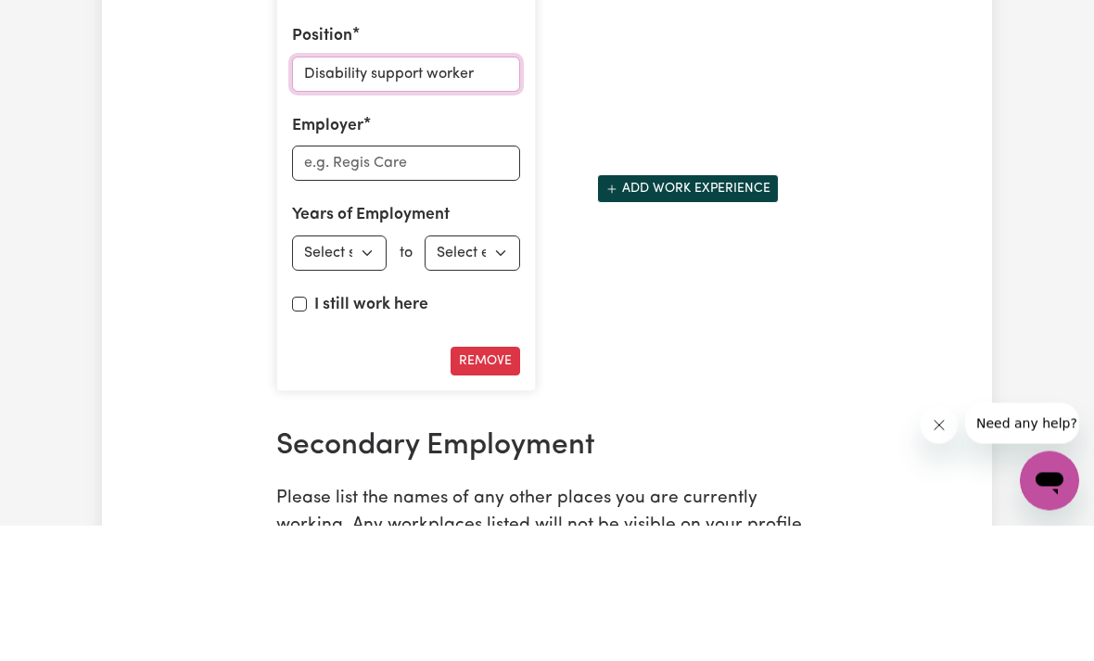
type input "Disability support worker"
click at [451, 282] on input "Employer" at bounding box center [406, 299] width 228 height 35
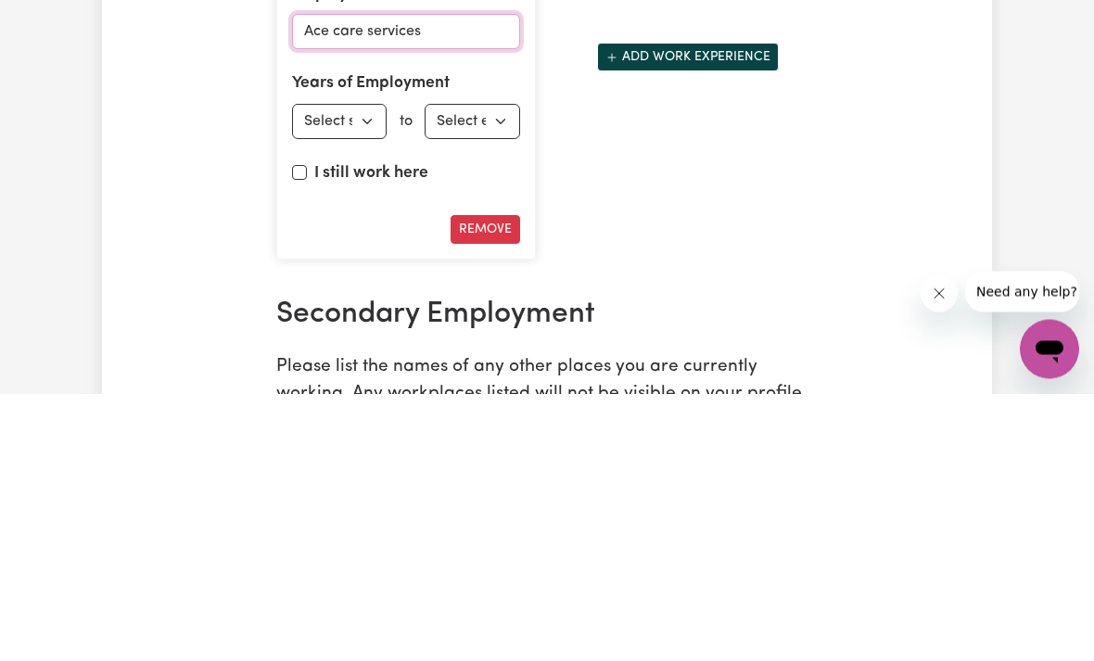
type input "Ace care services"
click at [354, 372] on select "Select start year [DATE] 1952 1953 1954 1955 1956 1957 1958 1959 1960 1961 1962…" at bounding box center [339, 389] width 95 height 35
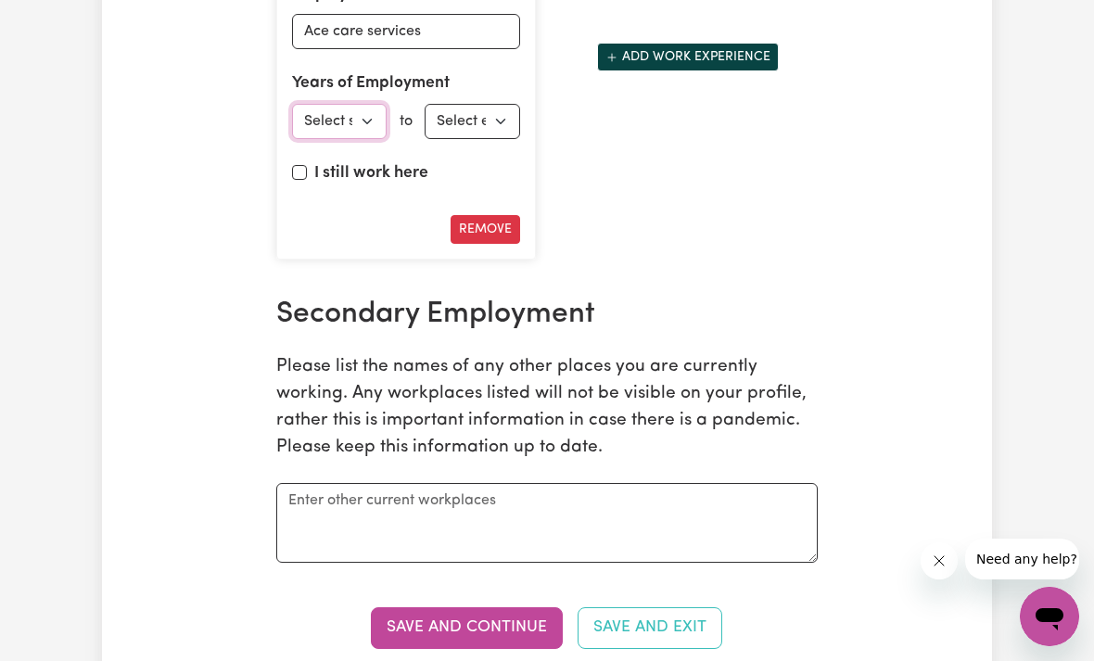
select select "2023"
click at [303, 180] on input "I still work here" at bounding box center [299, 172] width 15 height 15
checkbox input "true"
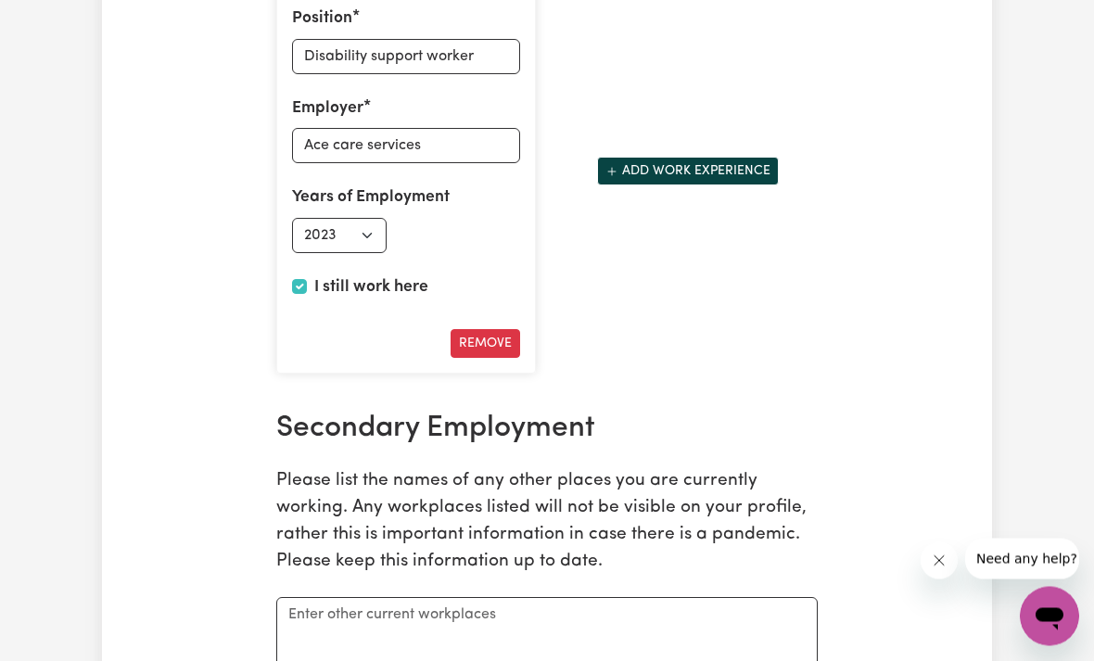
scroll to position [3188, 0]
click at [685, 185] on button "Add work experience" at bounding box center [688, 171] width 182 height 29
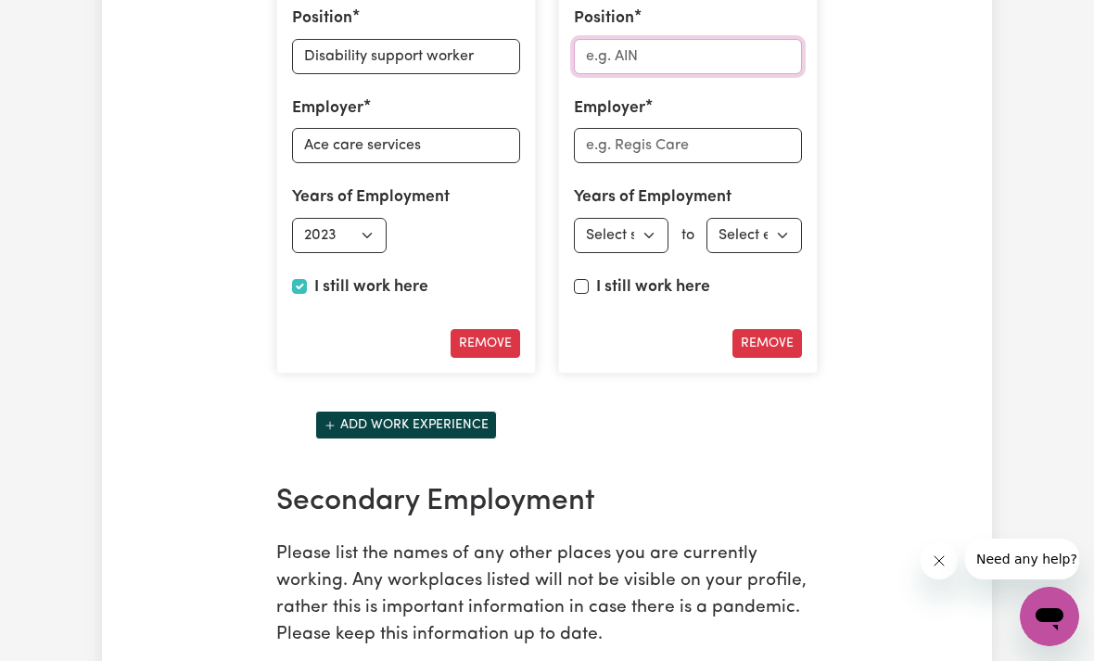
click at [683, 74] on input "Position" at bounding box center [688, 56] width 228 height 35
type input "L"
type input "Disability support worker"
click at [712, 163] on input "Employer" at bounding box center [688, 145] width 228 height 35
type input "Lending hands"
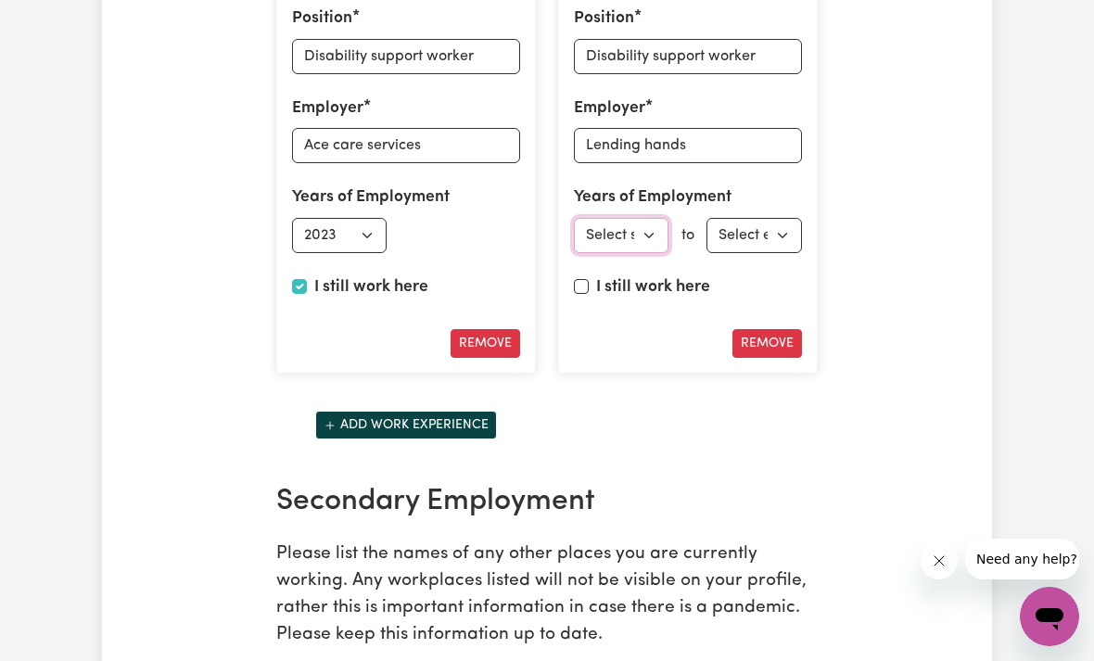
click at [617, 253] on select "Select start year [DATE] 1952 1953 1954 1955 1956 1957 1958 1959 1960 1961 1962…" at bounding box center [621, 235] width 95 height 35
click at [631, 252] on select "Select start year [DATE] 1952 1953 1954 1955 1956 1957 1958 1959 1960 1961 1962…" at bounding box center [621, 235] width 95 height 35
select select "2024"
click at [770, 253] on select "Select end year [DATE] 1952 1953 1954 1955 1956 1957 1958 1959 1960 1961 1962 1…" at bounding box center [754, 235] width 95 height 35
select select "2025"
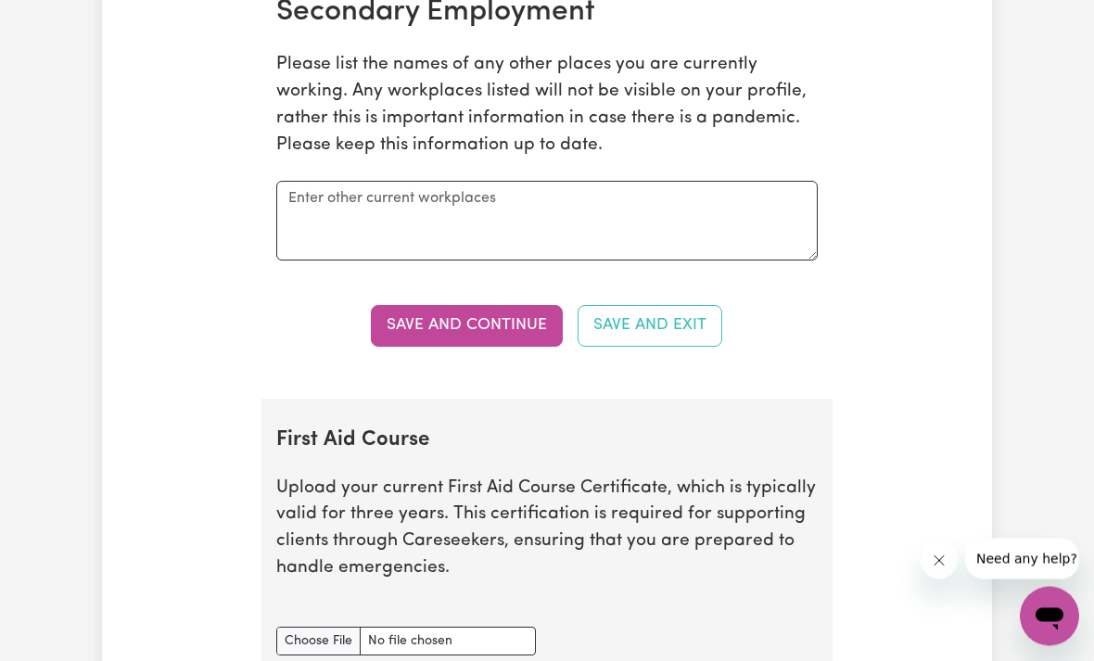
scroll to position [3679, 0]
click at [498, 345] on button "Save and Continue" at bounding box center [467, 324] width 192 height 41
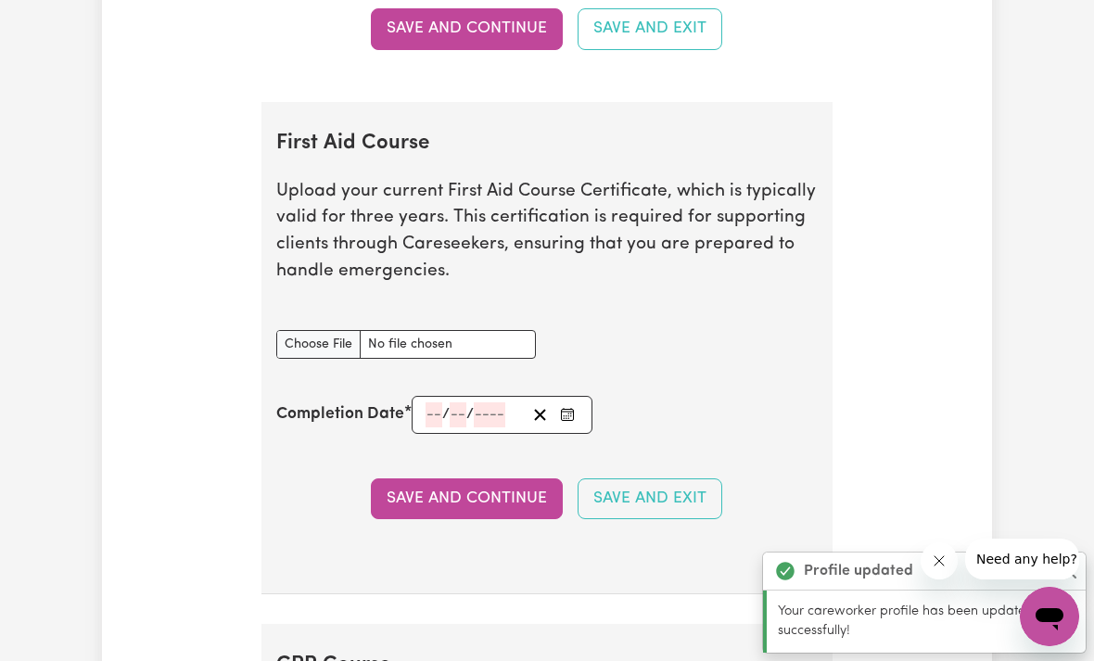
scroll to position [4099, 0]
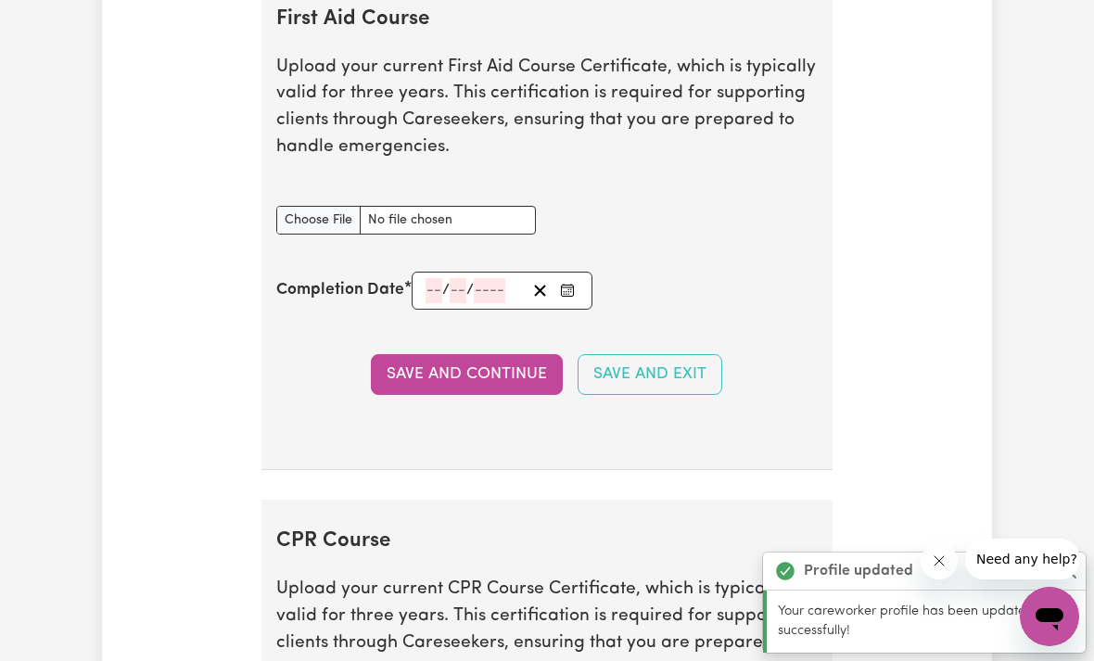
click at [485, 395] on button "Save and Continue" at bounding box center [467, 374] width 192 height 41
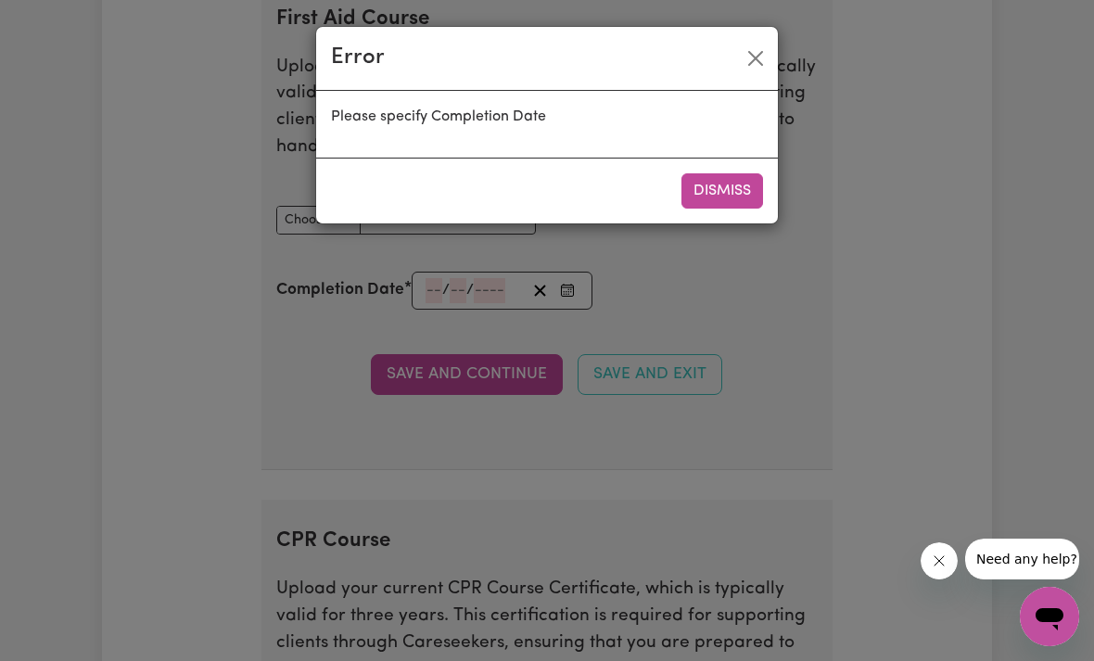
click at [720, 197] on button "Dismiss" at bounding box center [723, 190] width 82 height 35
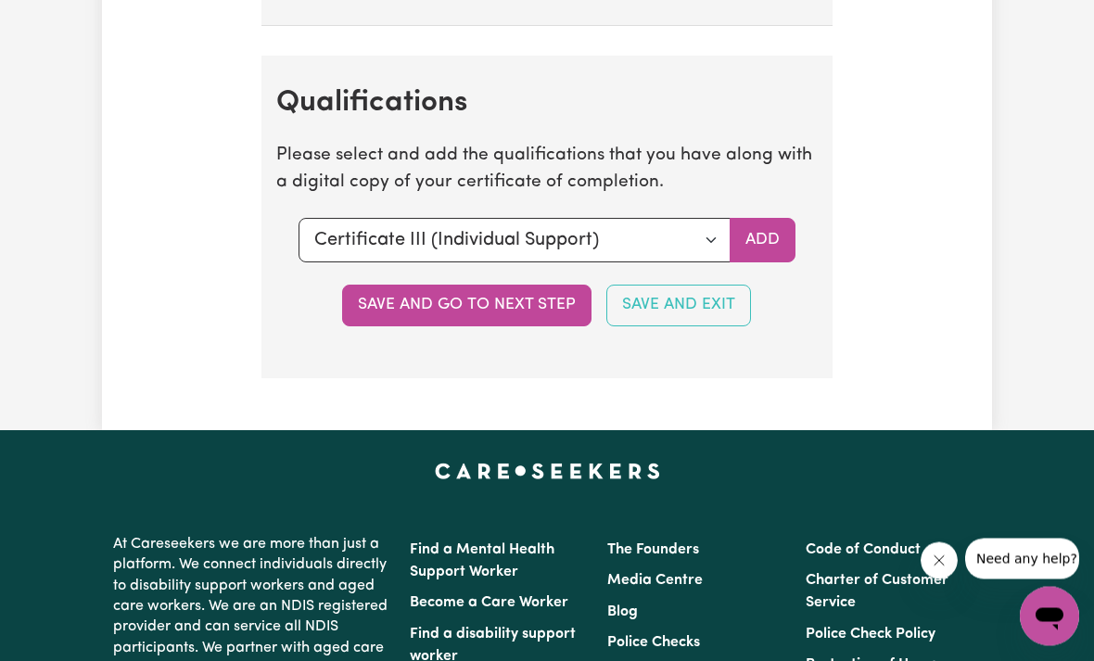
scroll to position [5061, 0]
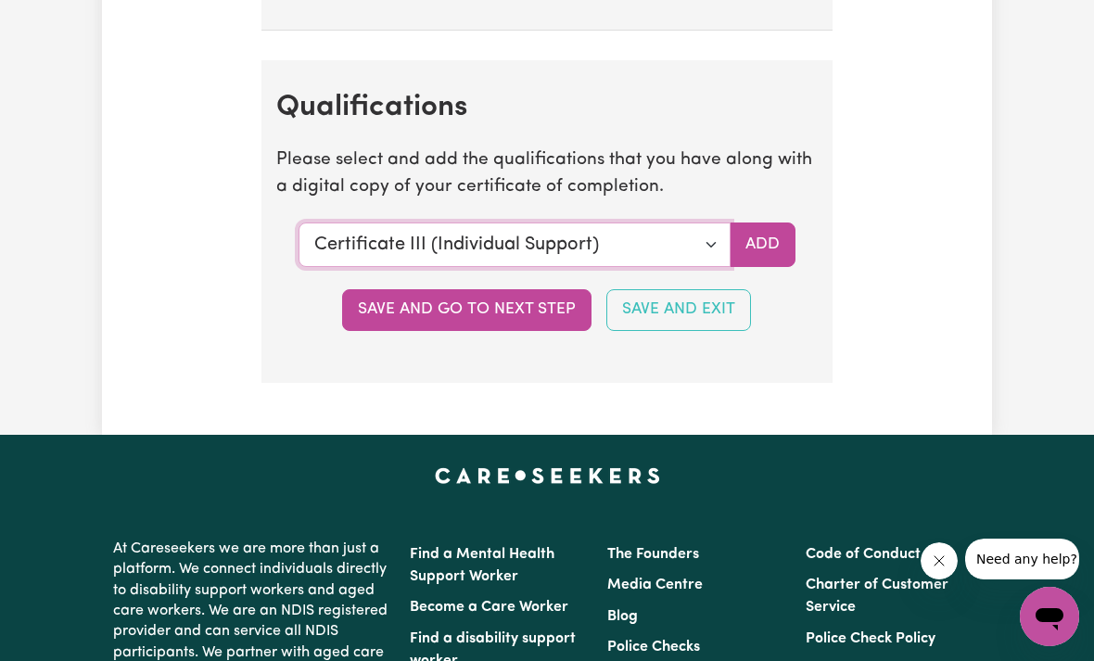
click at [684, 267] on select "Select a qualification to add... Certificate III (Individual Support) Certifica…" at bounding box center [515, 245] width 432 height 45
select select "Bachelor of Nursing - Australian registered nurse"
click at [750, 254] on button "Add" at bounding box center [763, 245] width 66 height 45
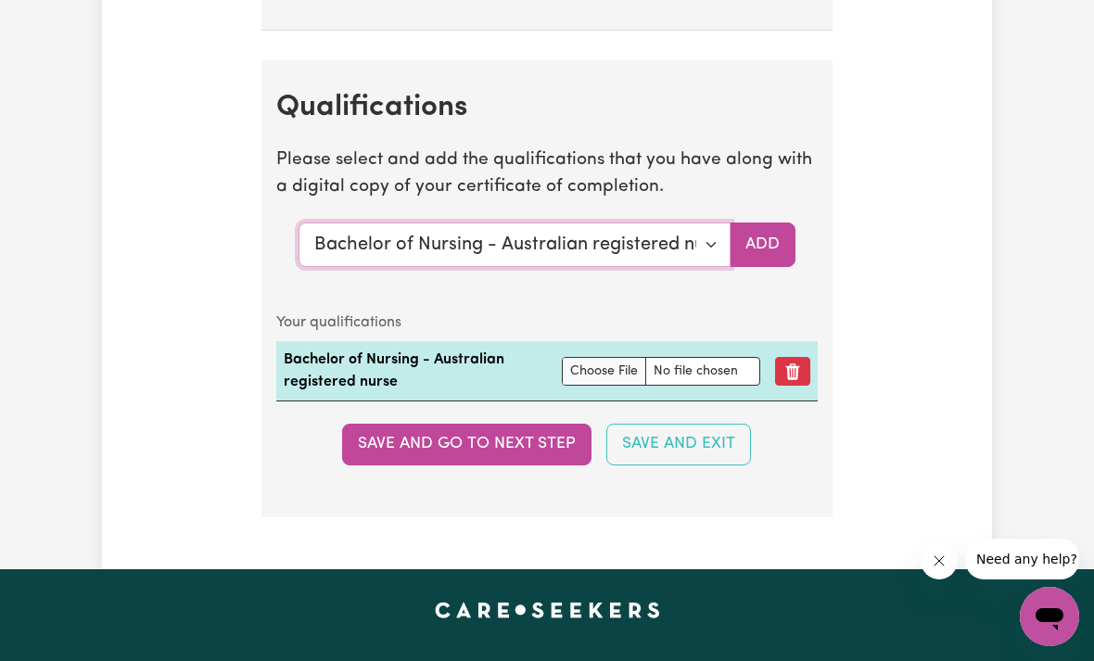
click at [693, 262] on select "Select a qualification to add... Certificate III (Individual Support) Certifica…" at bounding box center [515, 245] width 432 height 45
click at [541, 458] on button "Save and go to next step" at bounding box center [466, 444] width 249 height 41
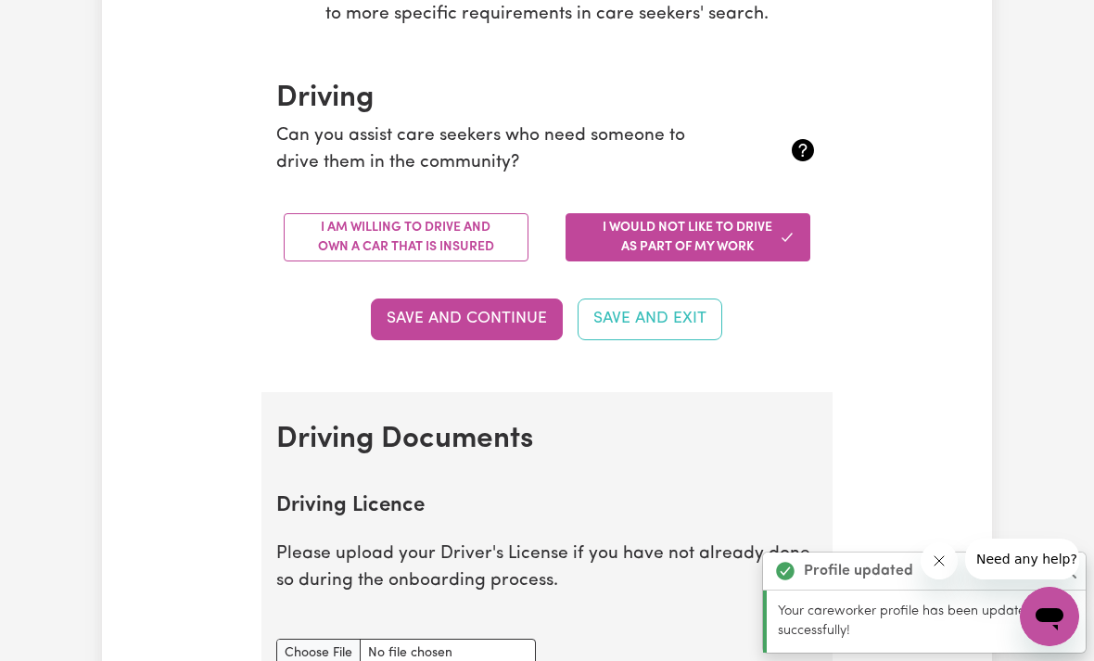
scroll to position [381, 0]
click at [493, 246] on button "I am willing to drive and own a car that is insured" at bounding box center [406, 236] width 245 height 48
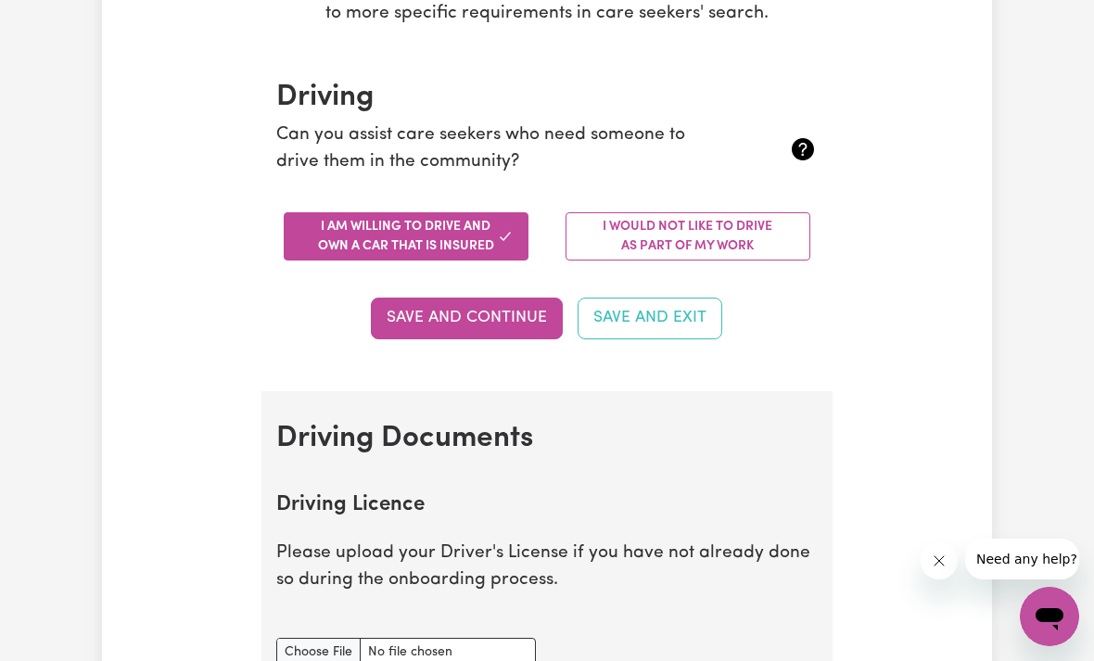
click at [801, 203] on div "I would not like to drive as part of my work" at bounding box center [688, 237] width 282 height 78
click at [760, 232] on button "I would not like to drive as part of my work" at bounding box center [688, 236] width 245 height 48
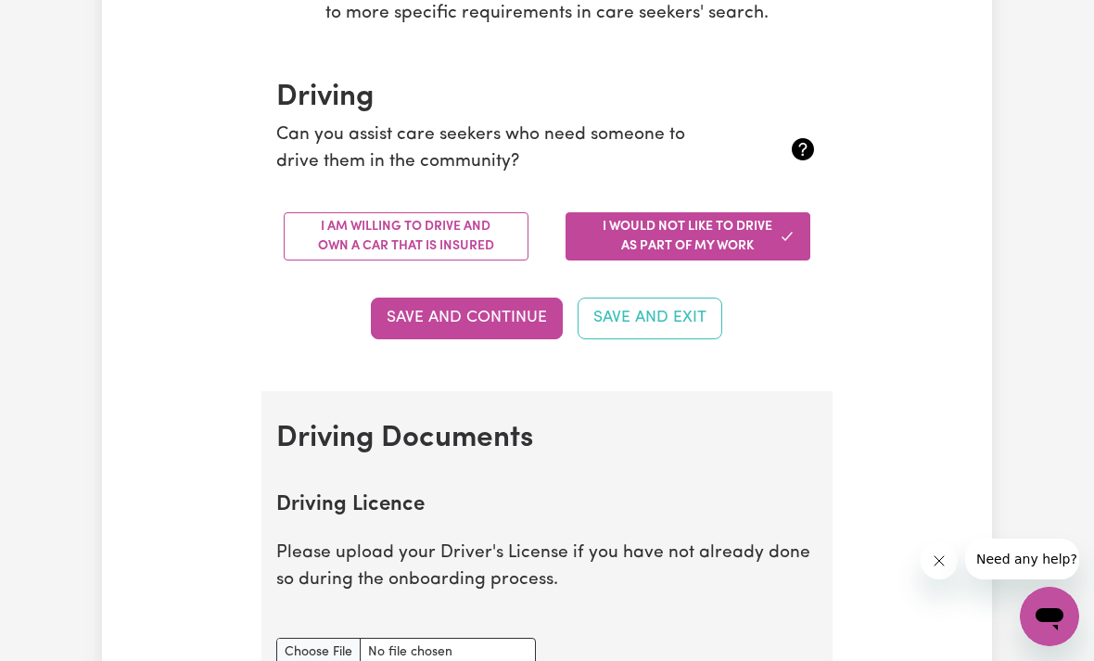
click at [448, 243] on button "I am willing to drive and own a car that is insured" at bounding box center [406, 236] width 245 height 48
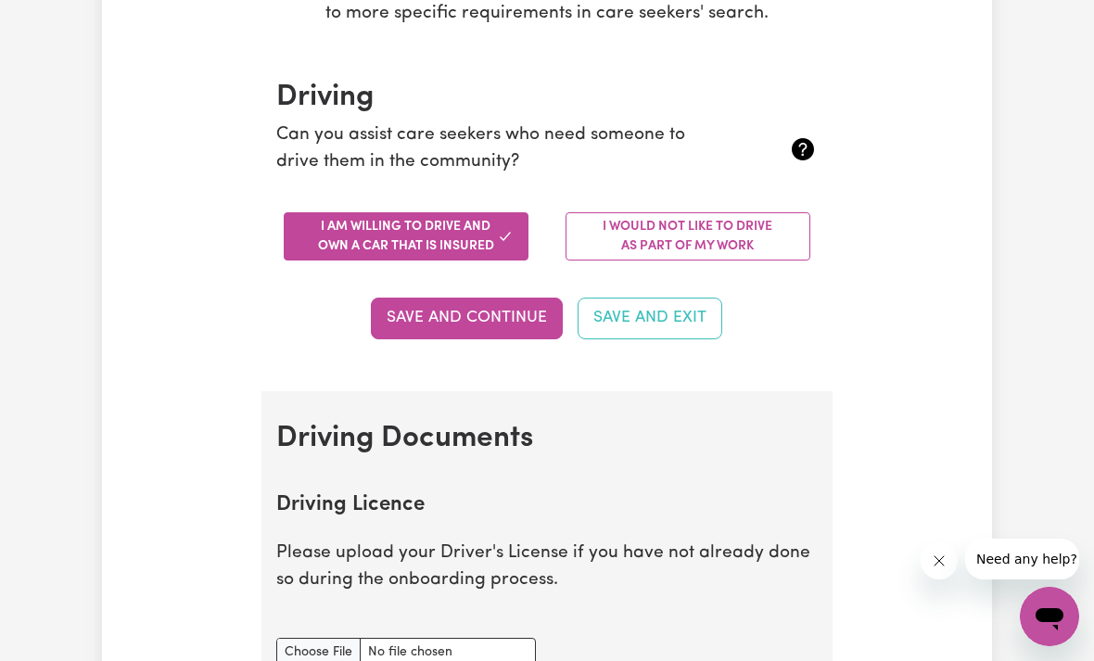
click at [486, 314] on button "Save and Continue" at bounding box center [467, 318] width 192 height 41
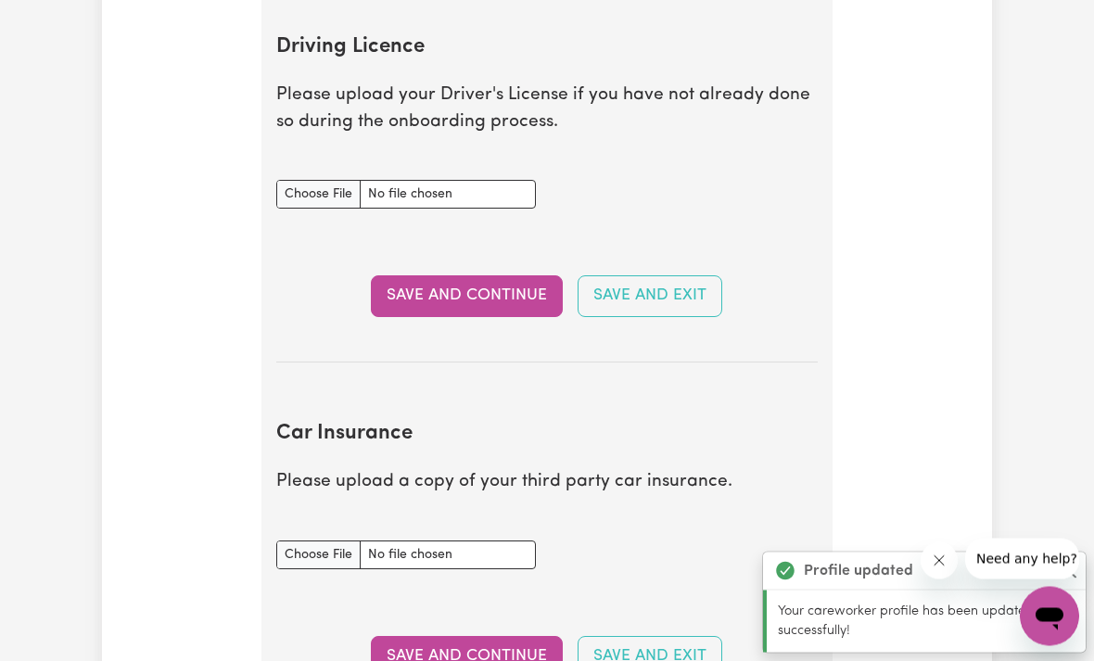
scroll to position [840, 0]
click at [433, 184] on input "Driving Licence document" at bounding box center [406, 193] width 260 height 29
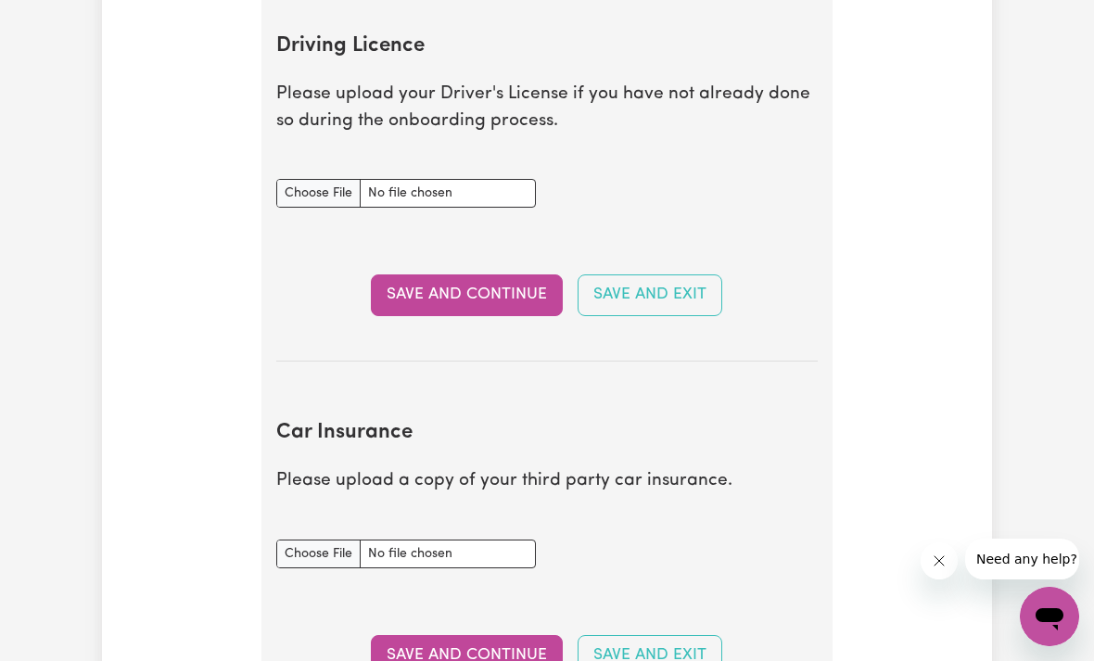
type input "C:\fakepath\liscense.pdf"
click at [486, 293] on button "Save and Continue" at bounding box center [467, 294] width 192 height 41
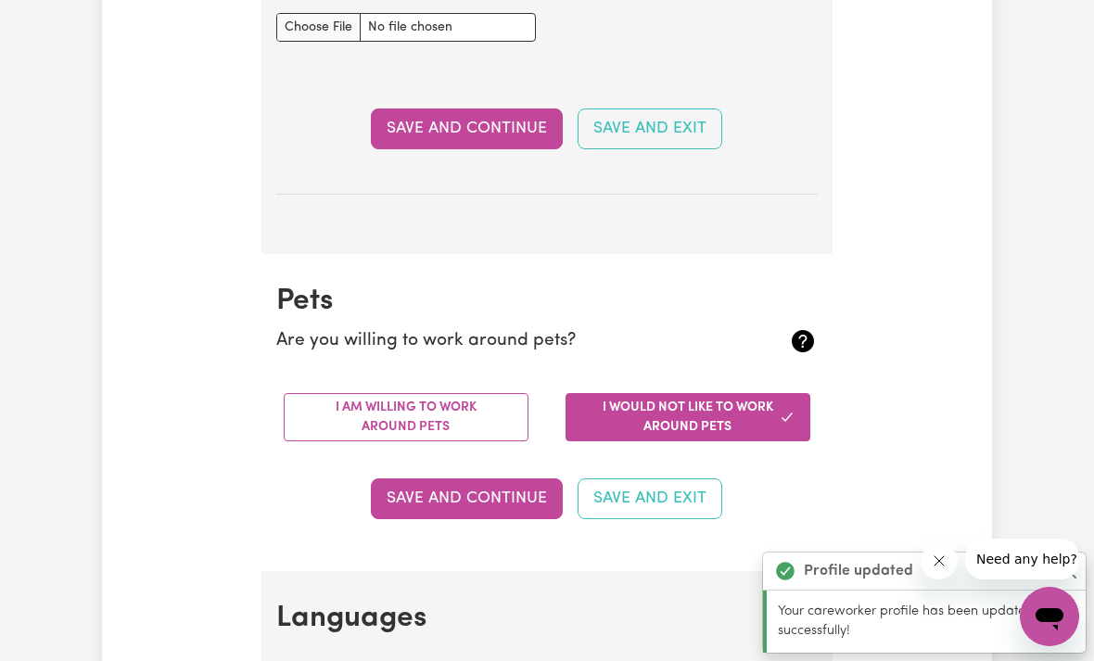
scroll to position [1475, 0]
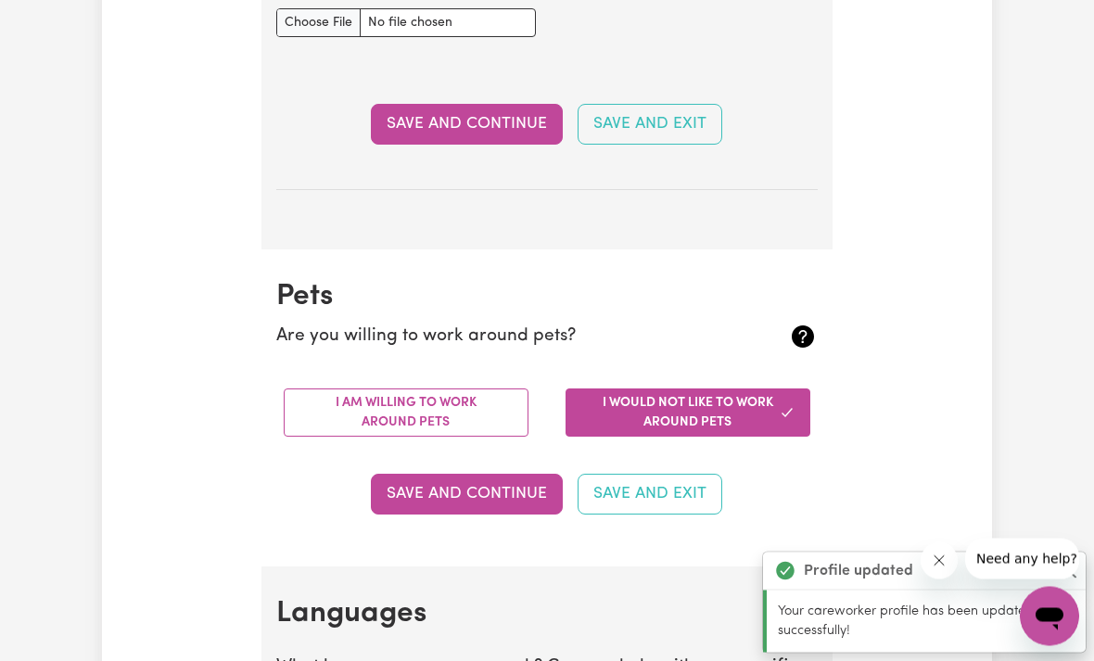
click at [478, 408] on button "I am willing to work around pets" at bounding box center [406, 413] width 245 height 48
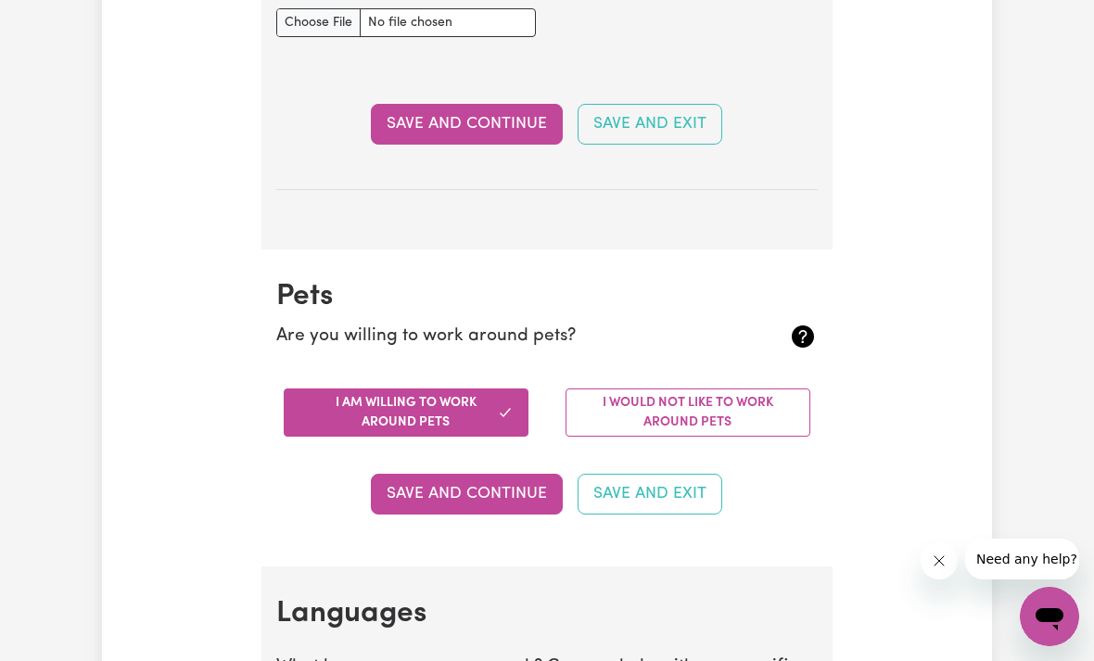
click at [496, 479] on button "Save and Continue" at bounding box center [467, 494] width 192 height 41
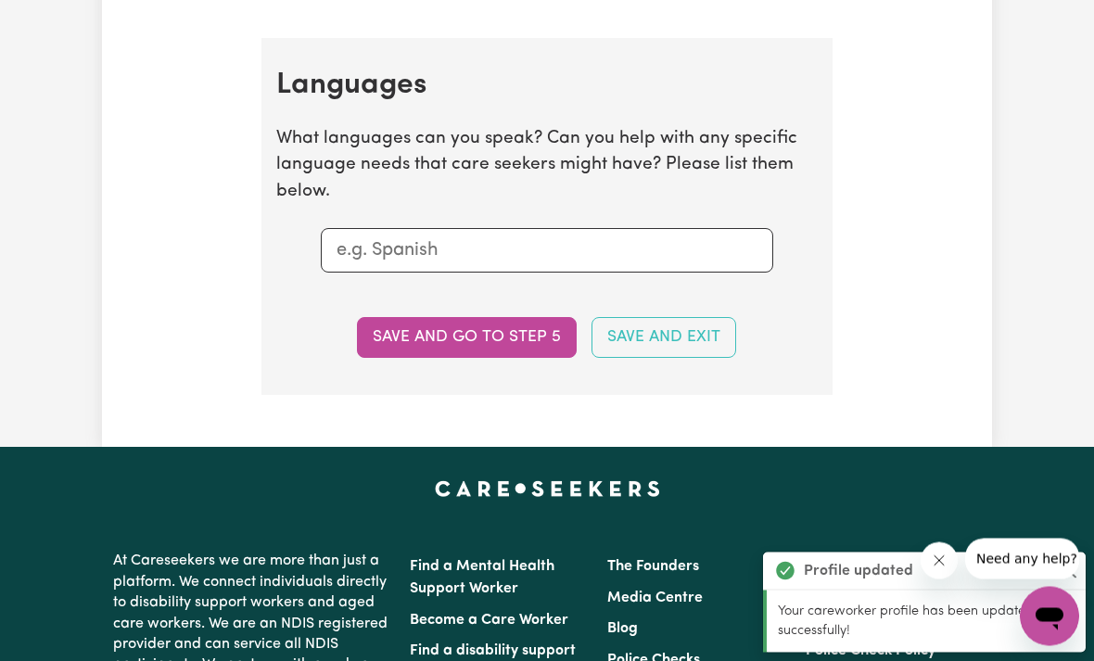
scroll to position [2034, 0]
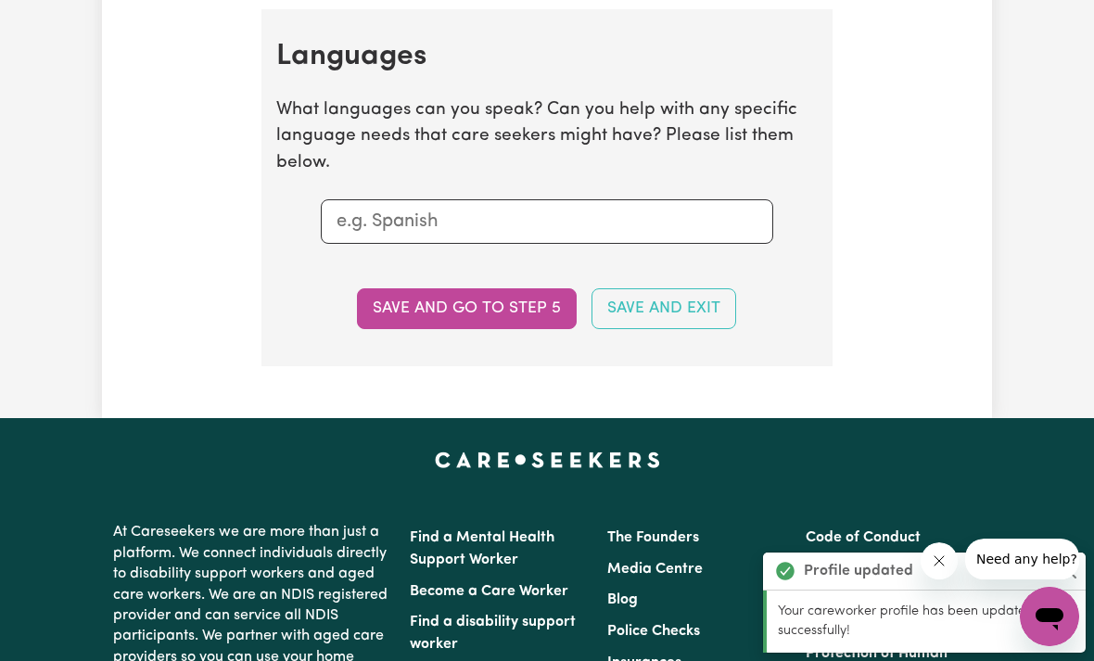
click at [644, 218] on input "text" at bounding box center [547, 222] width 421 height 28
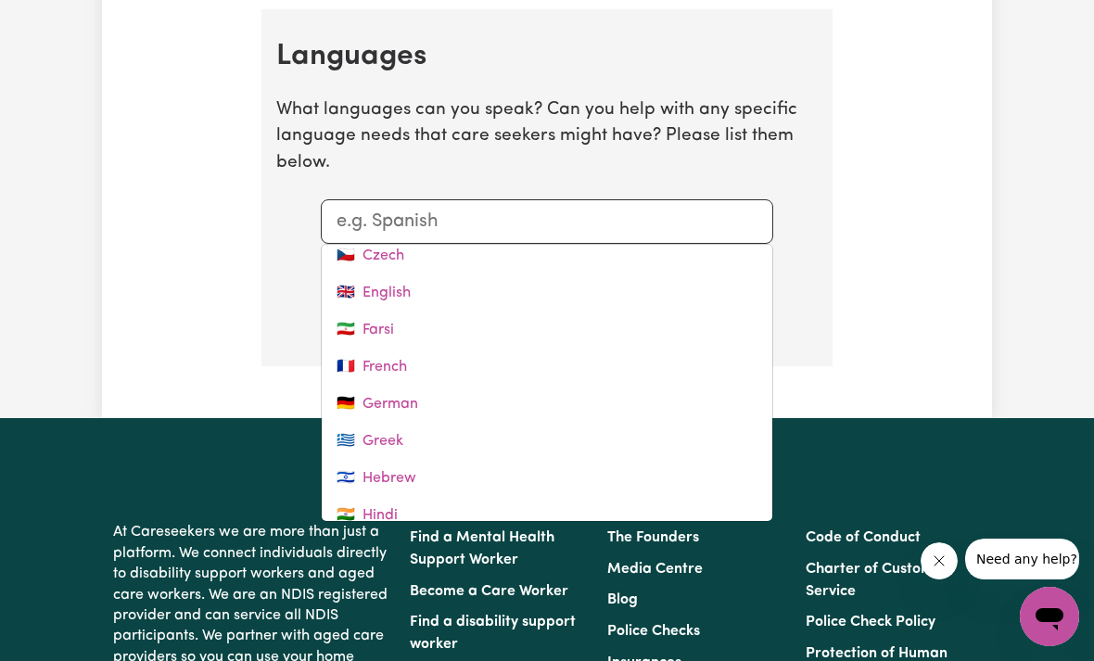
scroll to position [272, 0]
click at [573, 280] on link "🇬🇧 English" at bounding box center [547, 295] width 451 height 37
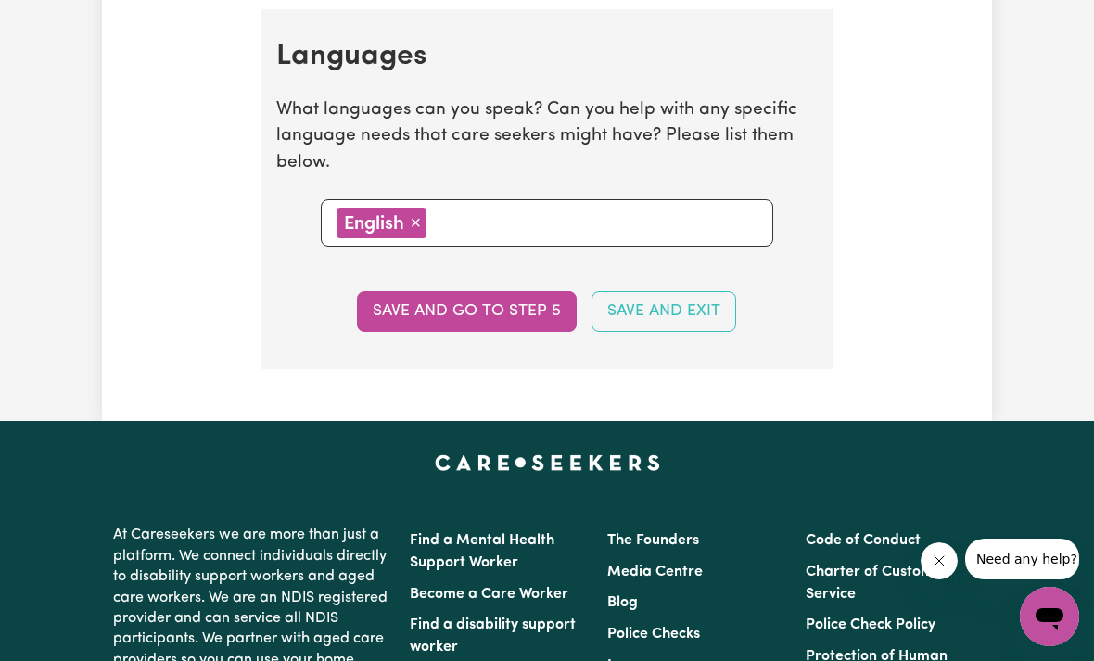
click at [601, 213] on input "text" at bounding box center [594, 222] width 325 height 28
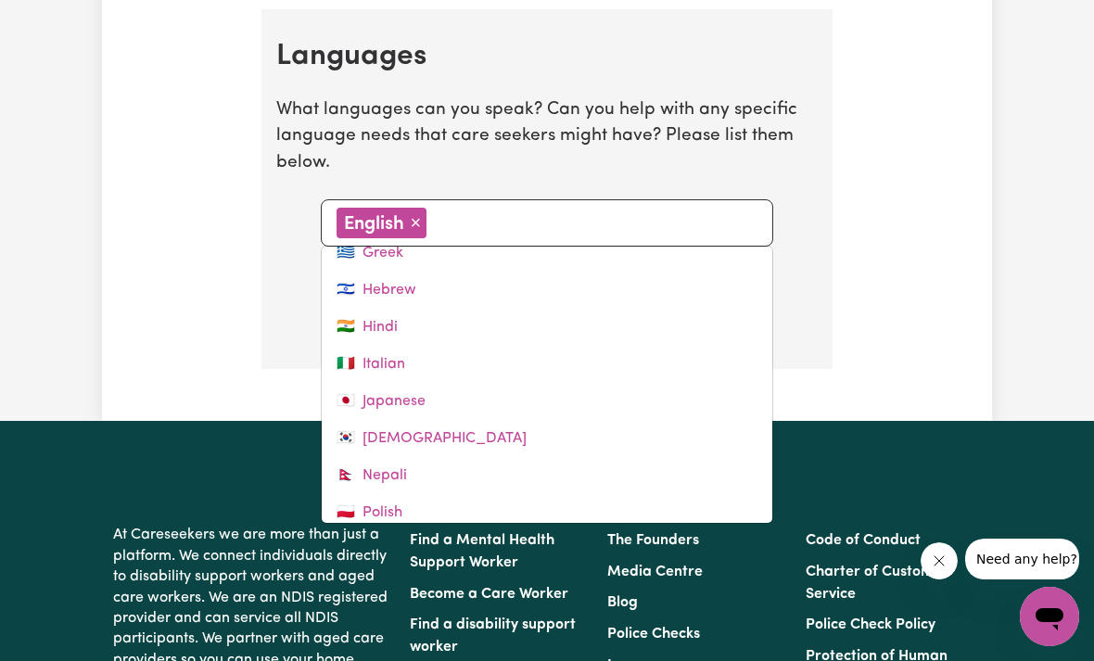
scroll to position [474, 0]
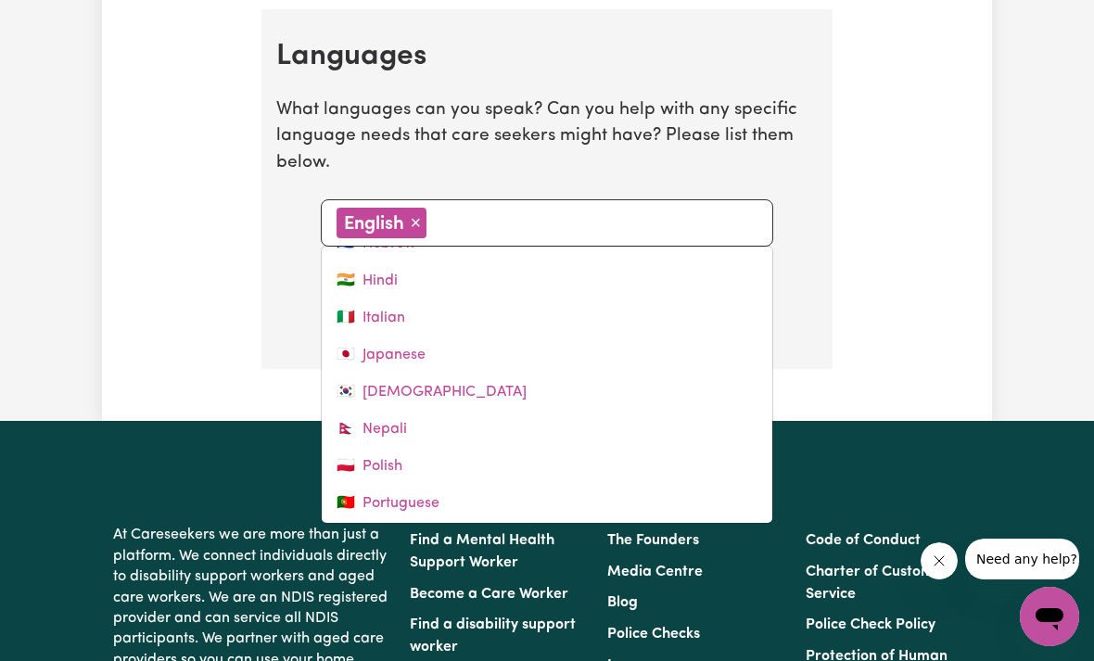
click at [603, 273] on link "🇮🇳 Hindi" at bounding box center [547, 280] width 451 height 37
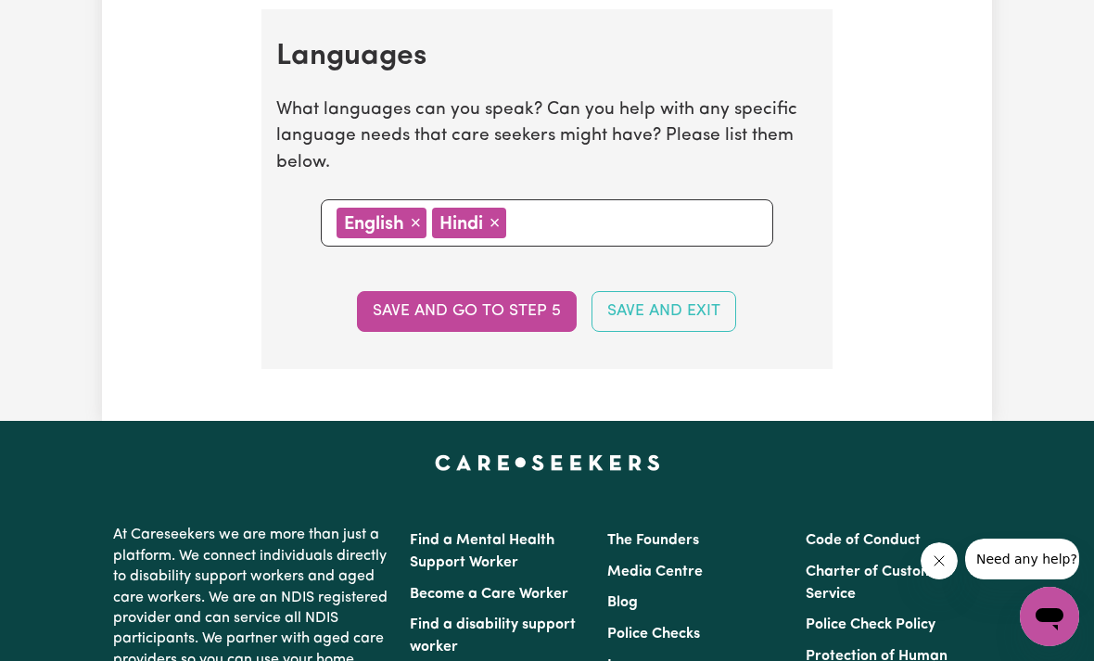
click at [641, 214] on input "text" at bounding box center [635, 222] width 246 height 28
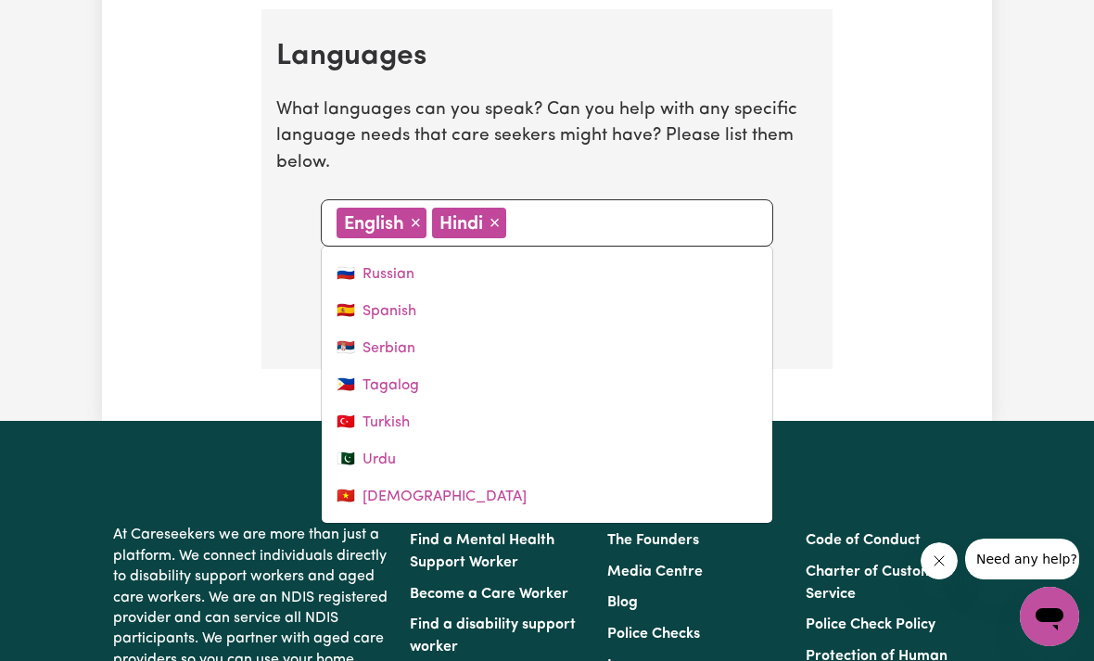
scroll to position [703, 0]
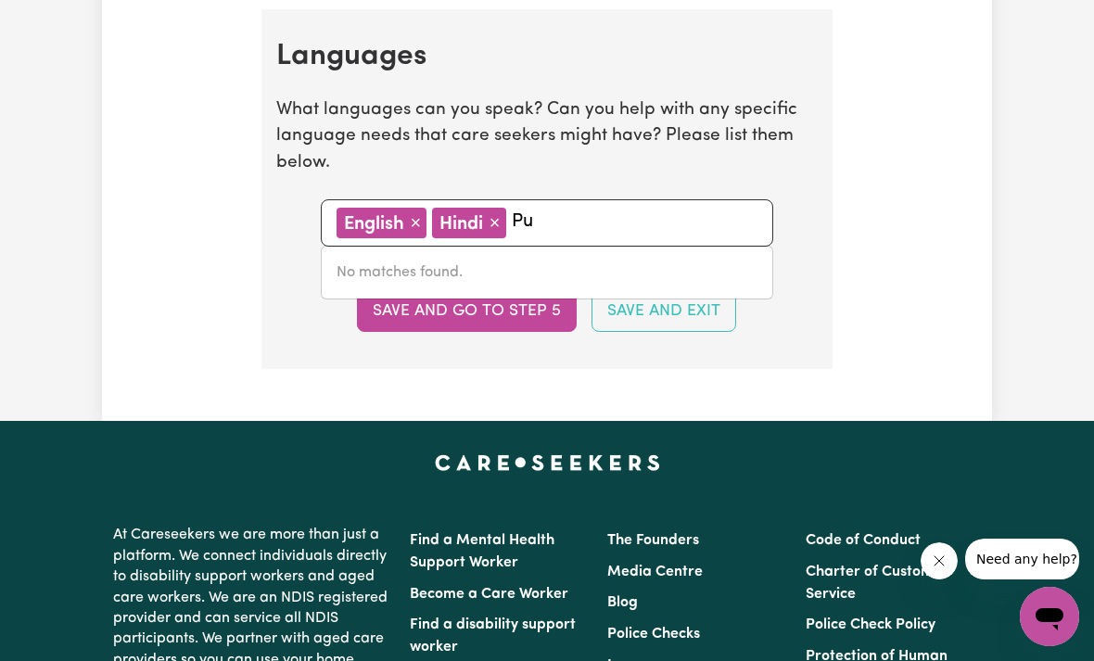
type input "P"
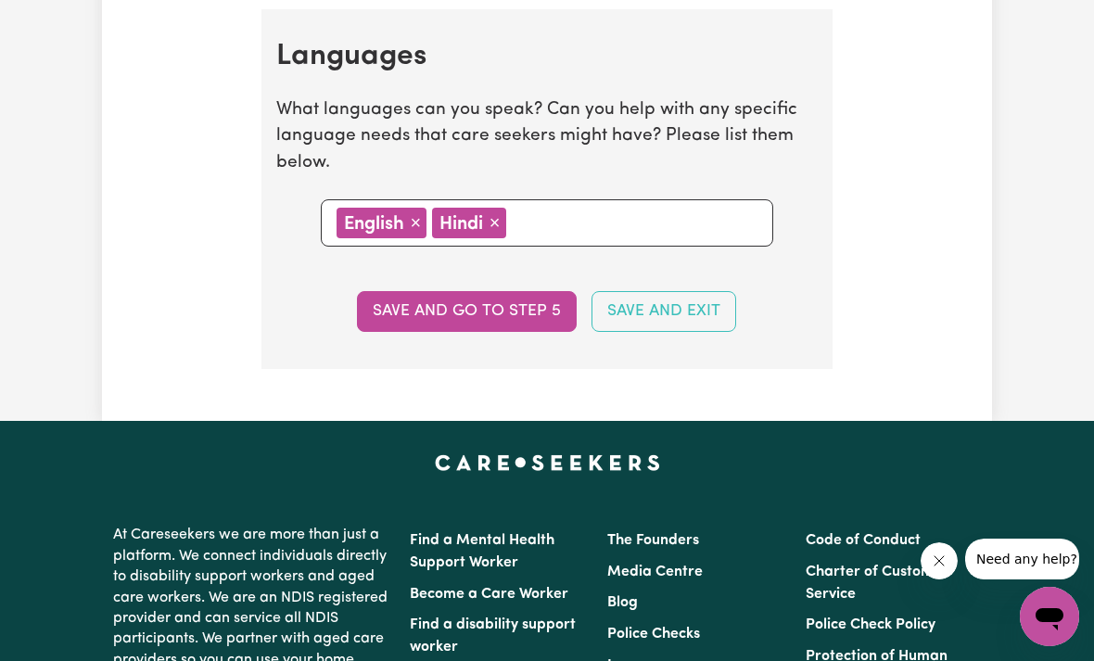
click at [516, 316] on button "Save and go to step 5" at bounding box center [467, 311] width 220 height 41
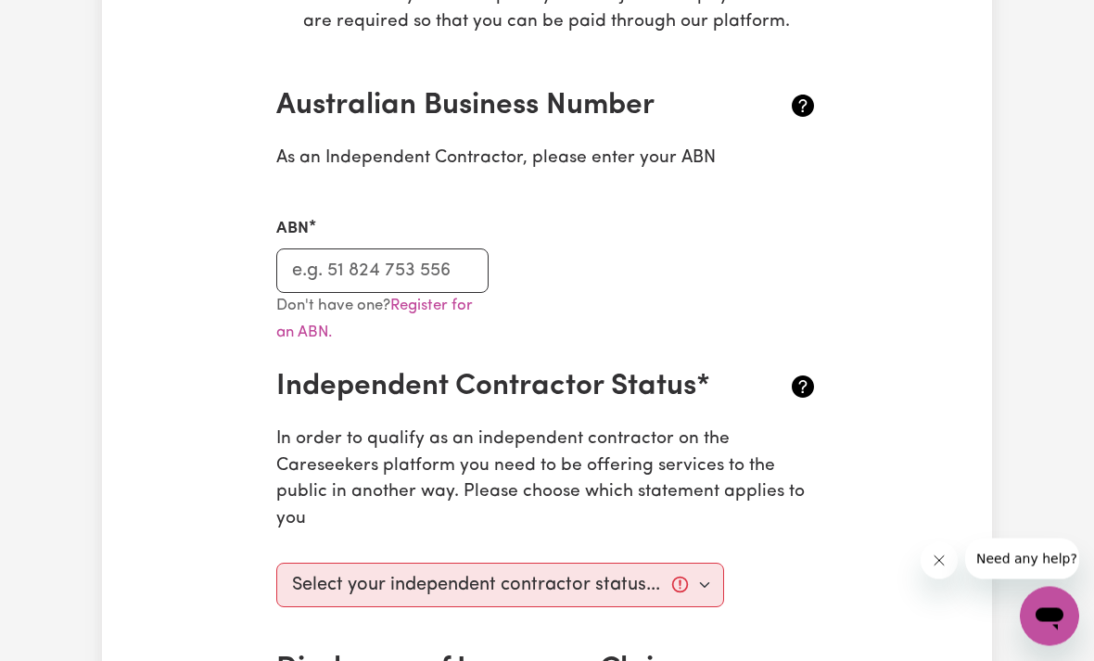
scroll to position [373, 0]
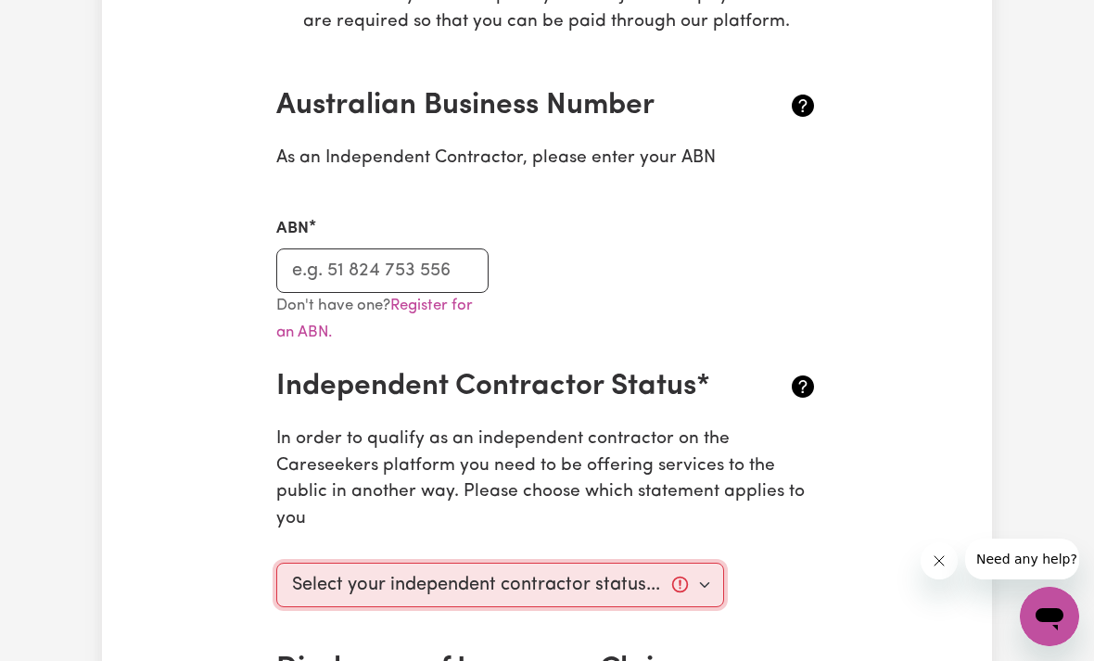
click at [719, 568] on select "Select your independent contractor status... I am providing services through an…" at bounding box center [500, 585] width 448 height 45
select select "I am providing services privately on my own"
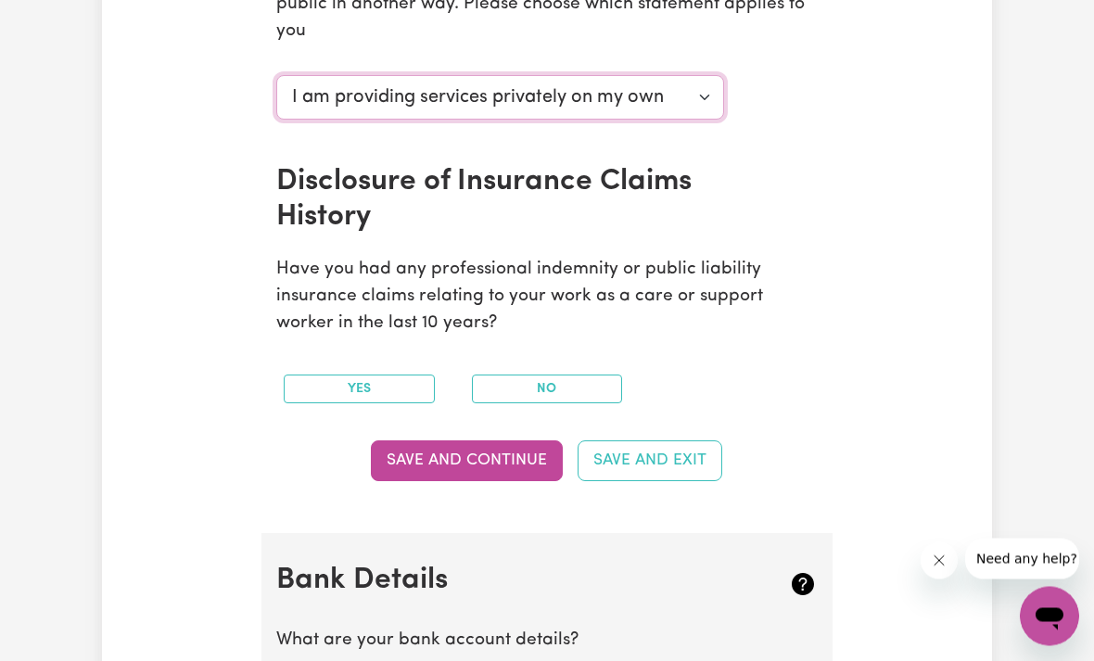
scroll to position [861, 0]
click at [593, 377] on button "No" at bounding box center [547, 389] width 151 height 29
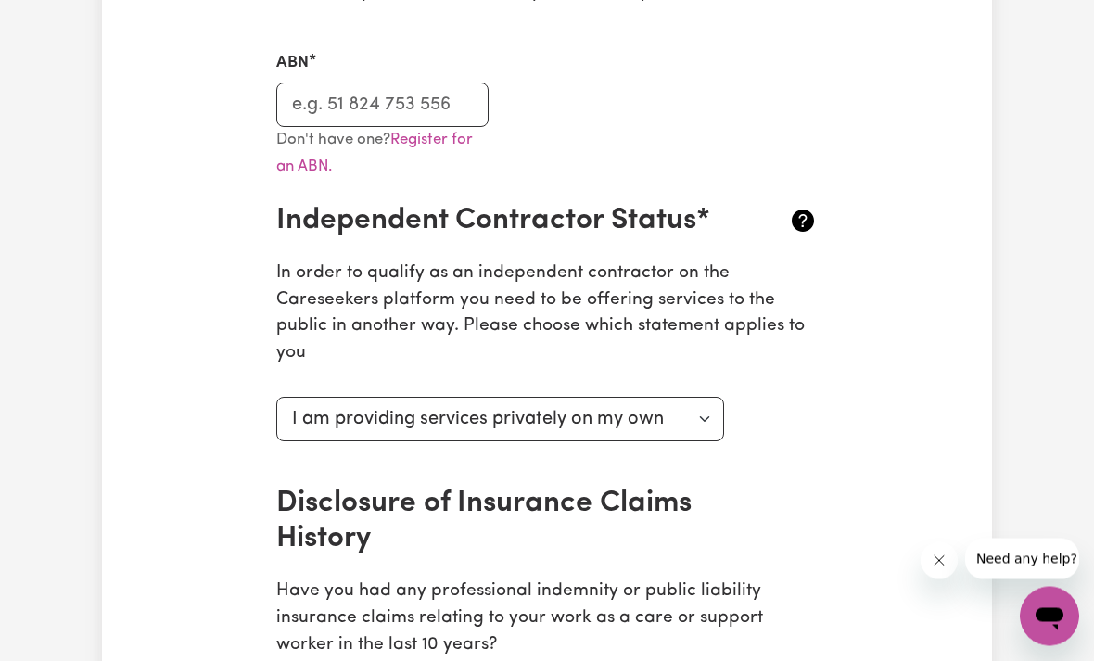
scroll to position [534, 0]
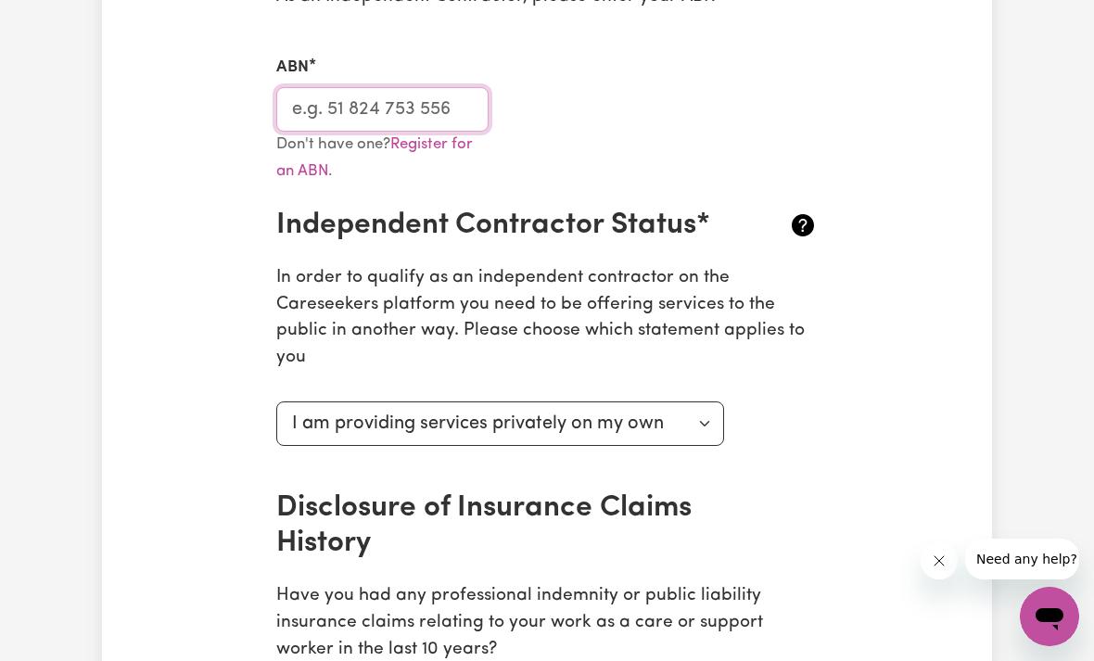
click at [456, 98] on input "ABN" at bounding box center [382, 109] width 212 height 45
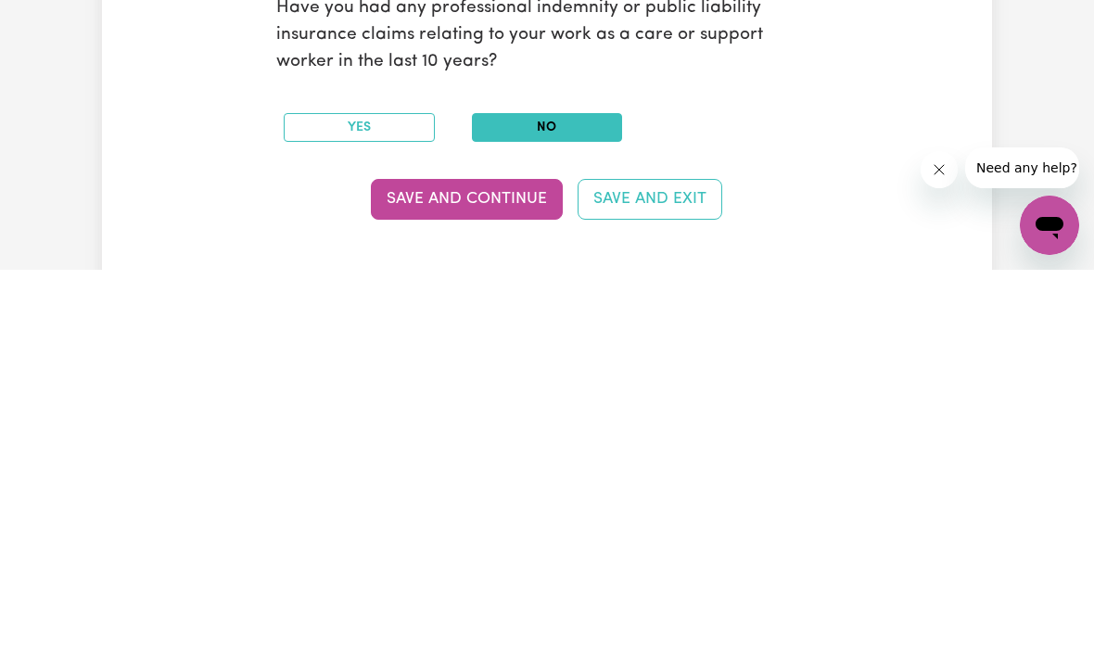
type input "80115794873"
click at [510, 570] on button "Save and Continue" at bounding box center [467, 590] width 192 height 41
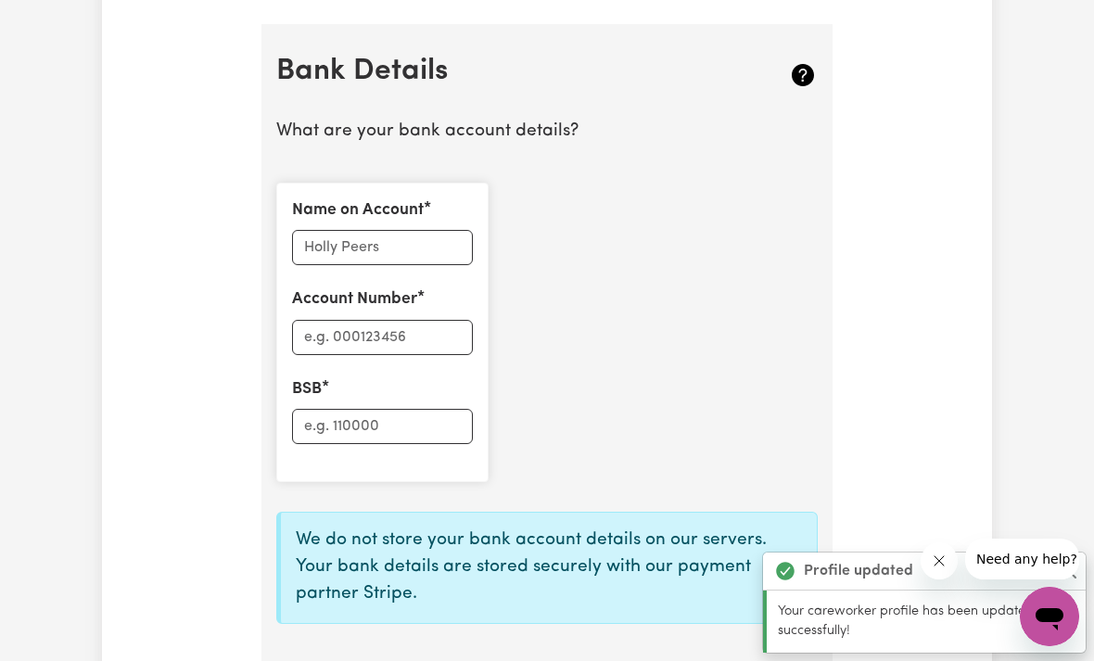
scroll to position [1383, 0]
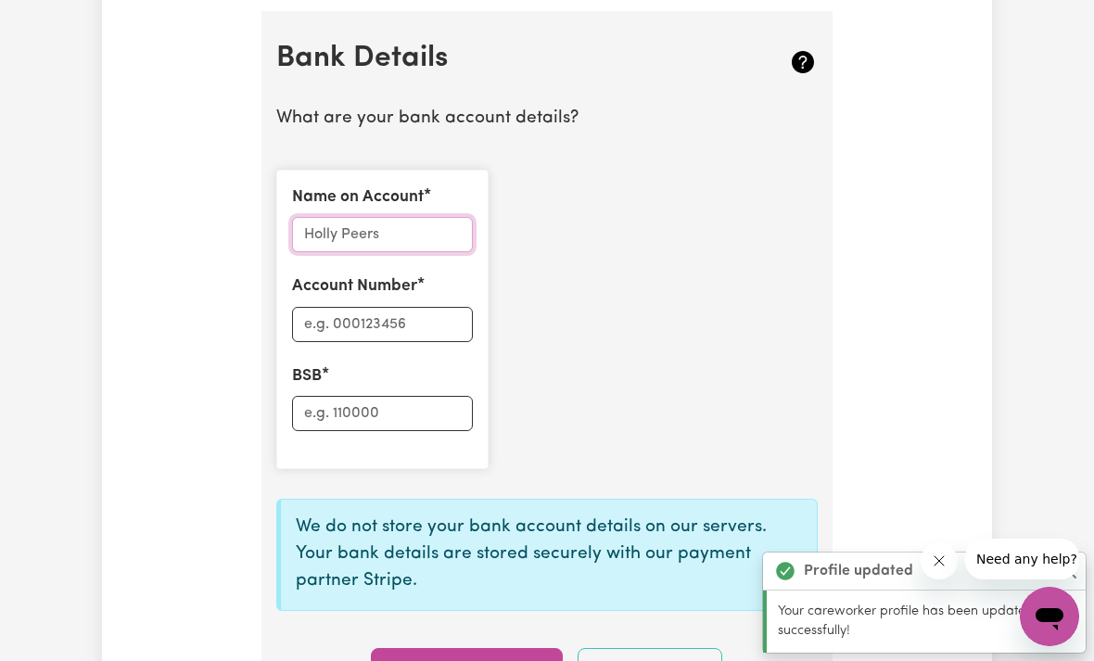
click at [416, 229] on input "Name on Account" at bounding box center [382, 234] width 181 height 35
type input "[PERSON_NAME]"
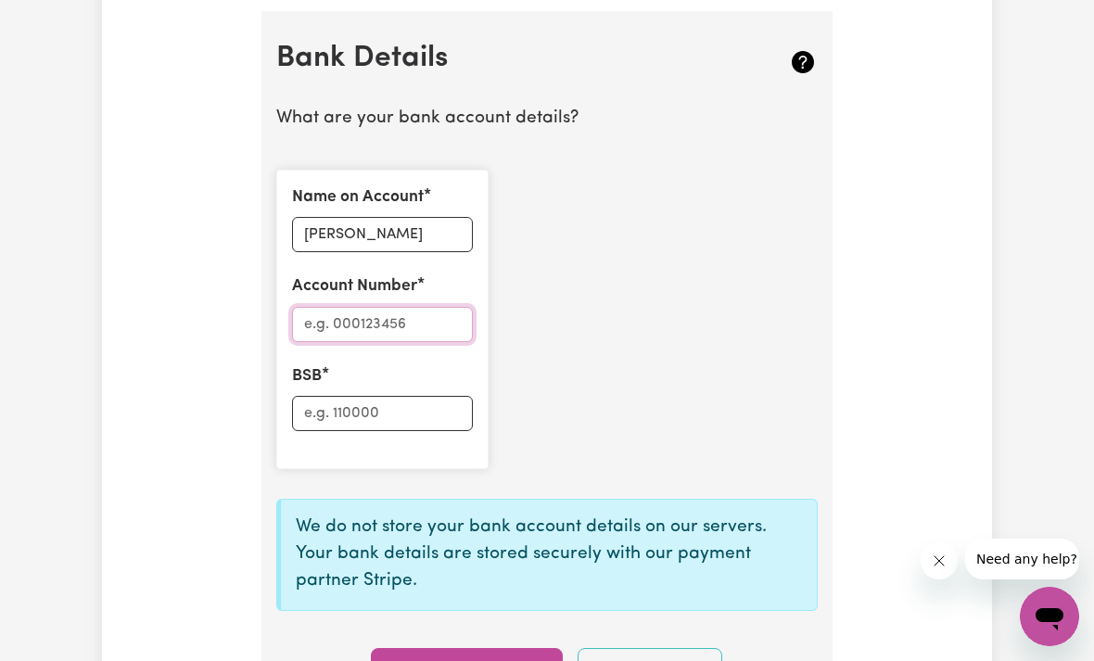
click at [413, 312] on input "Account Number" at bounding box center [382, 324] width 181 height 35
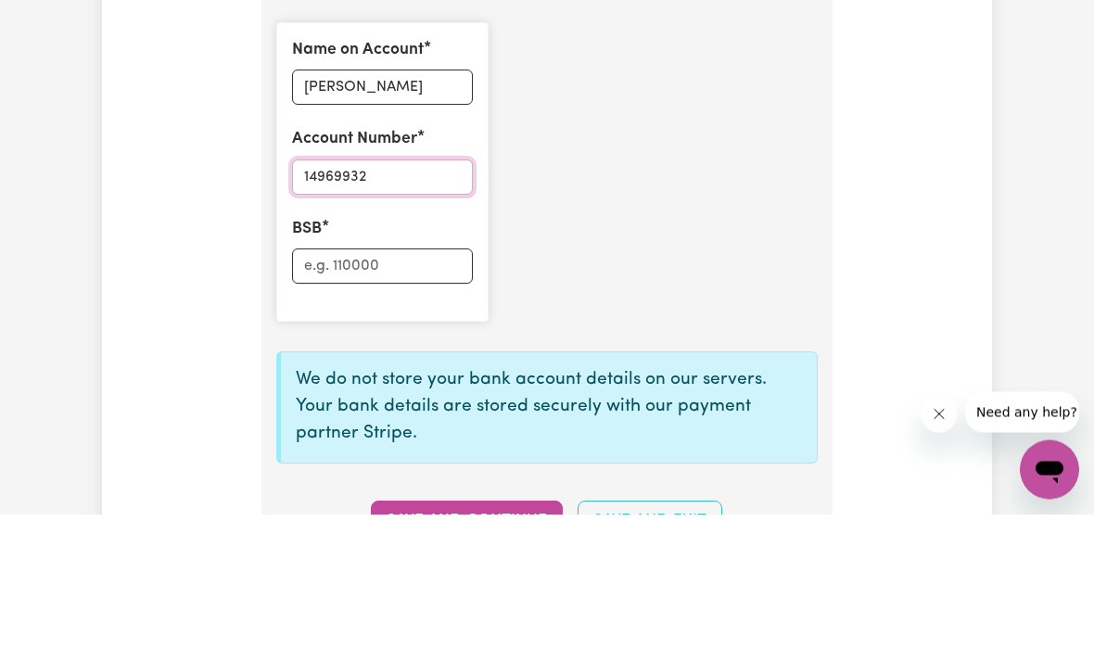
type input "14969932"
click at [401, 396] on input "BSB" at bounding box center [382, 413] width 181 height 35
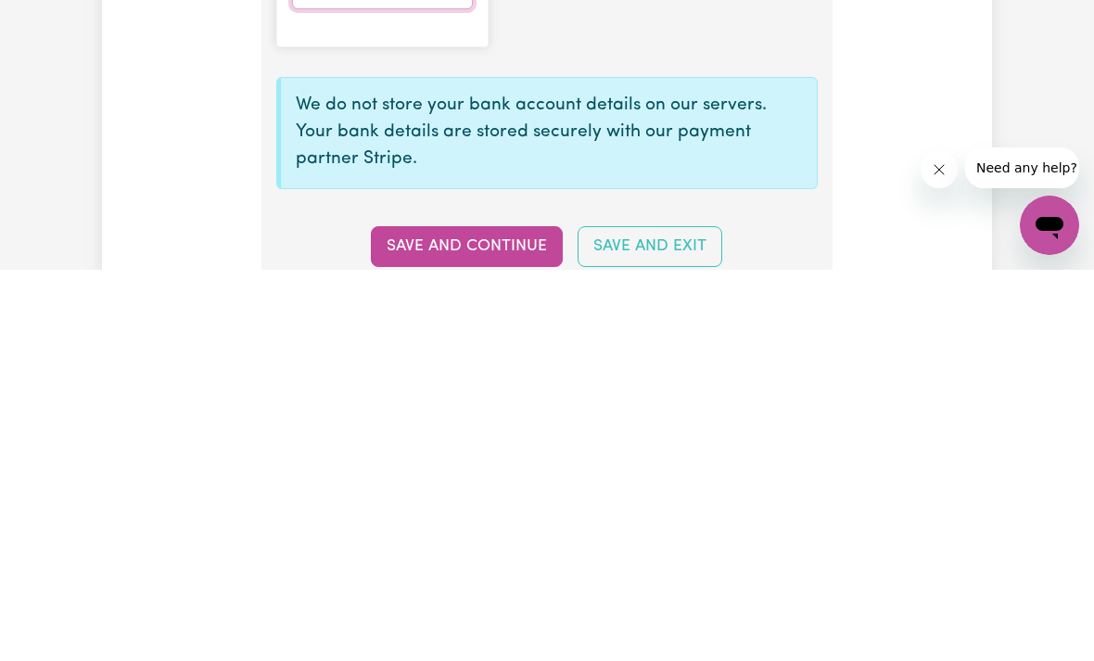
type input "064496"
click at [492, 618] on button "Save and Continue" at bounding box center [467, 638] width 192 height 41
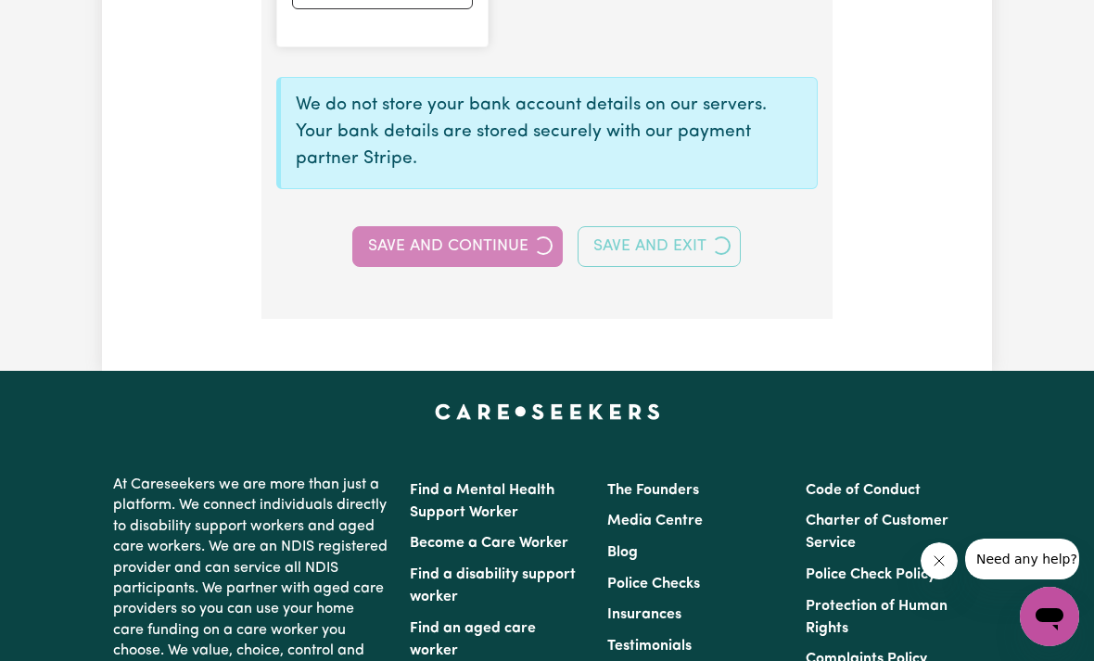
type input "****9932"
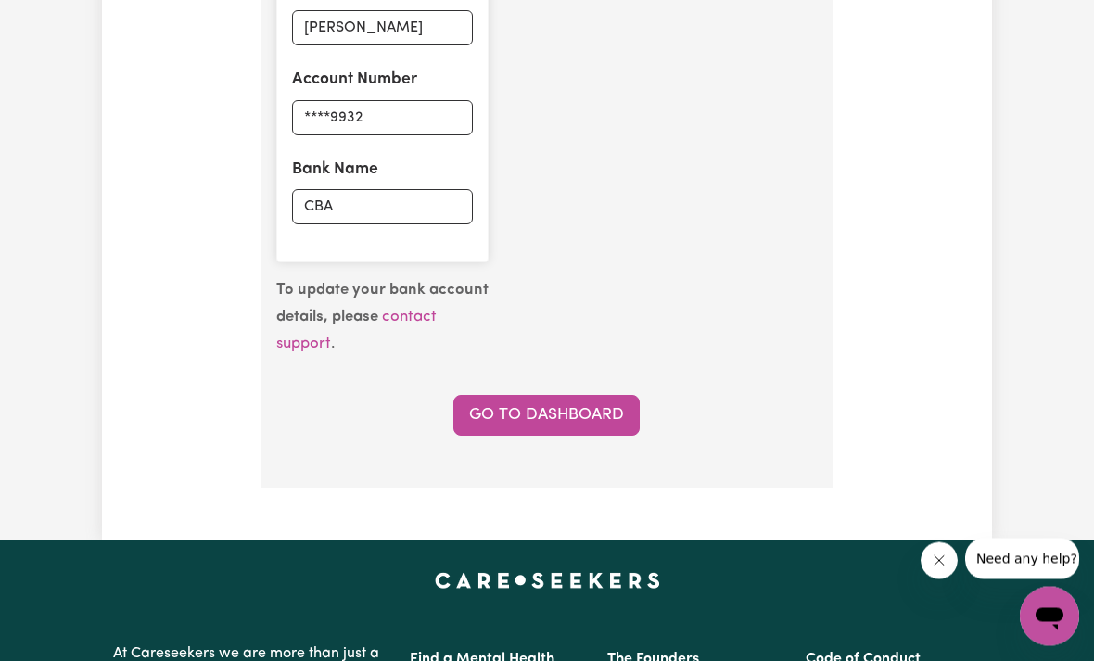
scroll to position [1590, 0]
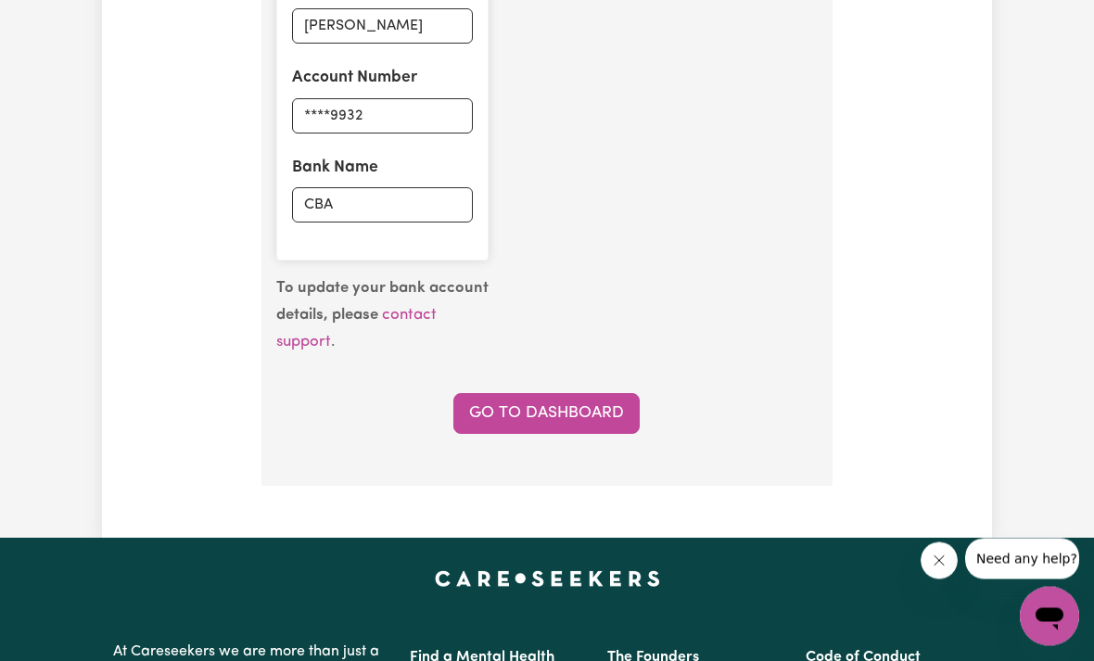
click at [578, 403] on link "Go to Dashboard" at bounding box center [546, 414] width 186 height 41
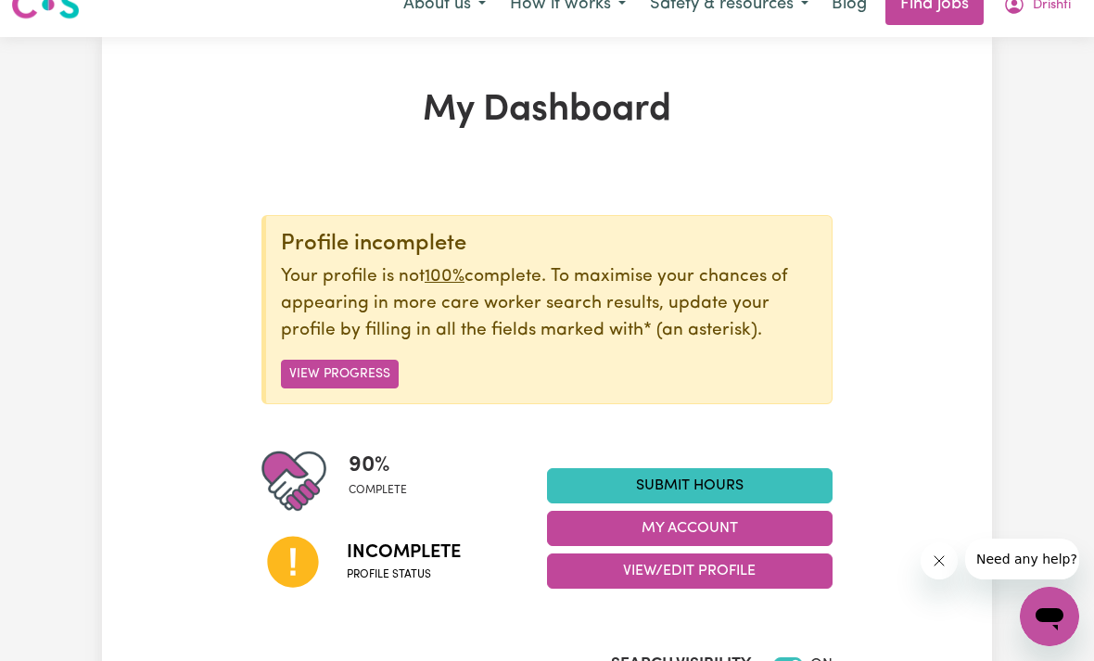
scroll to position [29, 0]
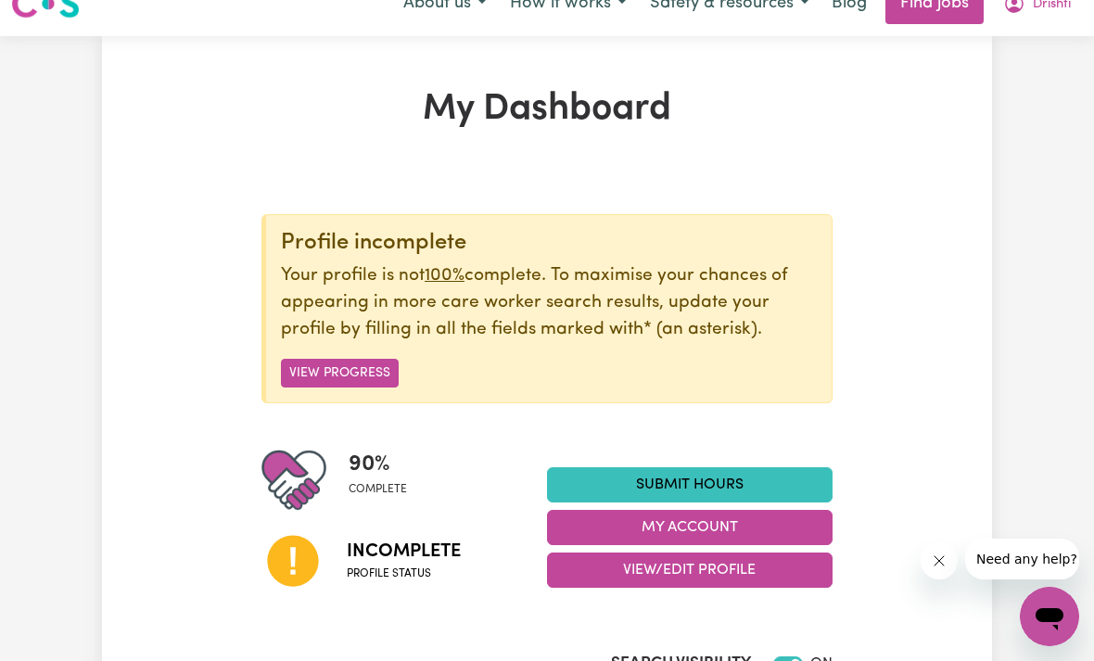
click at [349, 370] on button "View Progress" at bounding box center [340, 373] width 118 height 29
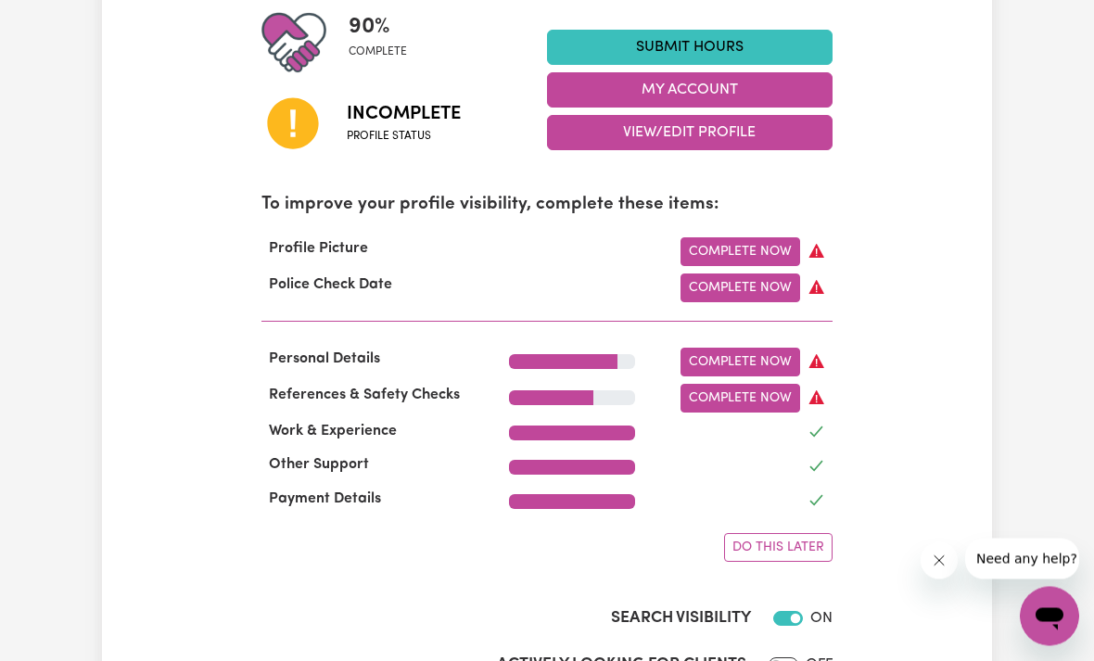
scroll to position [467, 0]
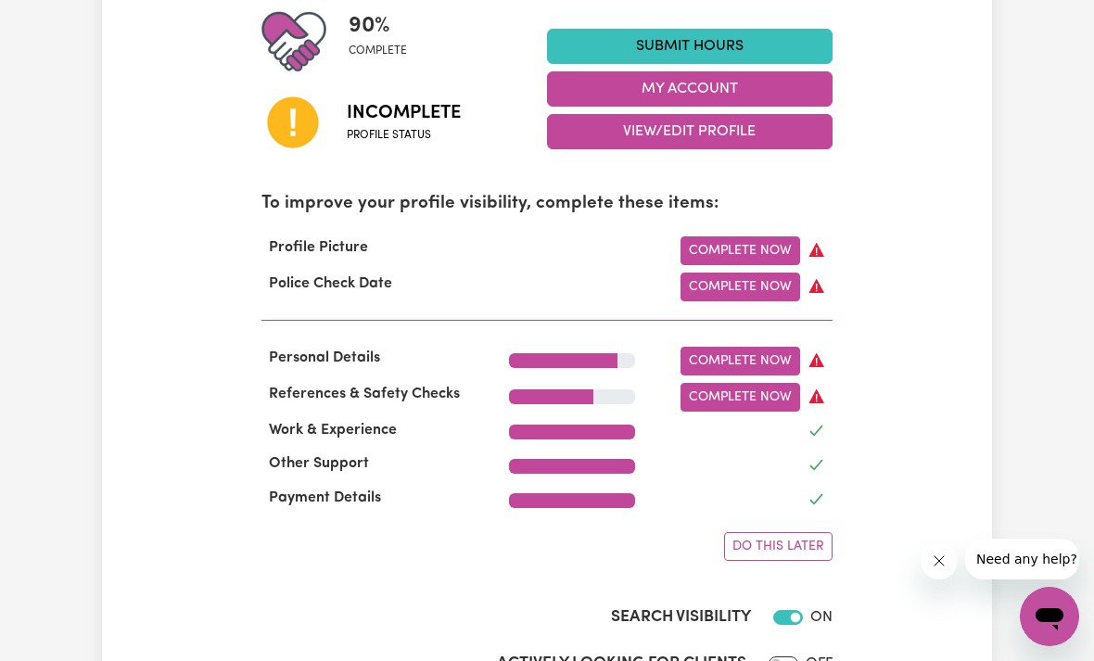
click at [746, 259] on link "Complete Now" at bounding box center [741, 250] width 120 height 29
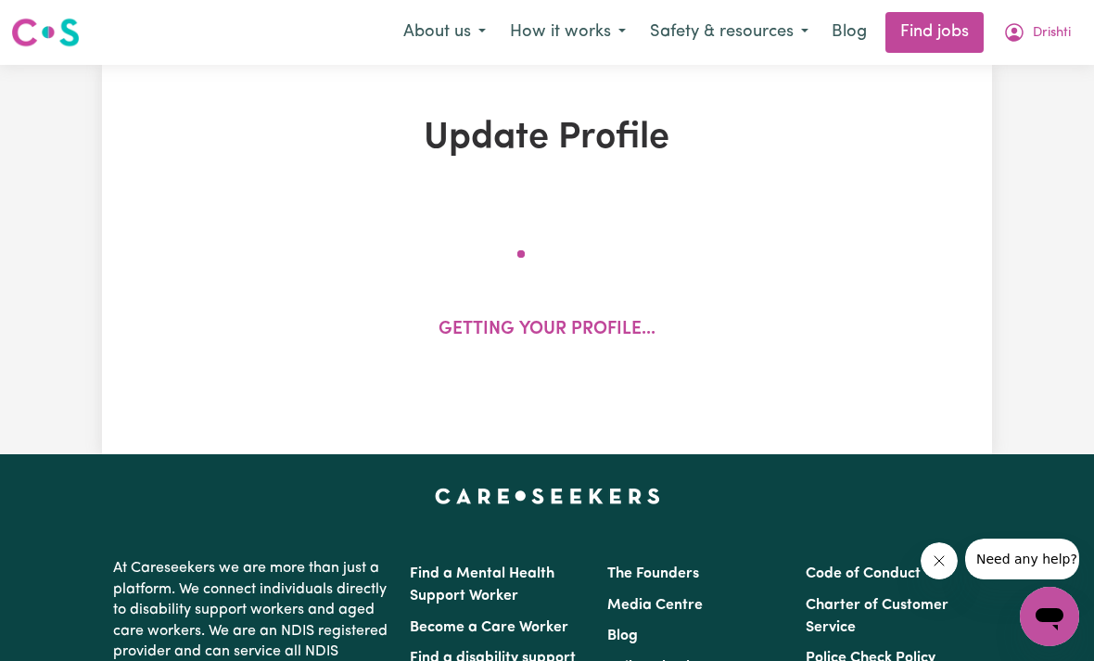
select select "[DEMOGRAPHIC_DATA]"
select select "Student Visa"
select select "Studying a healthcare related degree or qualification"
select select "40"
select select "59"
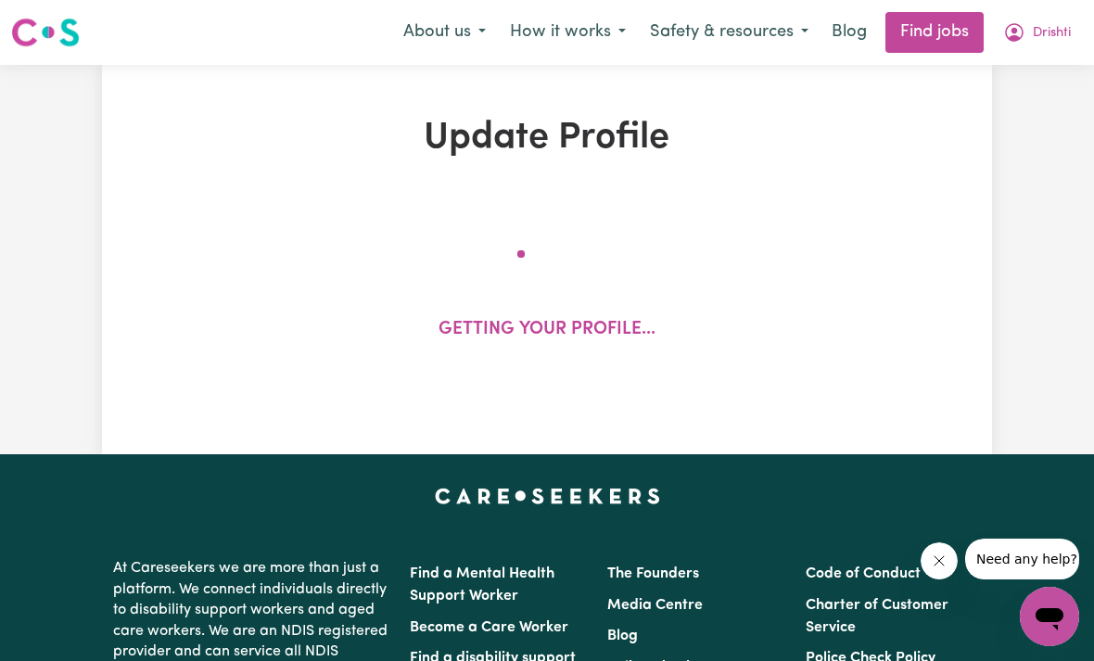
select select "68"
select select "80"
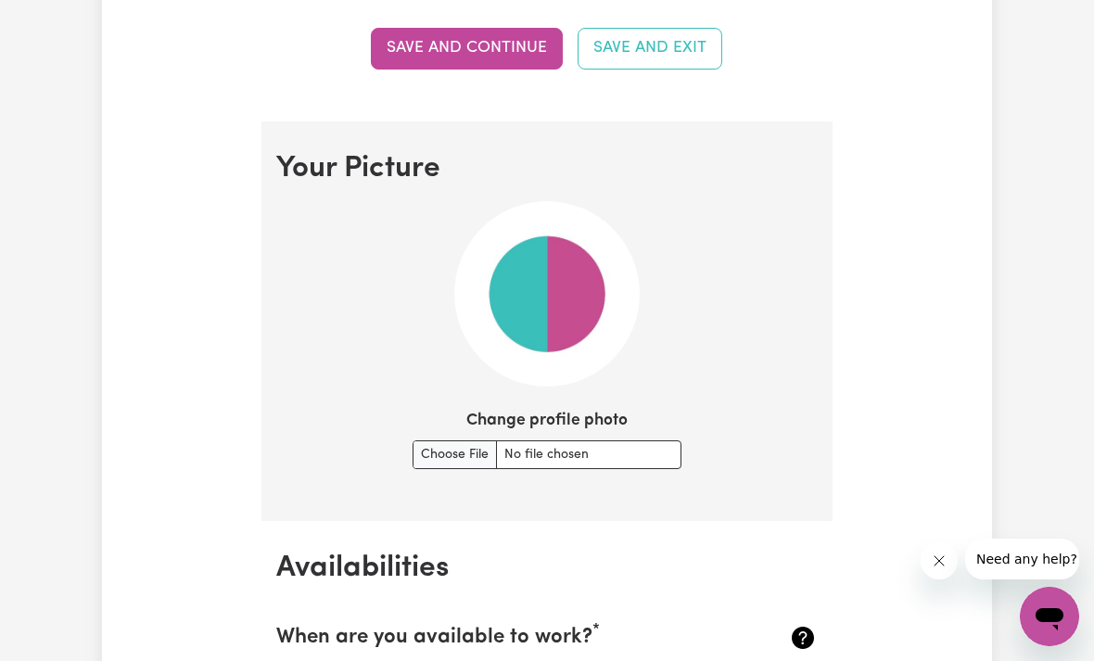
scroll to position [1215, 0]
click at [437, 459] on input "Change profile photo" at bounding box center [547, 455] width 269 height 29
click at [518, 450] on input "Change profile photo" at bounding box center [547, 455] width 269 height 29
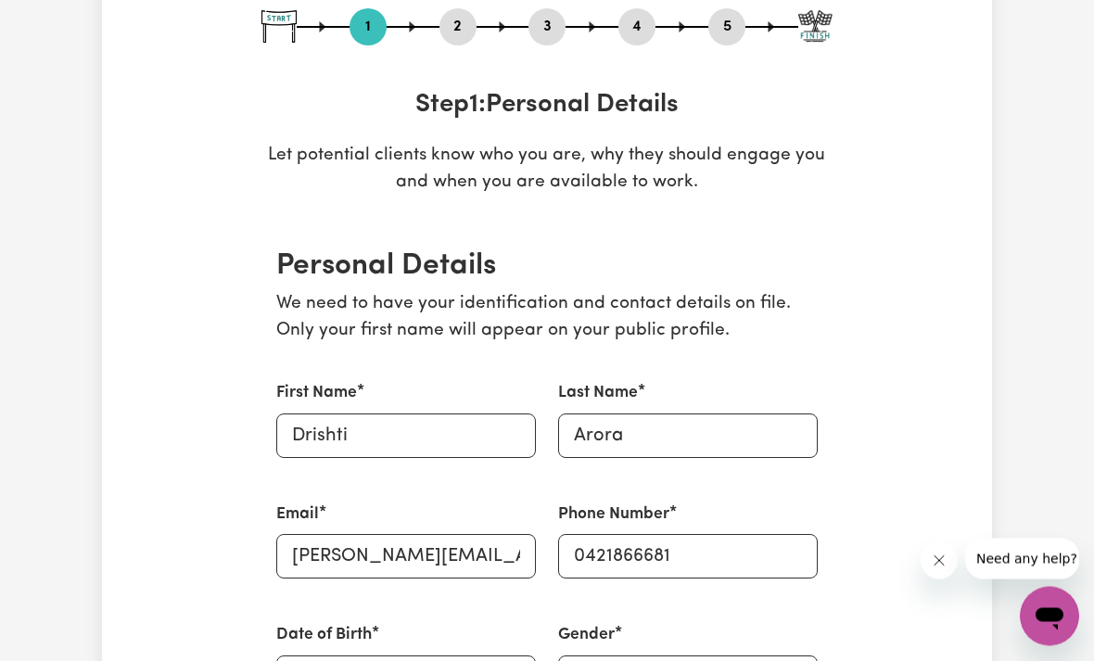
scroll to position [0, 0]
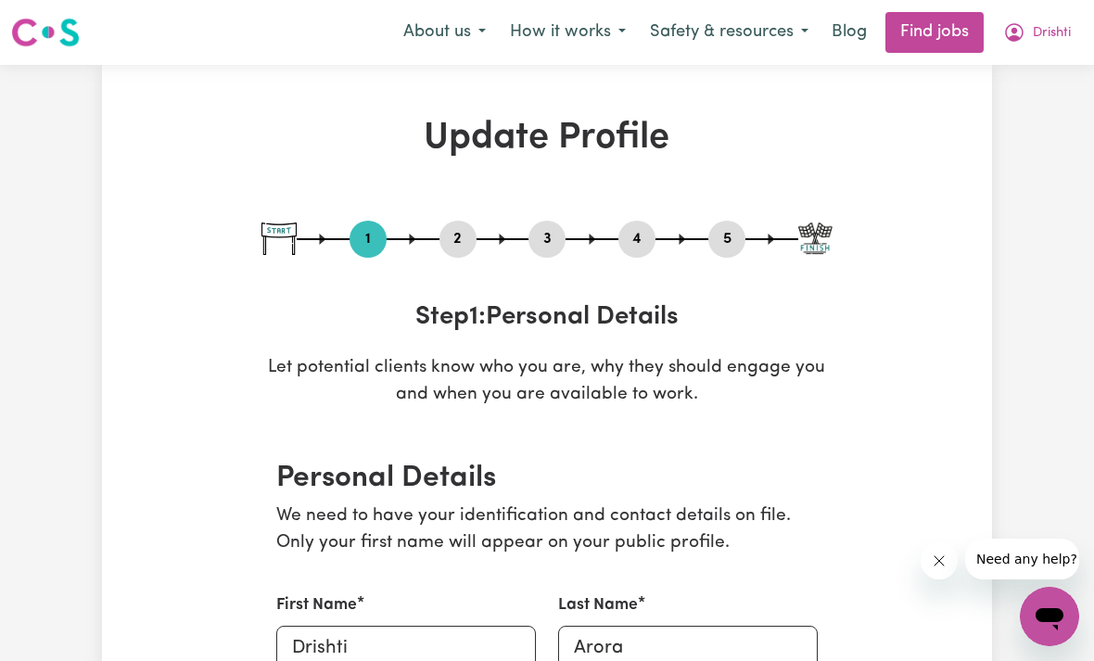
click at [945, 32] on link "Find jobs" at bounding box center [935, 32] width 98 height 41
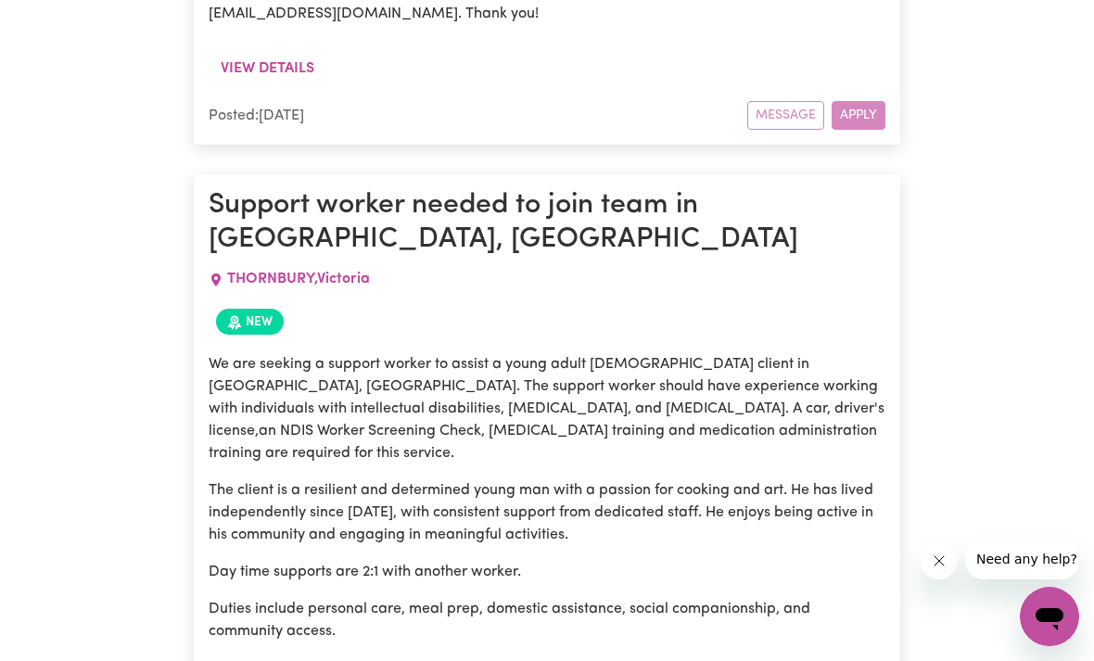
scroll to position [3723, 0]
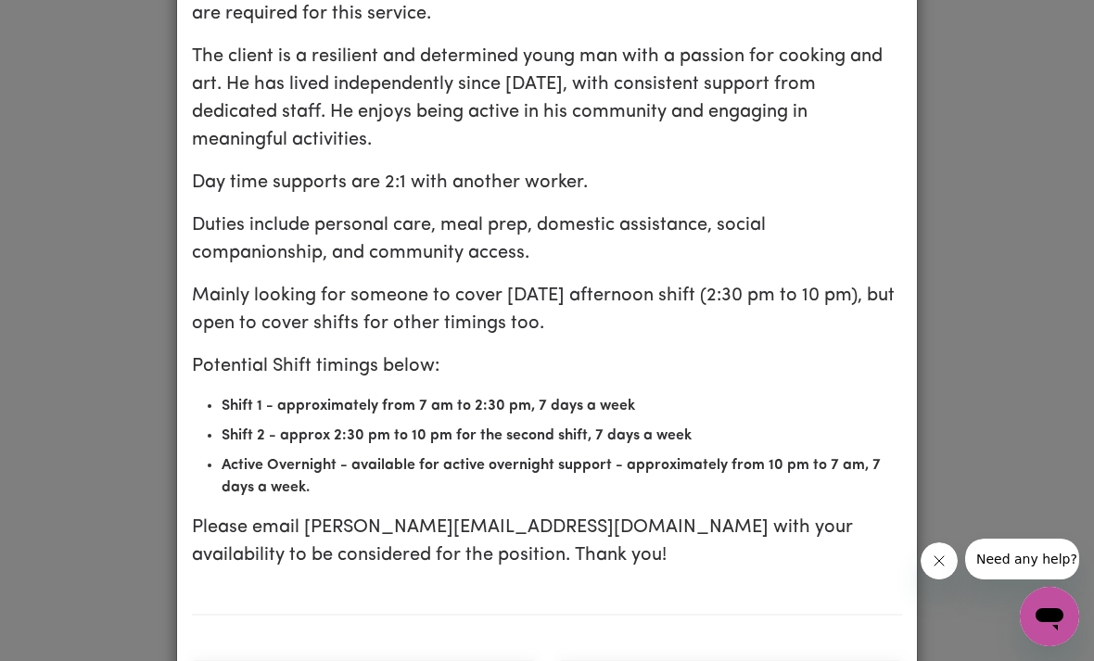
scroll to position [533, 0]
click at [1010, 378] on div "Job Details Support worker needed to join team in [GEOGRAPHIC_DATA][PERSON_NAME…" at bounding box center [547, 330] width 1094 height 661
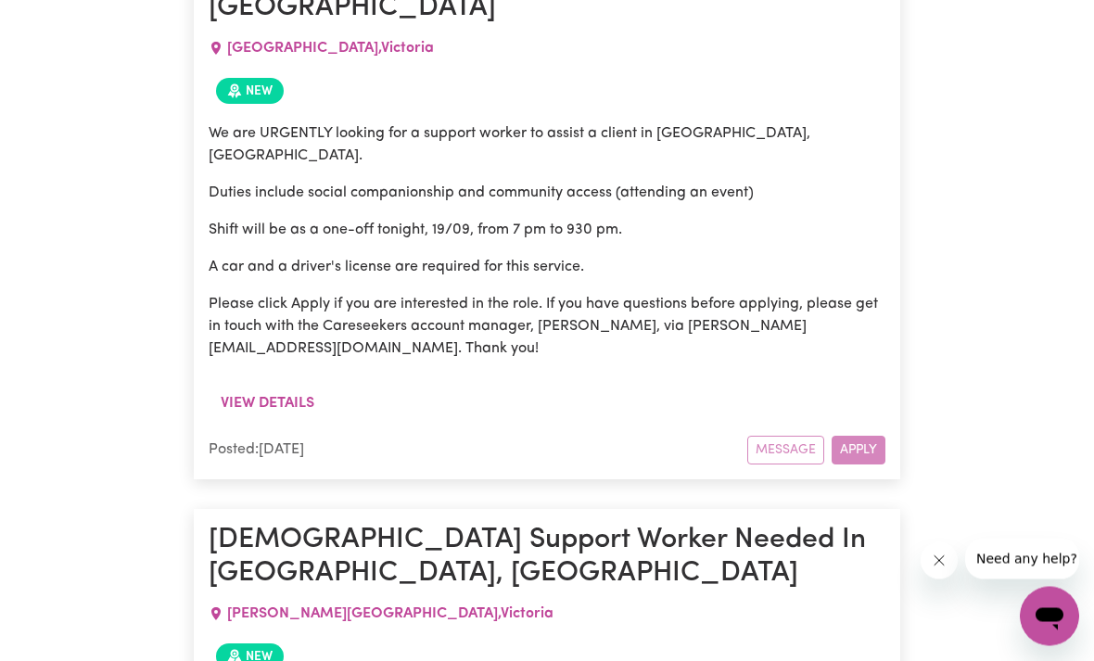
scroll to position [5335, 0]
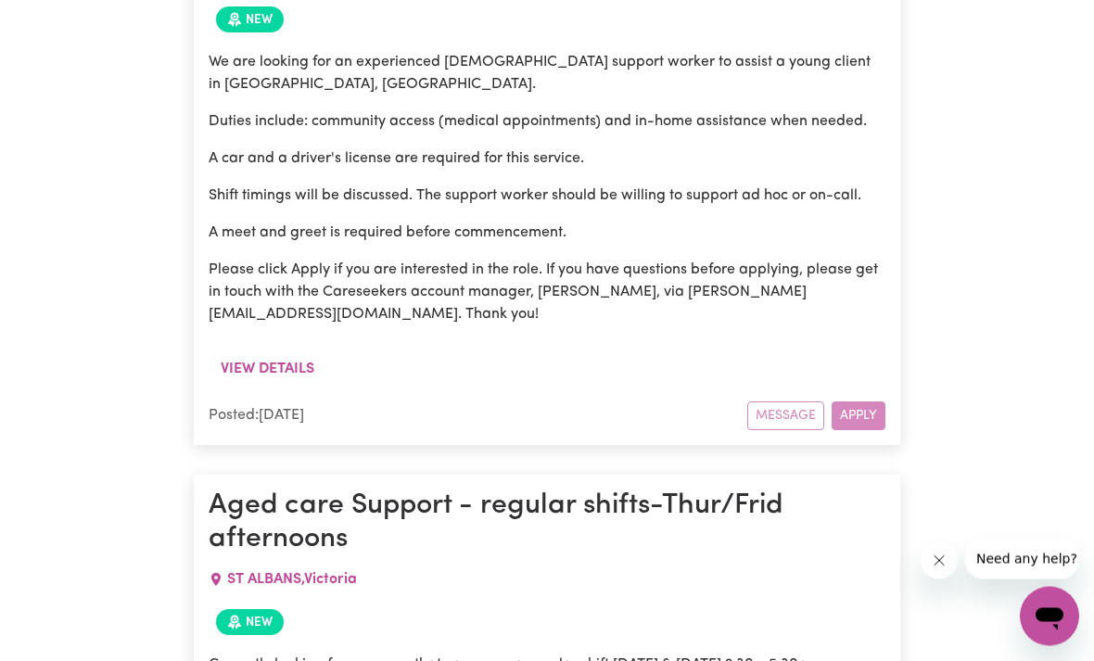
scroll to position [5973, 0]
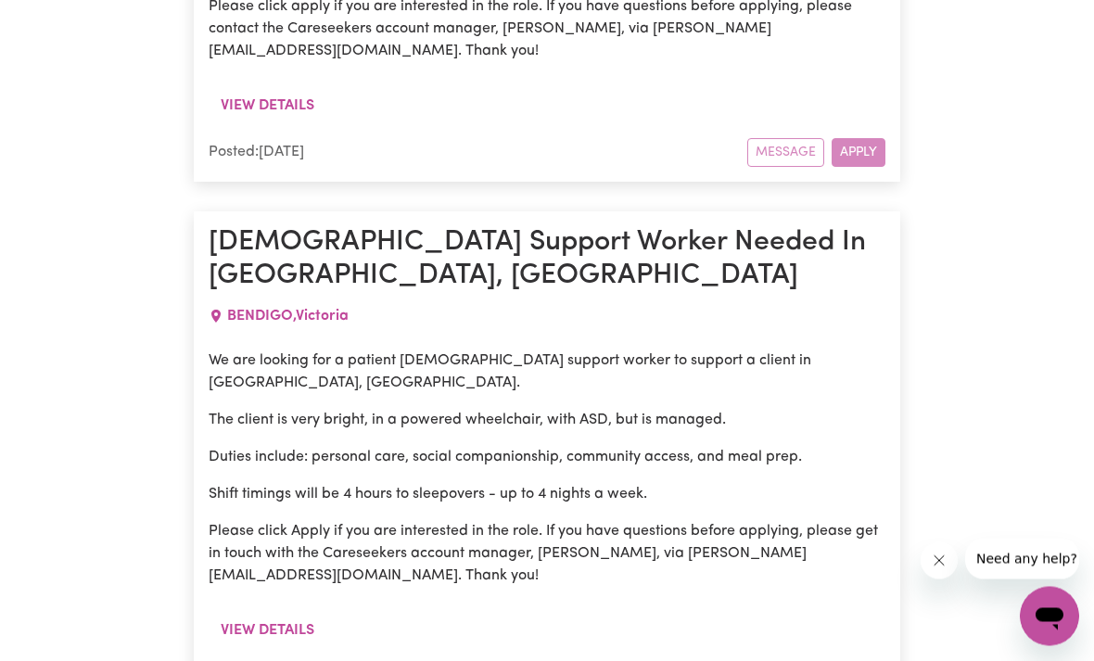
scroll to position [12611, 0]
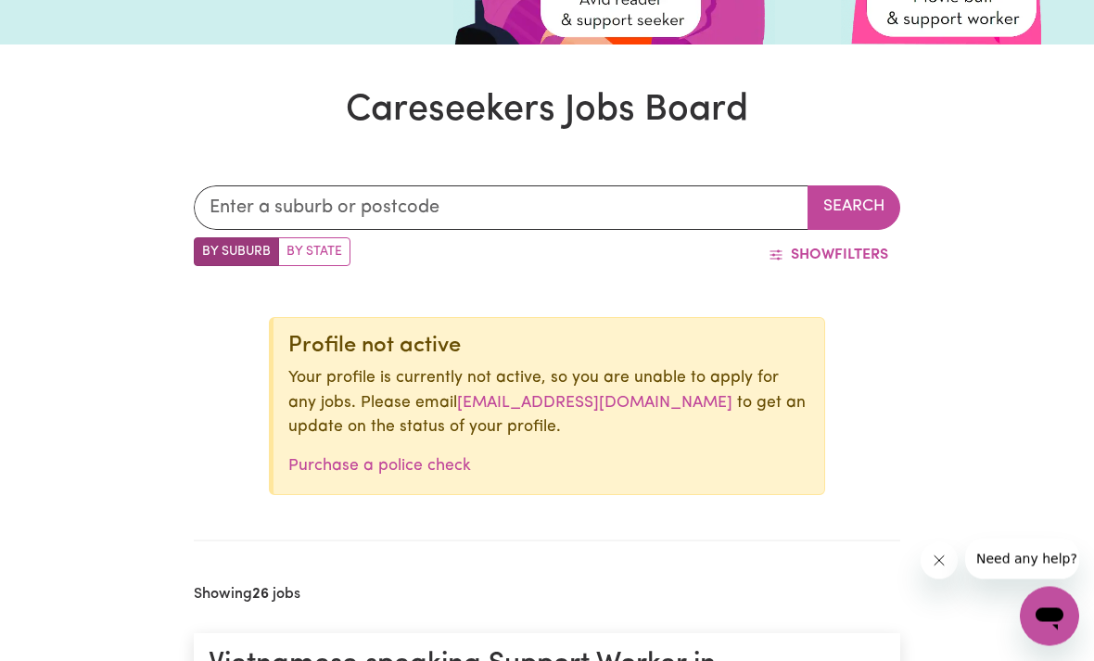
scroll to position [381, 0]
